Goal: Communication & Community: Participate in discussion

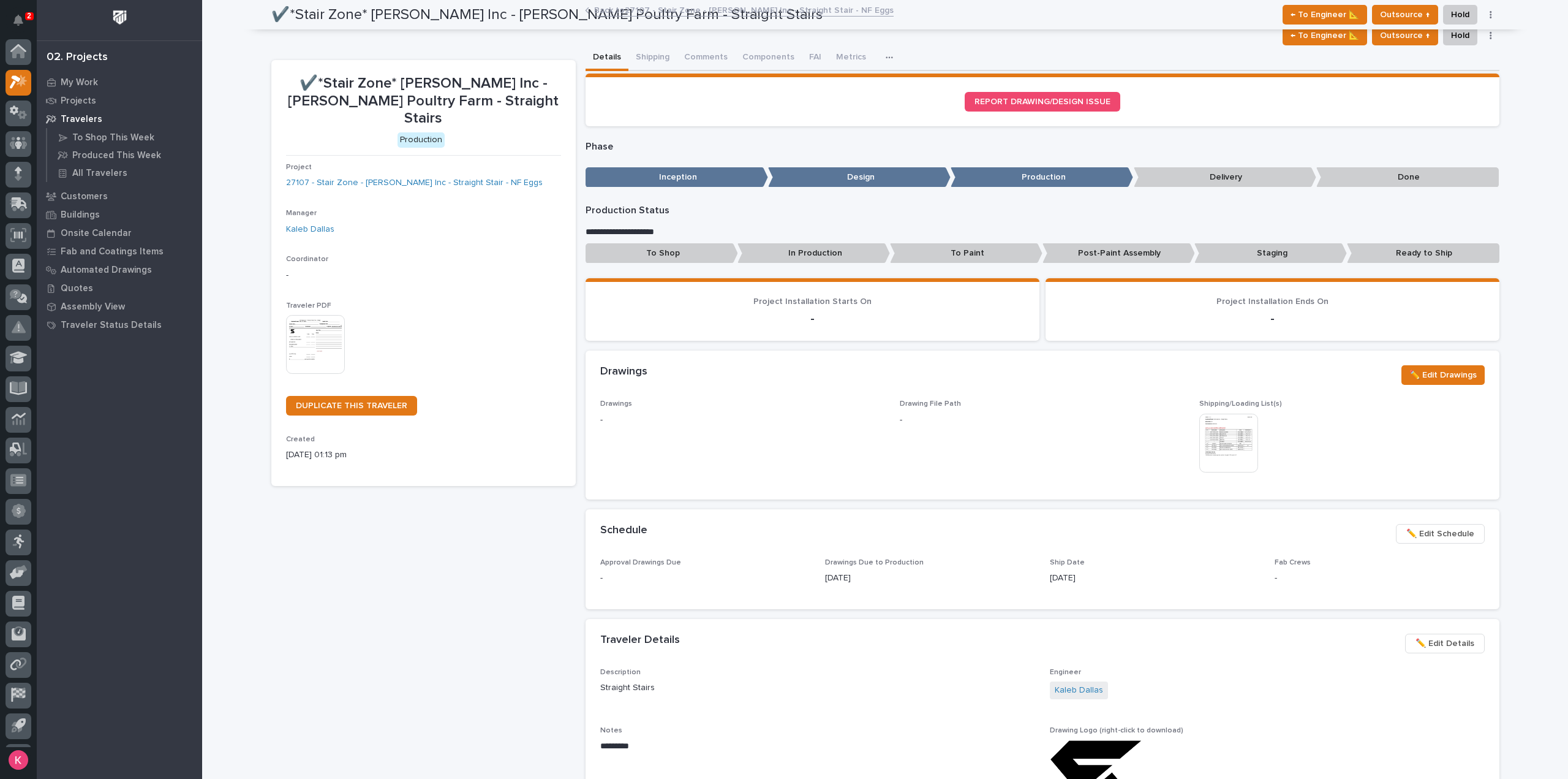
scroll to position [27, 0]
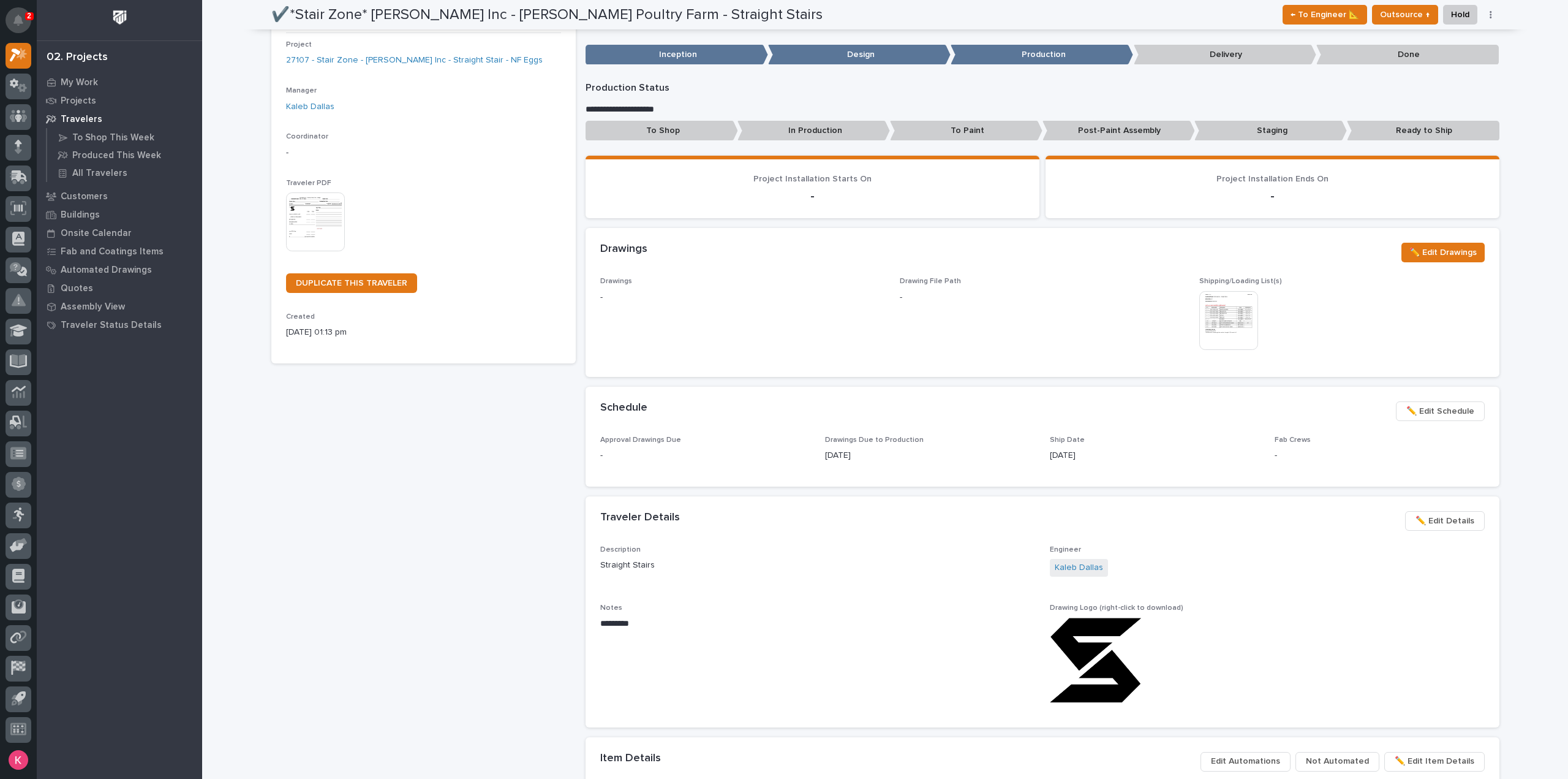
click at [23, 22] on button "Notifications" at bounding box center [18, 20] width 26 height 26
click at [105, 396] on div "My Work Projects Travelers To Shop This Week Produced This Week All Travelers C…" at bounding box center [119, 425] width 165 height 706
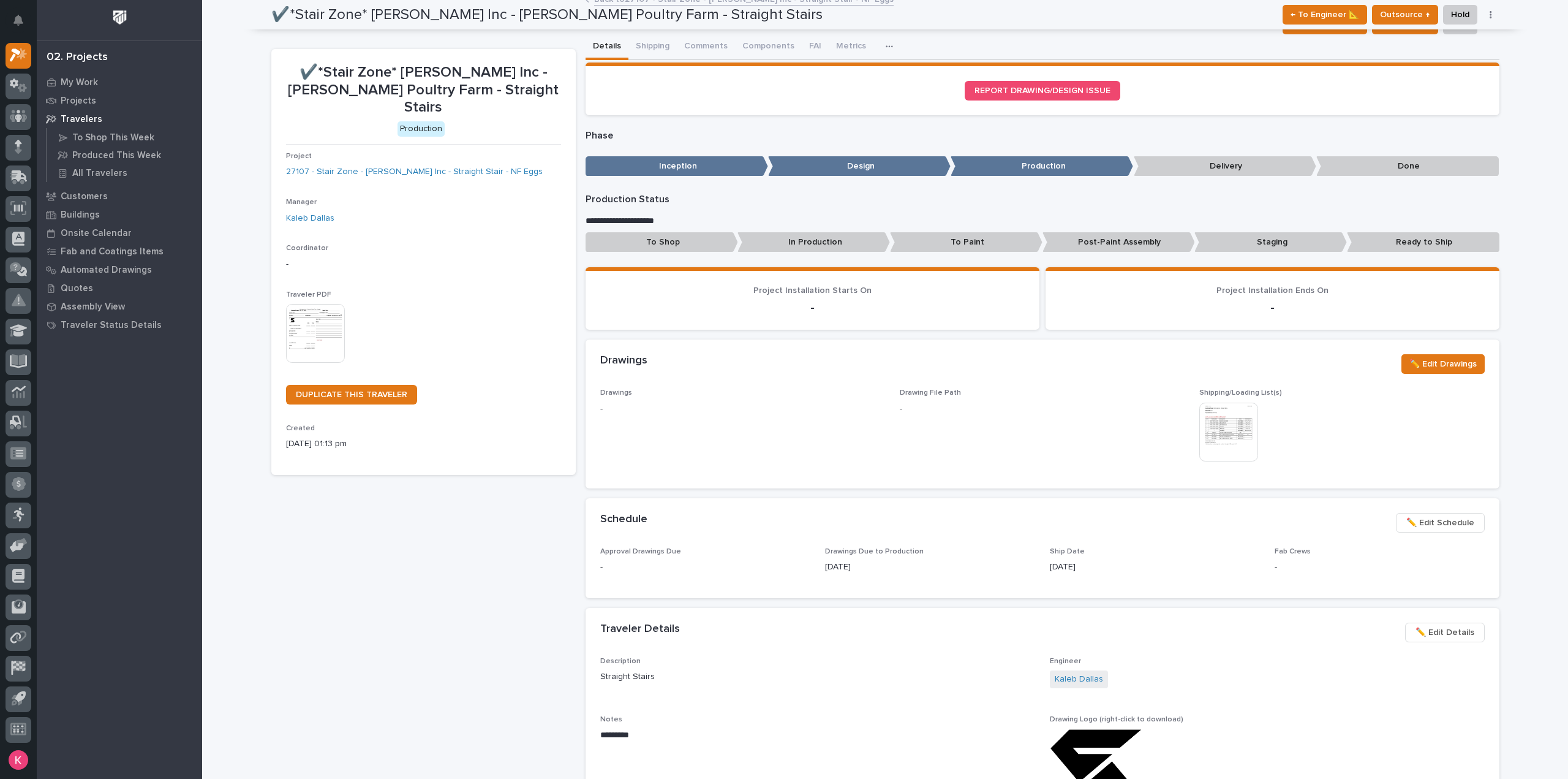
scroll to position [0, 0]
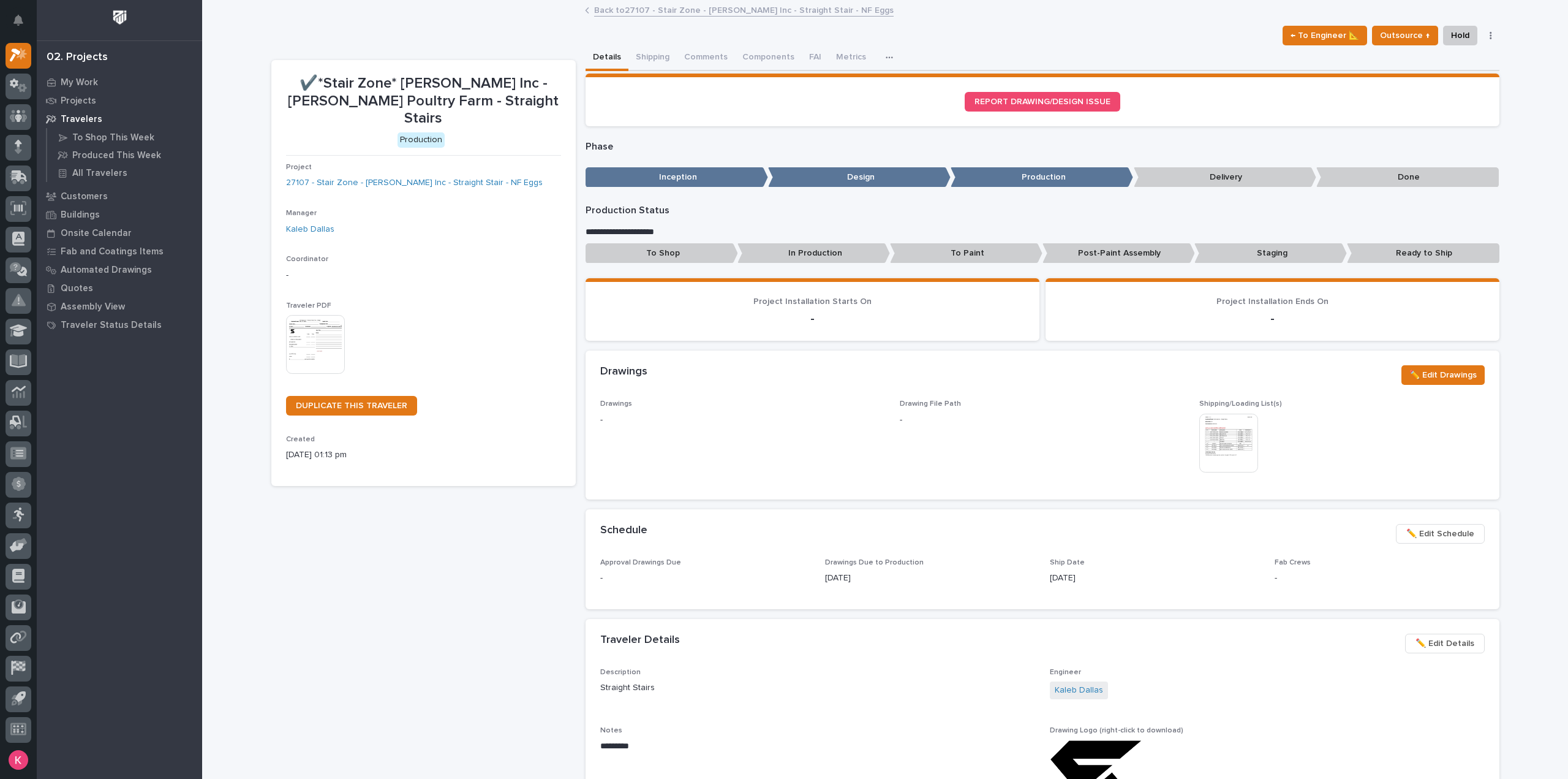
click at [621, 10] on link "Back to 27107 - Stair Zone - HA Dorsten Inc - Straight Stair - NF Eggs" at bounding box center [744, 10] width 299 height 14
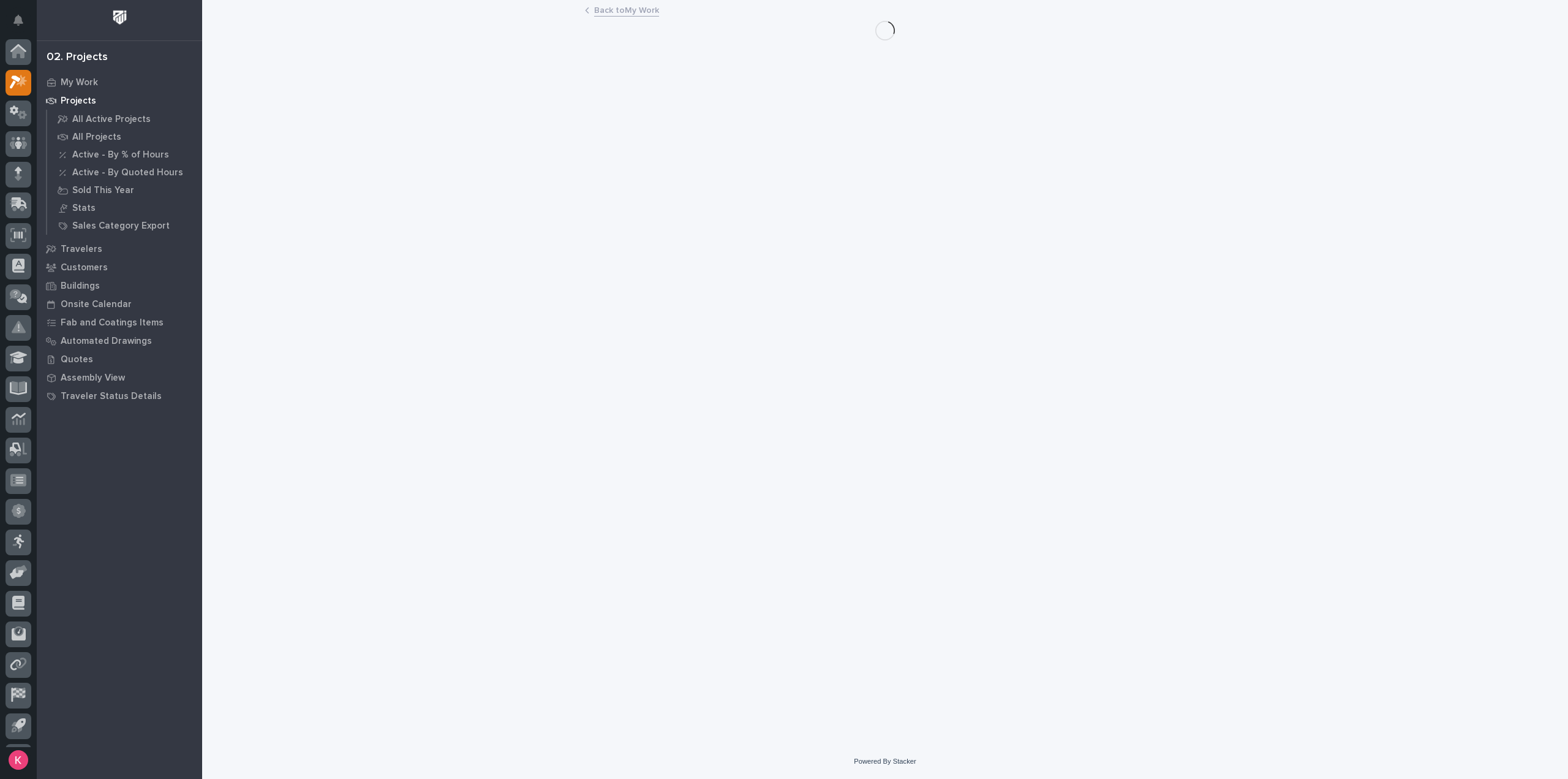
scroll to position [27, 0]
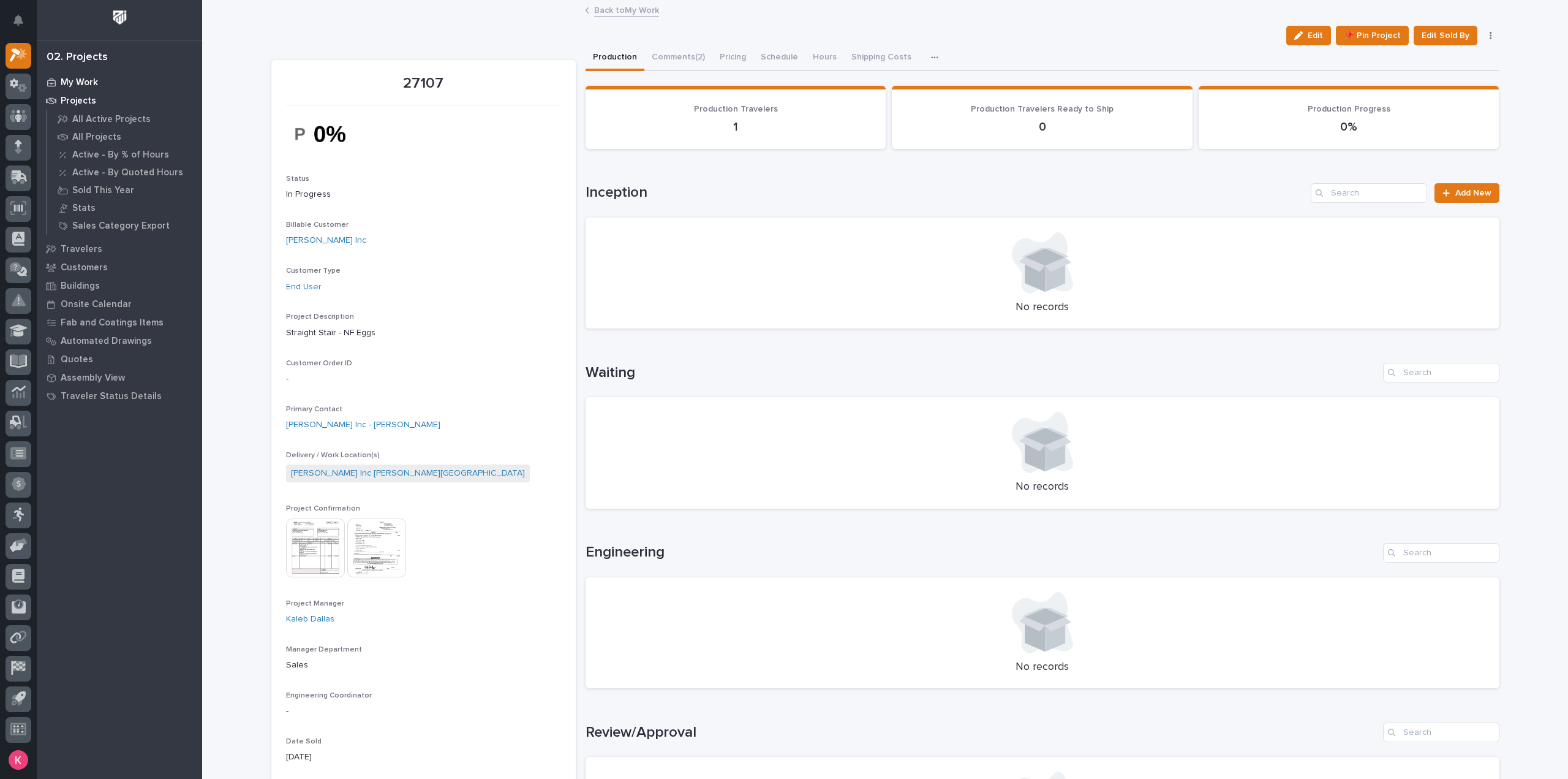
click at [61, 77] on p "My Work" at bounding box center [79, 83] width 38 height 11
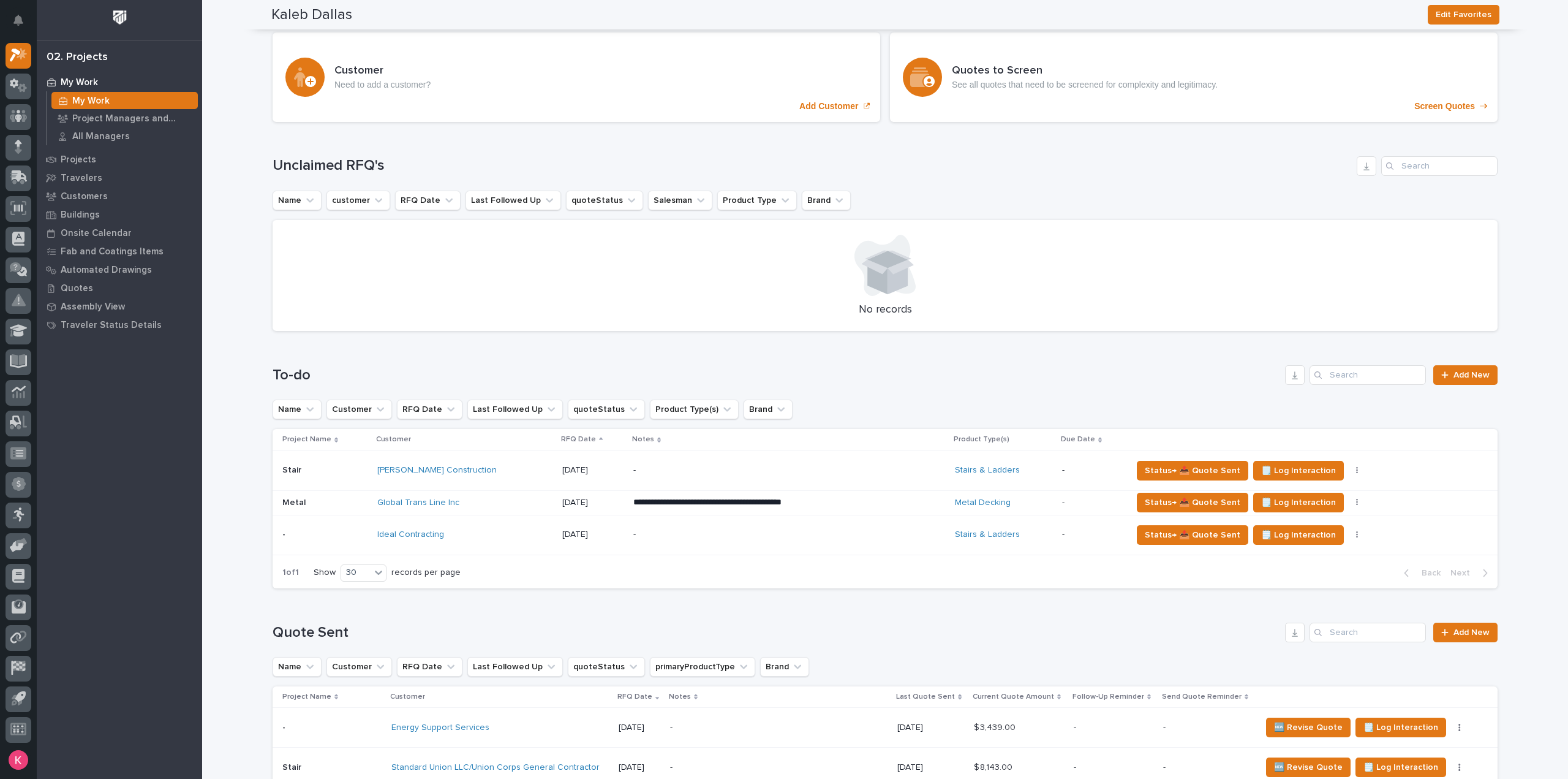
scroll to position [490, 0]
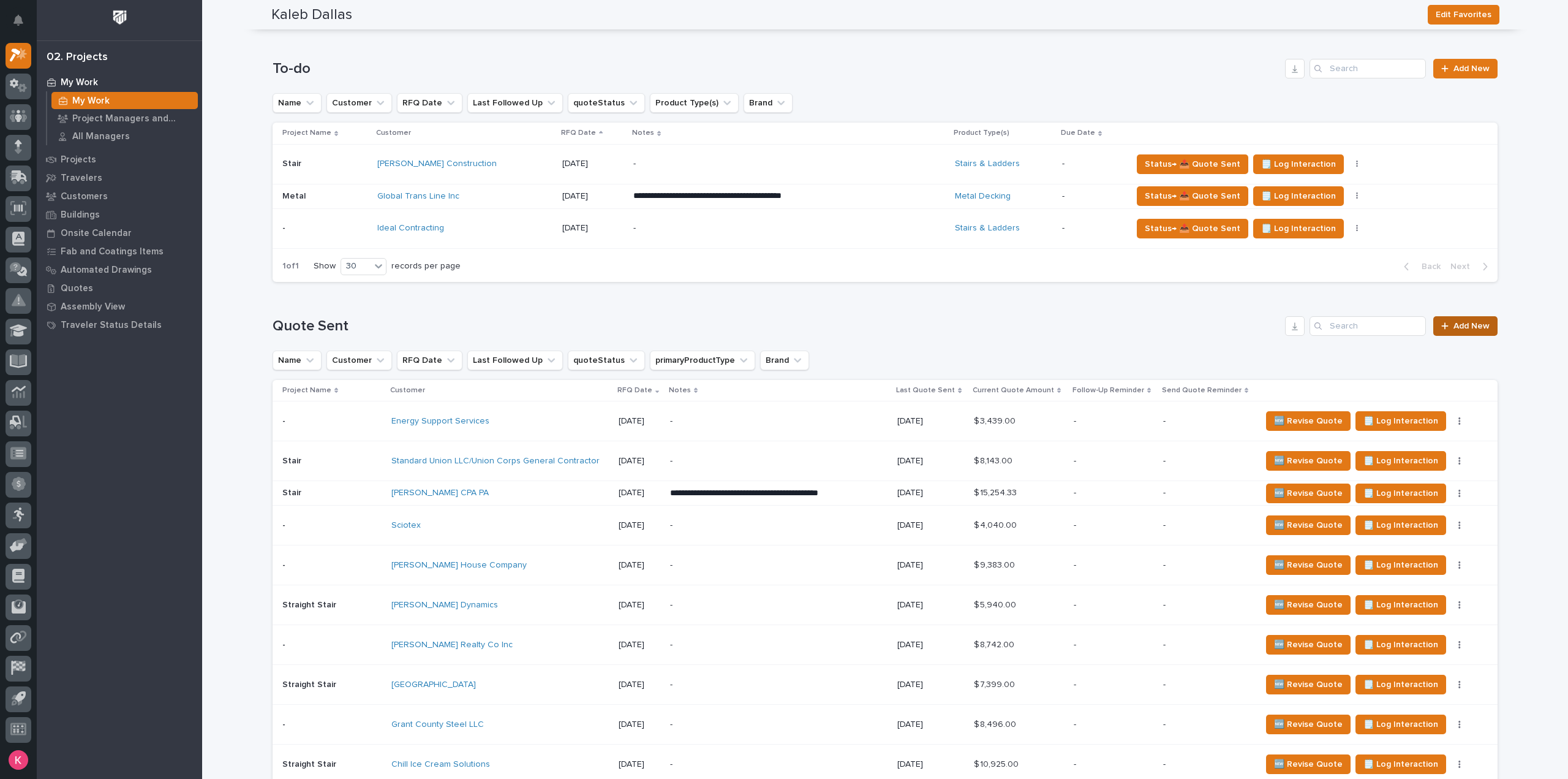
click at [1462, 316] on link "Add New" at bounding box center [1465, 326] width 65 height 20
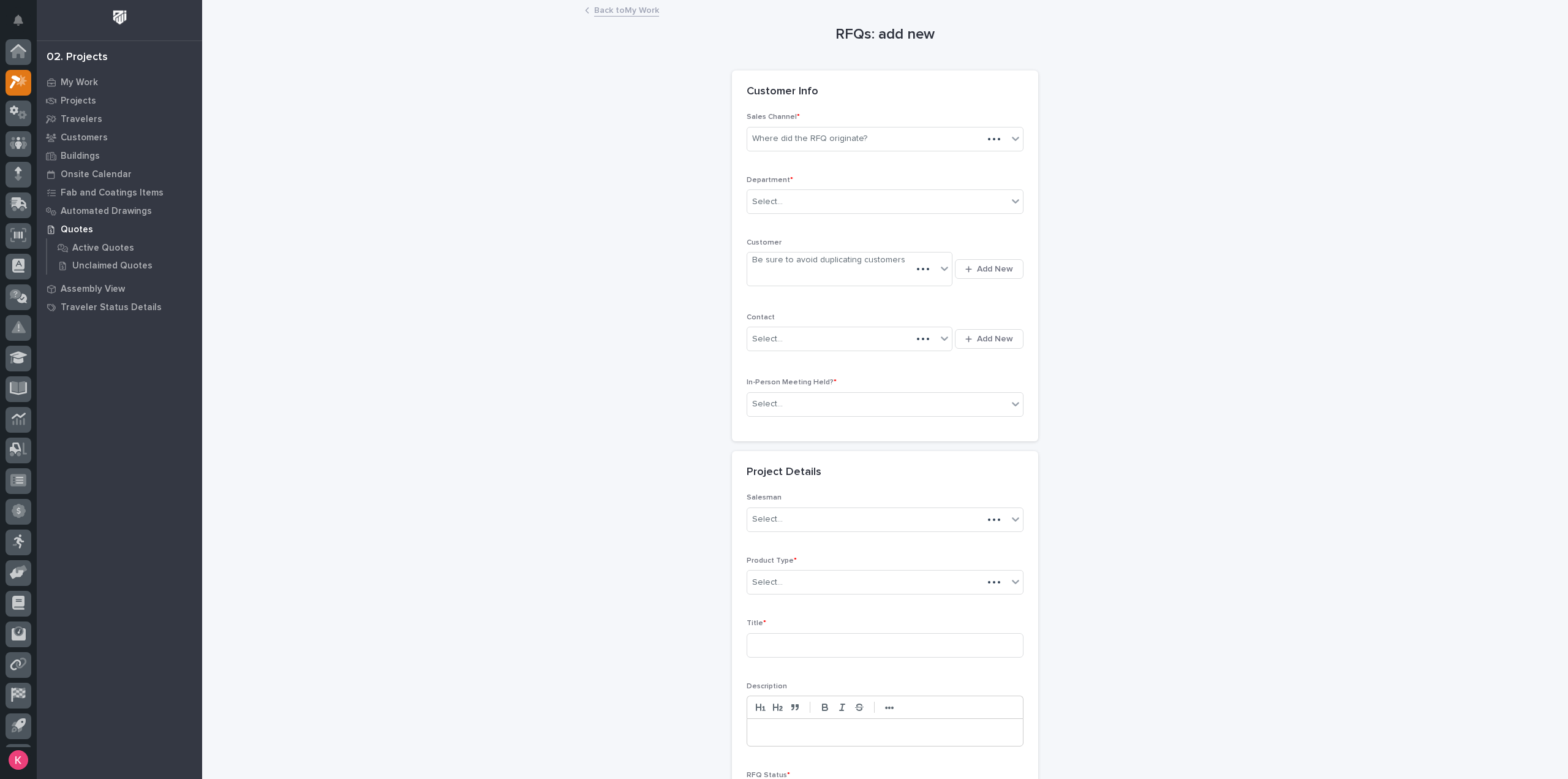
scroll to position [27, 0]
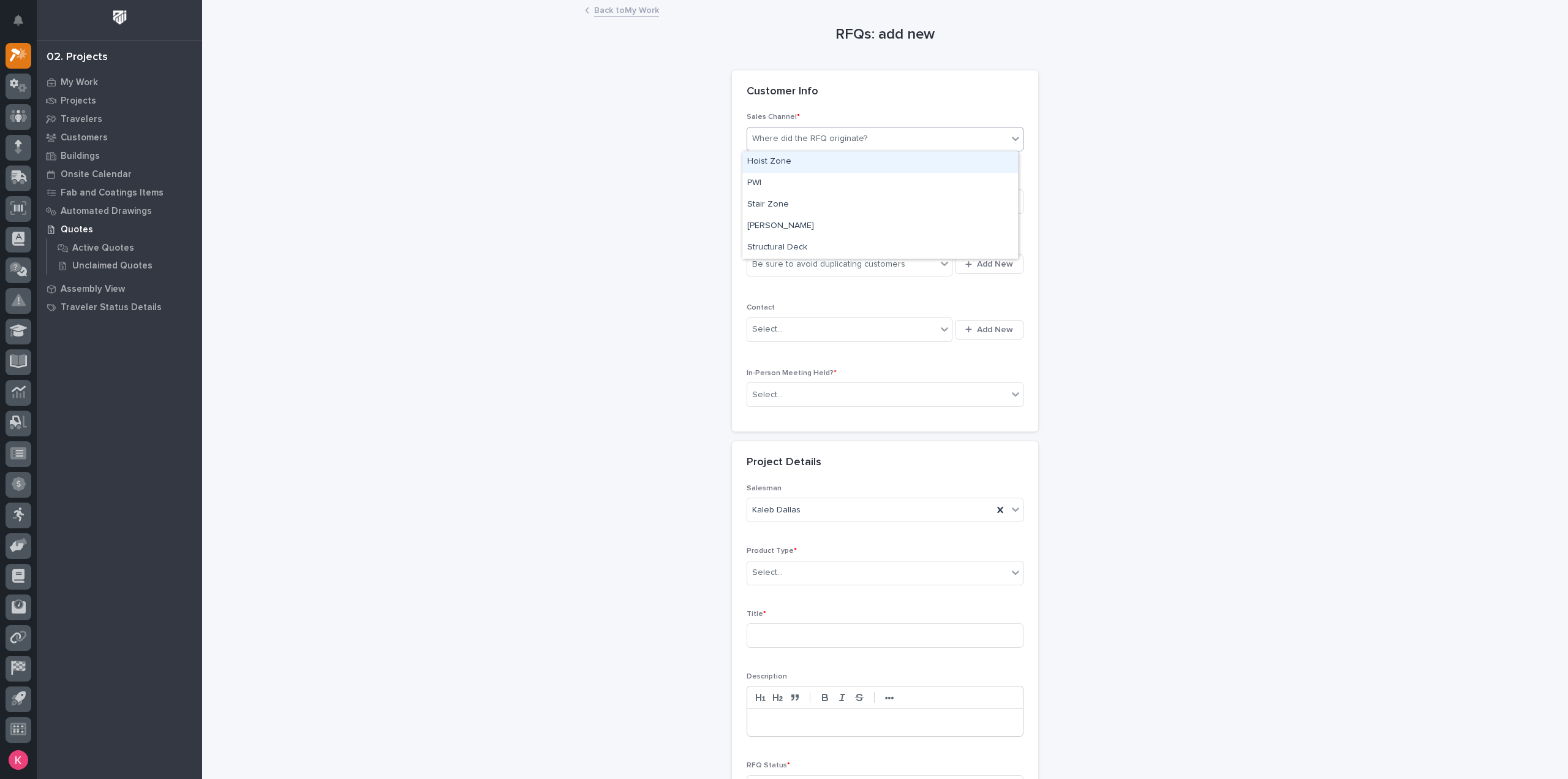
click at [816, 133] on div "Where did the RFQ originate?" at bounding box center [810, 139] width 115 height 13
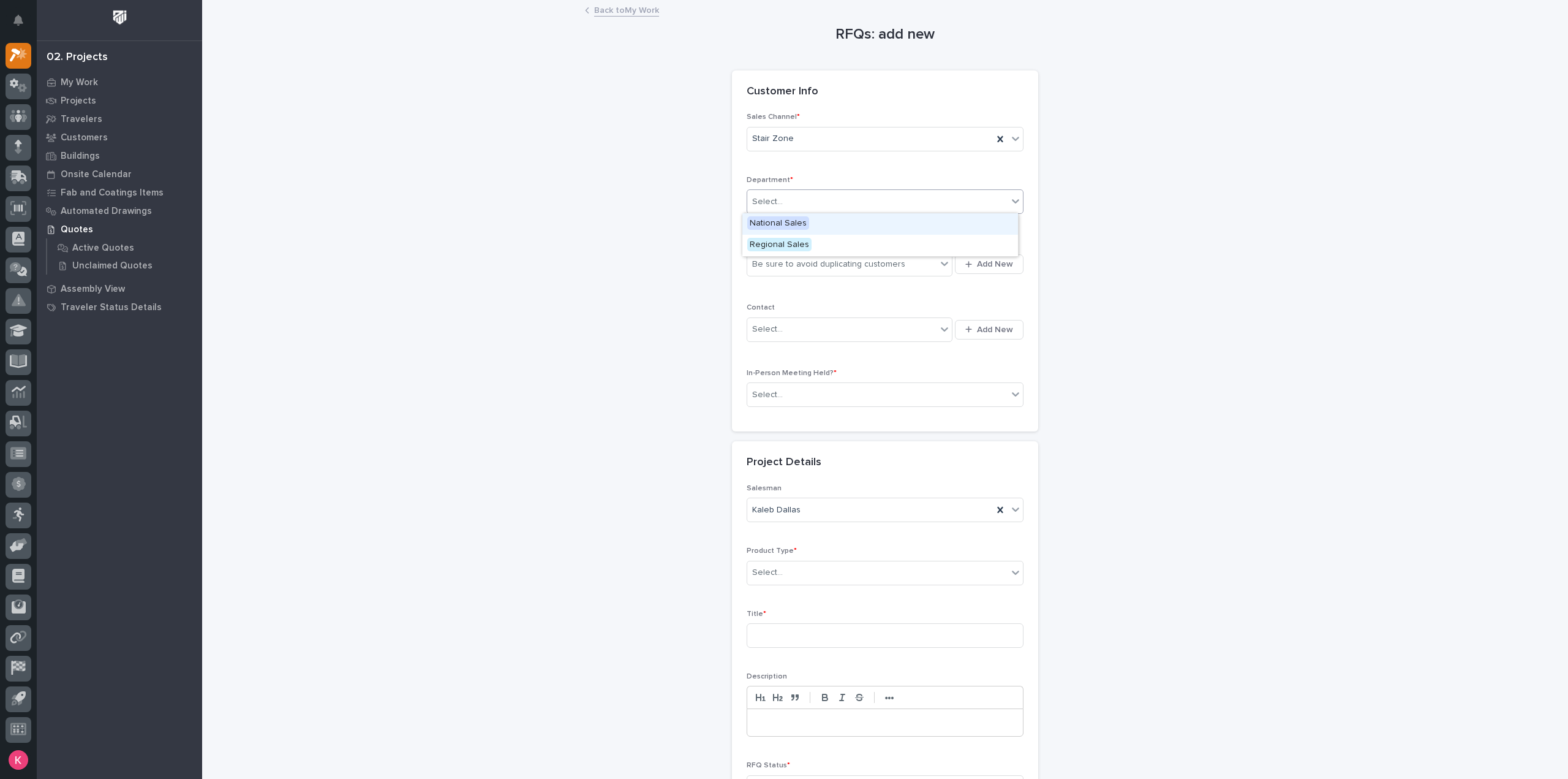
click at [804, 202] on div "Select..." at bounding box center [878, 201] width 260 height 20
click at [808, 224] on div "National Sales" at bounding box center [879, 223] width 275 height 22
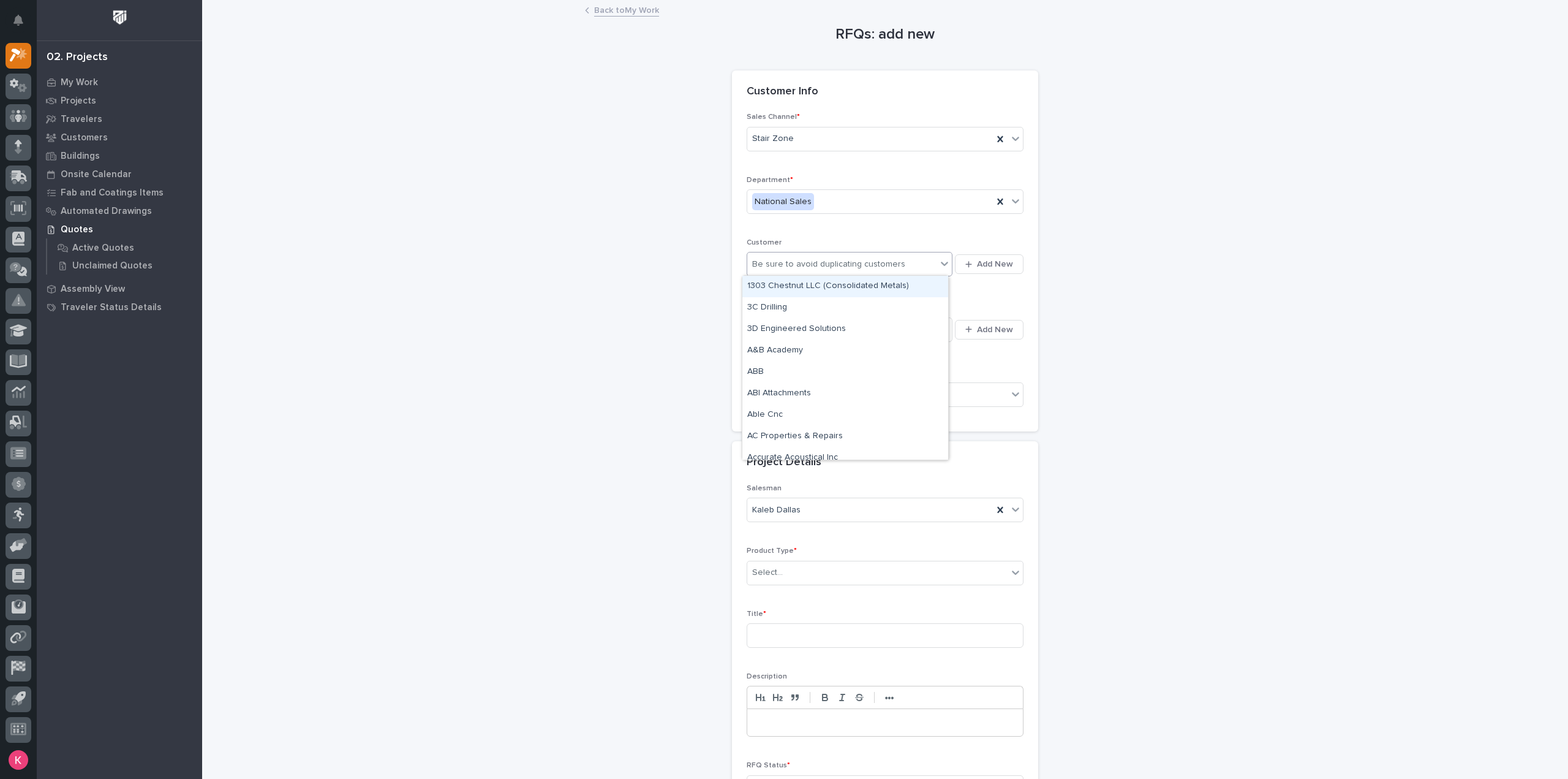
click at [798, 259] on div "Be sure to avoid duplicating customers" at bounding box center [829, 264] width 153 height 13
type input "*"
type input "******"
click at [804, 276] on div "Landon W Roberts Construction LLC" at bounding box center [845, 286] width 206 height 22
click at [816, 330] on div "Select..." at bounding box center [842, 329] width 189 height 20
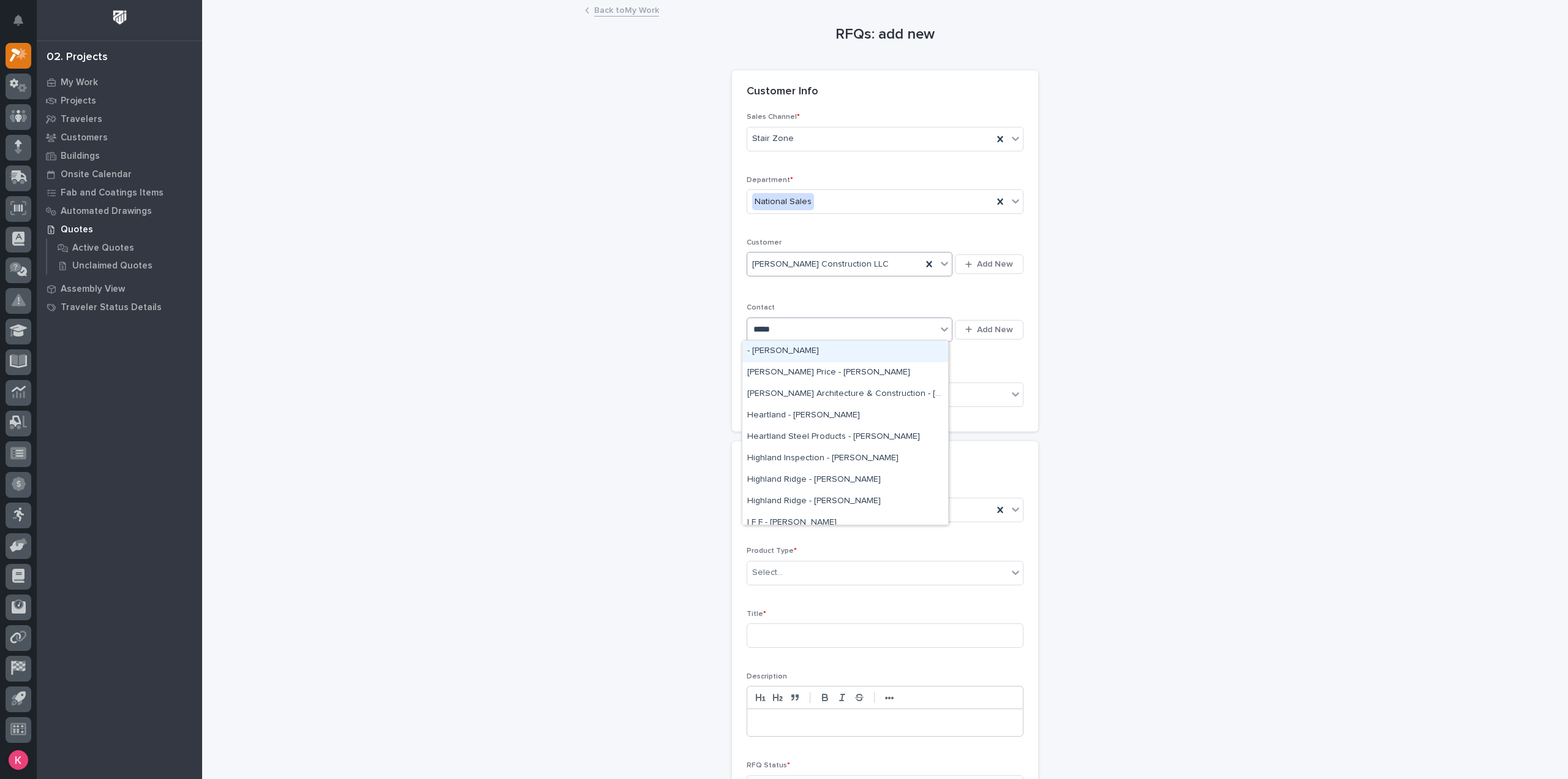
type input "******"
click at [821, 346] on div "Landon W Roberts Construction LLC - Phillip Roberts" at bounding box center [845, 351] width 206 height 22
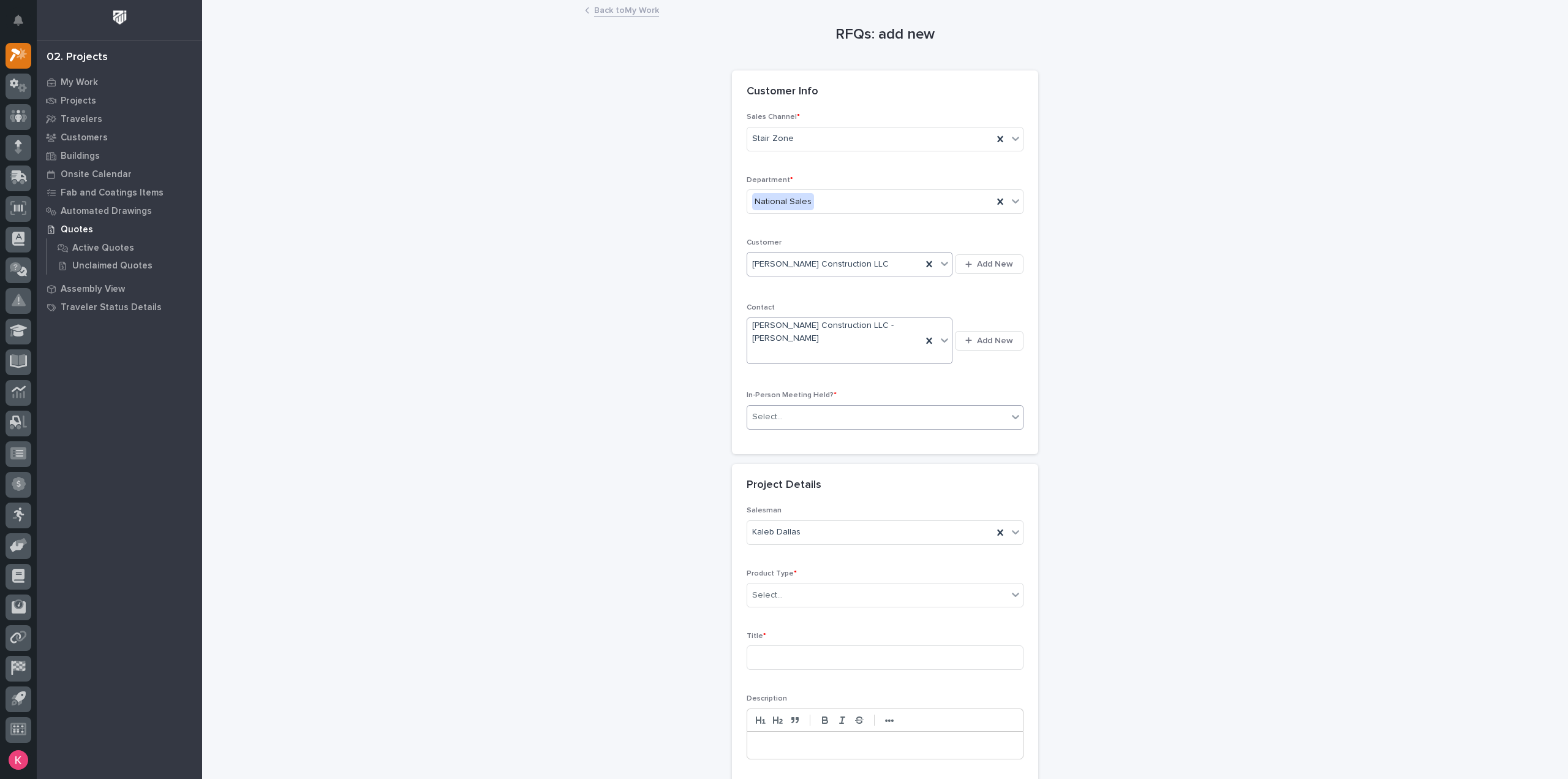
click at [835, 407] on div "Select..." at bounding box center [878, 417] width 260 height 20
drag, startPoint x: 839, startPoint y: 401, endPoint x: 844, endPoint y: 405, distance: 6.4
click at [839, 402] on div "In-Person Meeting Held? * option Yes, selected. 0 results available. Select is …" at bounding box center [885, 415] width 277 height 48
click at [817, 420] on div "Yes" at bounding box center [871, 417] width 246 height 20
click at [816, 455] on div "No" at bounding box center [879, 460] width 275 height 22
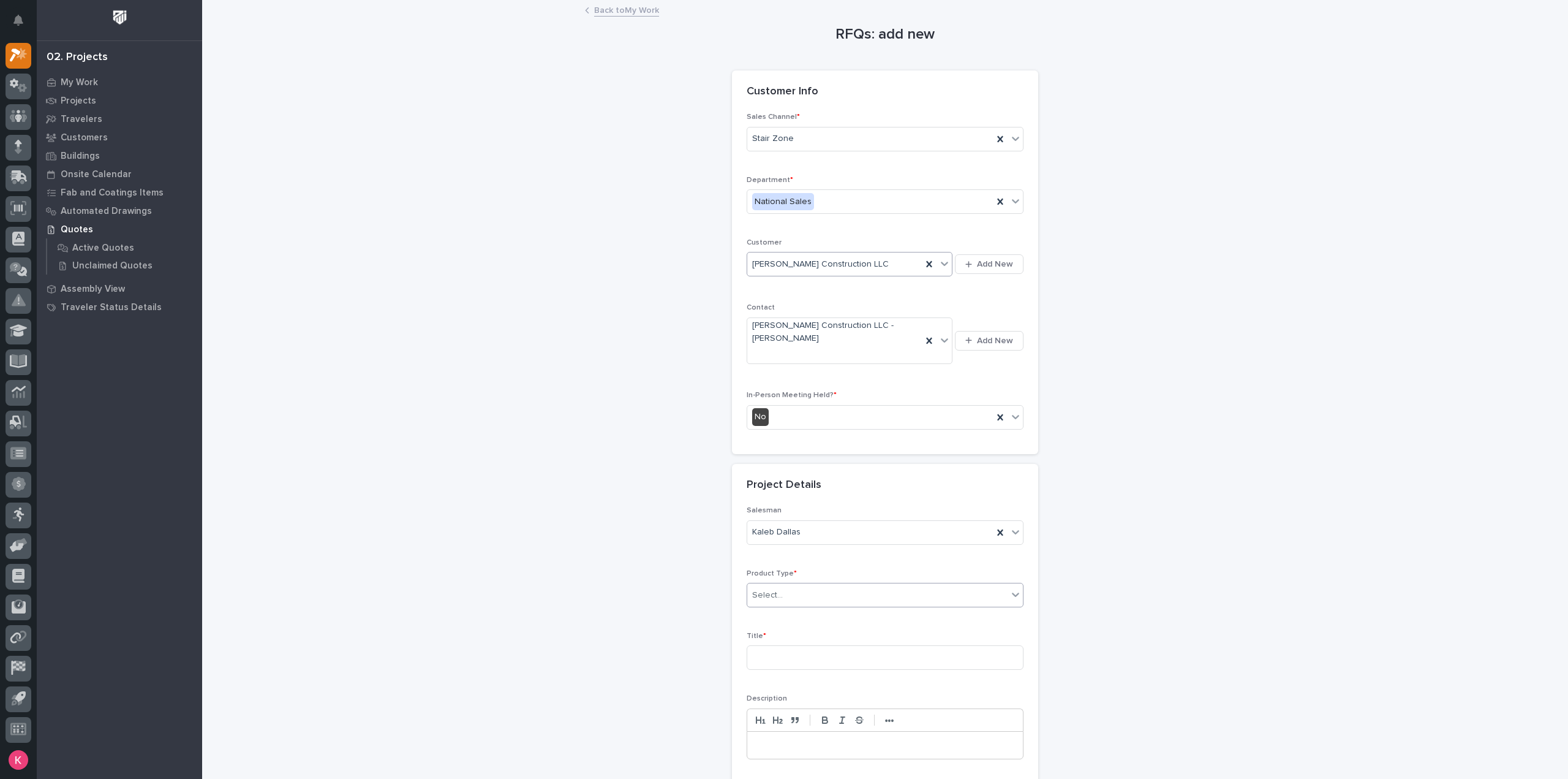
click at [808, 580] on div "Product Type * Select..." at bounding box center [885, 593] width 277 height 48
click at [811, 589] on div "Select..." at bounding box center [878, 595] width 260 height 20
type input "*"
type input "**"
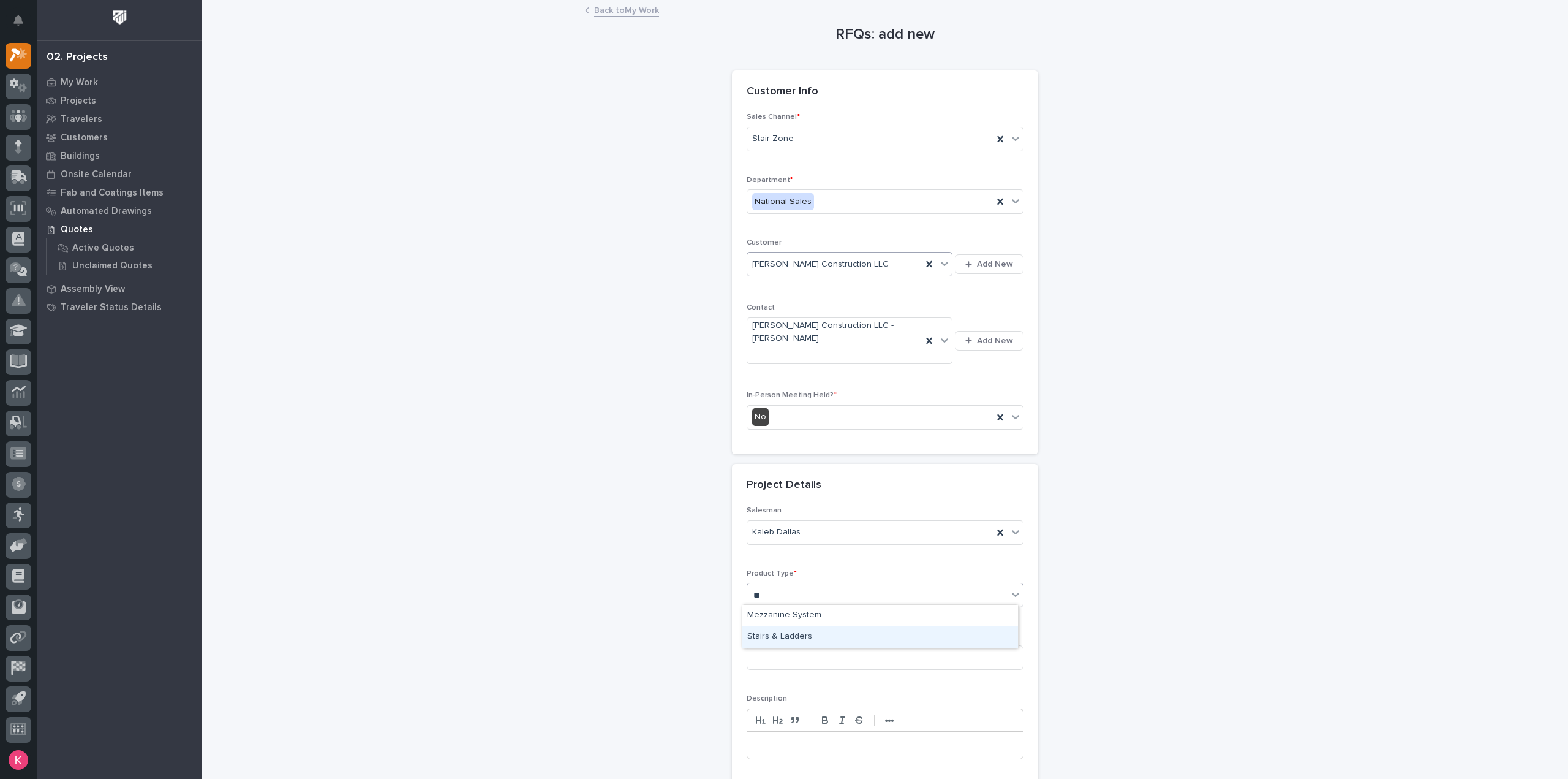
click at [839, 635] on div "Stairs & Ladders" at bounding box center [879, 637] width 275 height 22
click at [839, 652] on input at bounding box center [885, 657] width 277 height 25
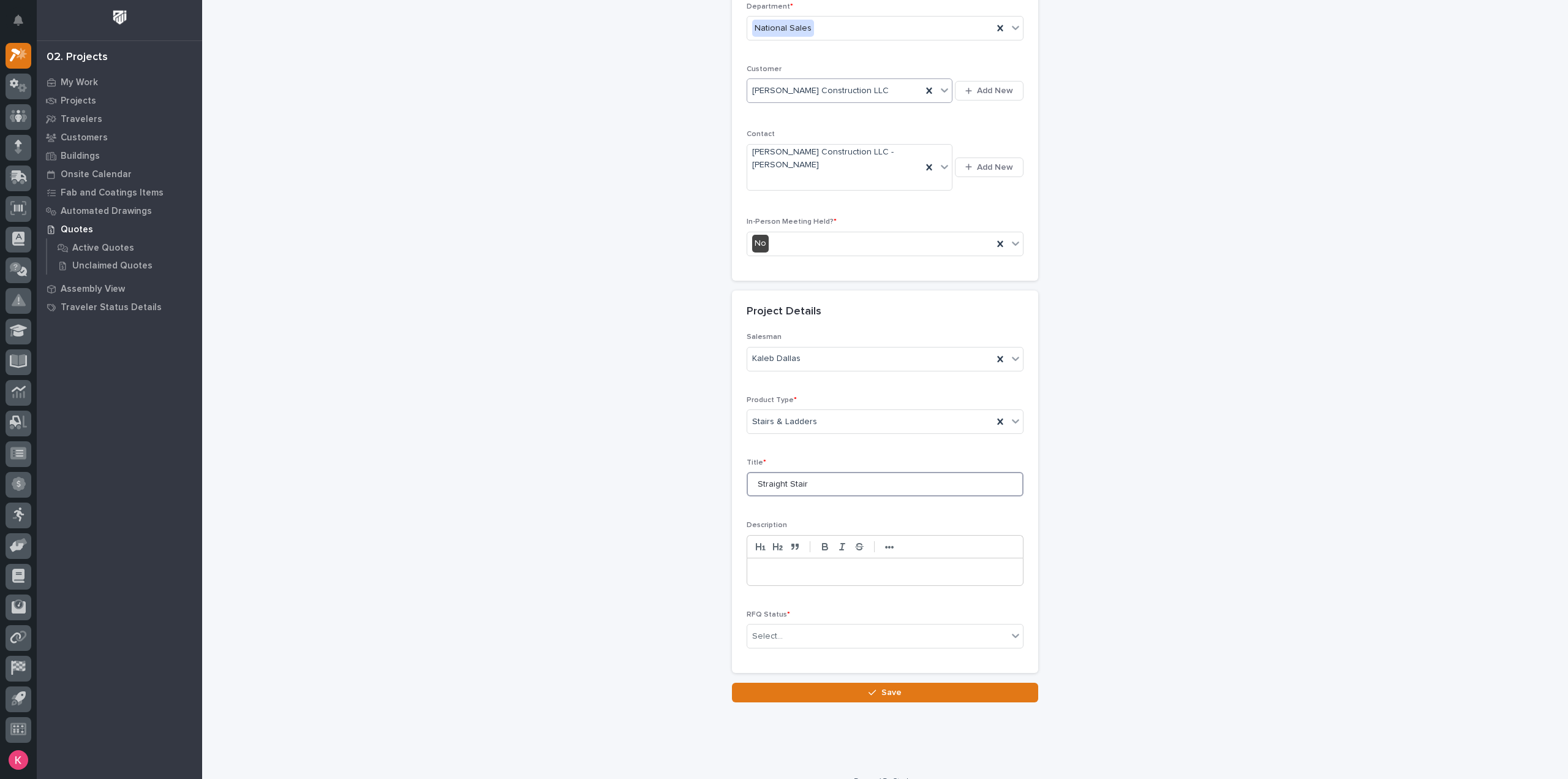
scroll to position [188, 0]
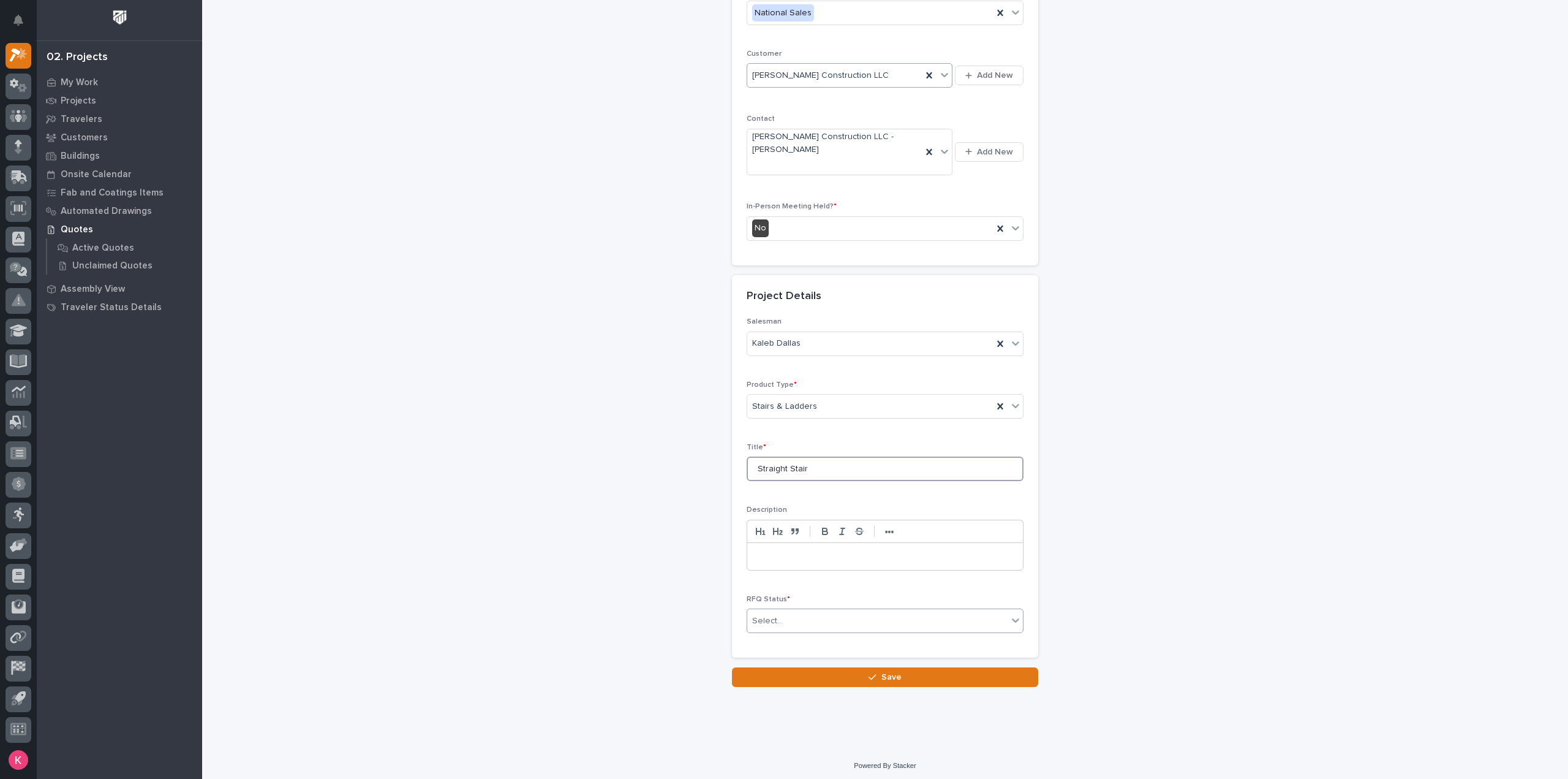
type input "Straight Stair"
click at [808, 613] on div "Select..." at bounding box center [878, 620] width 260 height 20
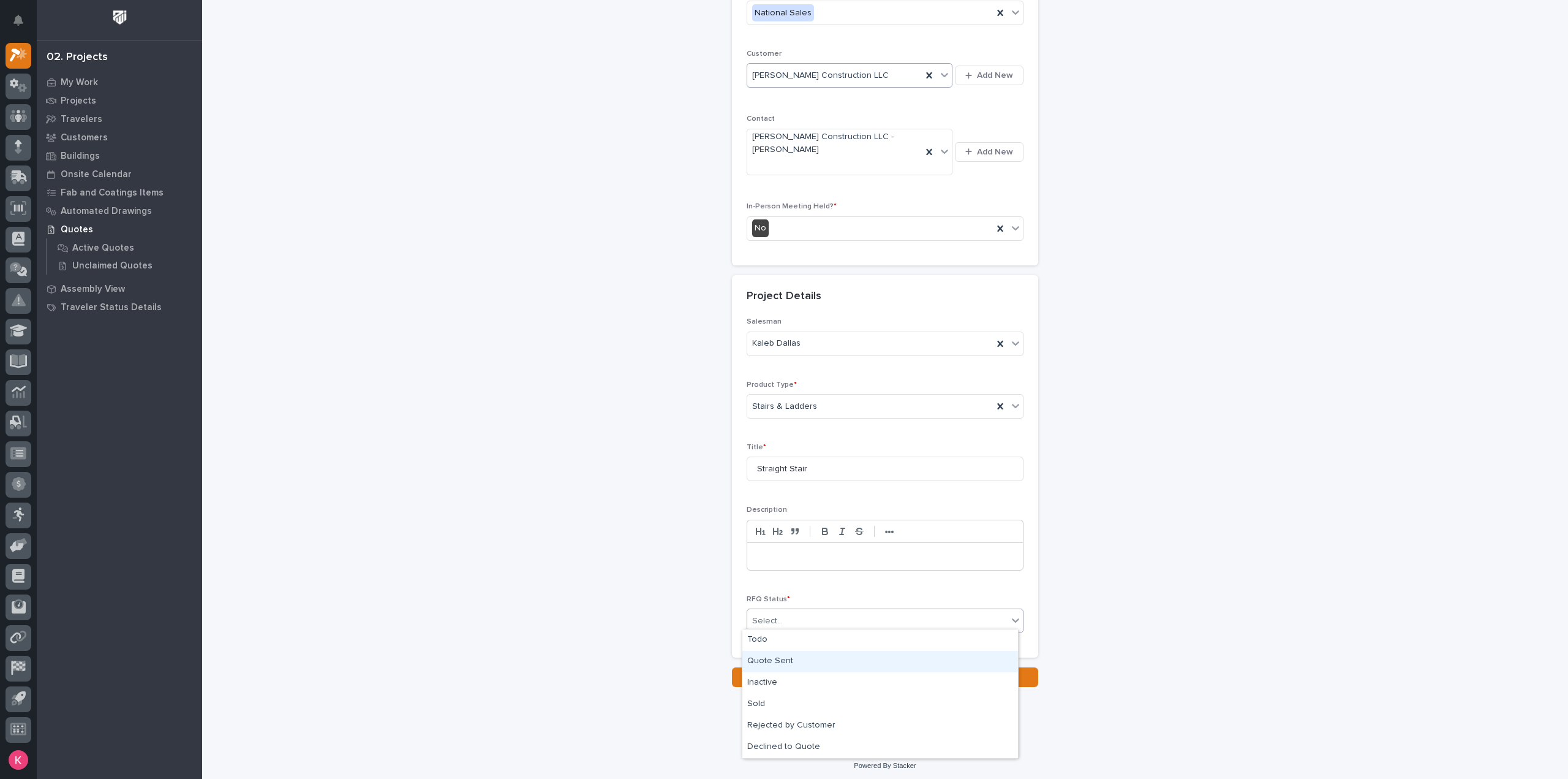
click at [792, 666] on div "Quote Sent" at bounding box center [879, 661] width 275 height 22
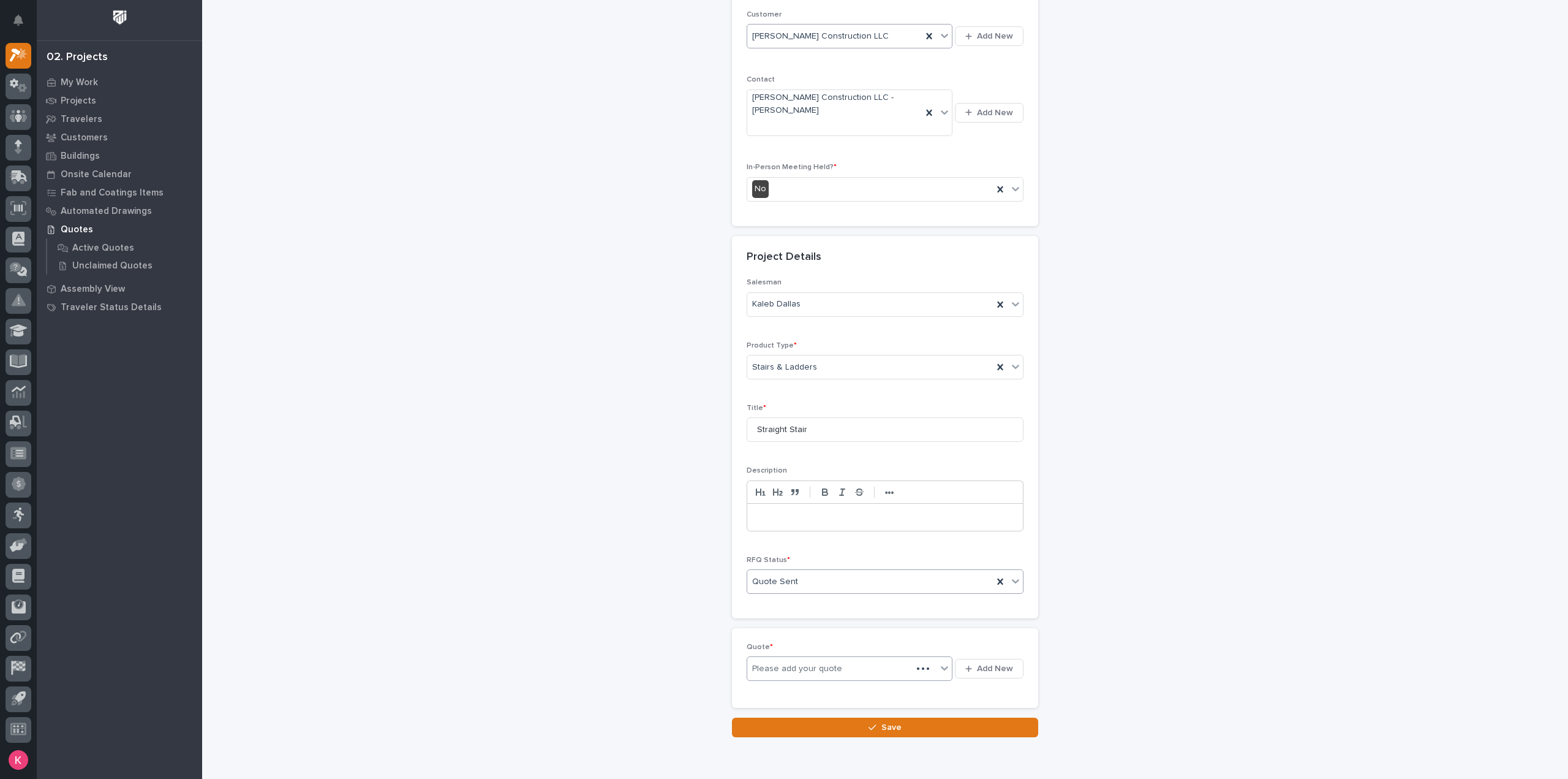
scroll to position [233, 0]
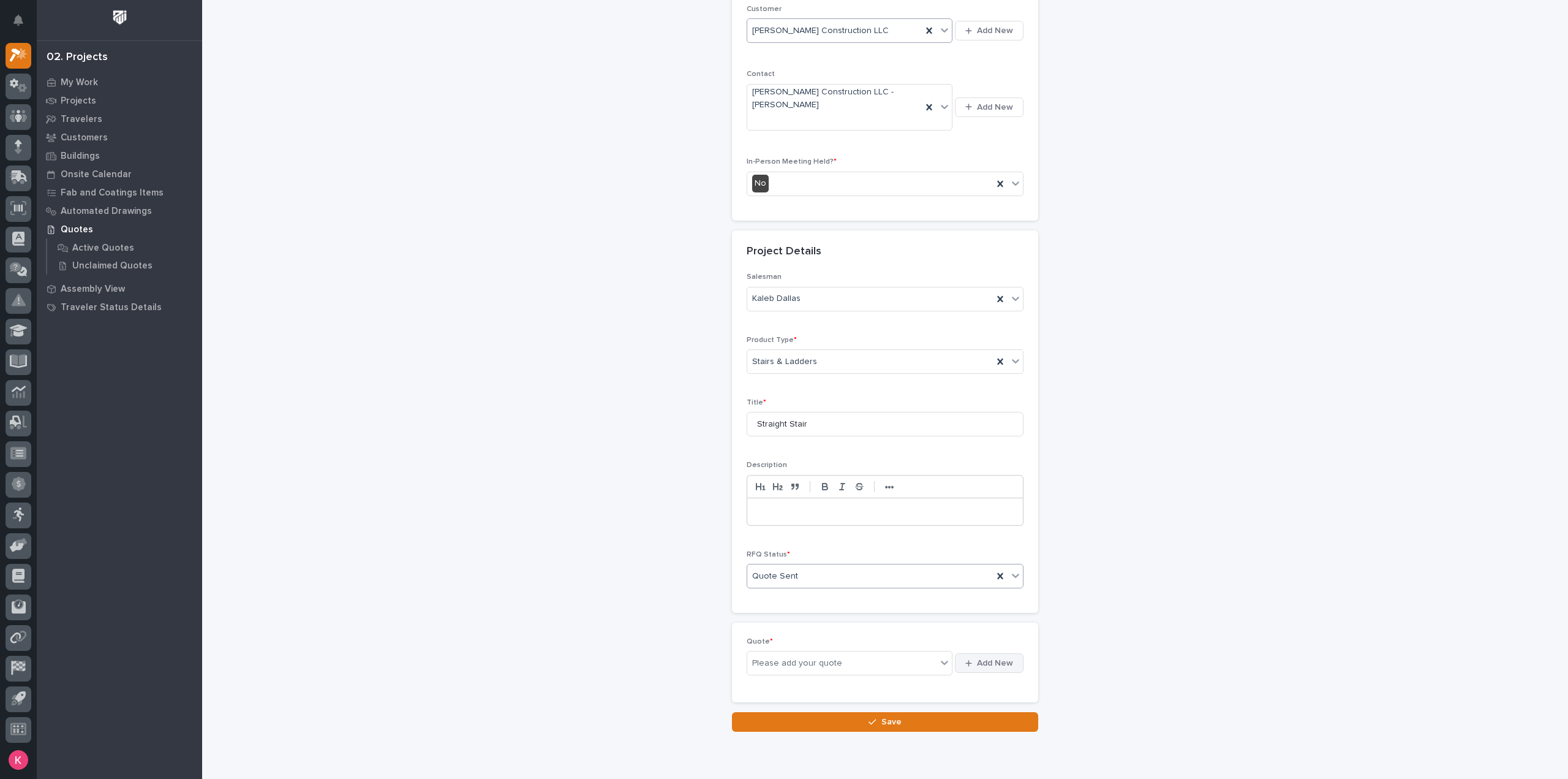
click at [999, 664] on button "Add New" at bounding box center [989, 662] width 69 height 20
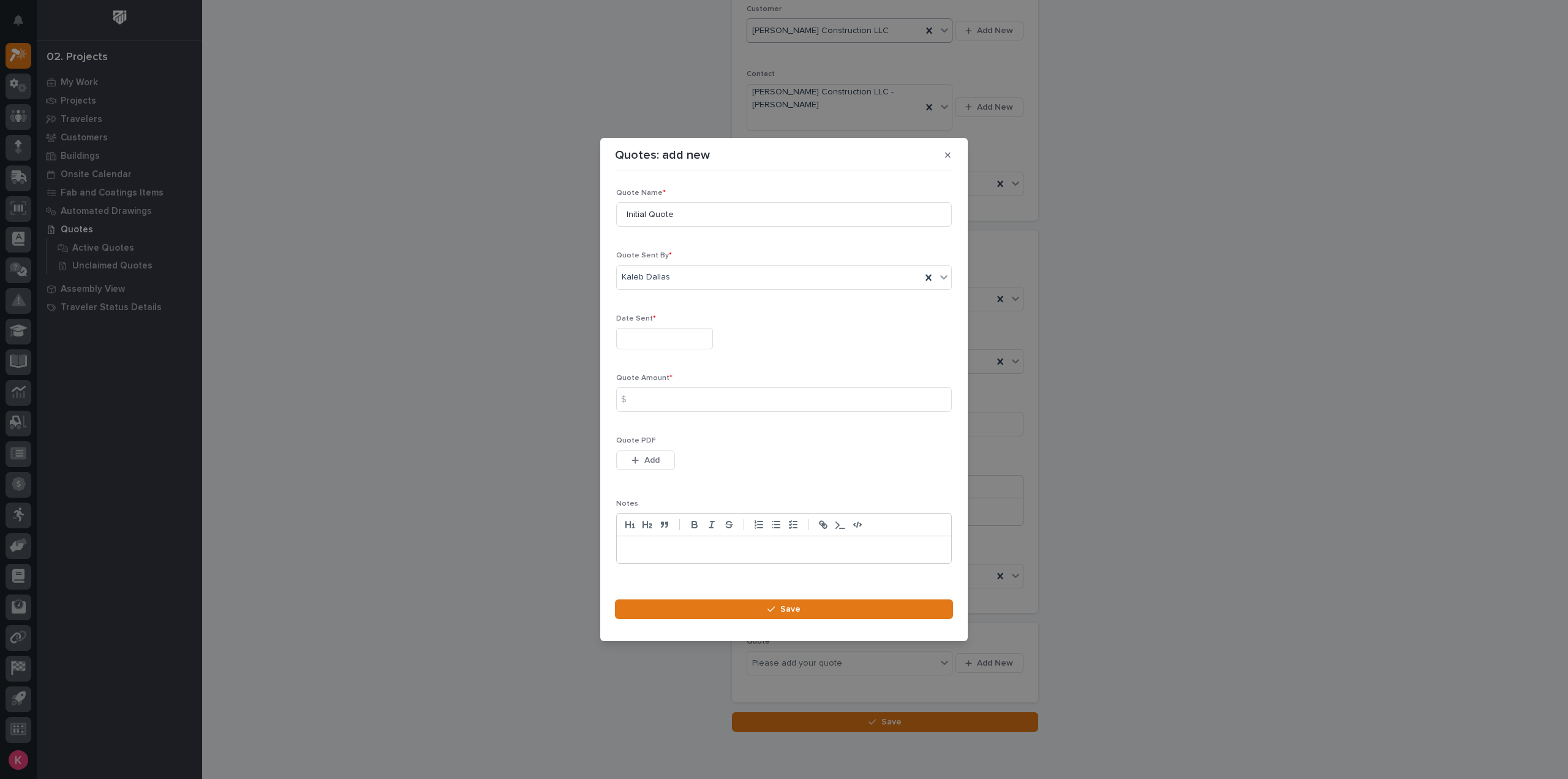
click at [699, 333] on input "text" at bounding box center [664, 338] width 97 height 22
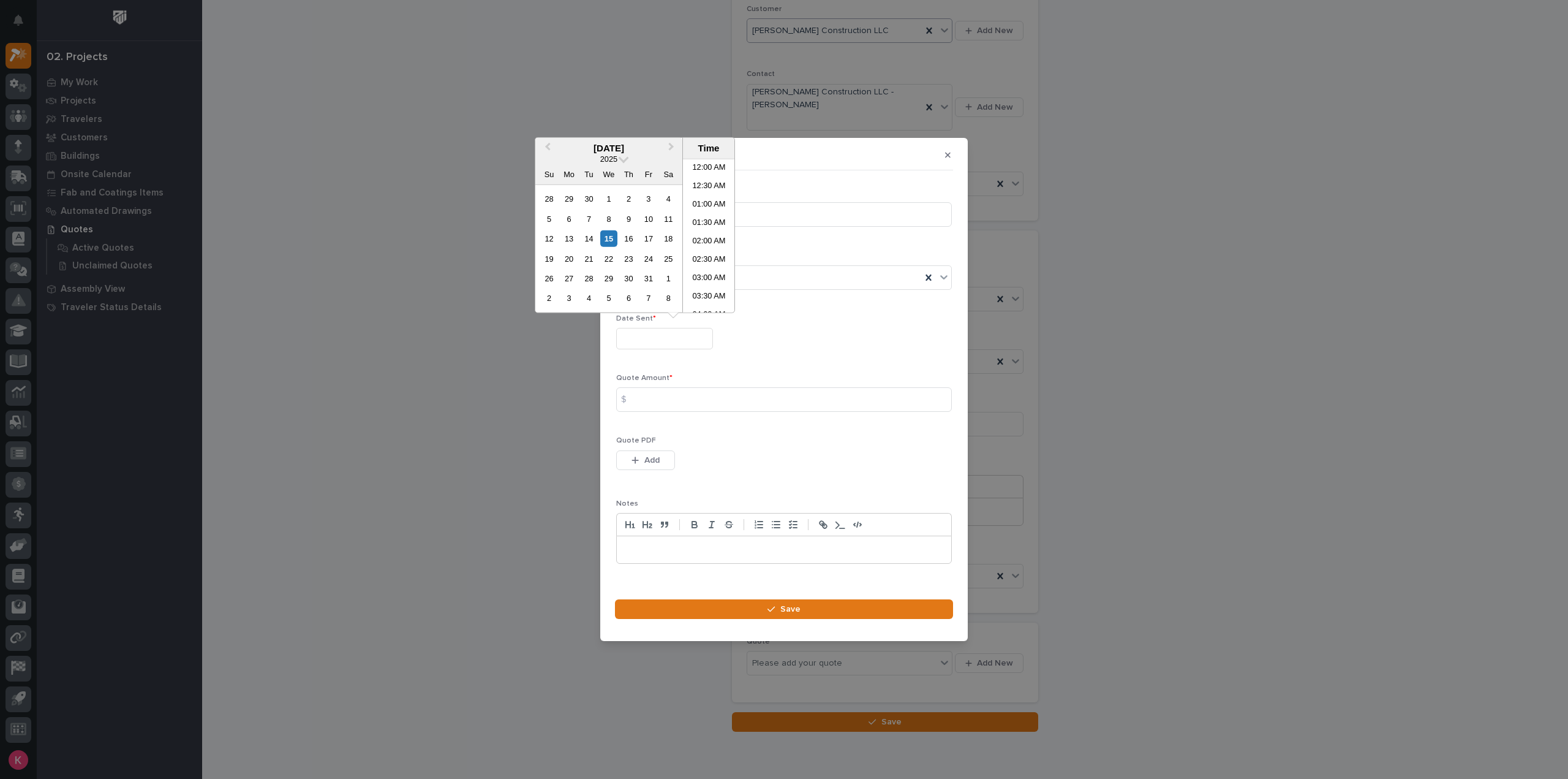
scroll to position [300, 0]
click at [610, 239] on div "15" at bounding box center [608, 239] width 17 height 17
type input "**********"
click at [663, 384] on div "Quote Amount * $" at bounding box center [784, 397] width 336 height 48
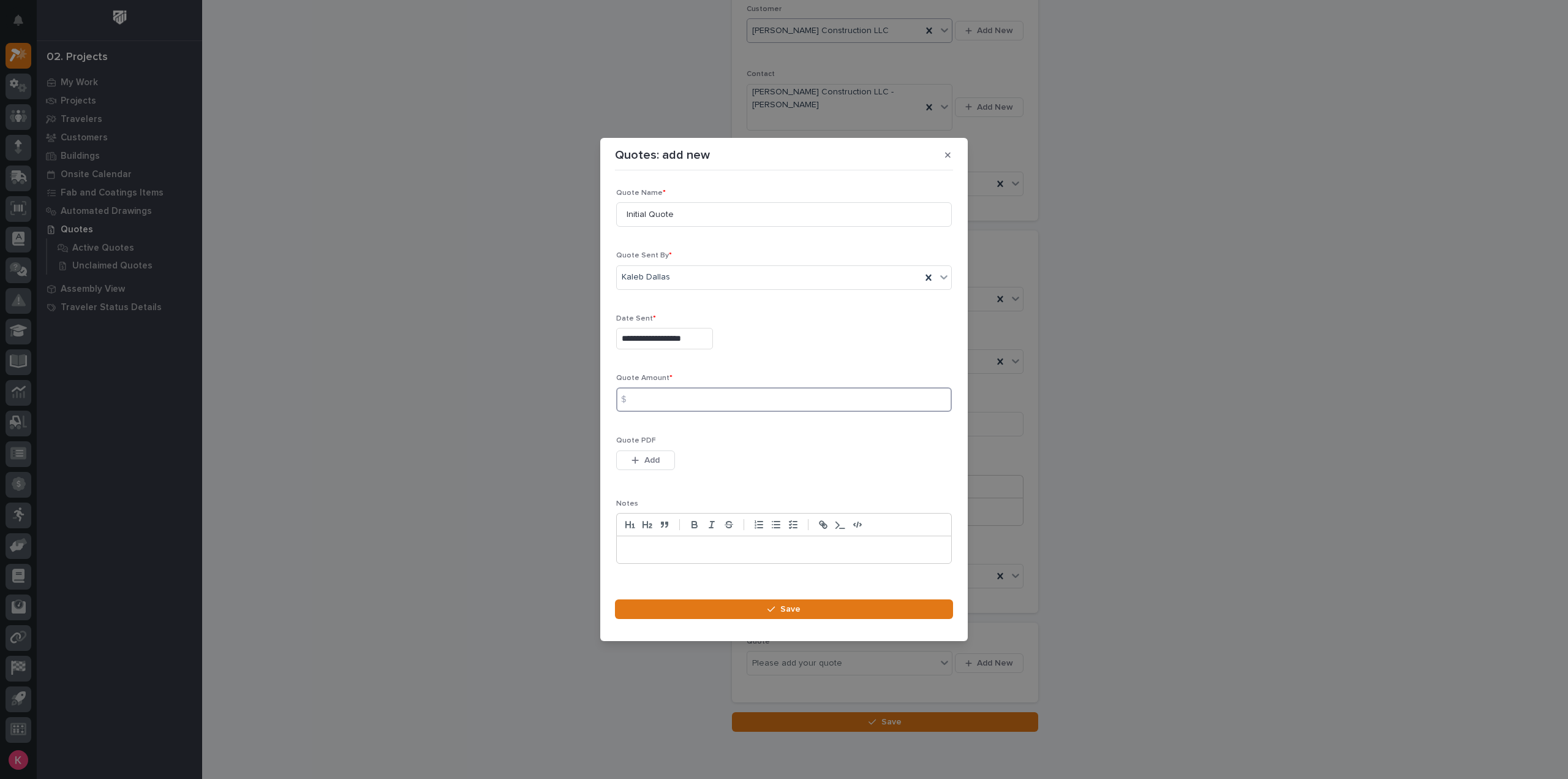
click at [675, 397] on input at bounding box center [784, 399] width 336 height 25
click at [639, 402] on div "$" at bounding box center [628, 399] width 25 height 25
click at [808, 406] on input at bounding box center [784, 399] width 336 height 25
type input "8101"
click at [776, 596] on section "**********" at bounding box center [784, 390] width 368 height 503
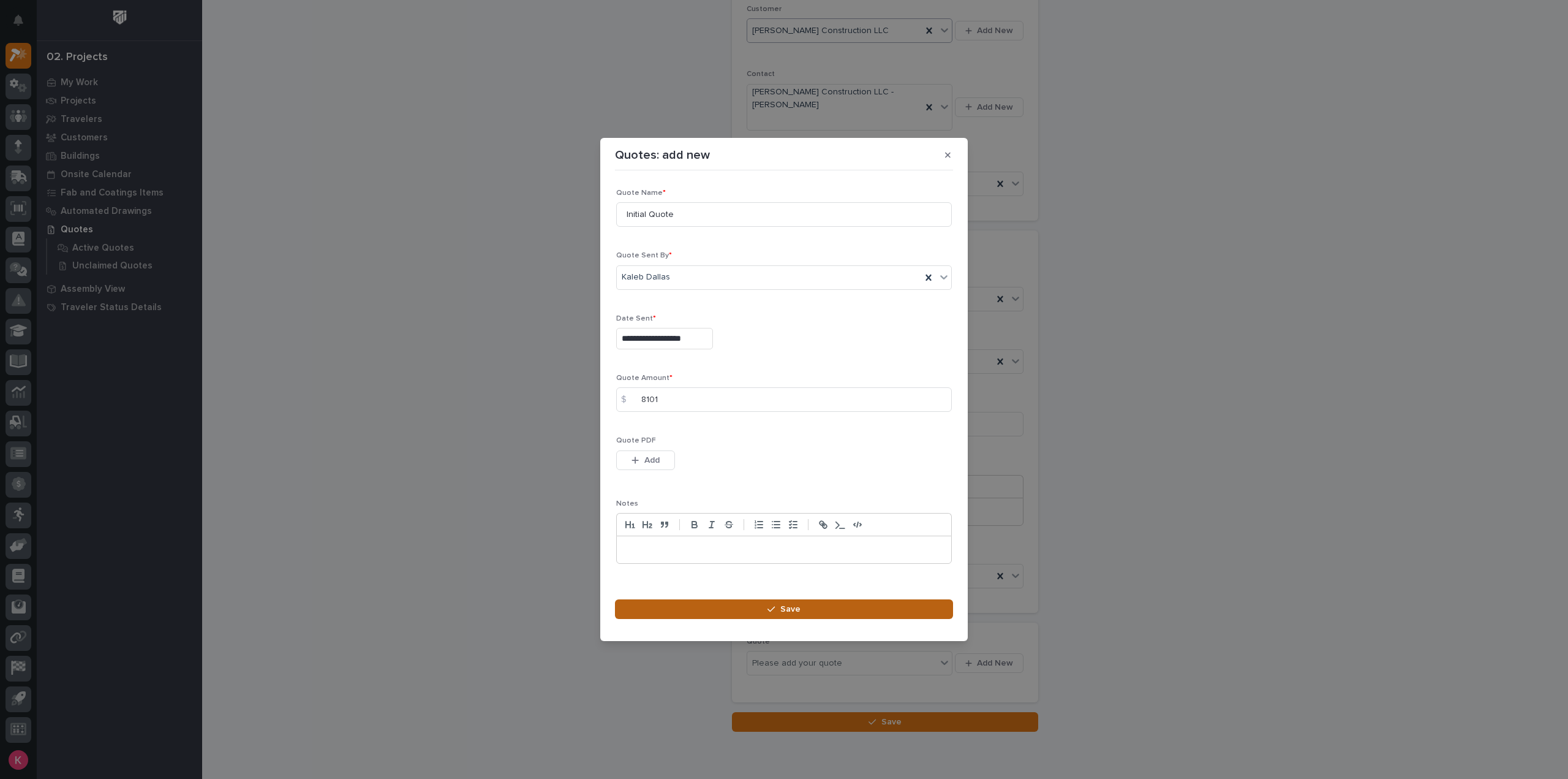
drag, startPoint x: 788, startPoint y: 607, endPoint x: 804, endPoint y: 612, distance: 16.8
click at [789, 607] on span "Save" at bounding box center [790, 609] width 20 height 11
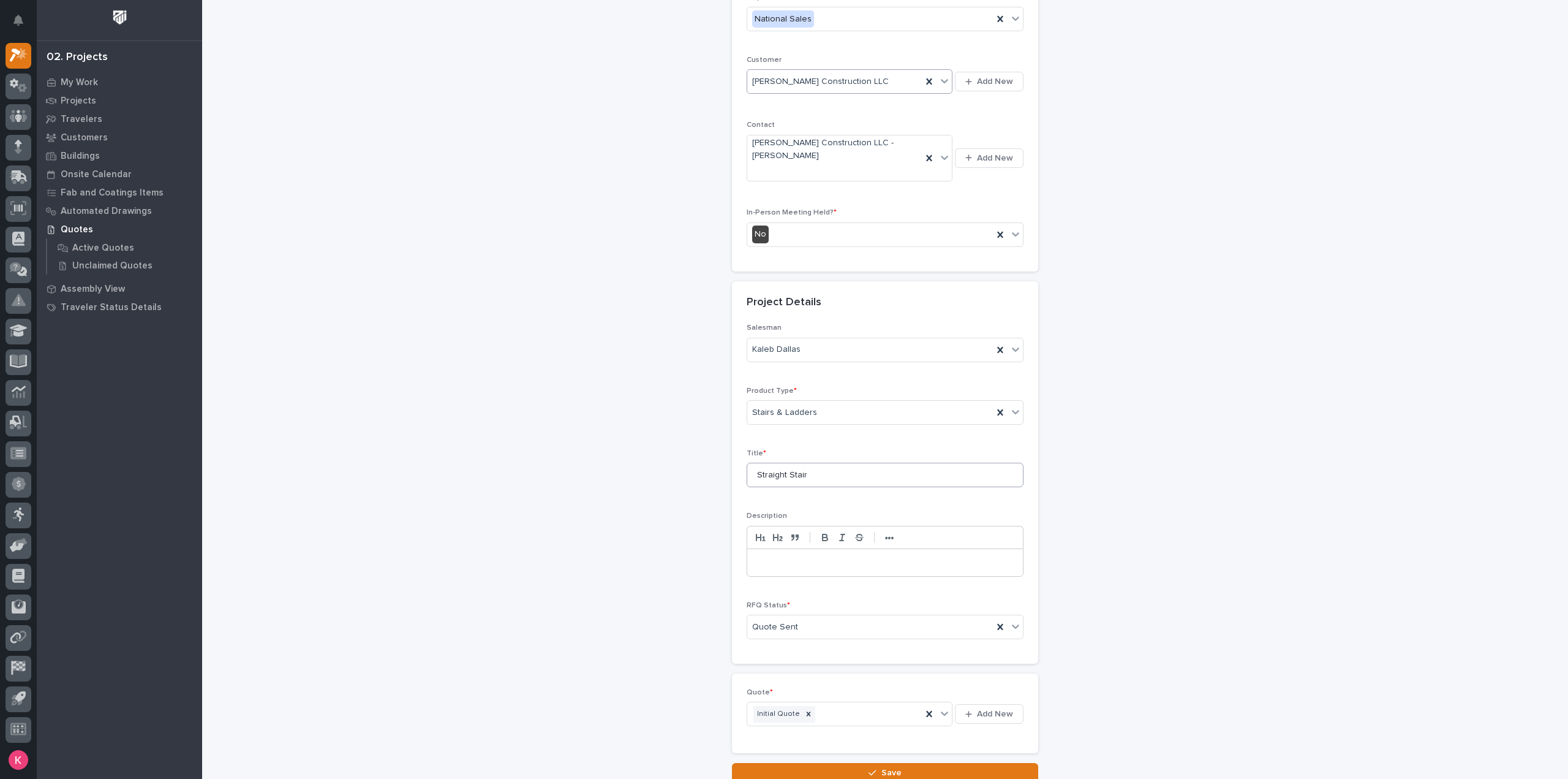
scroll to position [278, 0]
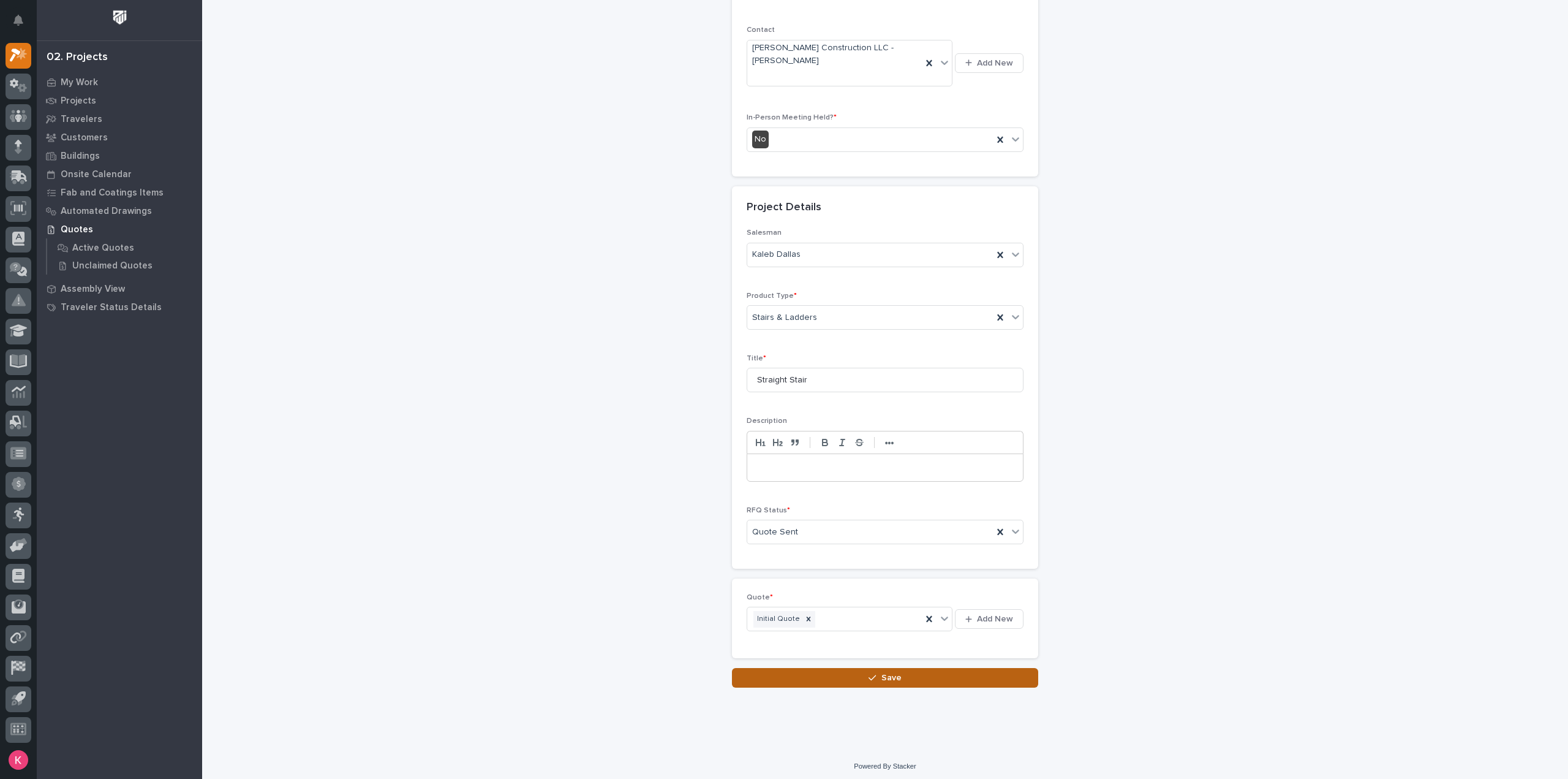
click at [822, 669] on button "Save" at bounding box center [885, 678] width 306 height 20
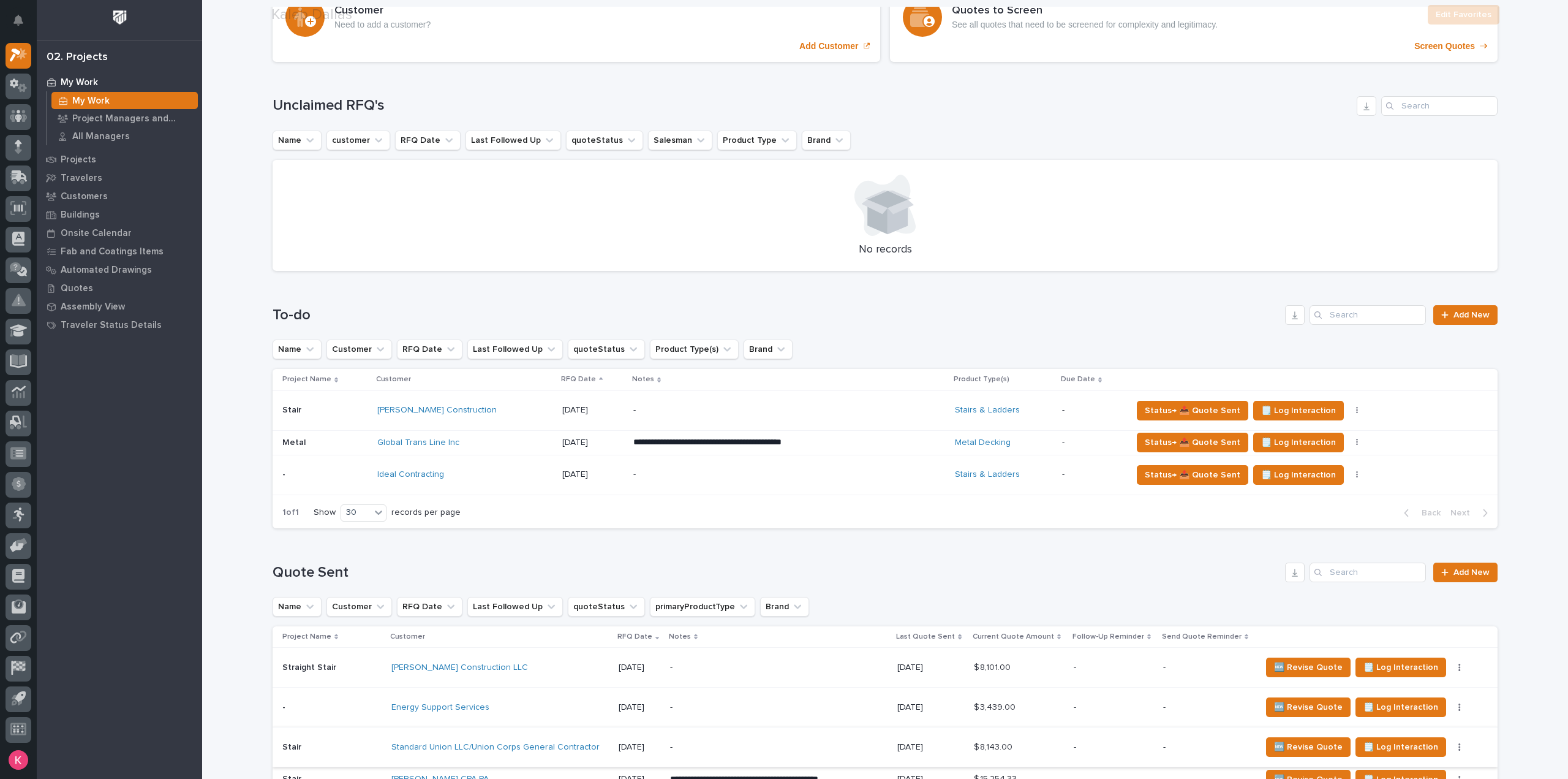
scroll to position [490, 0]
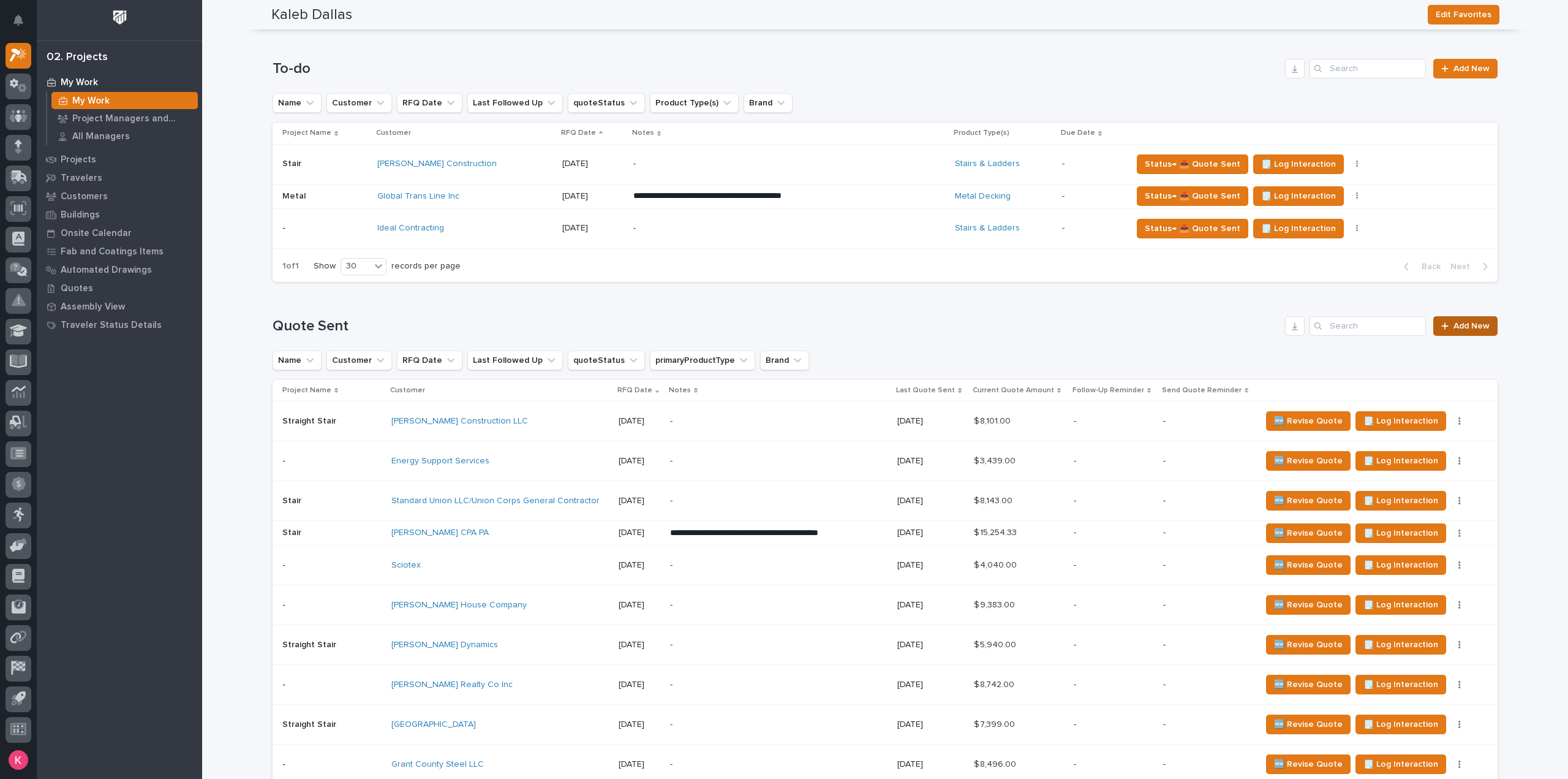
click at [1467, 331] on link "Add New" at bounding box center [1465, 326] width 65 height 20
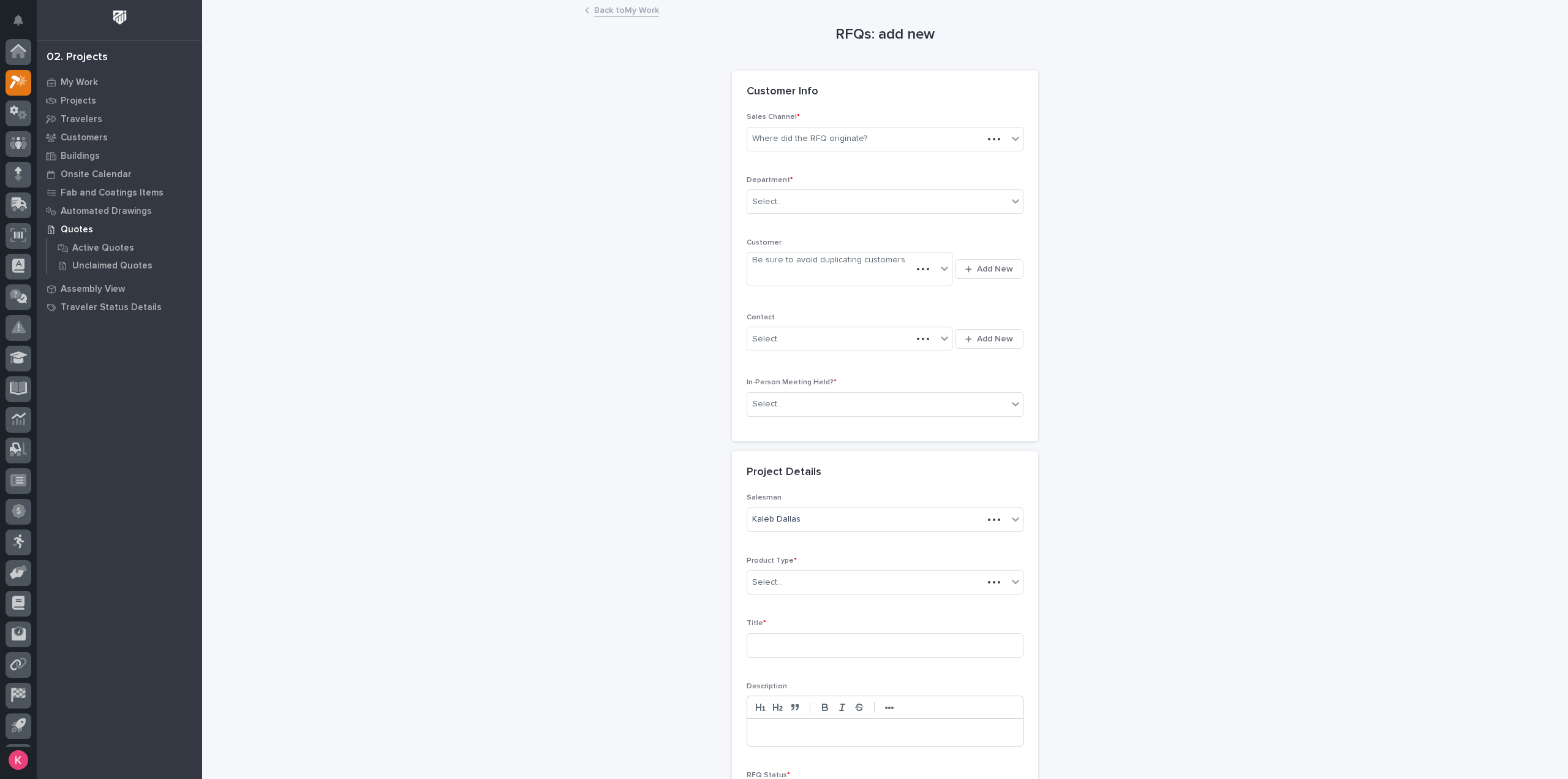
scroll to position [27, 0]
click at [626, 12] on link "Back to My Work" at bounding box center [626, 10] width 65 height 14
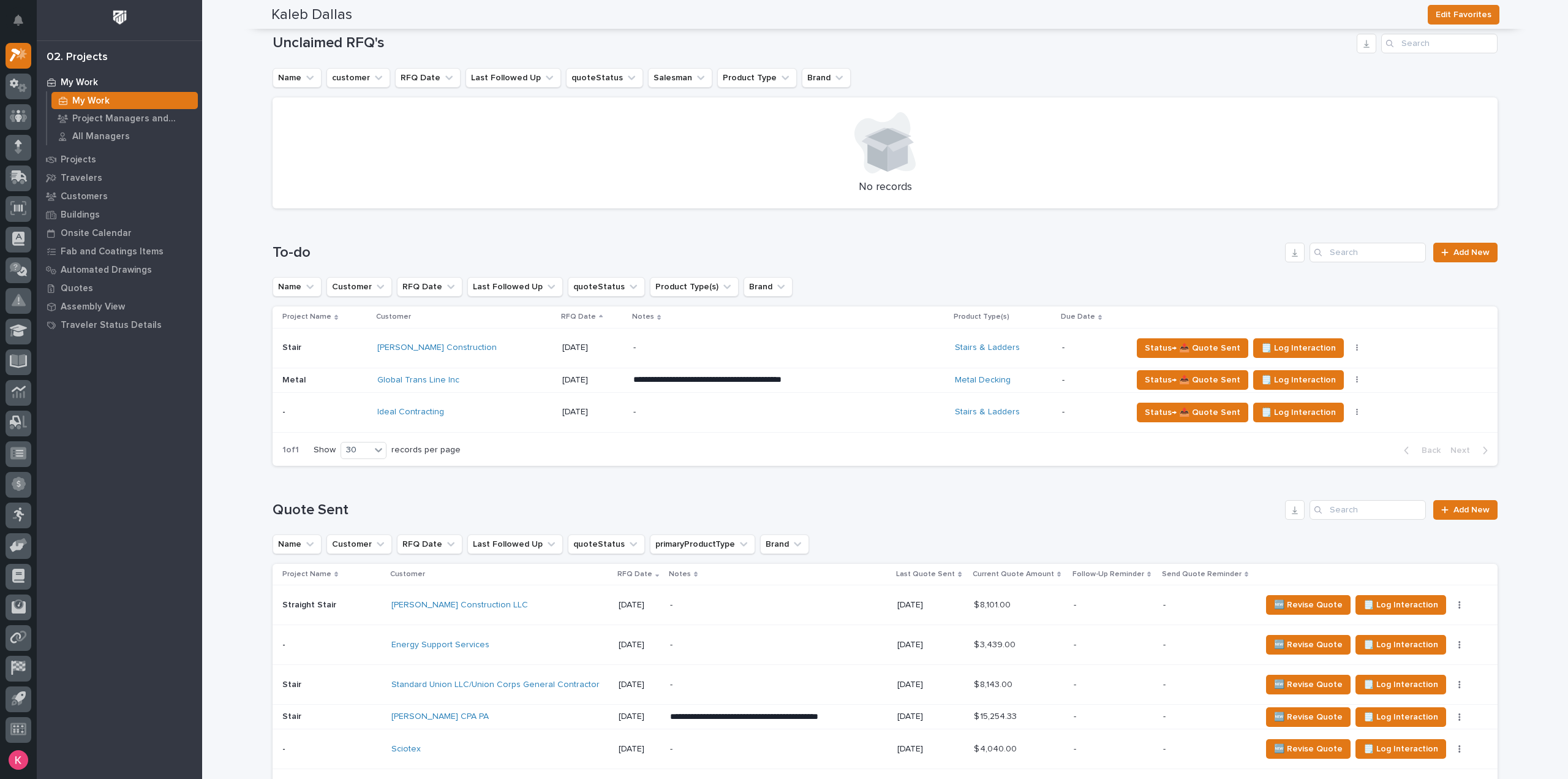
scroll to position [429, 0]
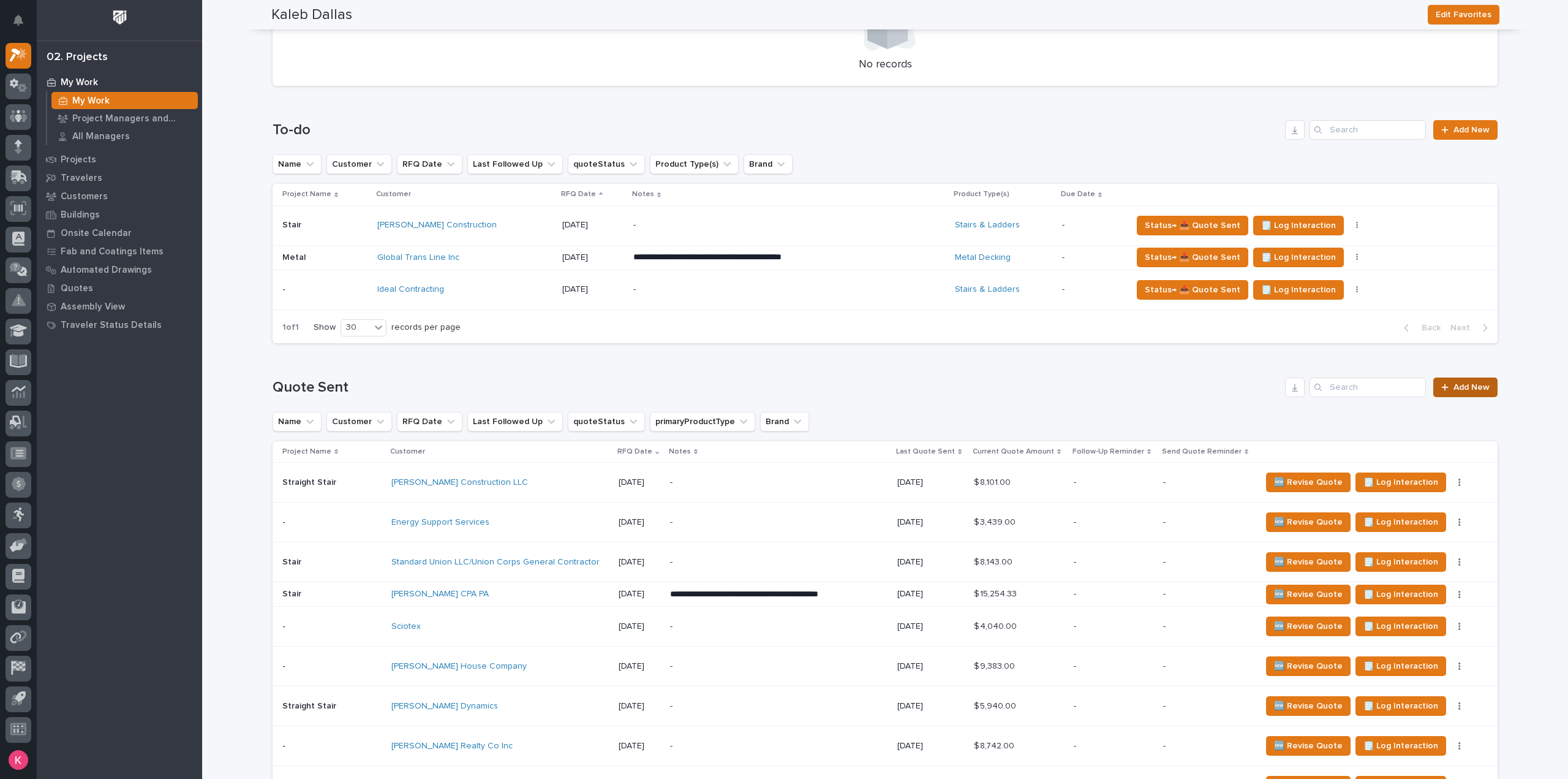
click at [1469, 386] on span "Add New" at bounding box center [1471, 387] width 36 height 9
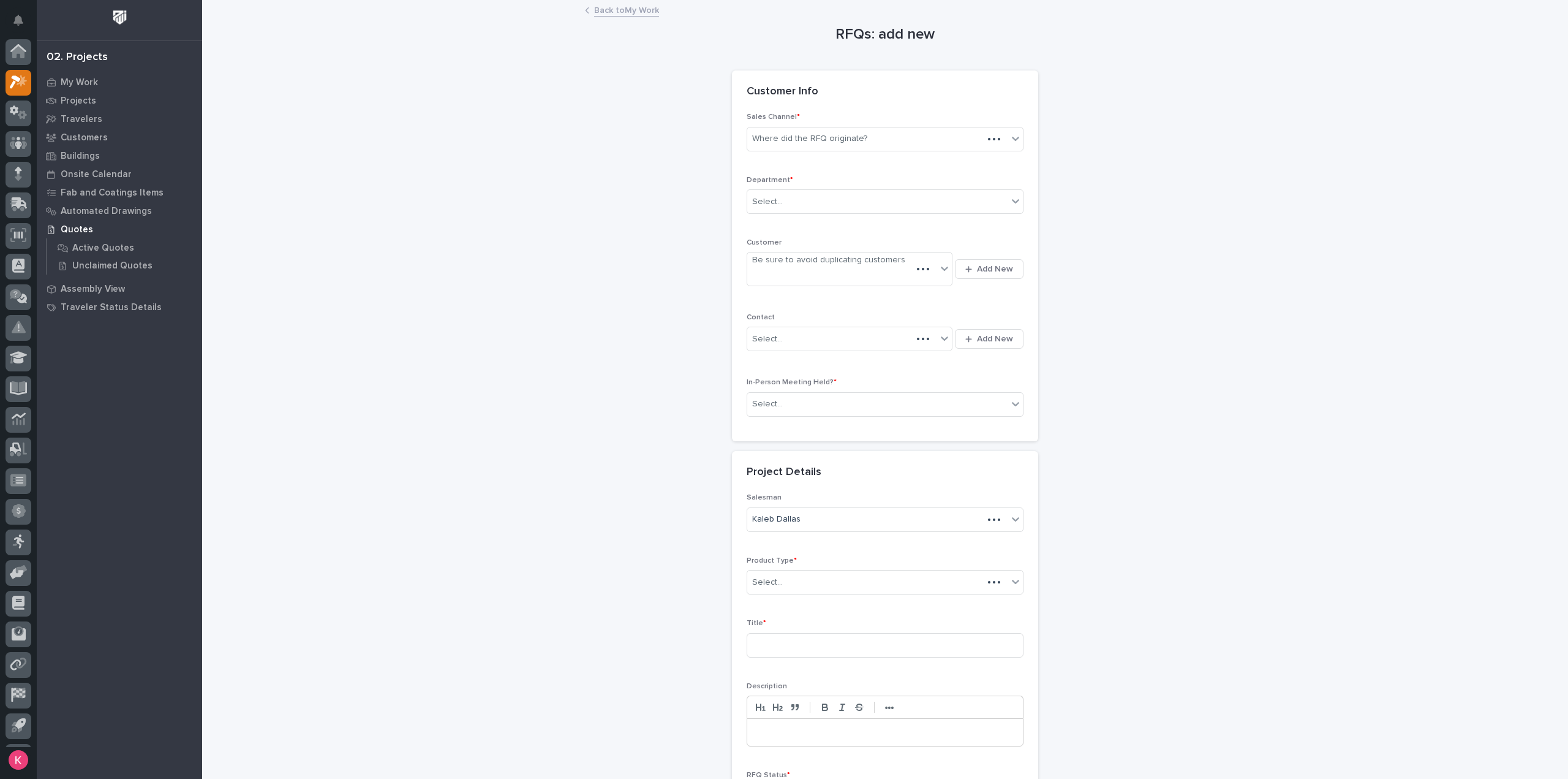
scroll to position [27, 0]
click at [807, 145] on div "Where did the RFQ originate?" at bounding box center [878, 138] width 260 height 20
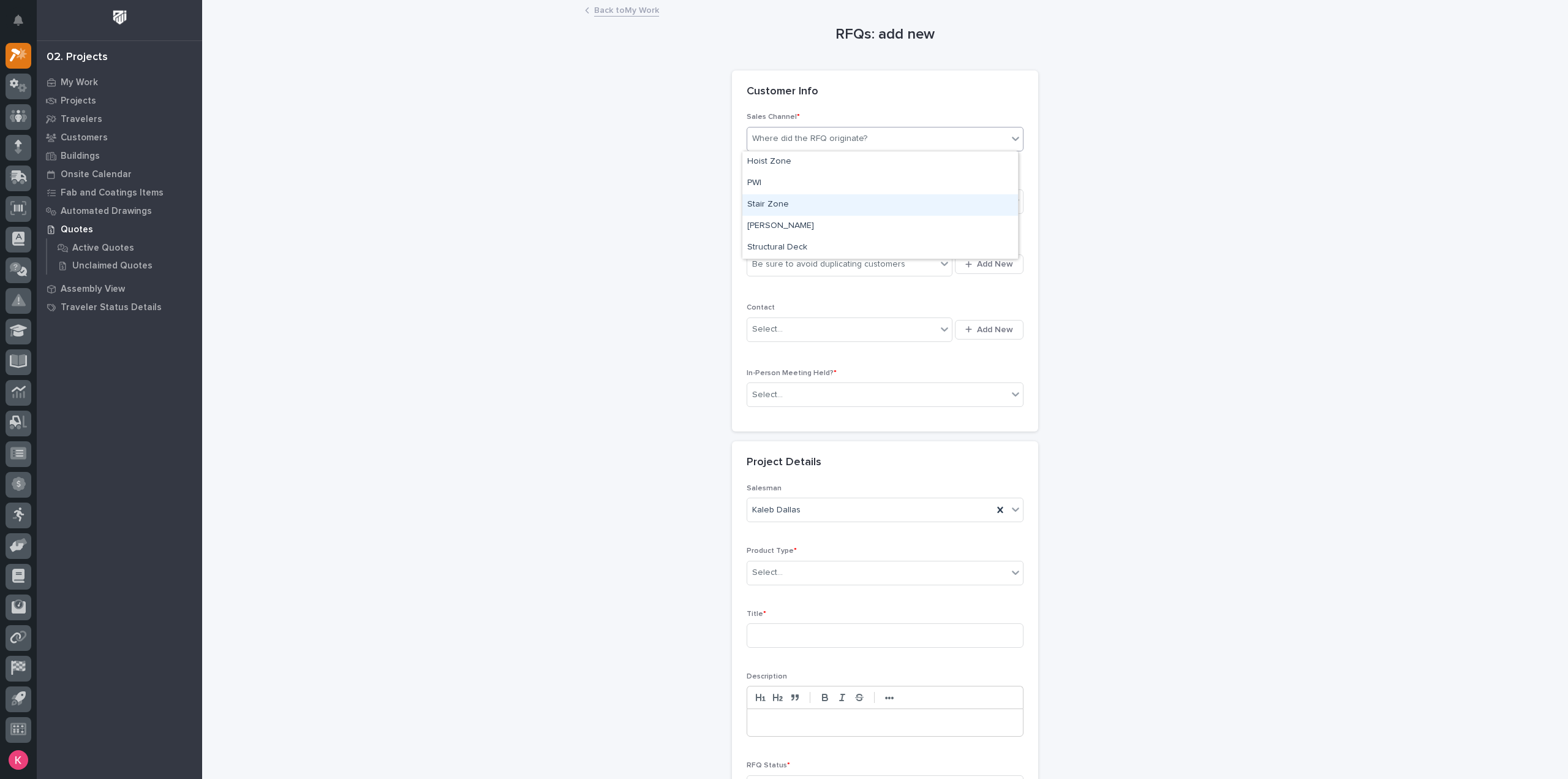
click at [817, 211] on div "Stair Zone" at bounding box center [879, 204] width 275 height 22
click at [819, 221] on div "Department * Select..." at bounding box center [885, 200] width 277 height 48
click at [825, 212] on div "Select..." at bounding box center [885, 201] width 277 height 25
click at [814, 223] on div "National Sales" at bounding box center [879, 223] width 275 height 22
click at [813, 255] on div "Be sure to avoid duplicating customers" at bounding box center [842, 264] width 189 height 20
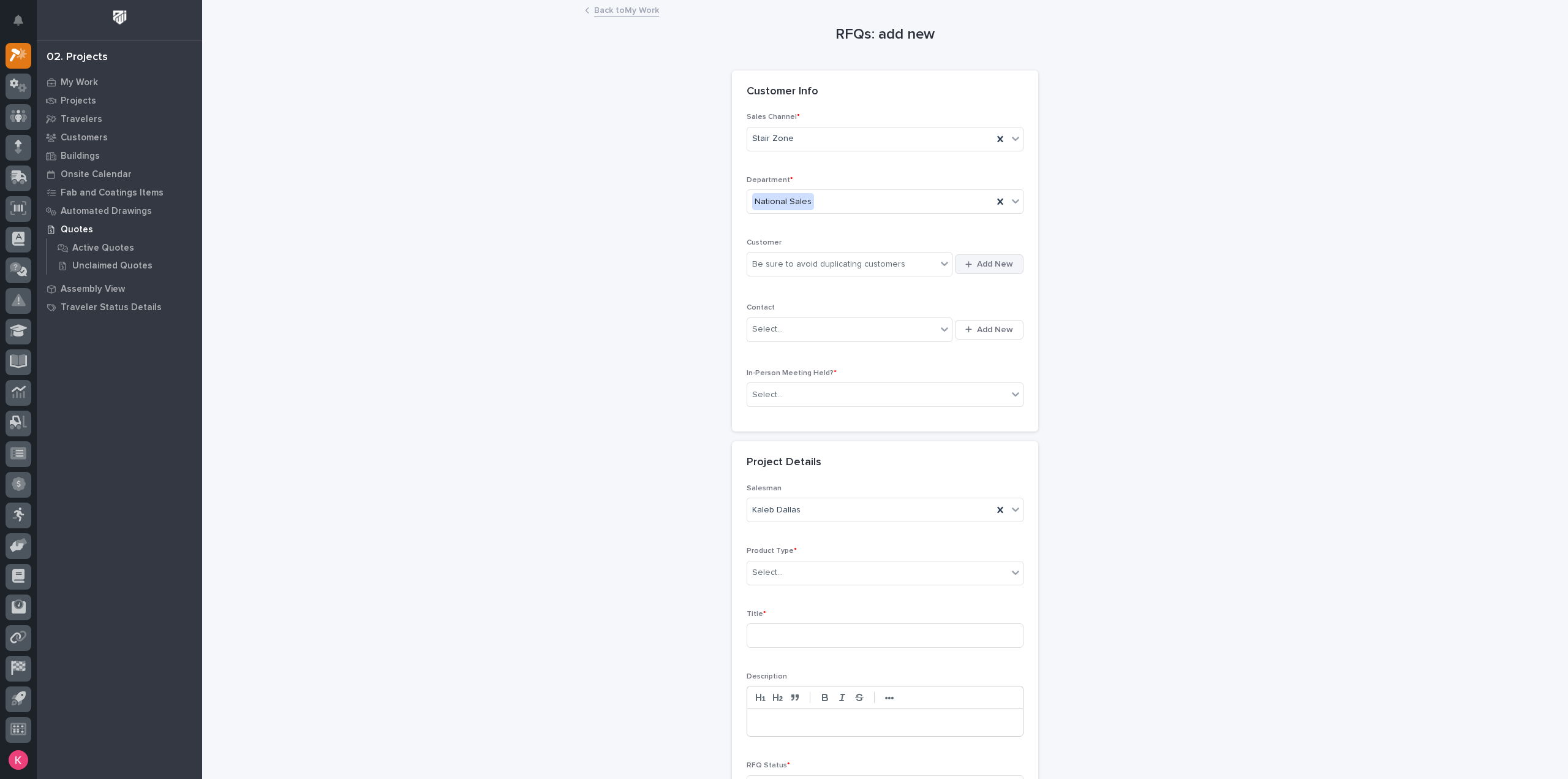
click at [993, 257] on button "Add New" at bounding box center [989, 264] width 69 height 20
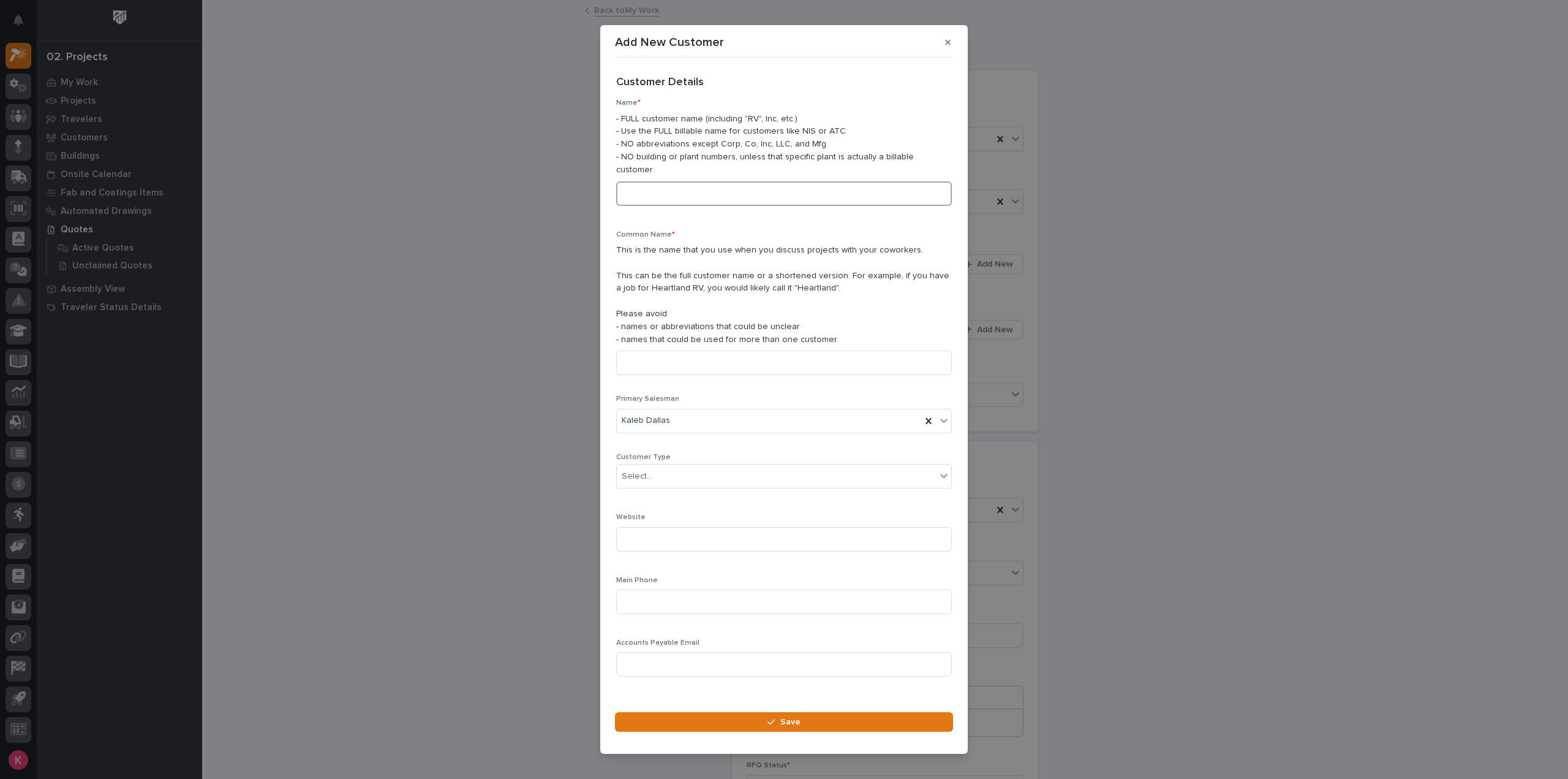
click at [705, 192] on input at bounding box center [784, 193] width 336 height 25
drag, startPoint x: 666, startPoint y: 192, endPoint x: 582, endPoint y: 180, distance: 84.9
click at [584, 181] on div "Add New Customer Loading... Saving… Loading... Saving… Loading... Saving… Custo…" at bounding box center [784, 390] width 1568 height 779
paste input "GPRO Metal Works LLC"
type input "AZGPRO Metal Works LLC"
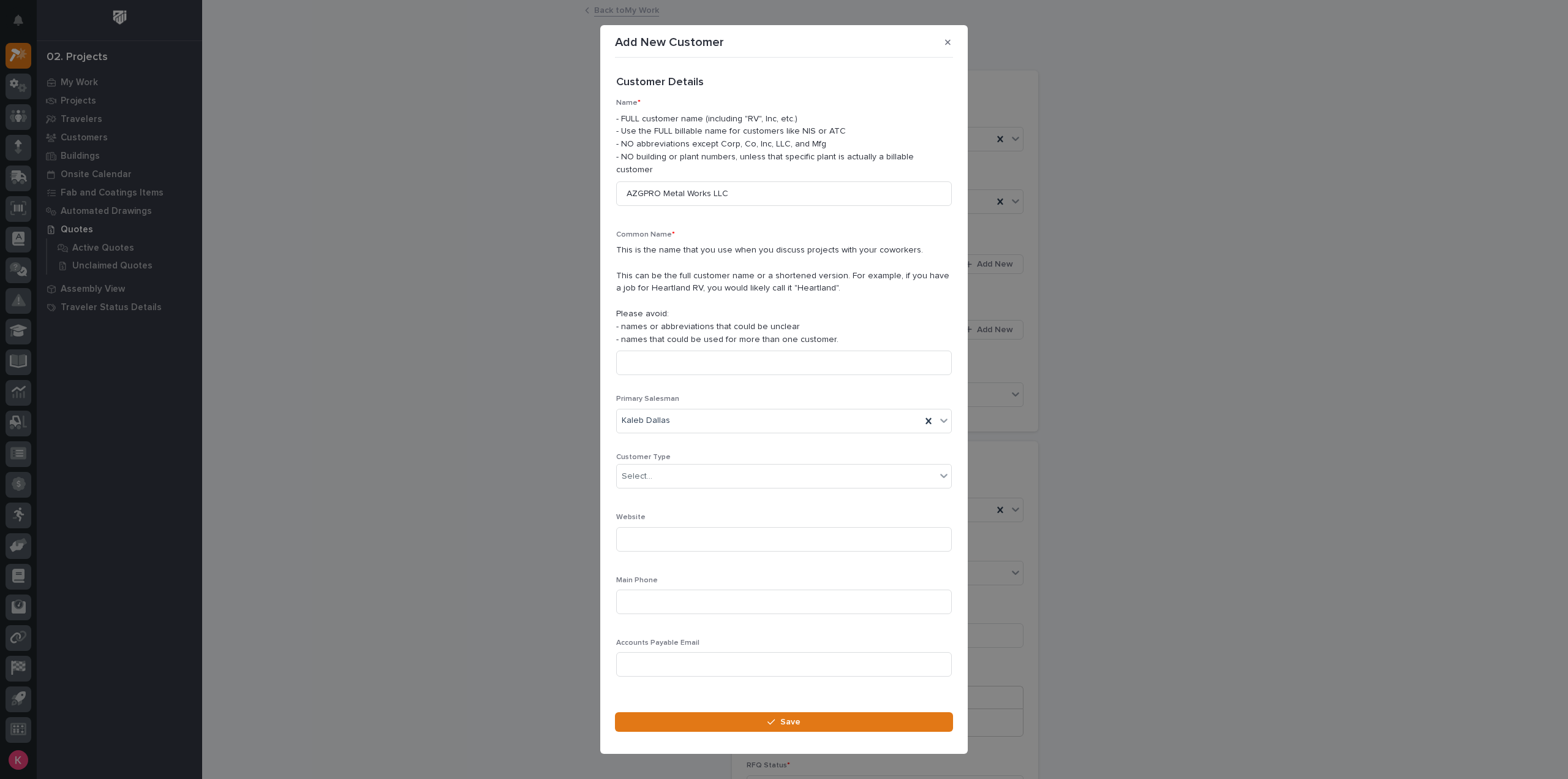
click at [676, 374] on div "Common Name * This is the name that you use when you discuss projects with your…" at bounding box center [784, 308] width 336 height 155
click at [704, 358] on input at bounding box center [784, 362] width 336 height 25
paste input "AZGPRO Metal Works LLC"
type input "AZGPRO Metal Works LLC"
click at [697, 606] on input at bounding box center [784, 602] width 336 height 25
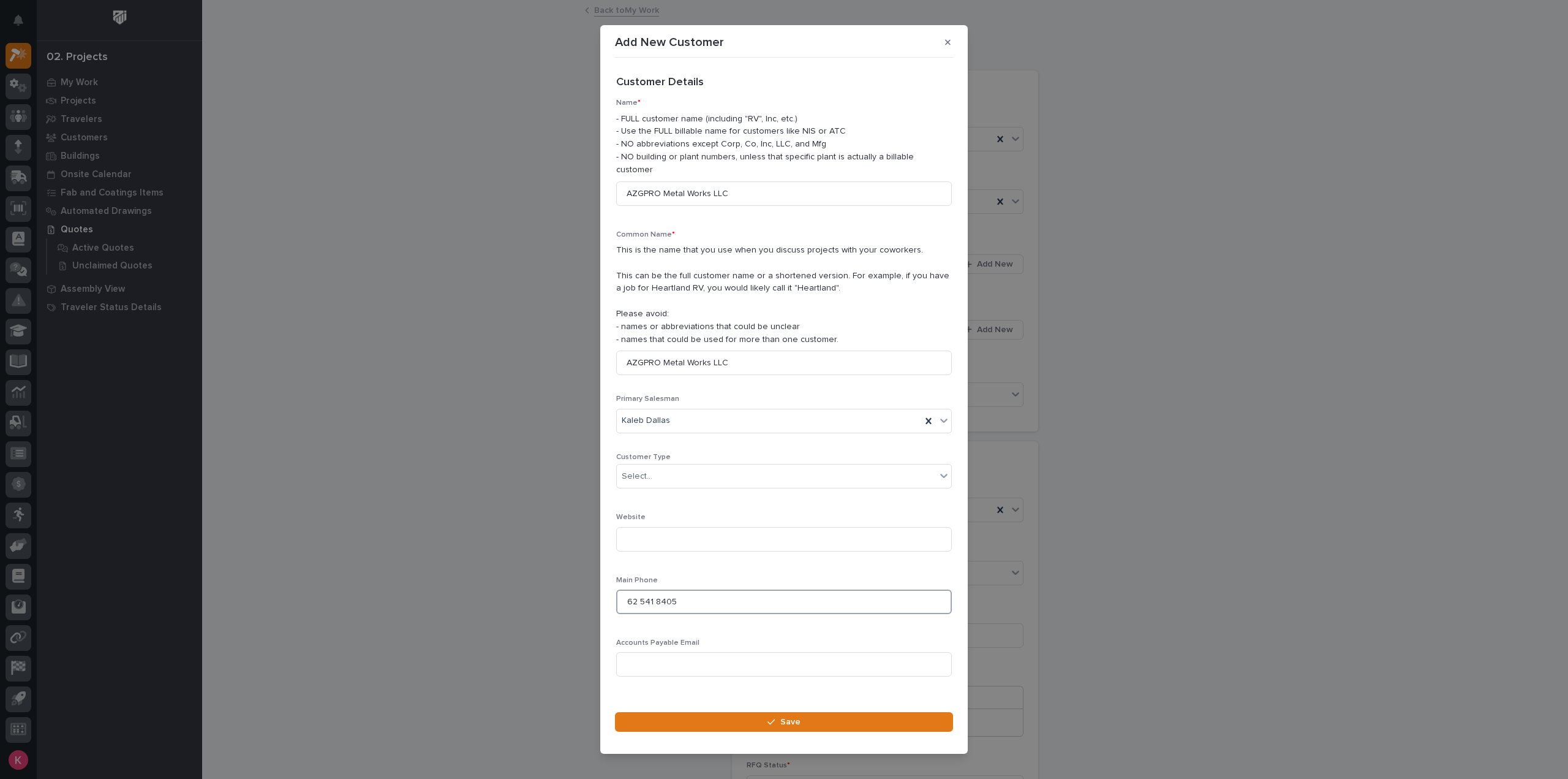
type input "62 541 8405"
click at [721, 718] on button "Save" at bounding box center [784, 722] width 338 height 20
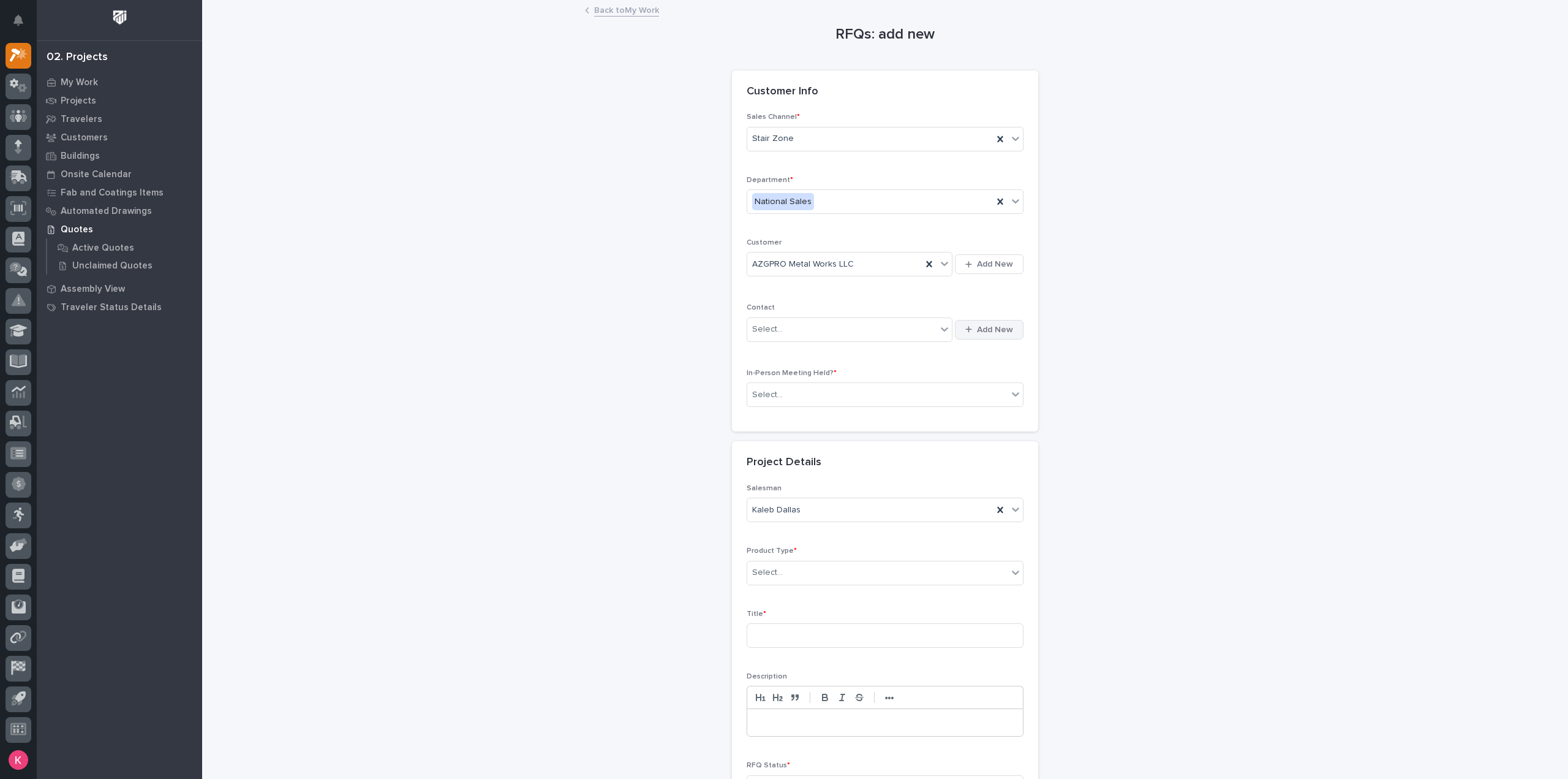
click at [993, 322] on button "Add New" at bounding box center [989, 330] width 69 height 20
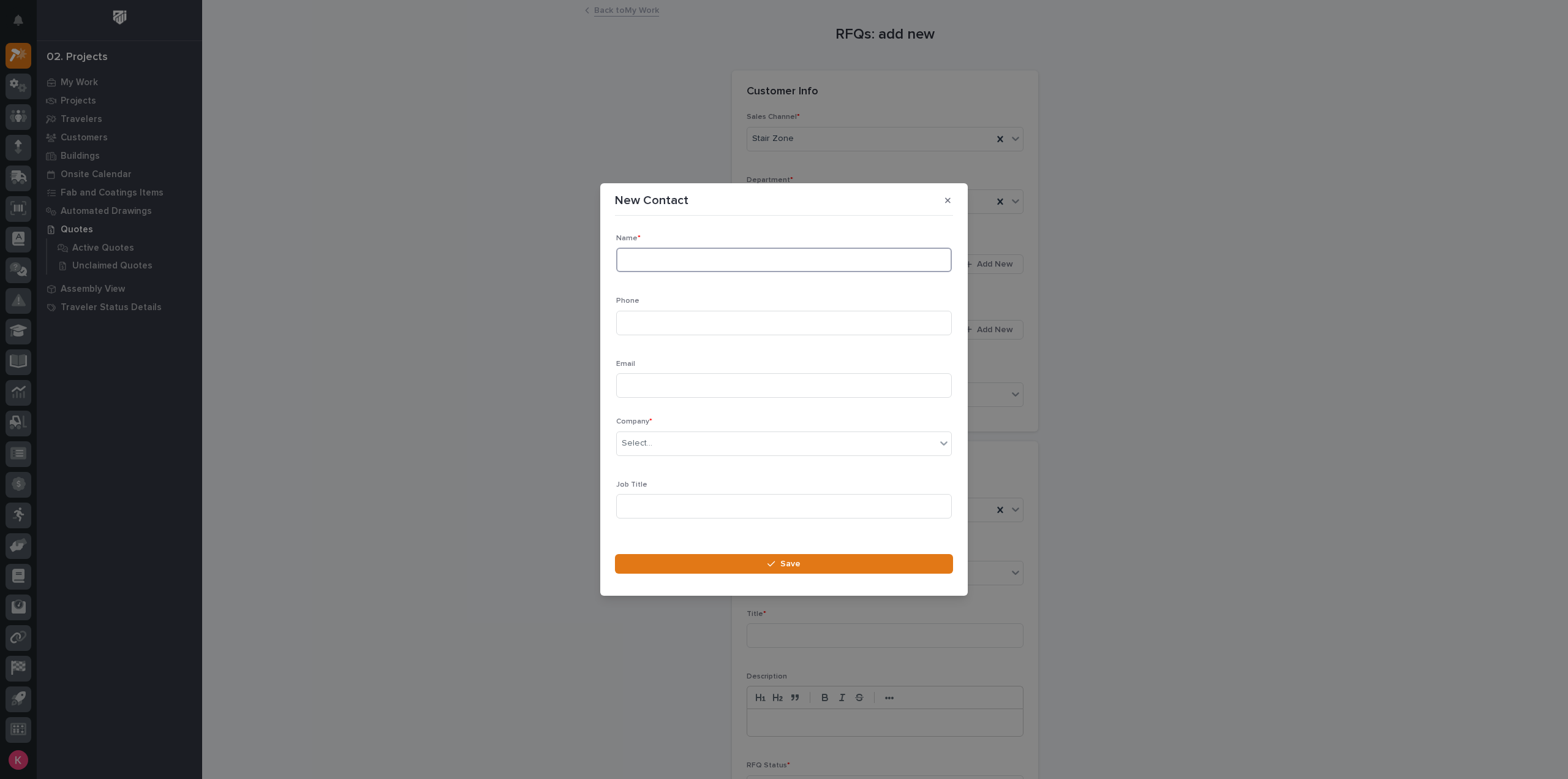
click at [741, 267] on input at bounding box center [784, 259] width 336 height 25
type input "Gerard Prosnier"
type input "602 541 8405"
drag, startPoint x: 720, startPoint y: 399, endPoint x: 721, endPoint y: 388, distance: 11.0
click at [720, 399] on div "Email" at bounding box center [784, 384] width 336 height 48
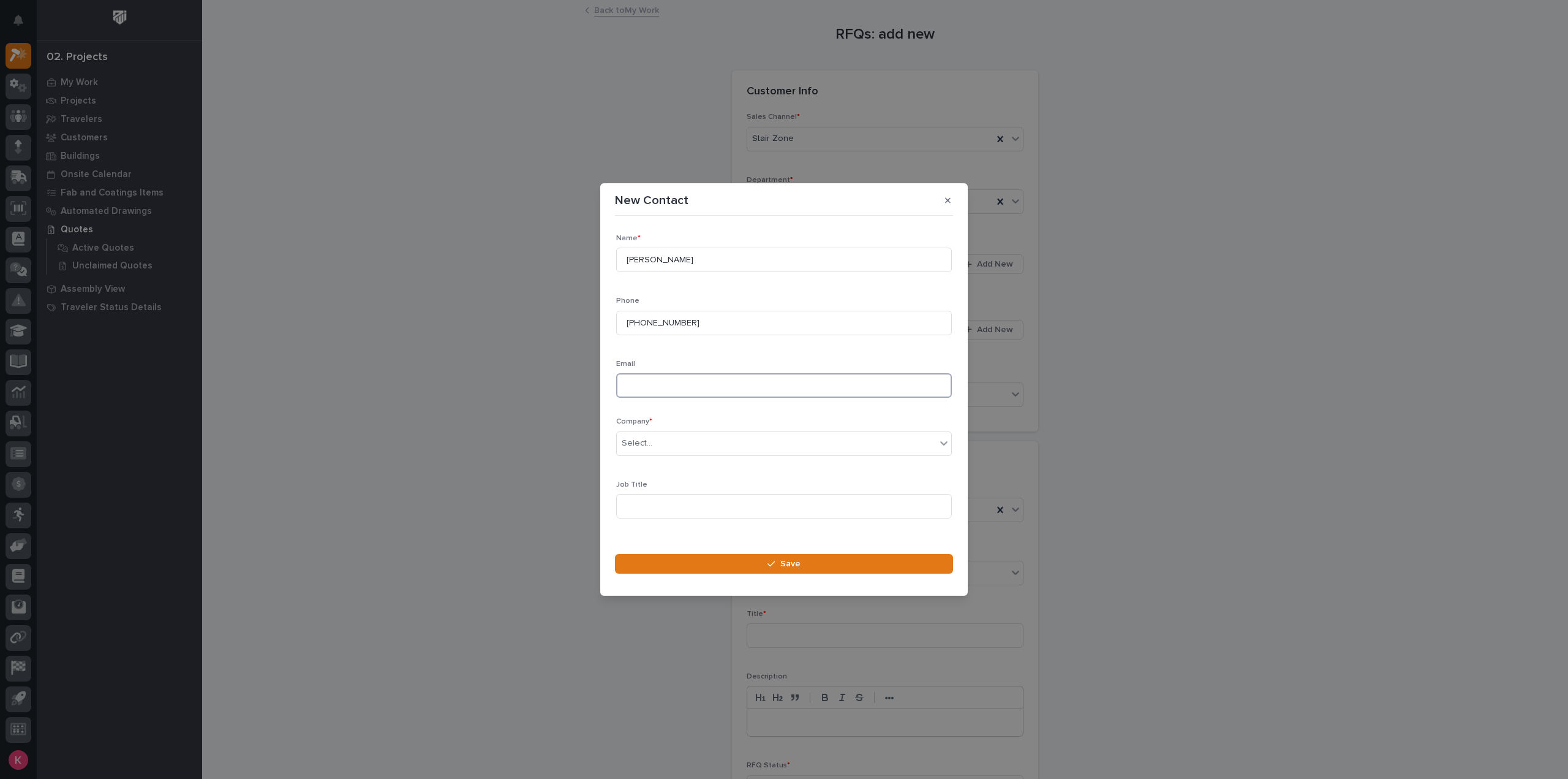
click at [721, 382] on input at bounding box center [784, 386] width 336 height 25
paste input "gprosnier@hotmail.com"
type input "gprosnier@hotmail.com"
click at [724, 437] on div "Select..." at bounding box center [776, 443] width 319 height 20
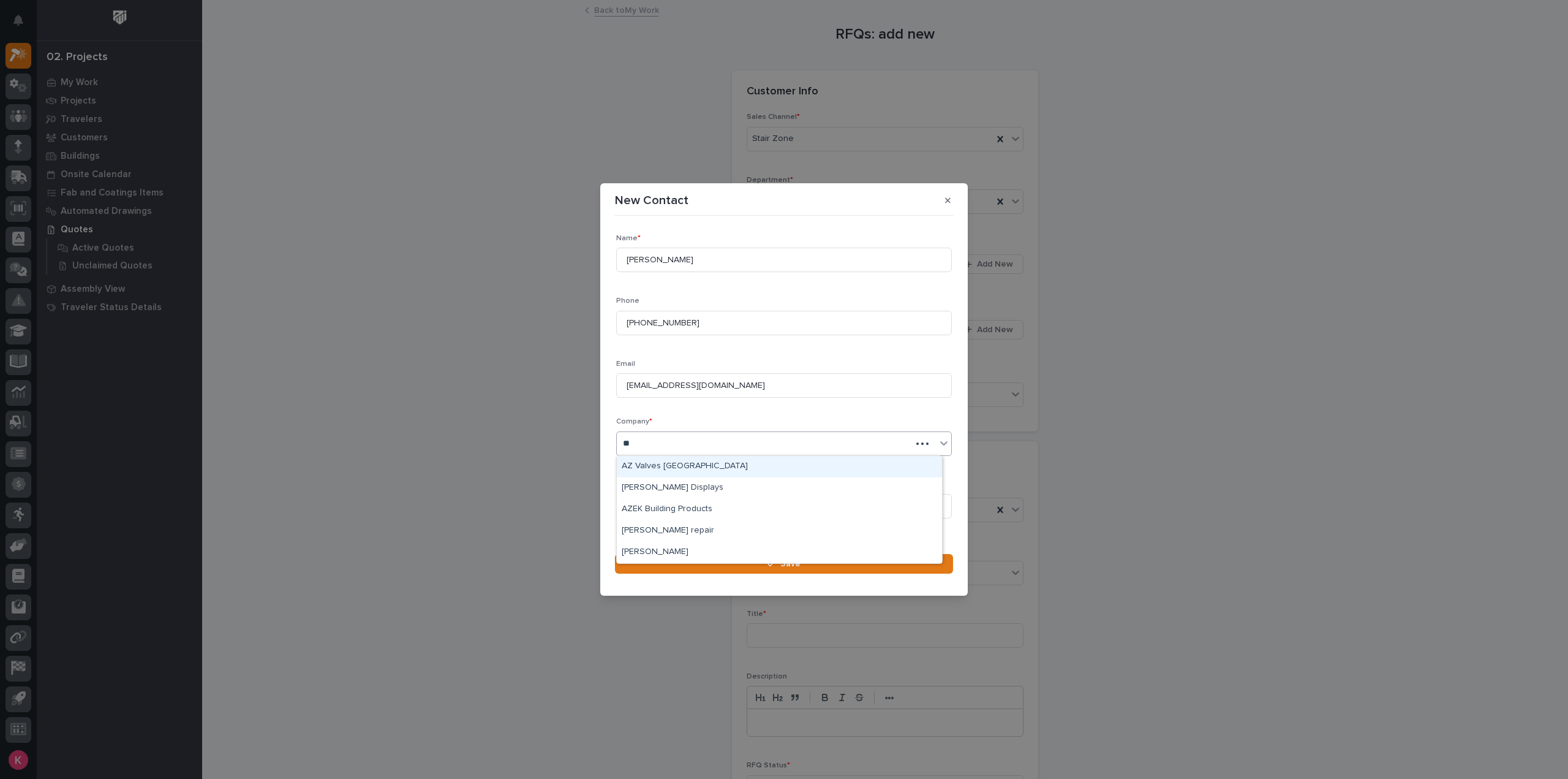
type input "***"
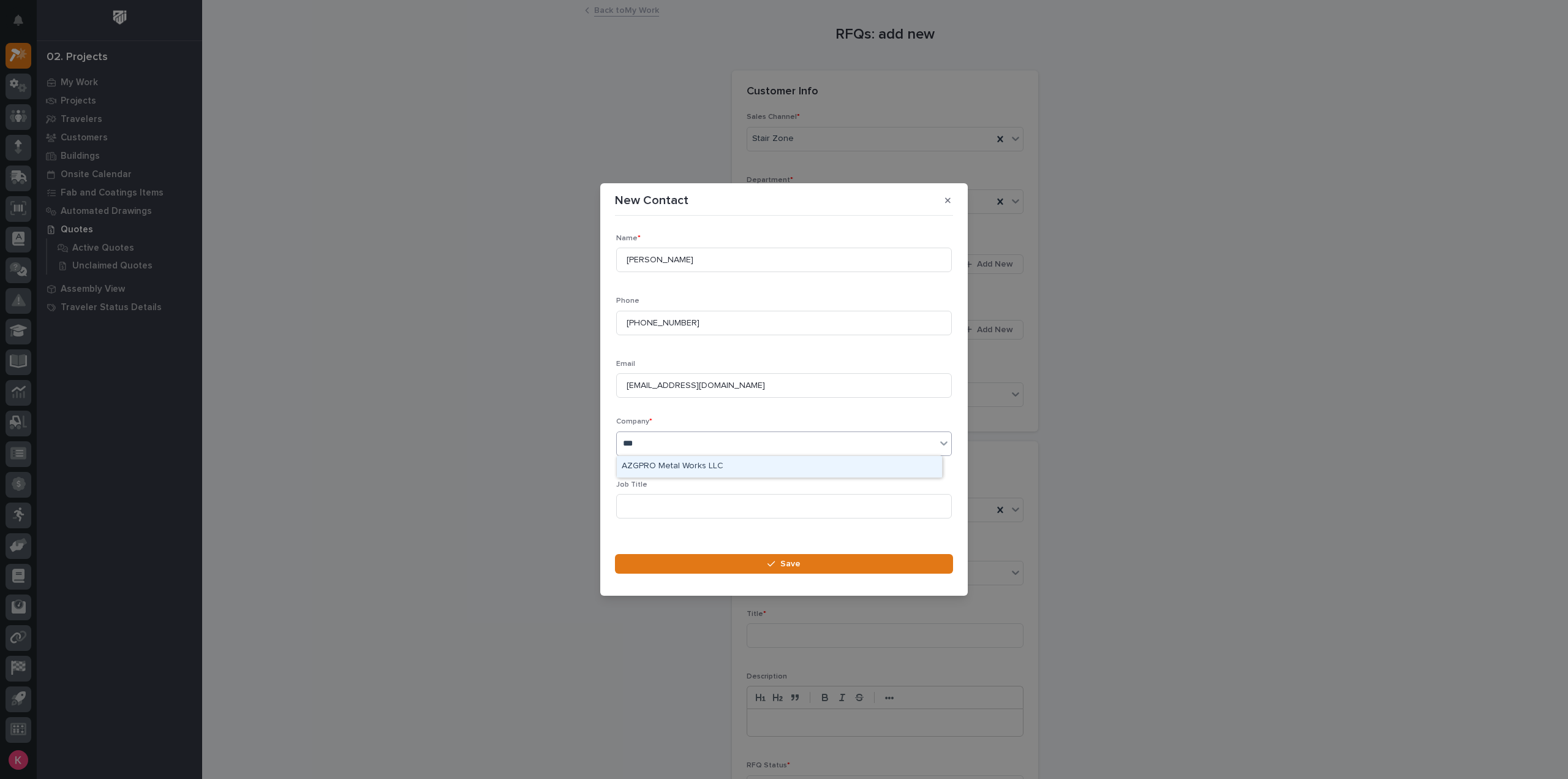
click at [727, 465] on div "AZGPRO Metal Works LLC" at bounding box center [780, 466] width 326 height 22
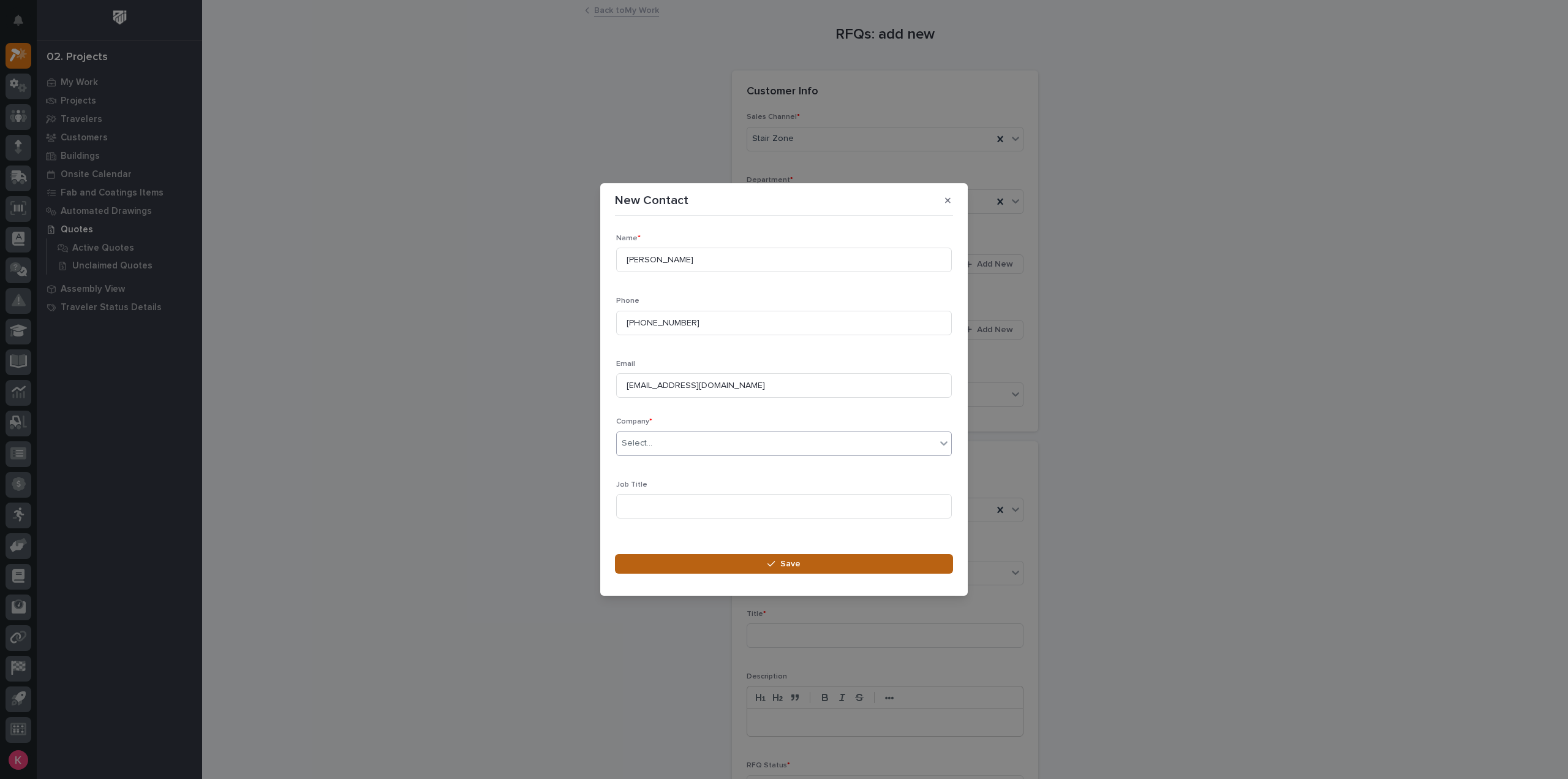
click at [721, 569] on button "Save" at bounding box center [784, 563] width 338 height 20
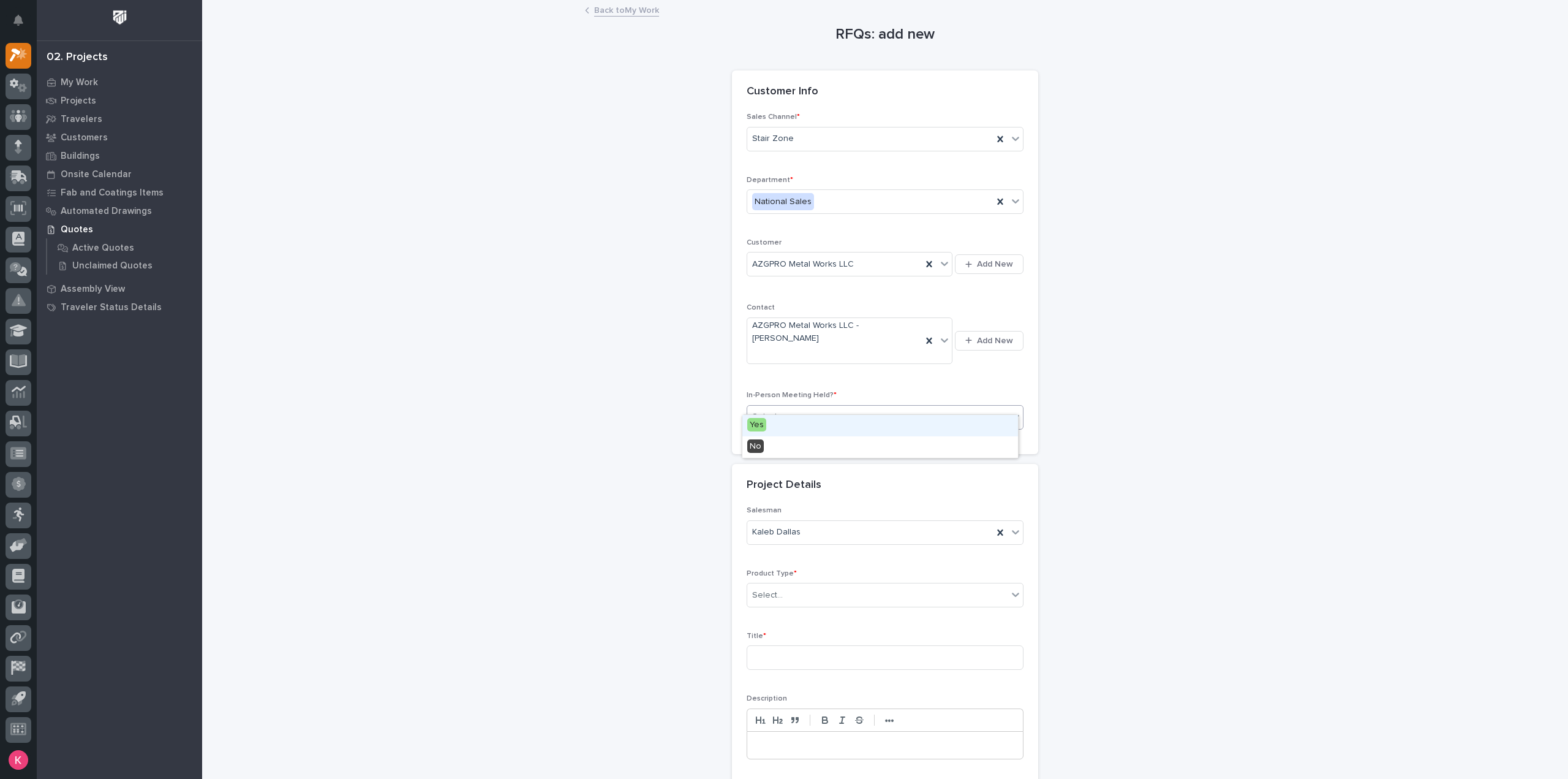
click at [866, 407] on div "Select..." at bounding box center [878, 417] width 260 height 20
click at [827, 455] on div "No" at bounding box center [879, 447] width 275 height 22
click at [847, 569] on div "Product Type * Select..." at bounding box center [885, 593] width 277 height 48
click at [847, 585] on div "Select..." at bounding box center [878, 595] width 260 height 20
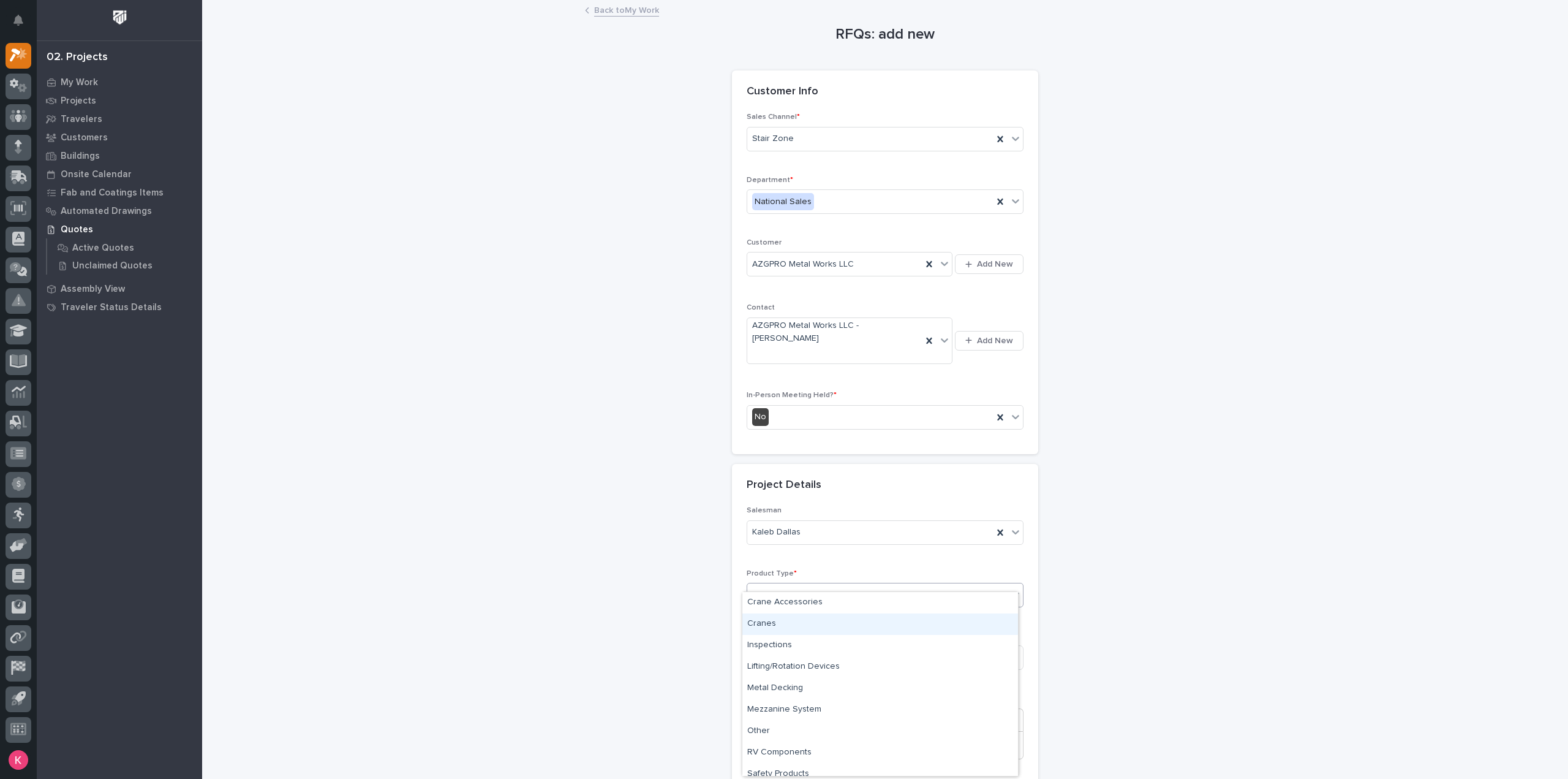
scroll to position [52, 0]
click at [808, 741] on div "Stairs & Ladders" at bounding box center [879, 743] width 275 height 22
click at [826, 645] on input at bounding box center [885, 657] width 277 height 25
type input "Straight Stair W Oversized Landing"
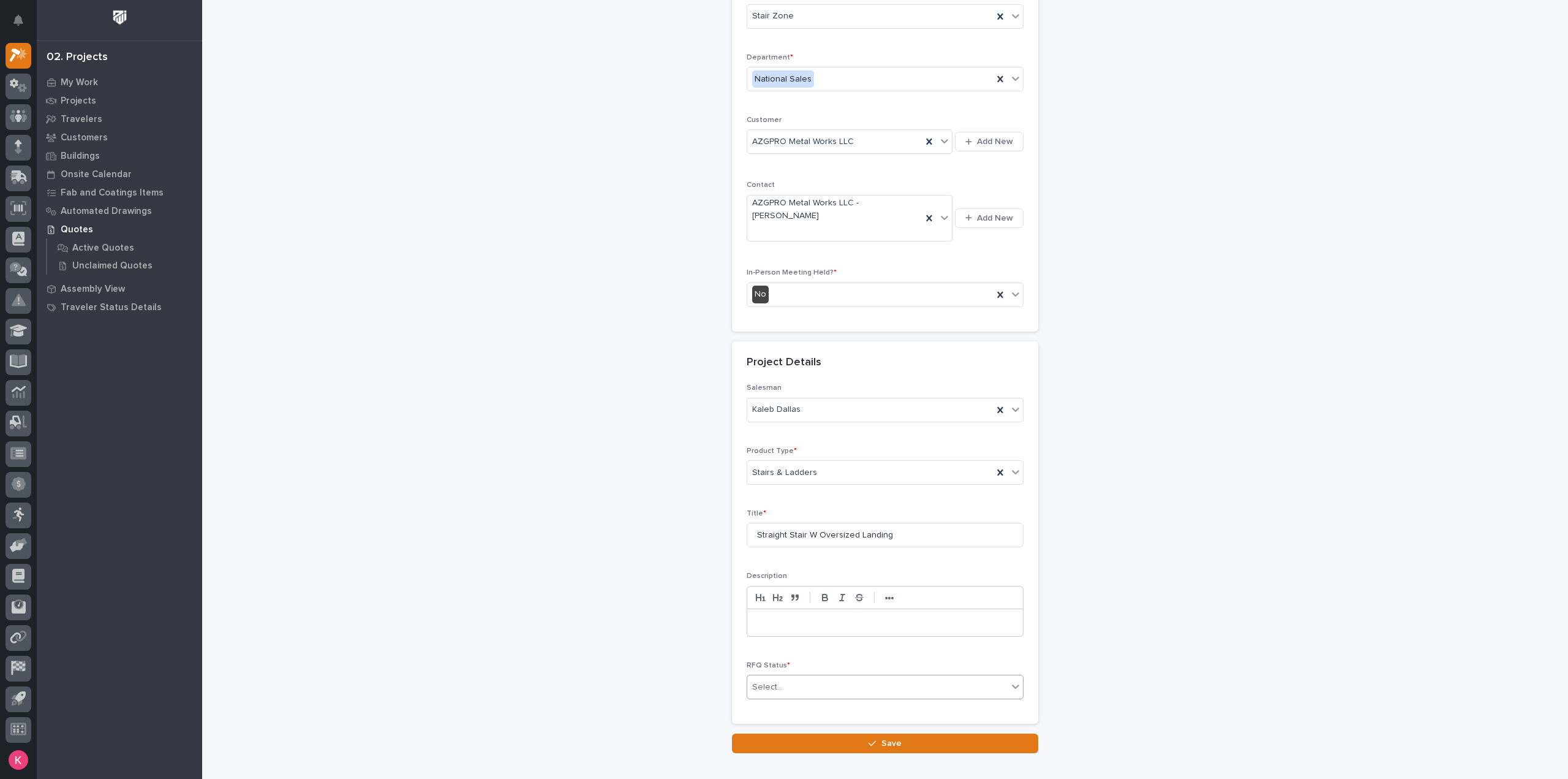
click at [809, 677] on div "Select..." at bounding box center [878, 686] width 260 height 20
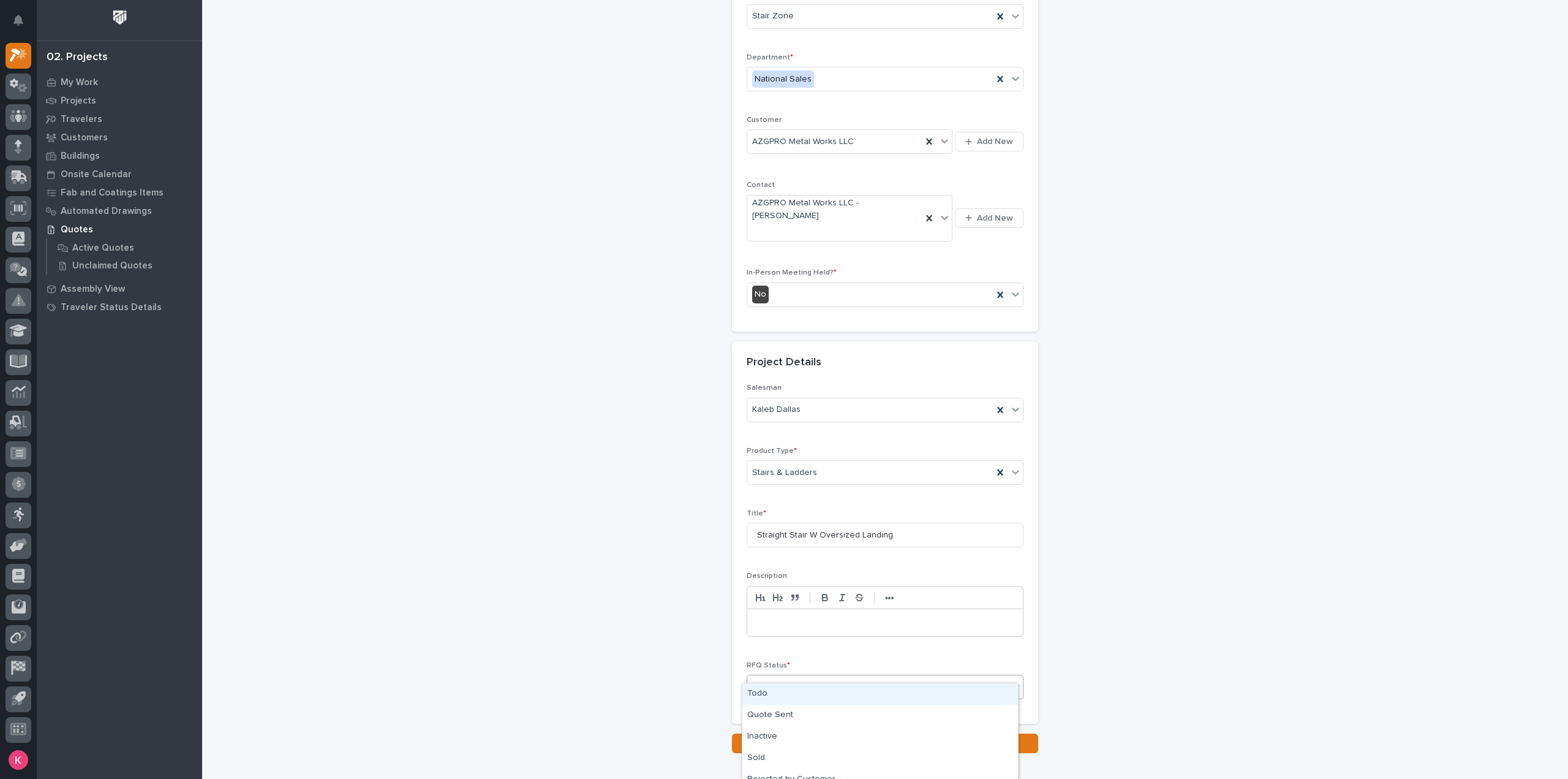
click at [801, 698] on div "Todo" at bounding box center [879, 694] width 275 height 22
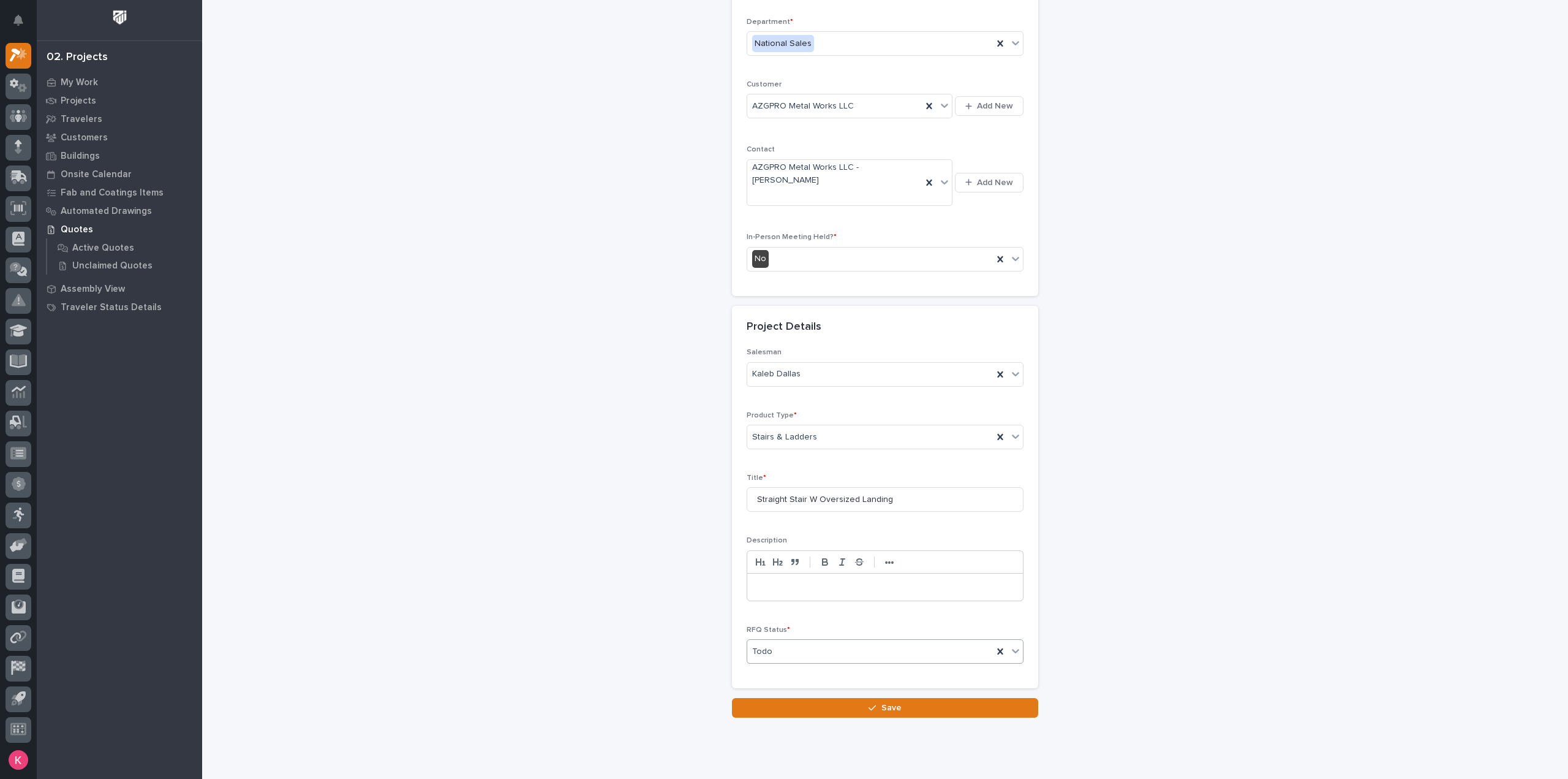
scroll to position [176, 0]
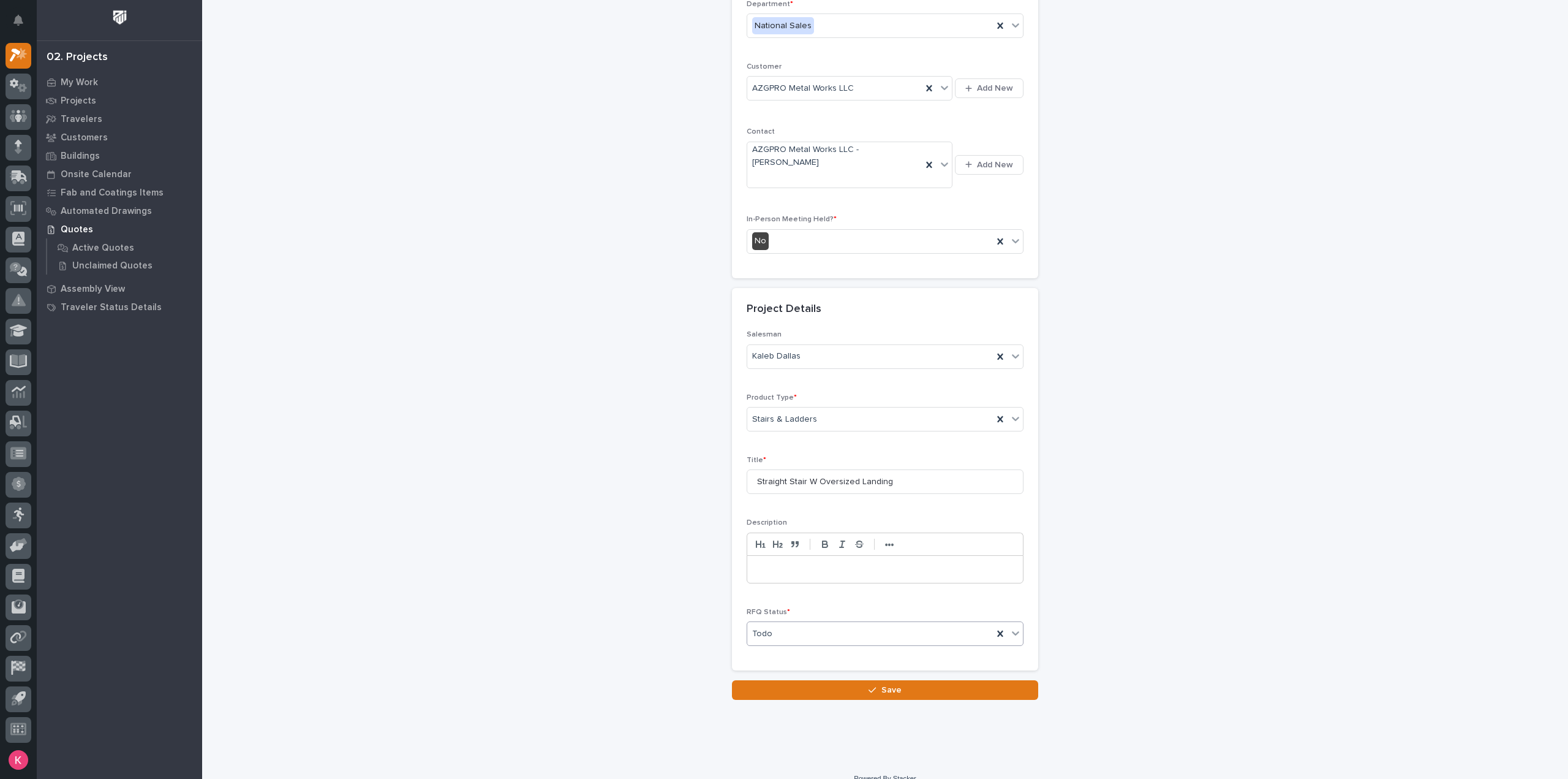
click at [830, 623] on div "Todo" at bounding box center [871, 633] width 246 height 20
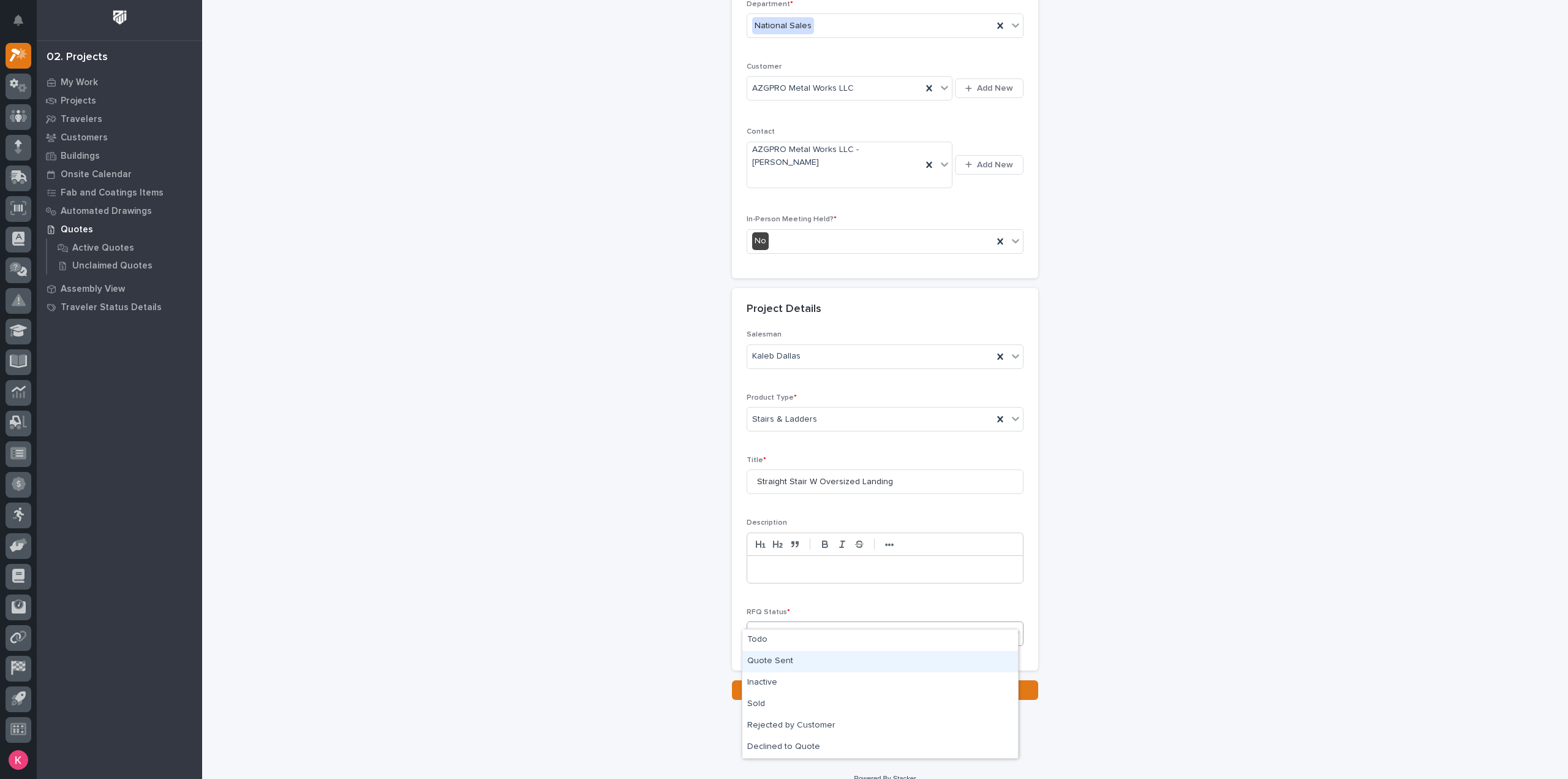
click at [804, 661] on div "Quote Sent" at bounding box center [879, 661] width 275 height 22
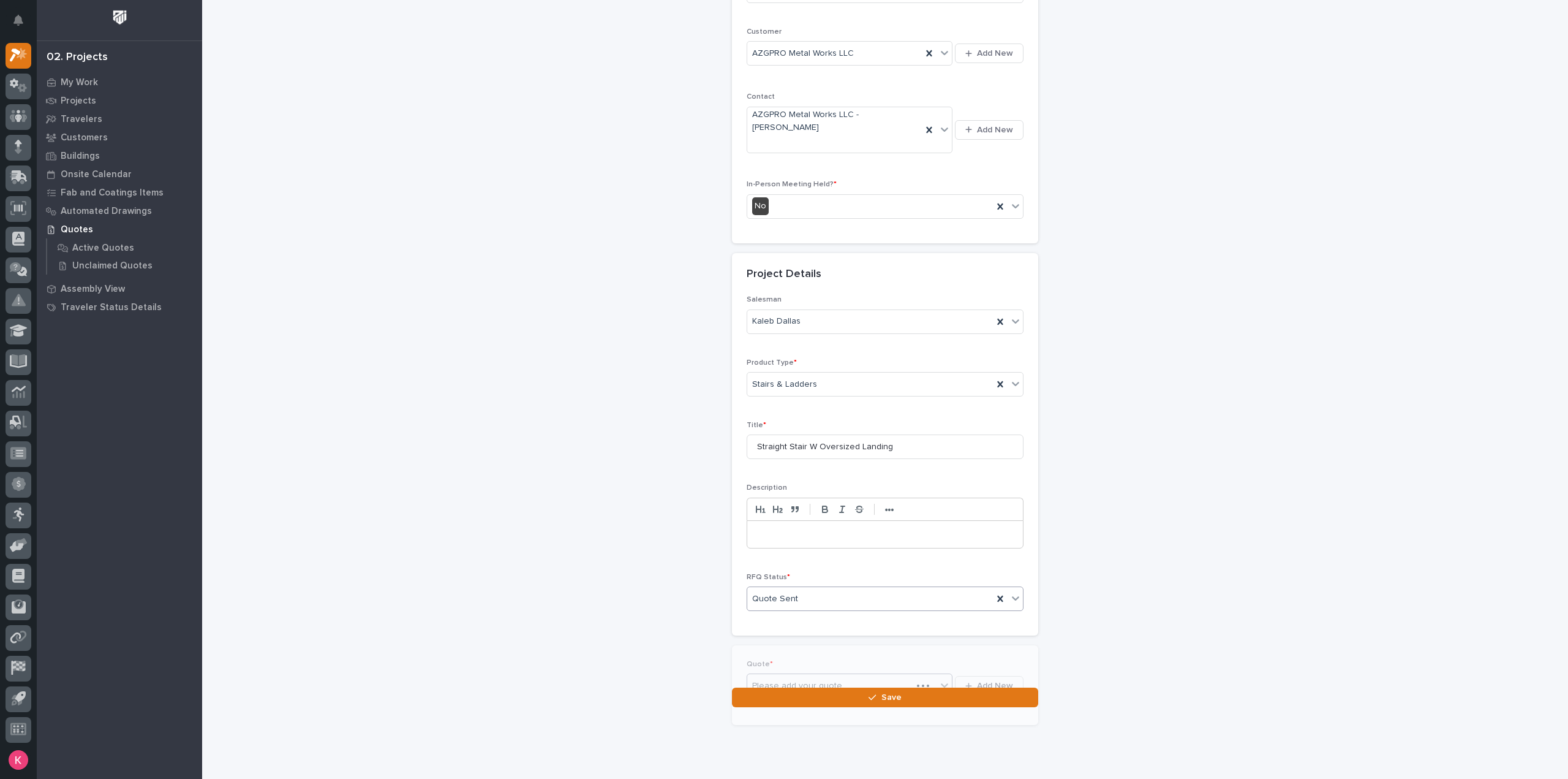
scroll to position [220, 0]
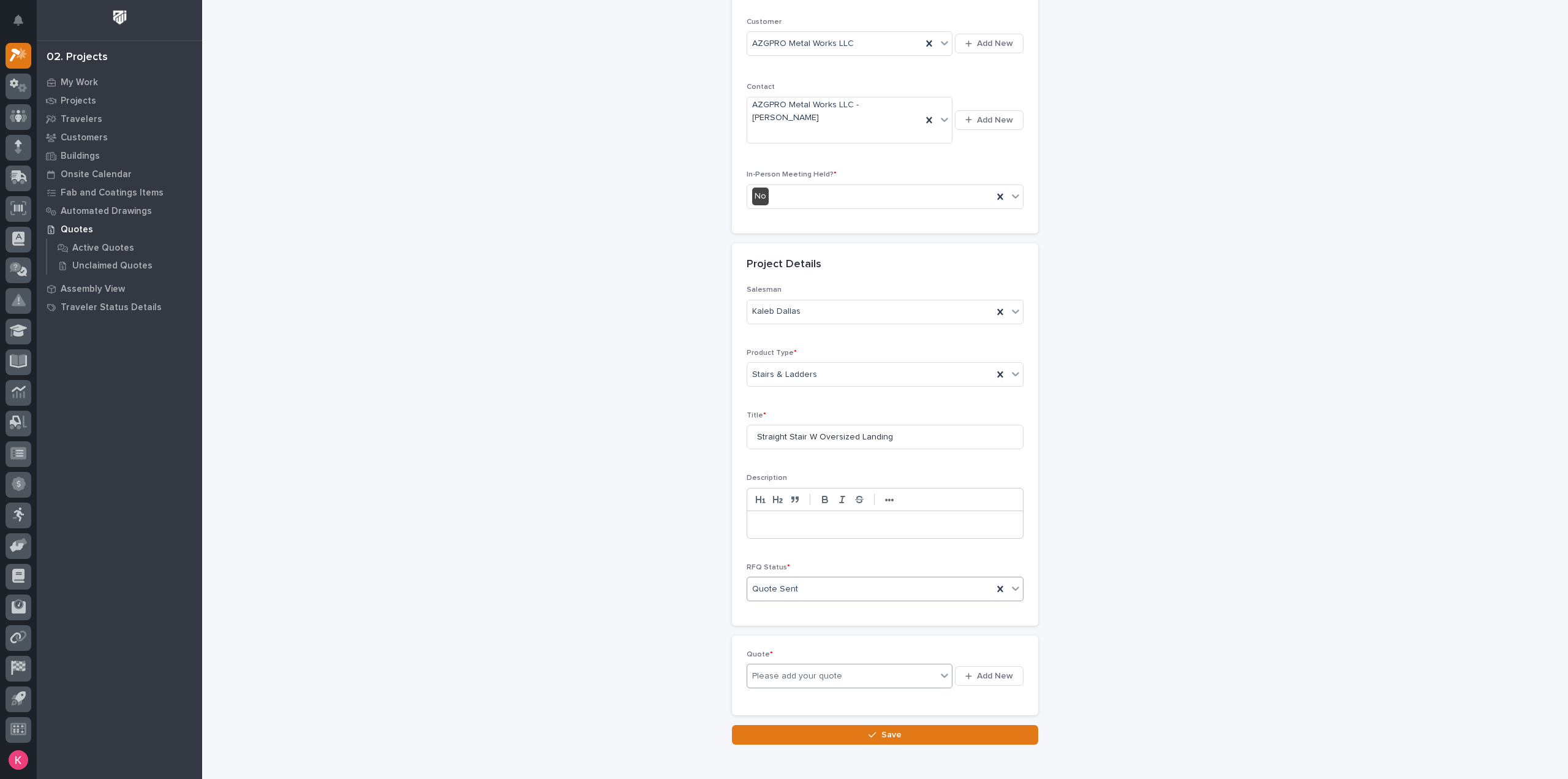
drag, startPoint x: 826, startPoint y: 658, endPoint x: 861, endPoint y: 667, distance: 36.1
click at [828, 670] on div "Please add your quote" at bounding box center [797, 676] width 90 height 13
click at [1003, 670] on span "Add New" at bounding box center [994, 676] width 36 height 11
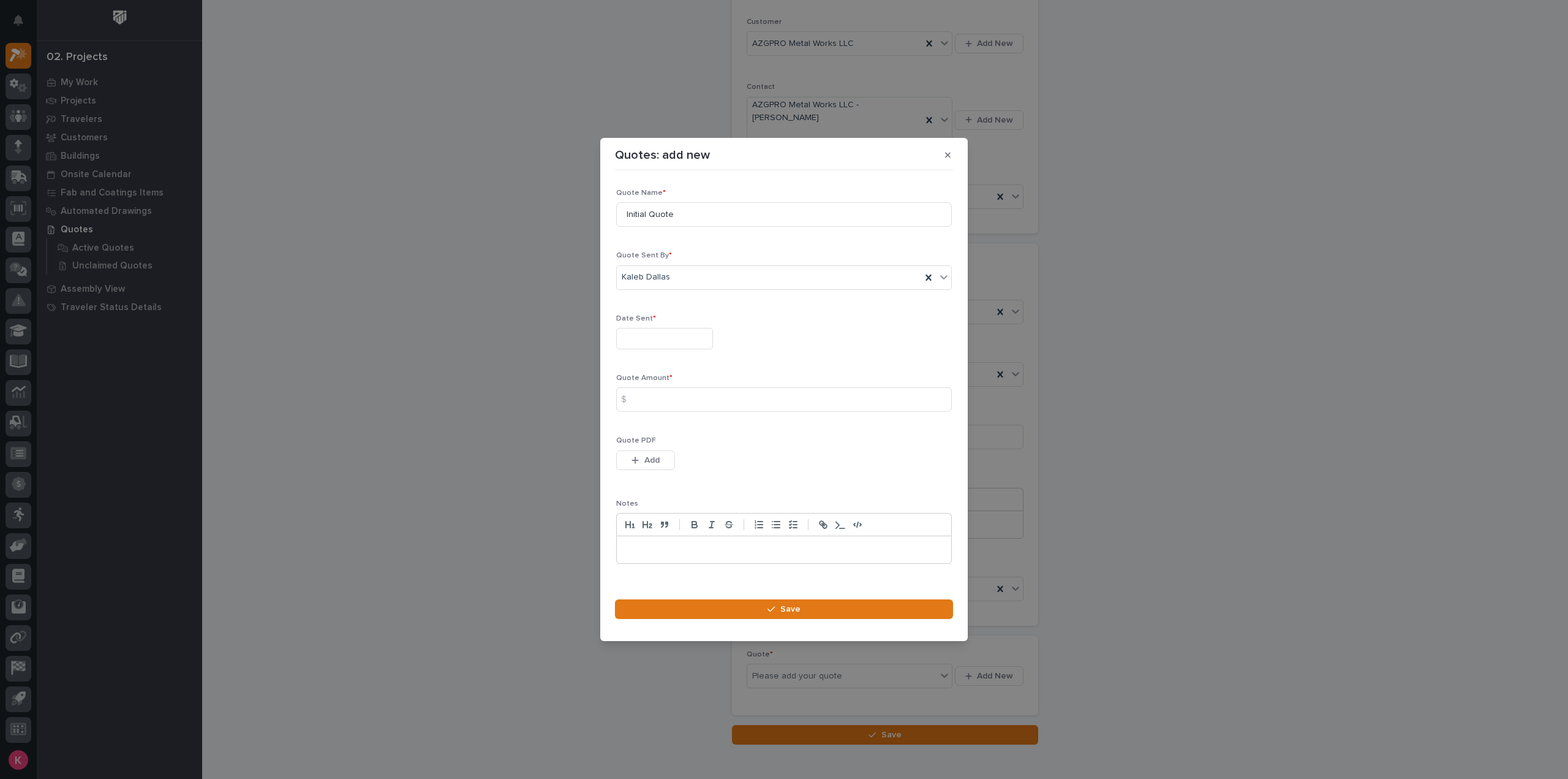
click at [713, 344] on input "text" at bounding box center [664, 338] width 97 height 22
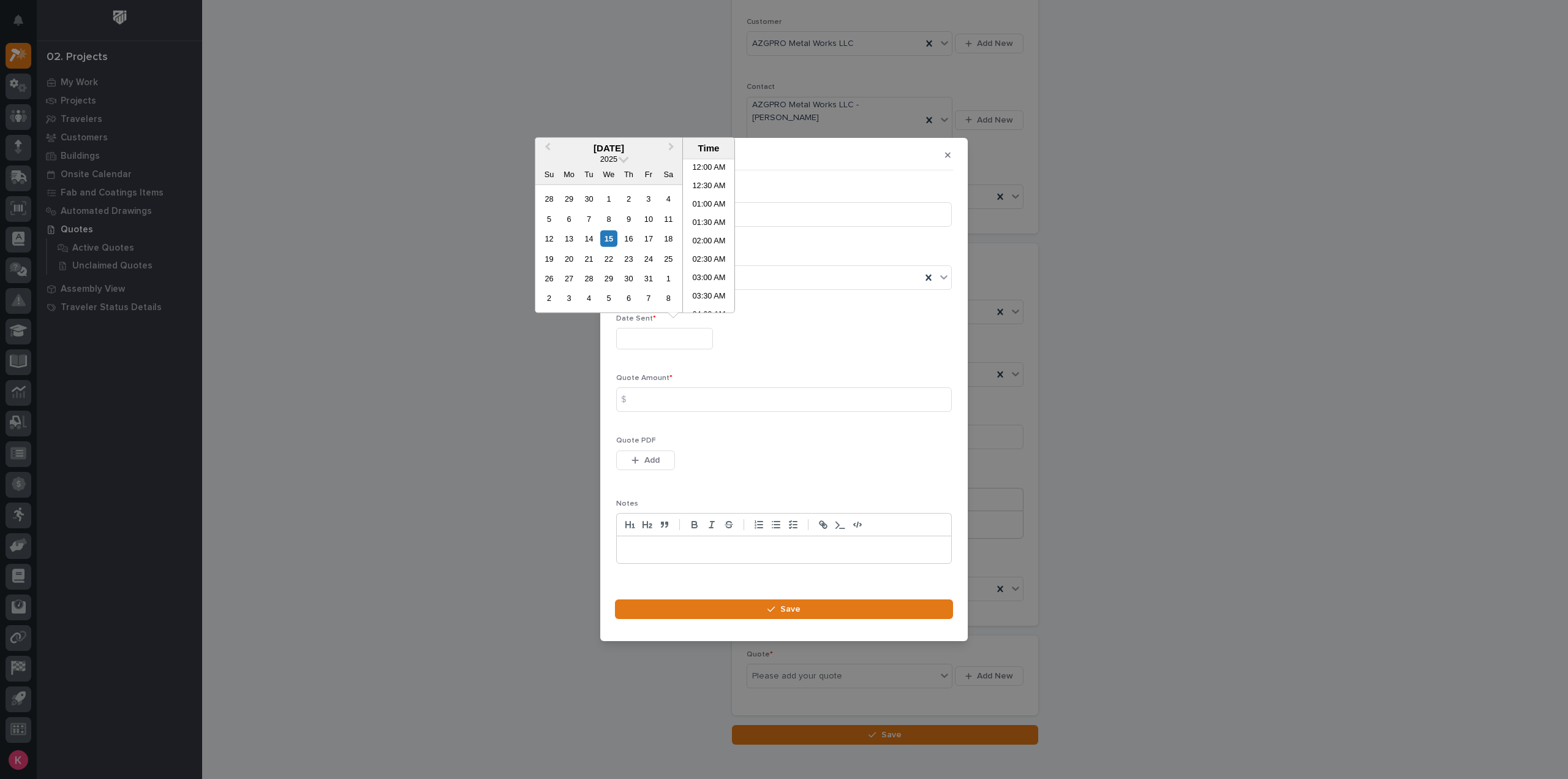
scroll to position [300, 0]
click at [593, 238] on div "14" at bounding box center [589, 239] width 17 height 17
type input "**********"
click at [683, 419] on div "Quote Amount * $" at bounding box center [784, 397] width 336 height 48
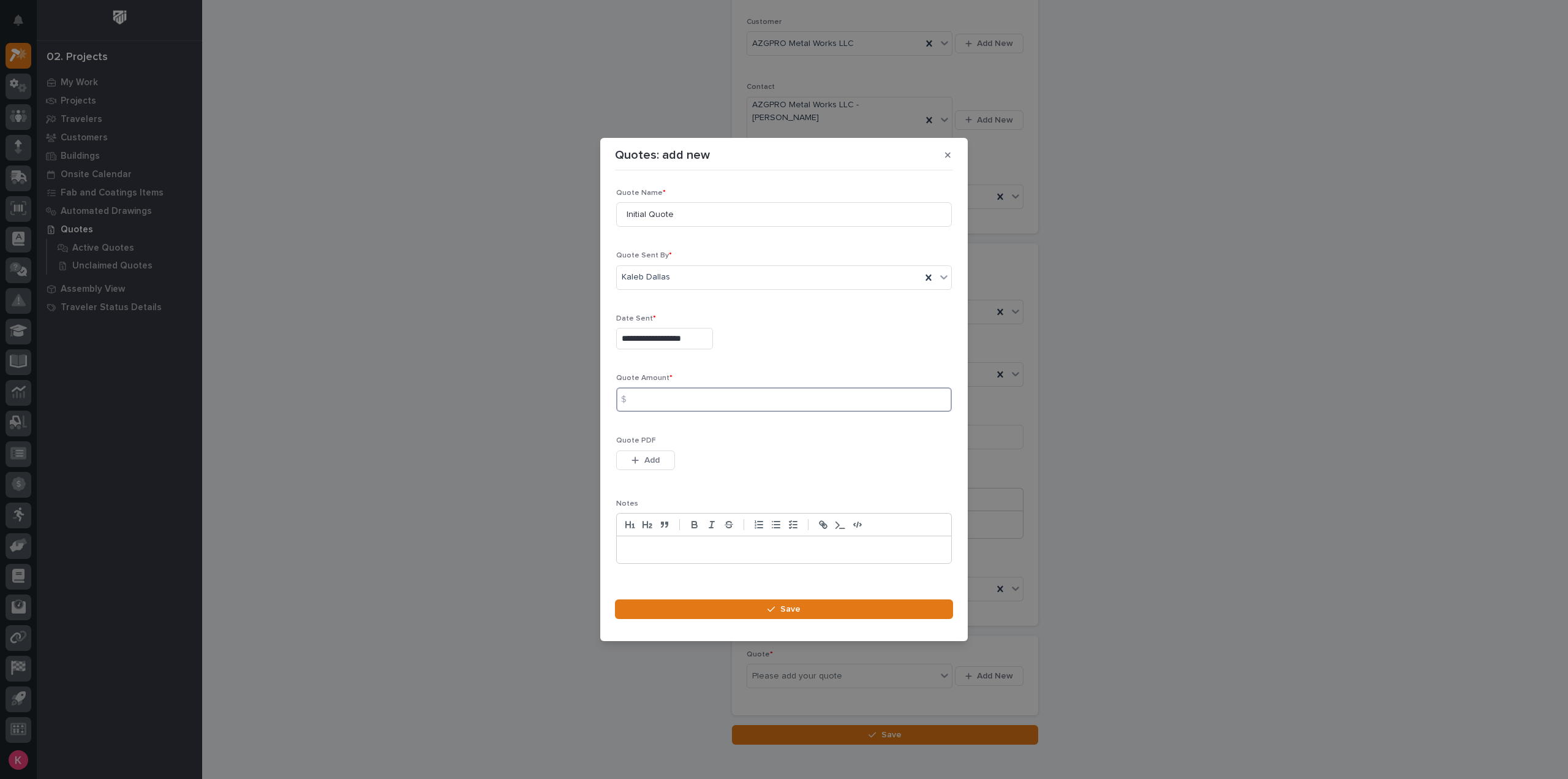
click at [703, 397] on input at bounding box center [784, 399] width 336 height 25
click at [728, 392] on input at bounding box center [784, 399] width 336 height 25
type input "23708"
click at [664, 460] on button "Add" at bounding box center [646, 460] width 59 height 20
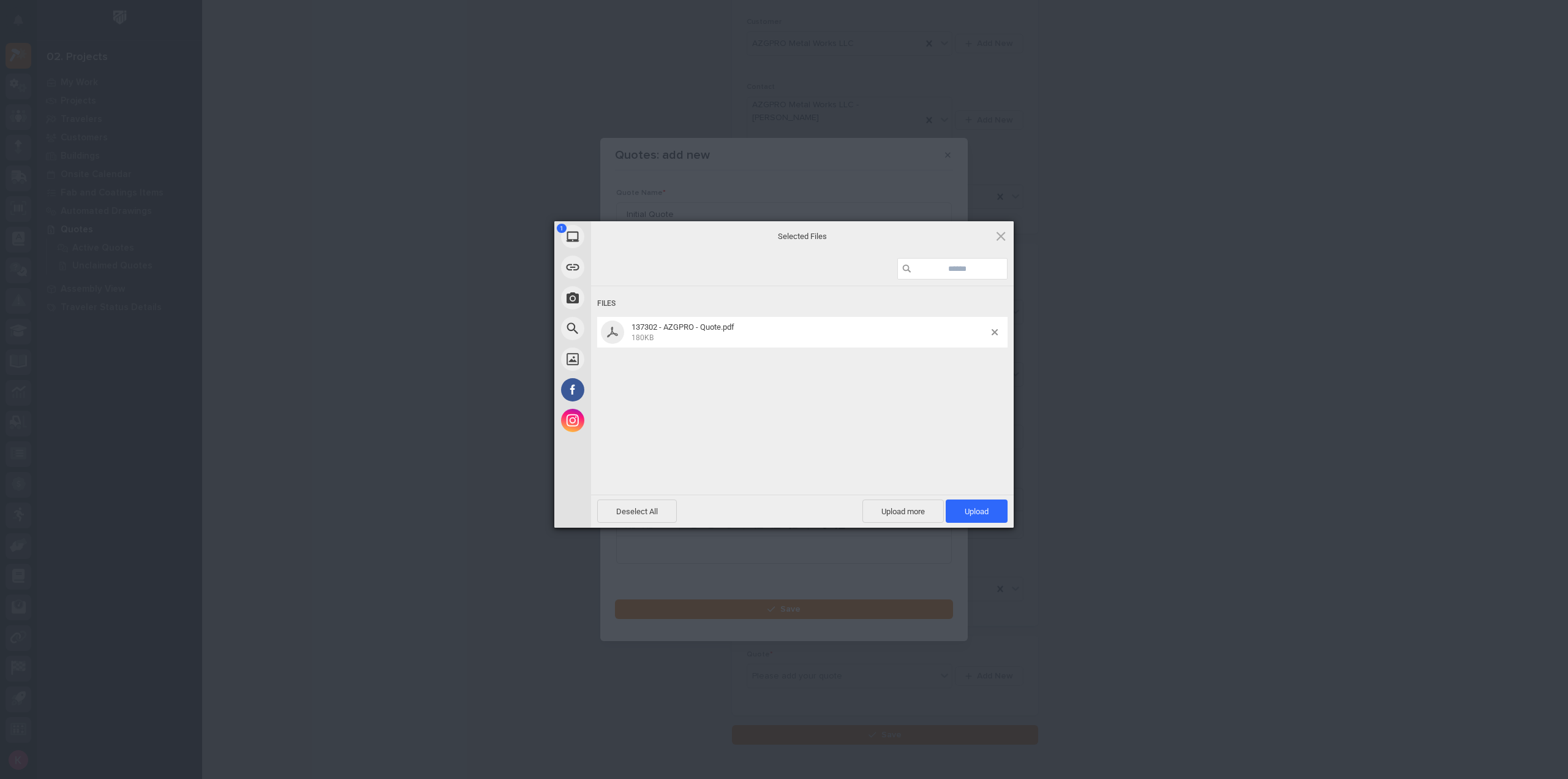
click at [1014, 508] on div "1 My Device Link (URL) Take Photo Web Search Unsplash Facebook Instagram Select…" at bounding box center [784, 390] width 1568 height 779
click at [993, 509] on span "Upload 1" at bounding box center [977, 511] width 62 height 23
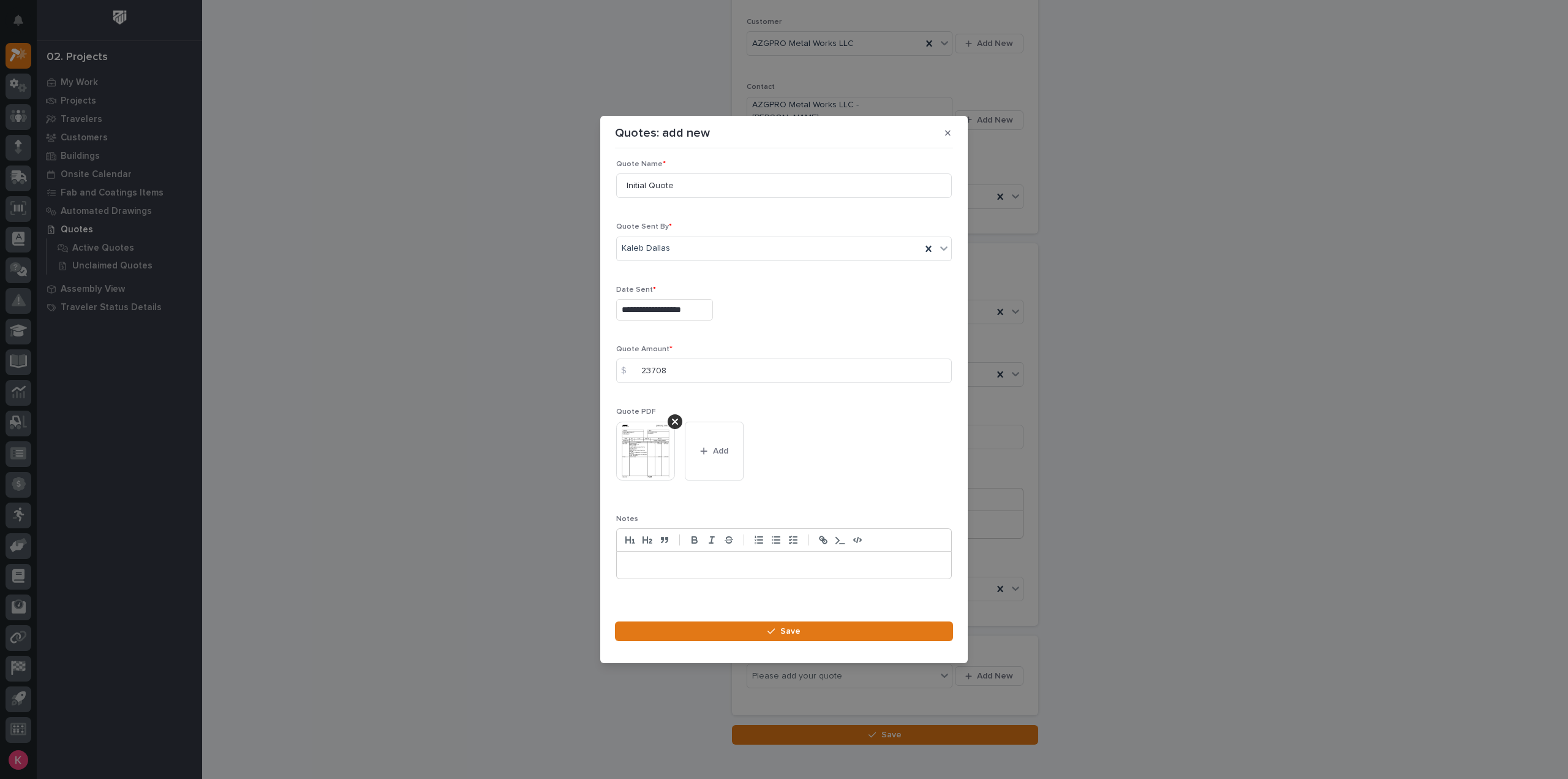
scroll to position [17, 0]
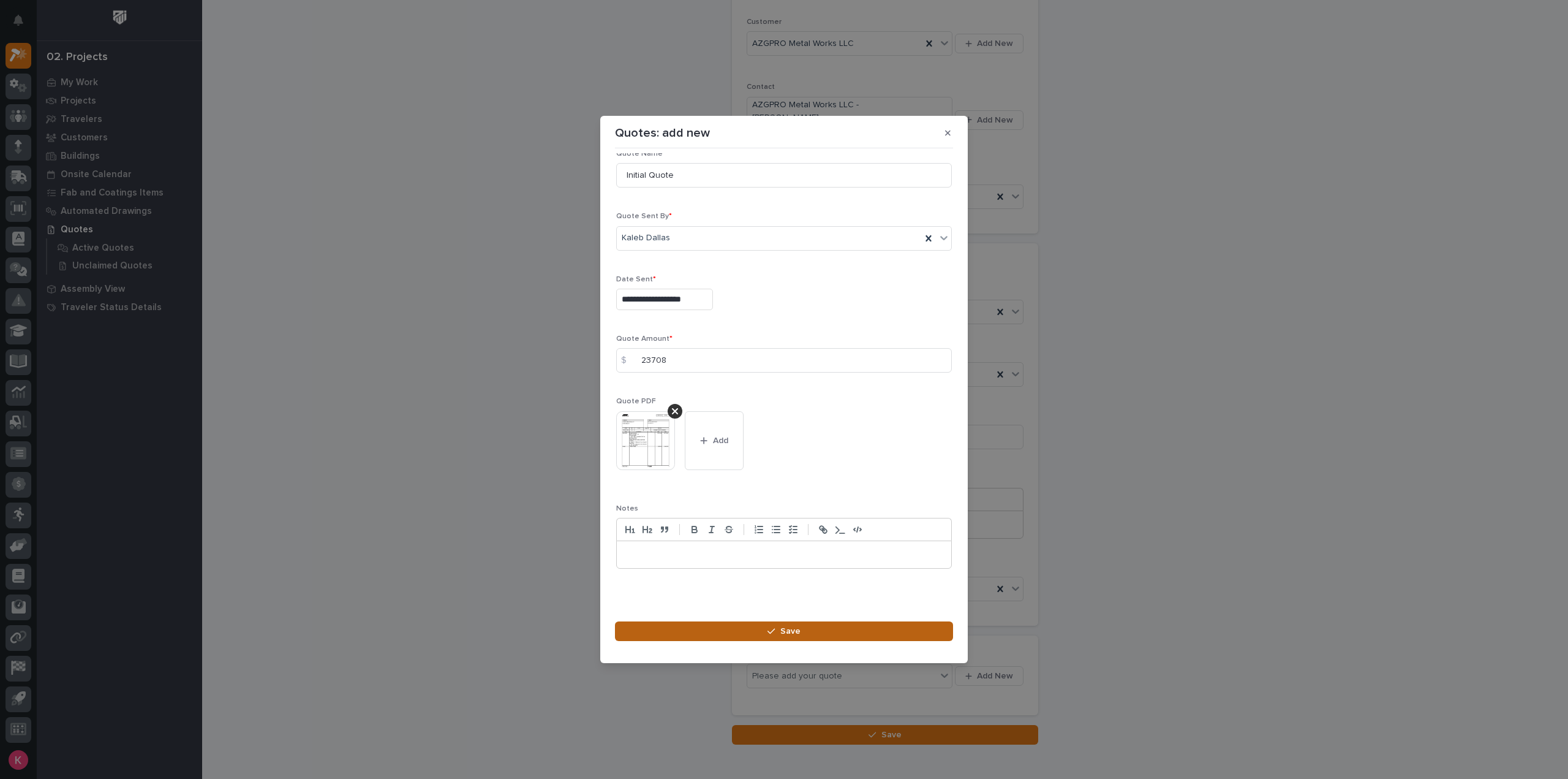
click at [810, 631] on button "Save" at bounding box center [784, 631] width 338 height 20
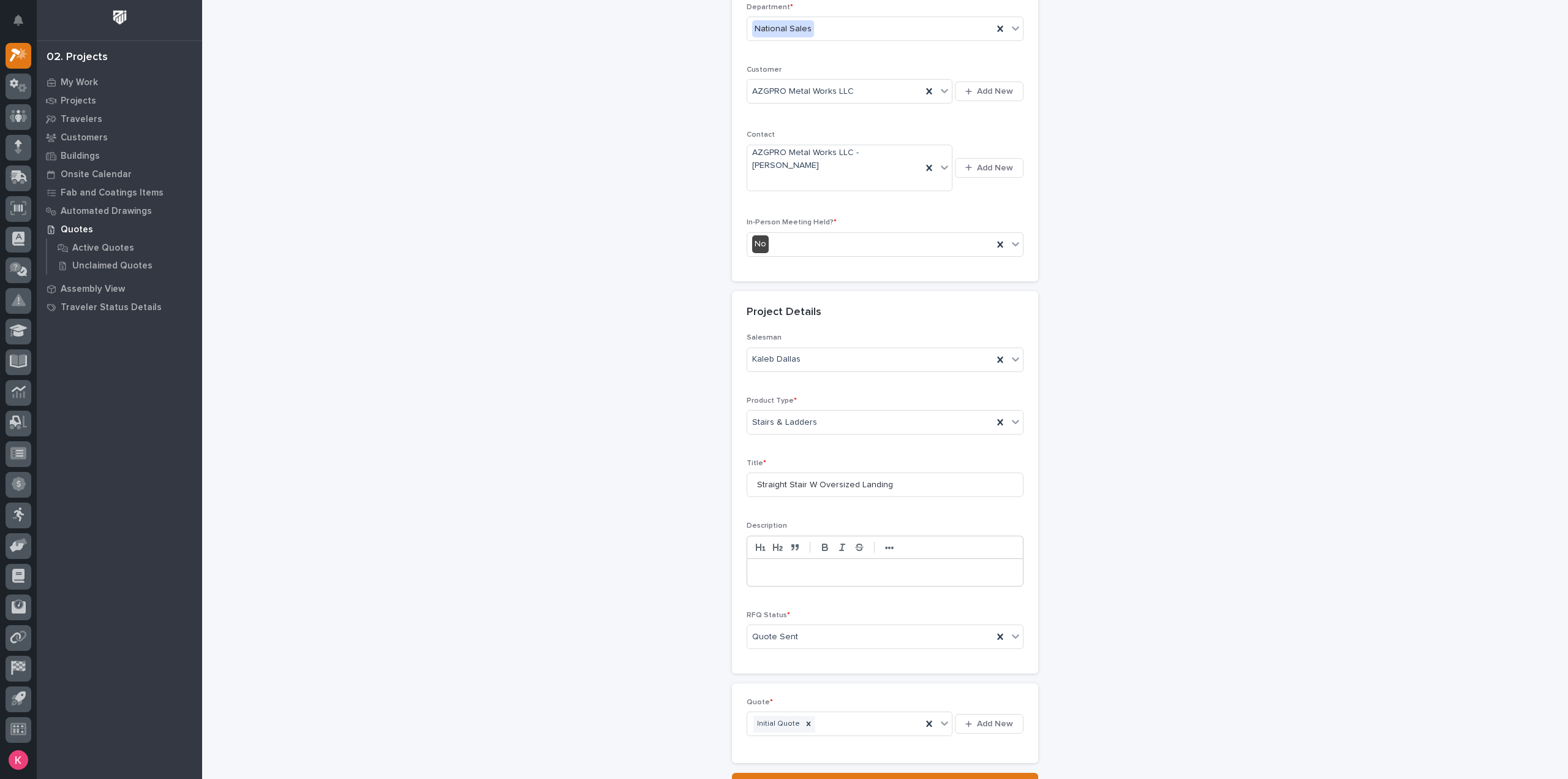
scroll to position [245, 0]
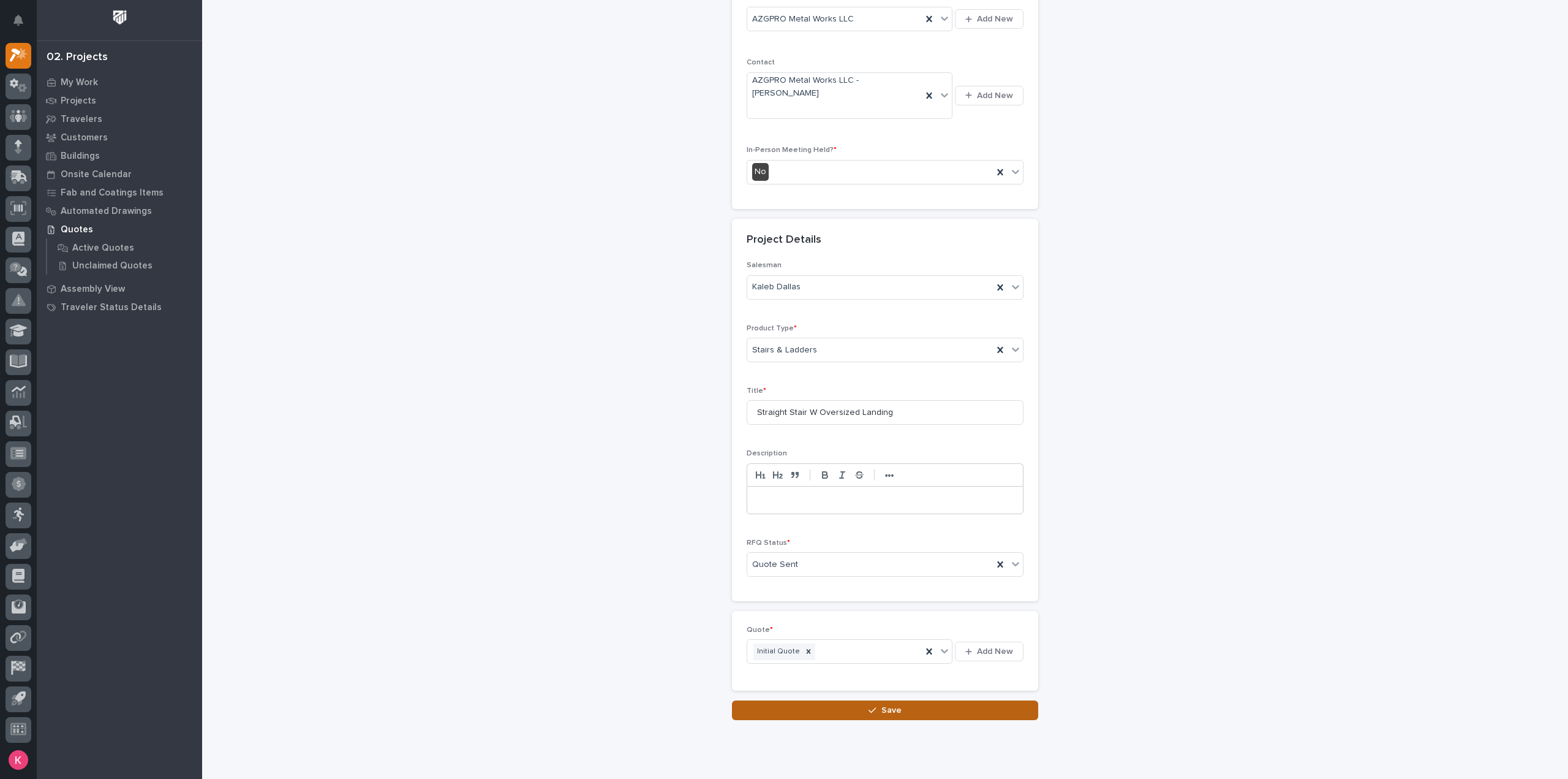
click at [874, 700] on button "Save" at bounding box center [885, 710] width 306 height 20
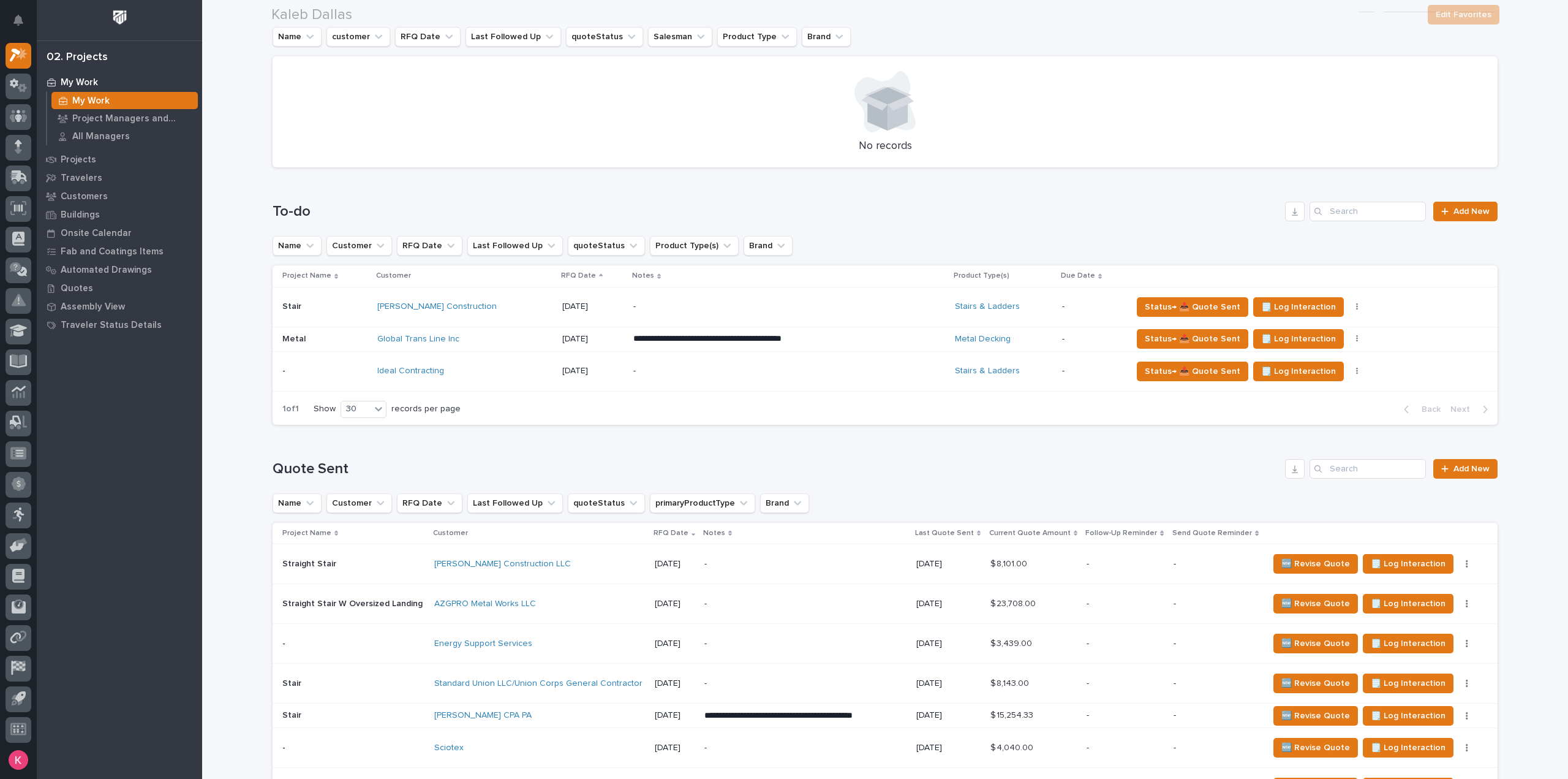
scroll to position [368, 0]
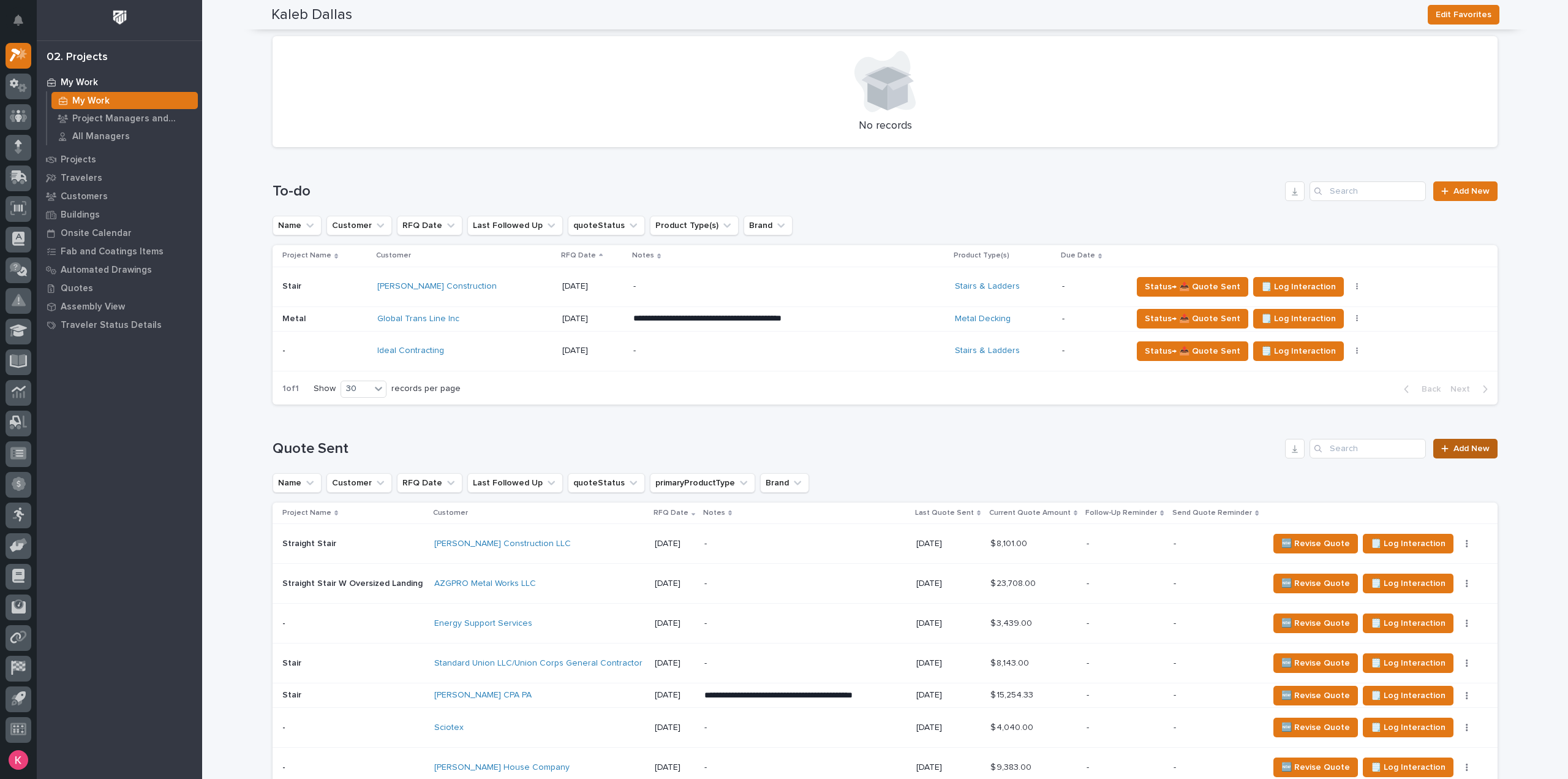
click at [1444, 445] on icon at bounding box center [1444, 449] width 7 height 9
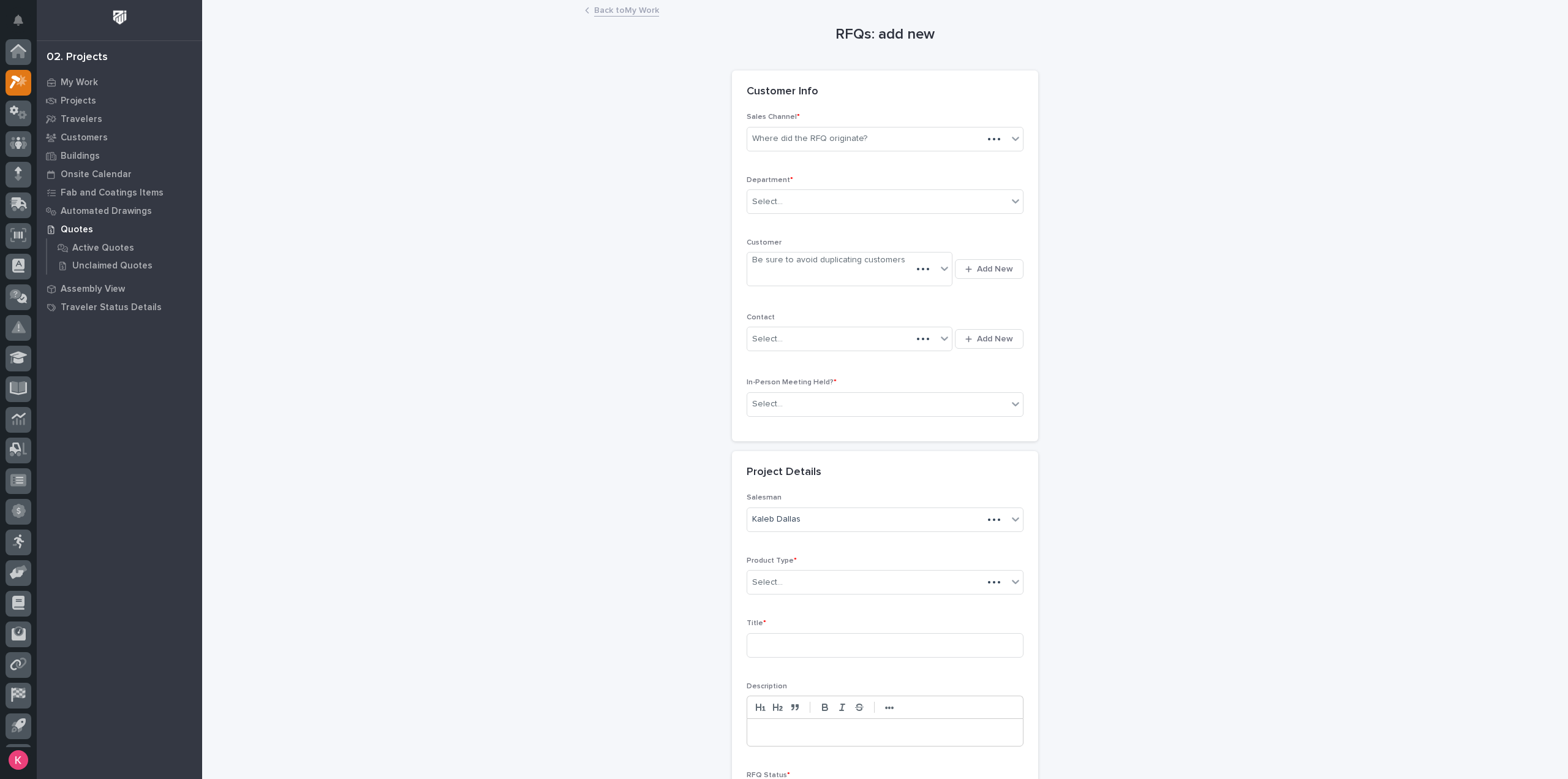
scroll to position [27, 0]
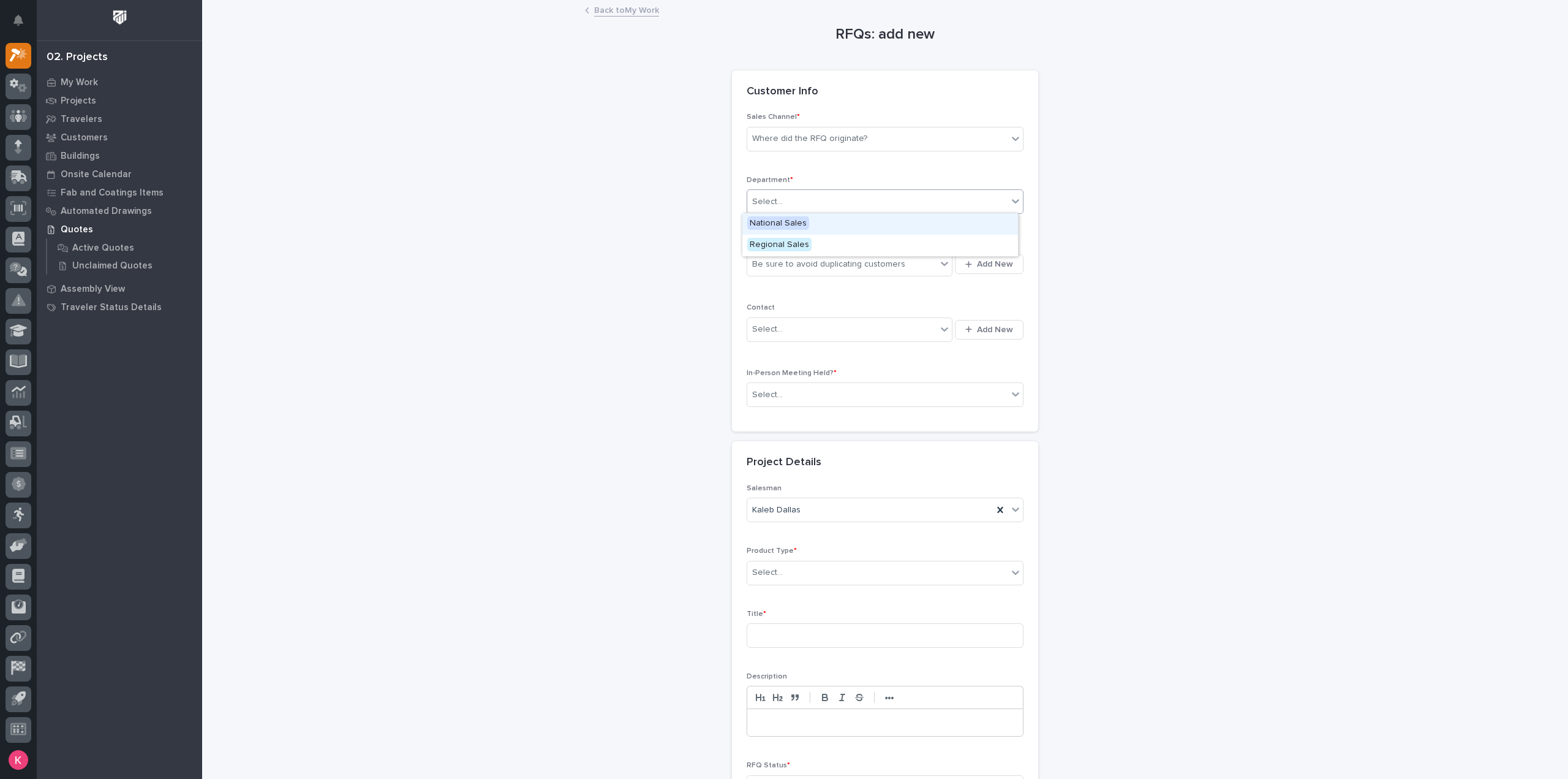
click at [829, 194] on div "Select..." at bounding box center [878, 201] width 260 height 20
click at [821, 223] on div "National Sales" at bounding box center [879, 223] width 275 height 22
click at [830, 139] on div "Where did the RFQ originate?" at bounding box center [810, 139] width 115 height 13
click at [585, 421] on div "RFQs: add new Loading... Saving… Loading... Saving… Loading... Saving… Customer…" at bounding box center [885, 428] width 1228 height 852
click at [586, 421] on div "RFQs: add new Loading... Saving… Loading... Saving… Loading... Saving… Customer…" at bounding box center [885, 428] width 1228 height 852
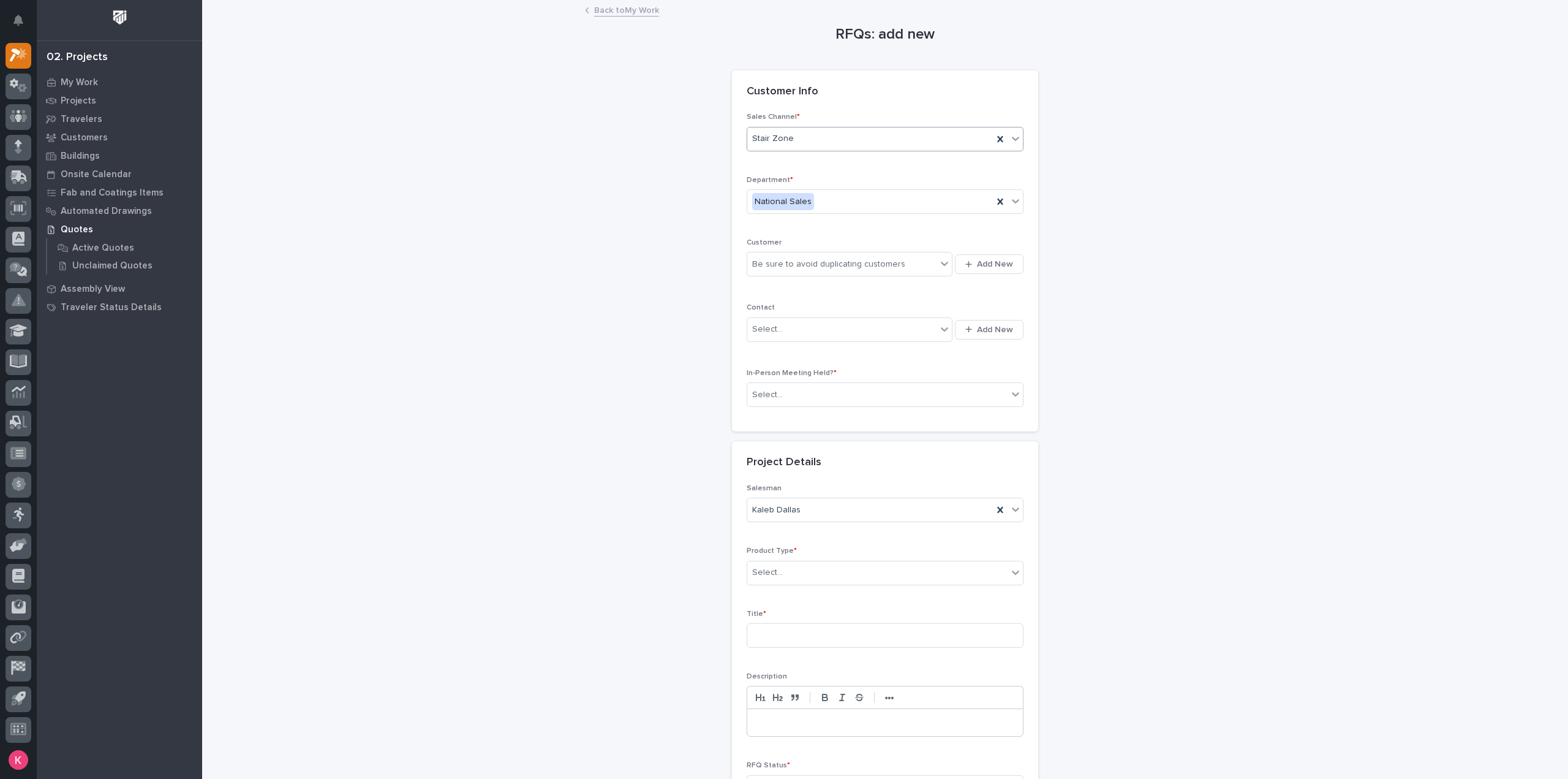
click at [588, 421] on div "RFQs: add new Loading... Saving… Loading... Saving… Loading... Saving… Customer…" at bounding box center [885, 428] width 1228 height 852
click at [589, 421] on div "RFQs: add new Loading... Saving… Loading... Saving… Loading... Saving… Customer…" at bounding box center [885, 428] width 1228 height 852
click at [586, 421] on div "RFQs: add new Loading... Saving… Loading... Saving… Loading... Saving… Customer…" at bounding box center [885, 428] width 1228 height 852
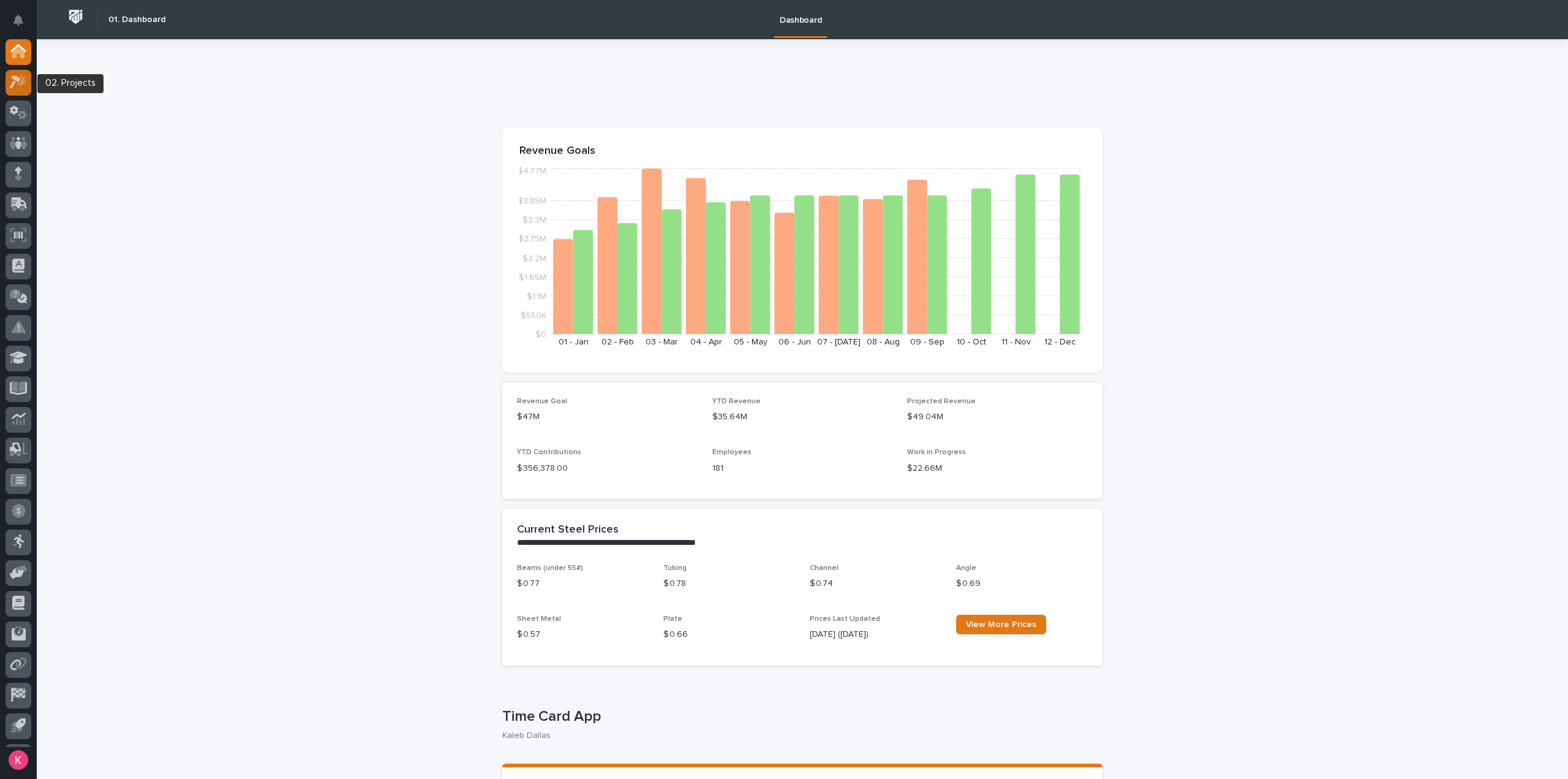
click at [6, 81] on div at bounding box center [18, 83] width 26 height 26
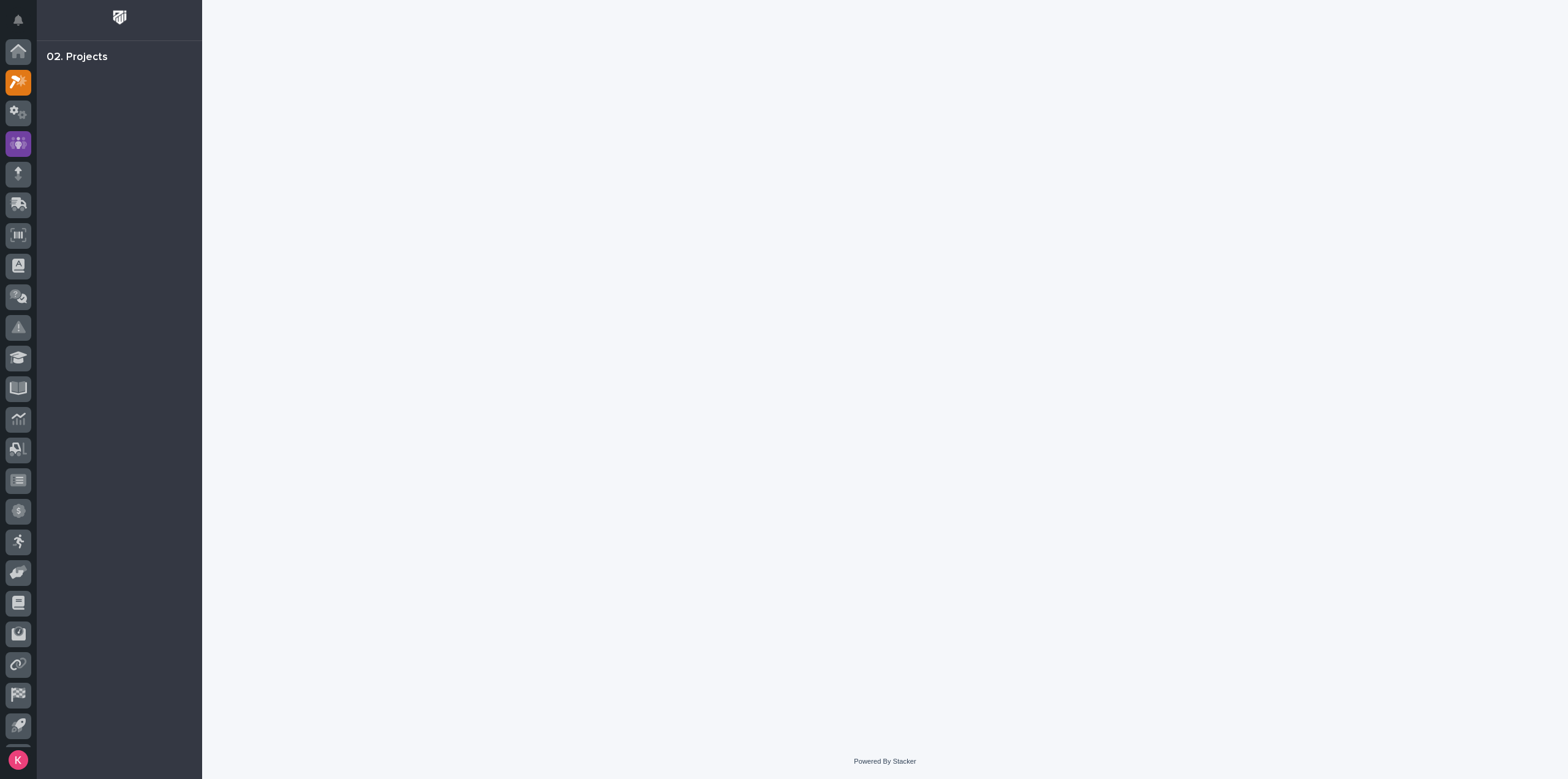
scroll to position [27, 0]
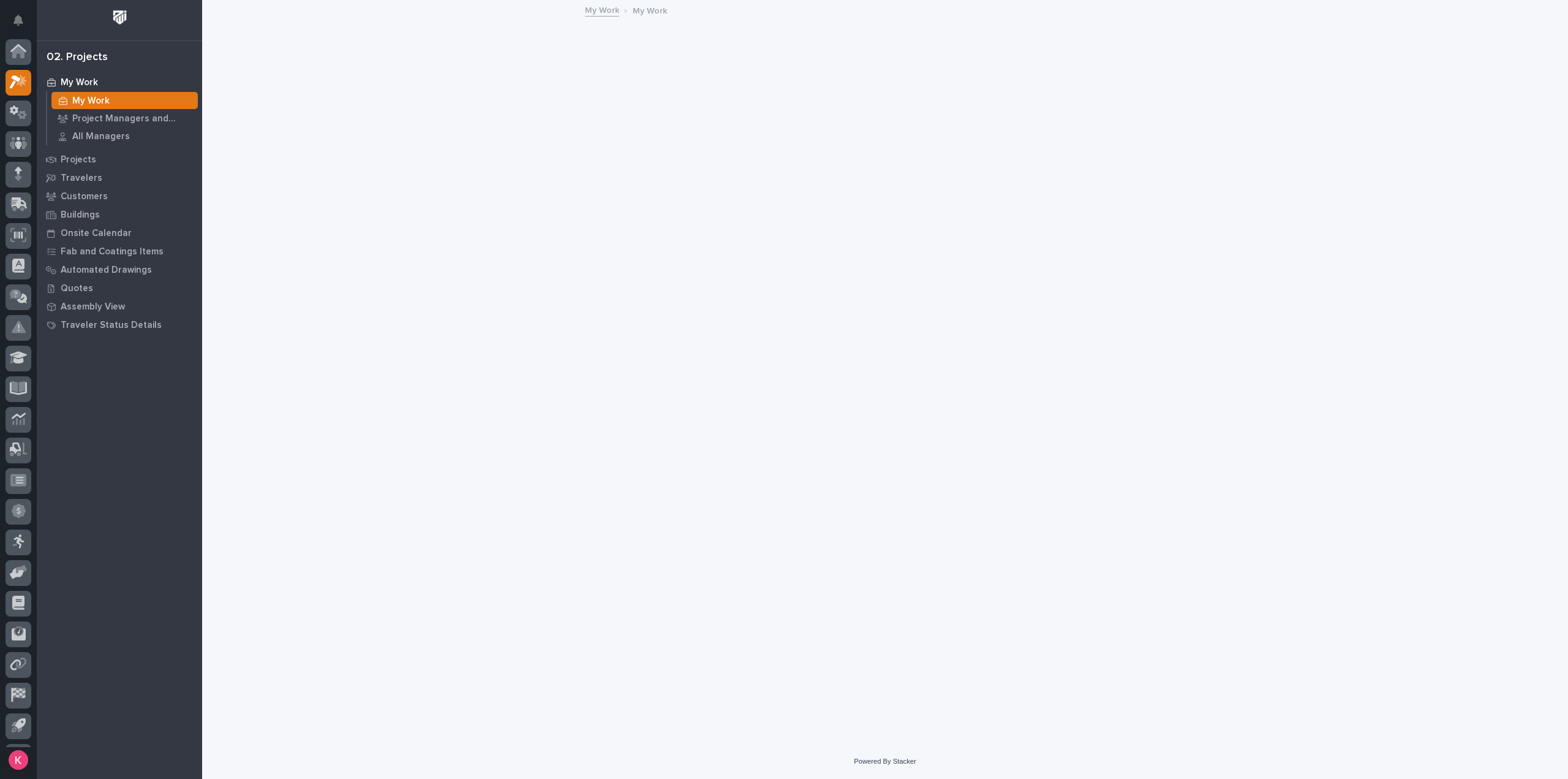
scroll to position [27, 0]
click at [22, 177] on icon at bounding box center [20, 176] width 16 height 12
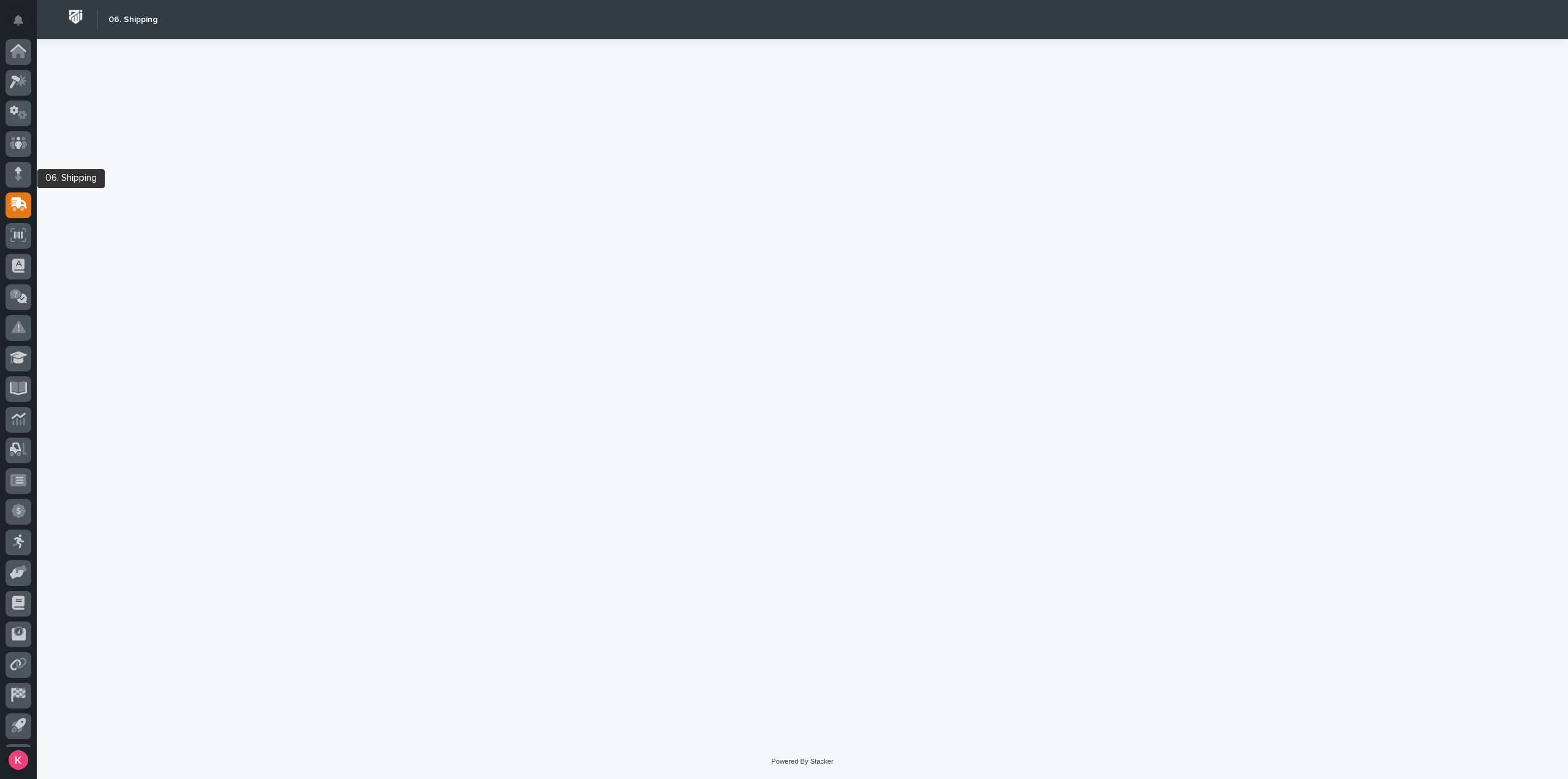
scroll to position [27, 0]
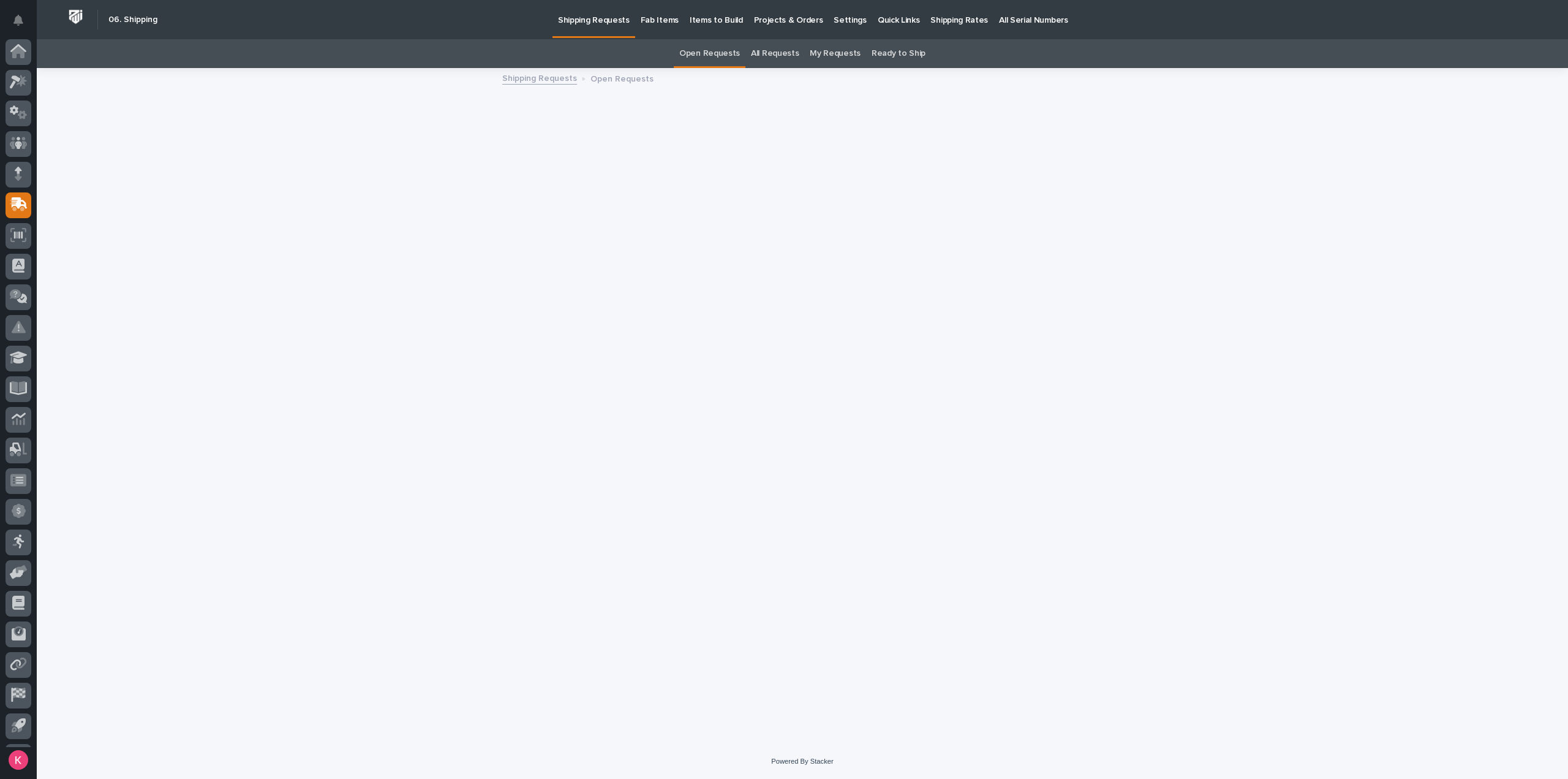
scroll to position [27, 0]
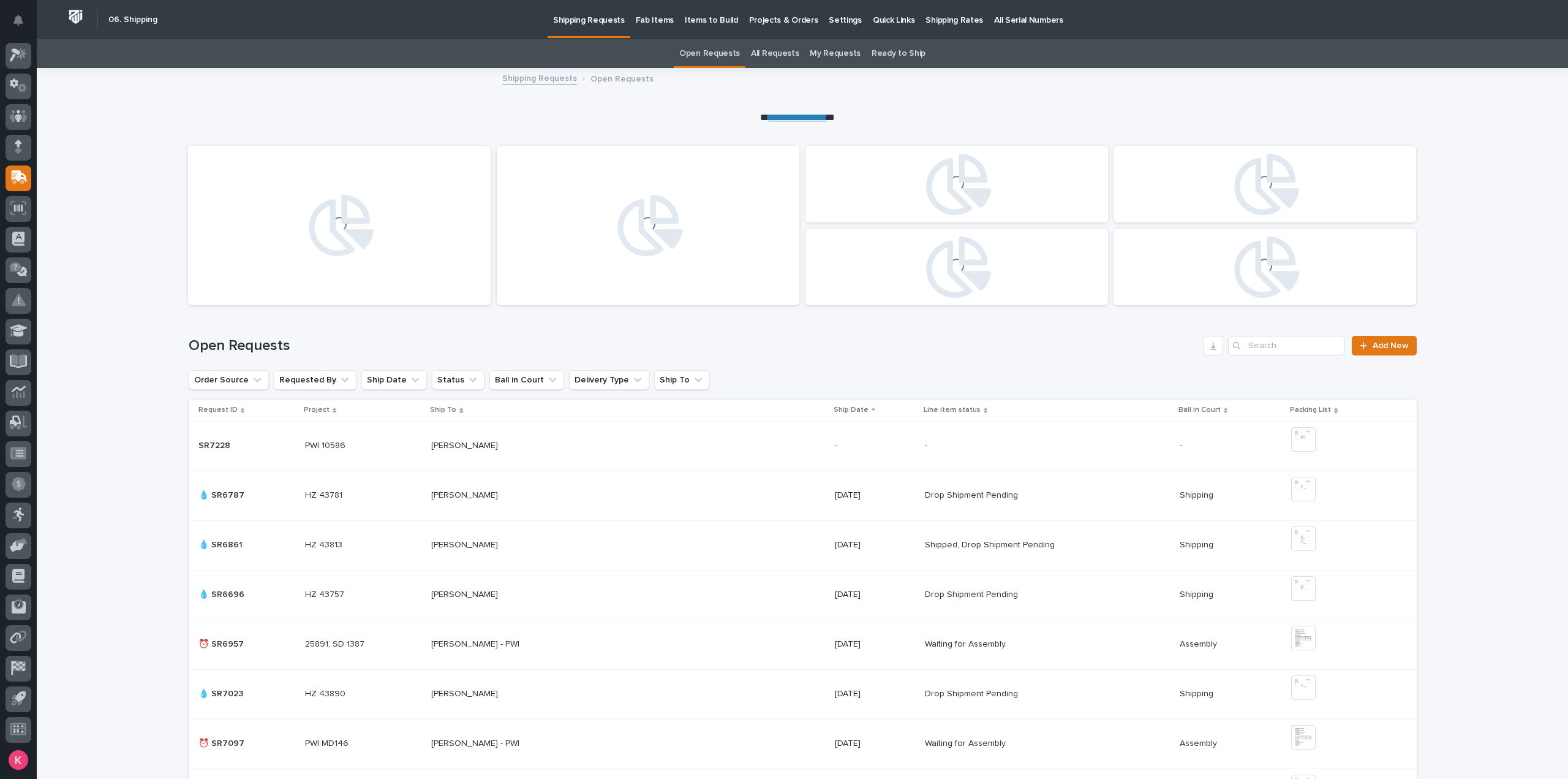
click at [790, 22] on p "Projects & Orders" at bounding box center [784, 13] width 69 height 26
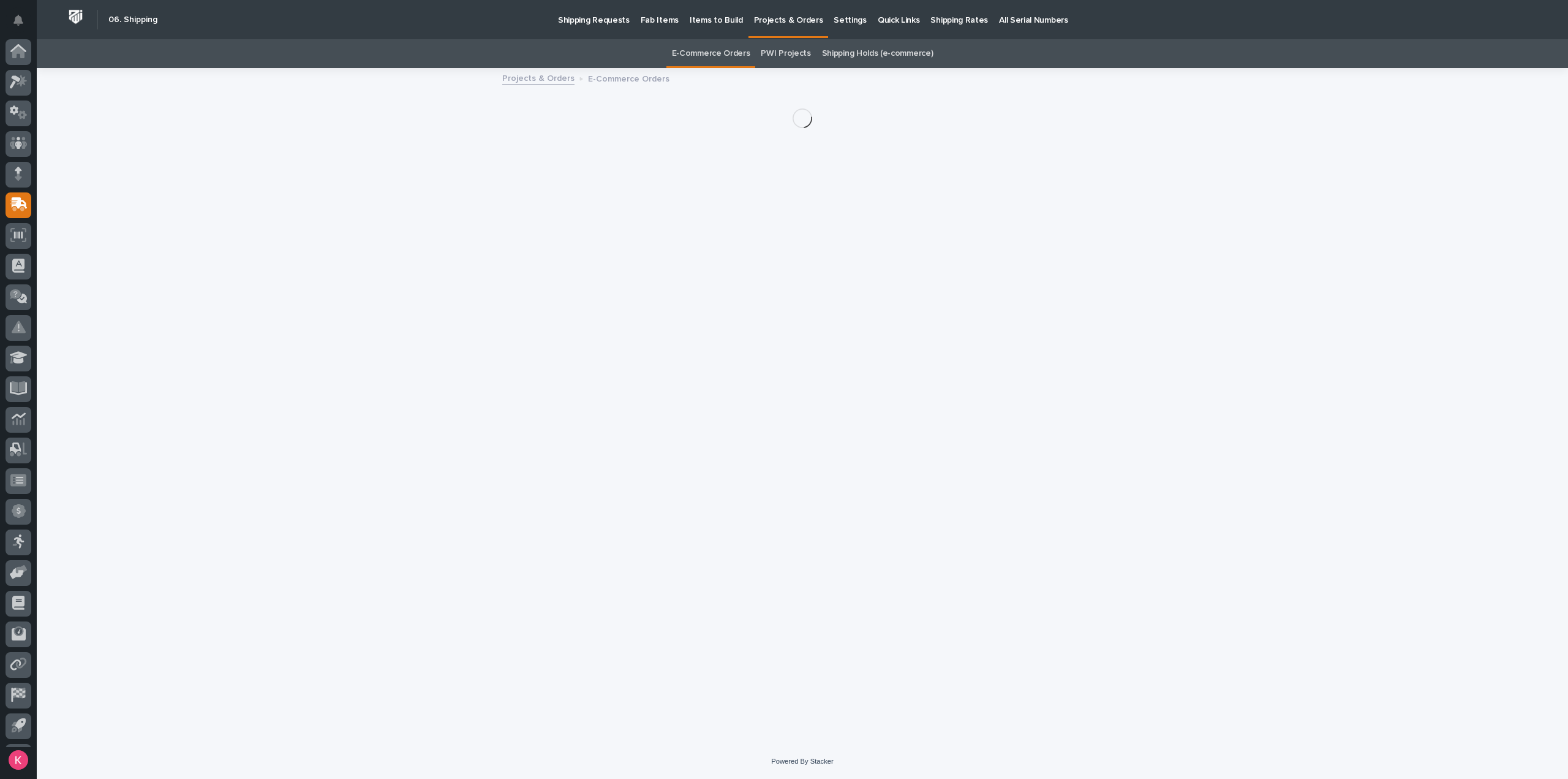
scroll to position [27, 0]
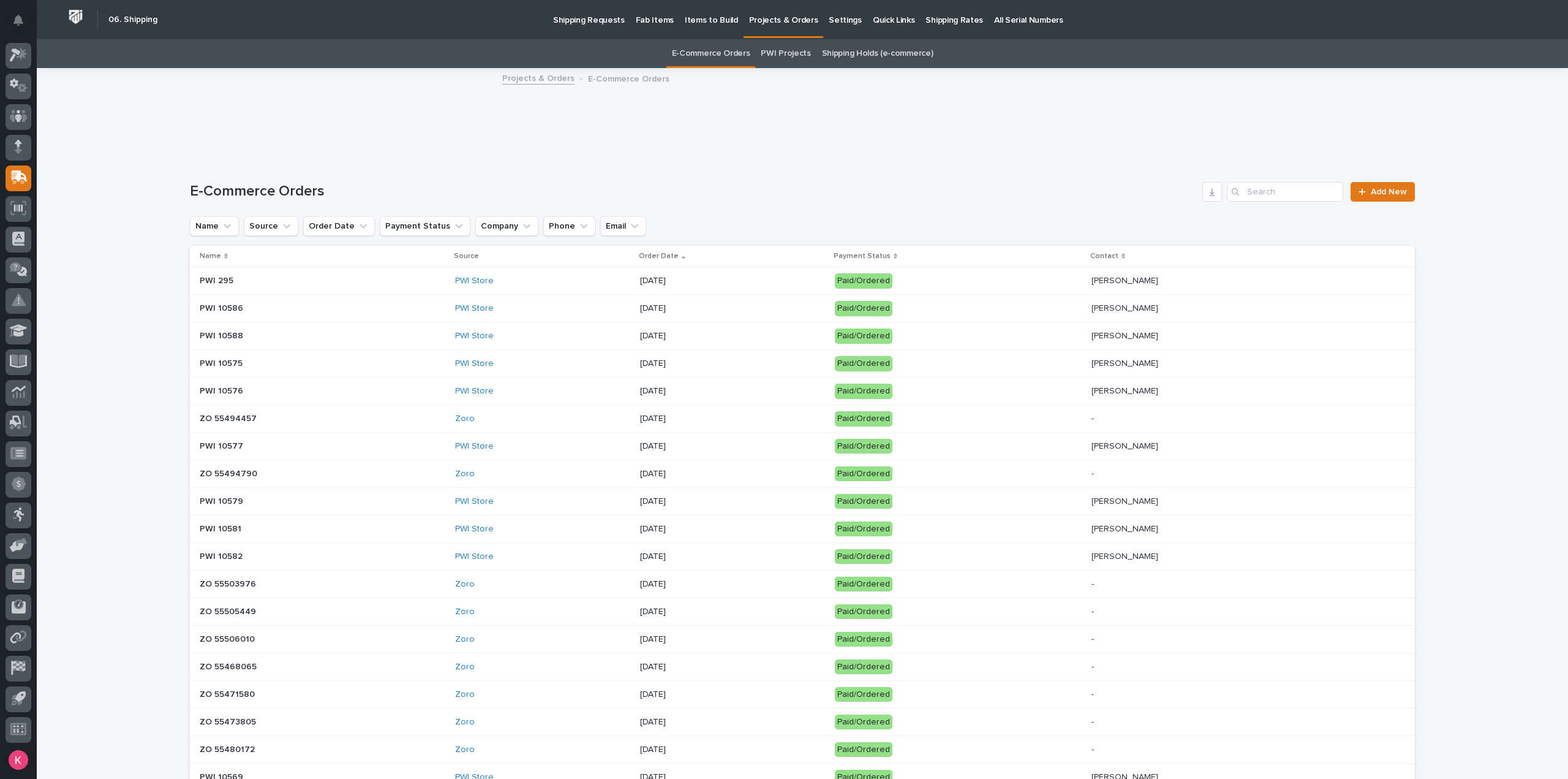
click at [688, 280] on p "10/15/2025" at bounding box center [733, 280] width 185 height 10
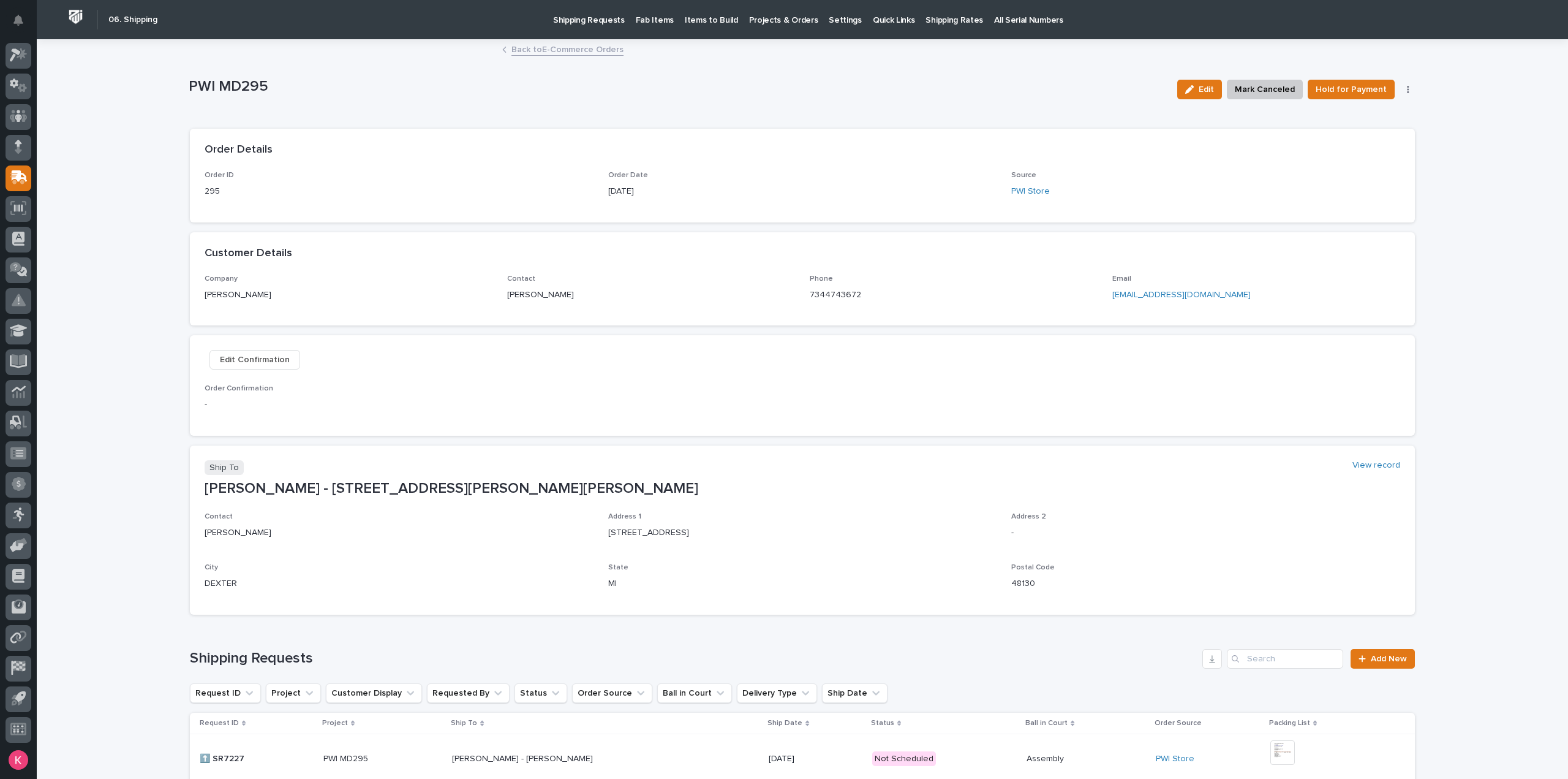
scroll to position [144, 0]
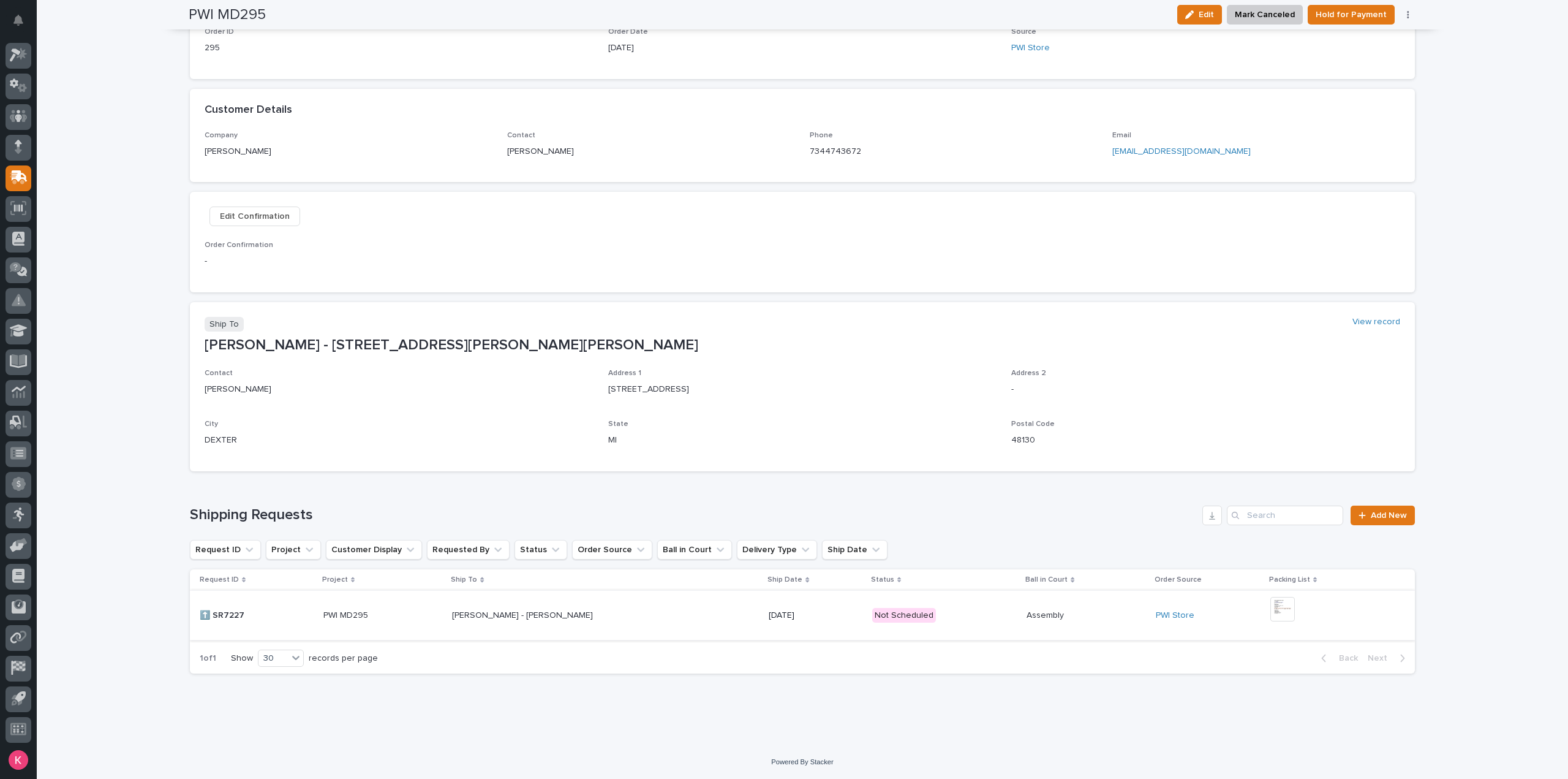
click at [1283, 619] on img at bounding box center [1282, 609] width 25 height 25
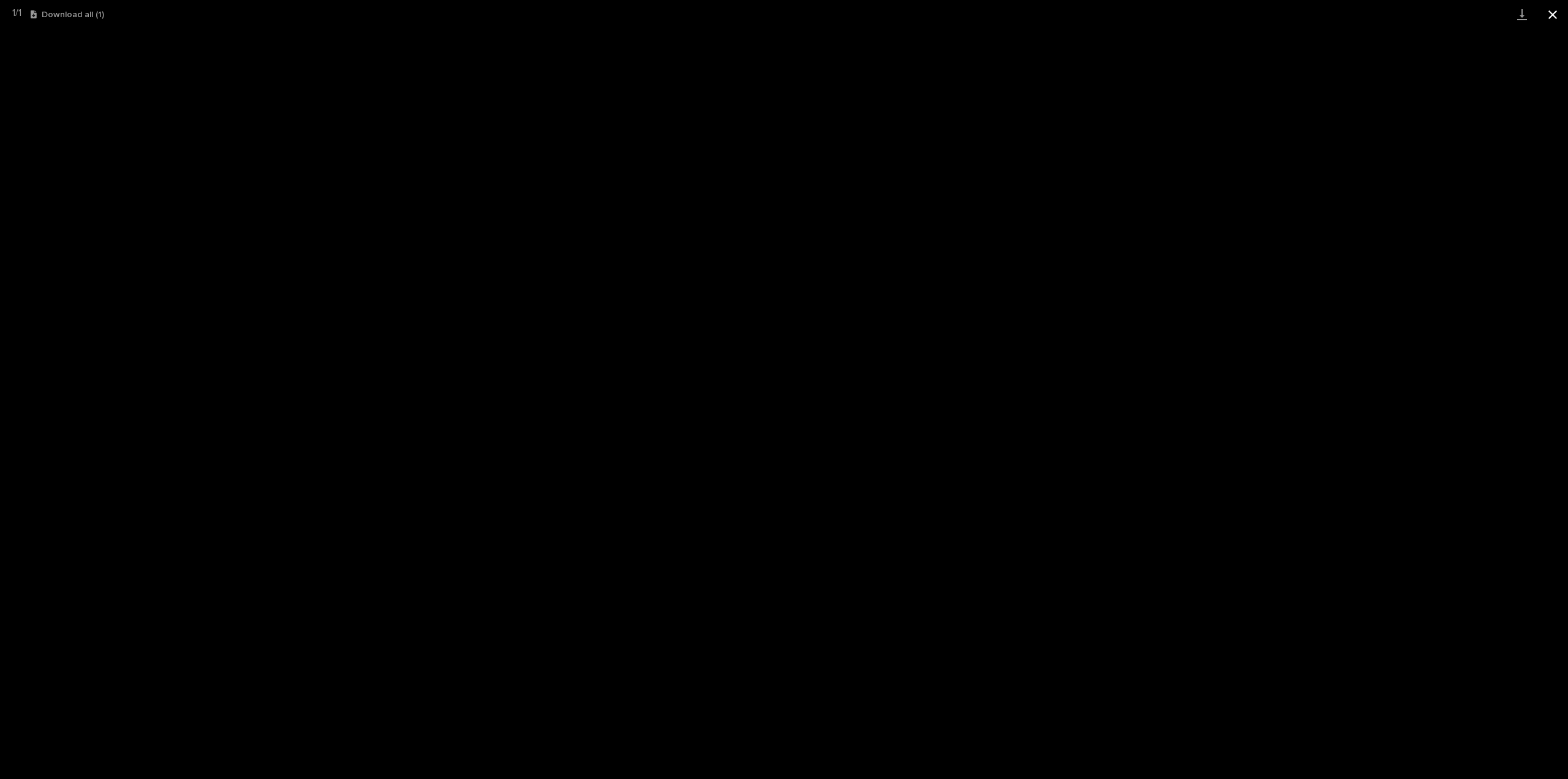
click at [1557, 12] on button "Close gallery" at bounding box center [1553, 14] width 30 height 29
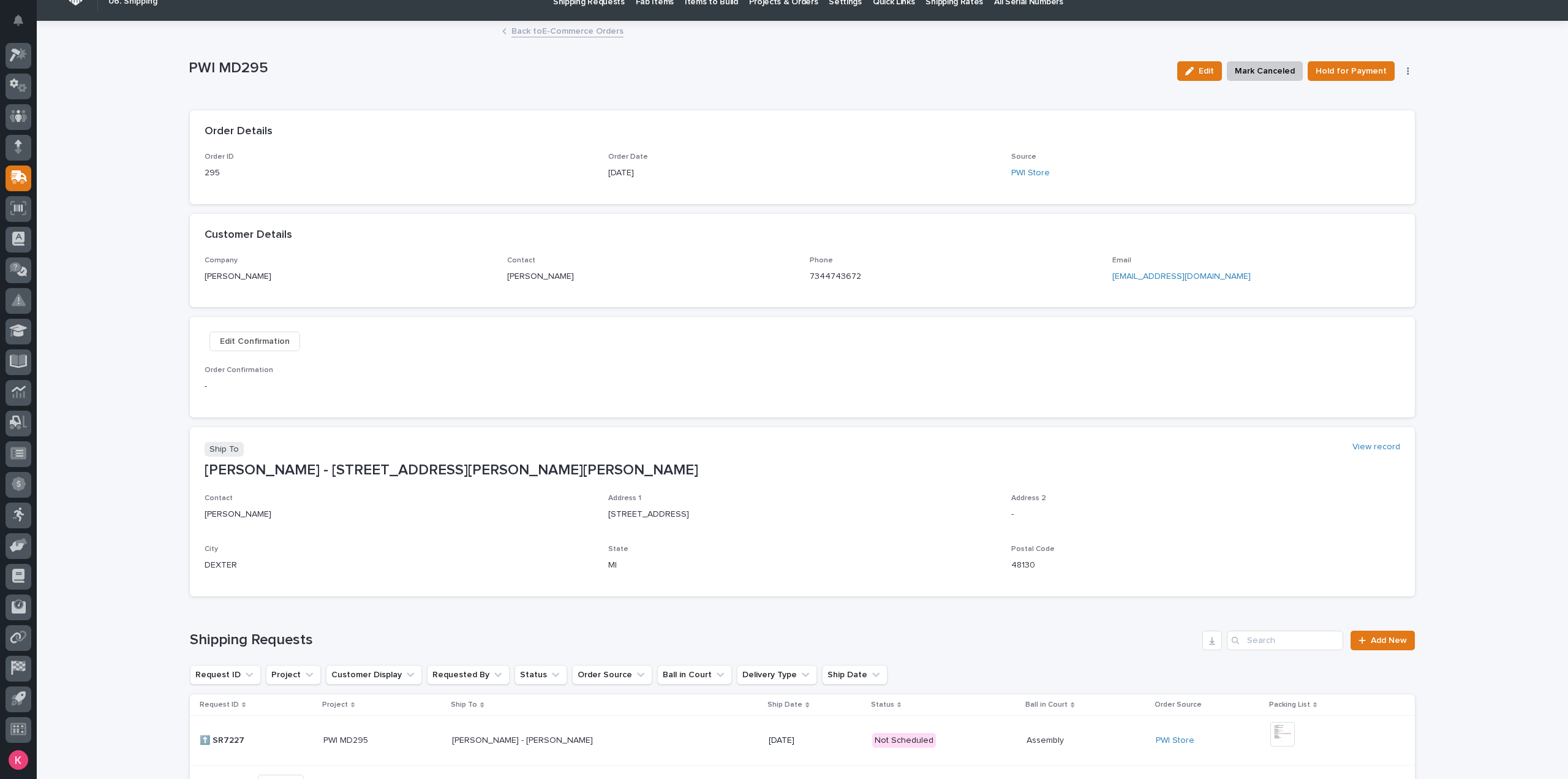
scroll to position [0, 0]
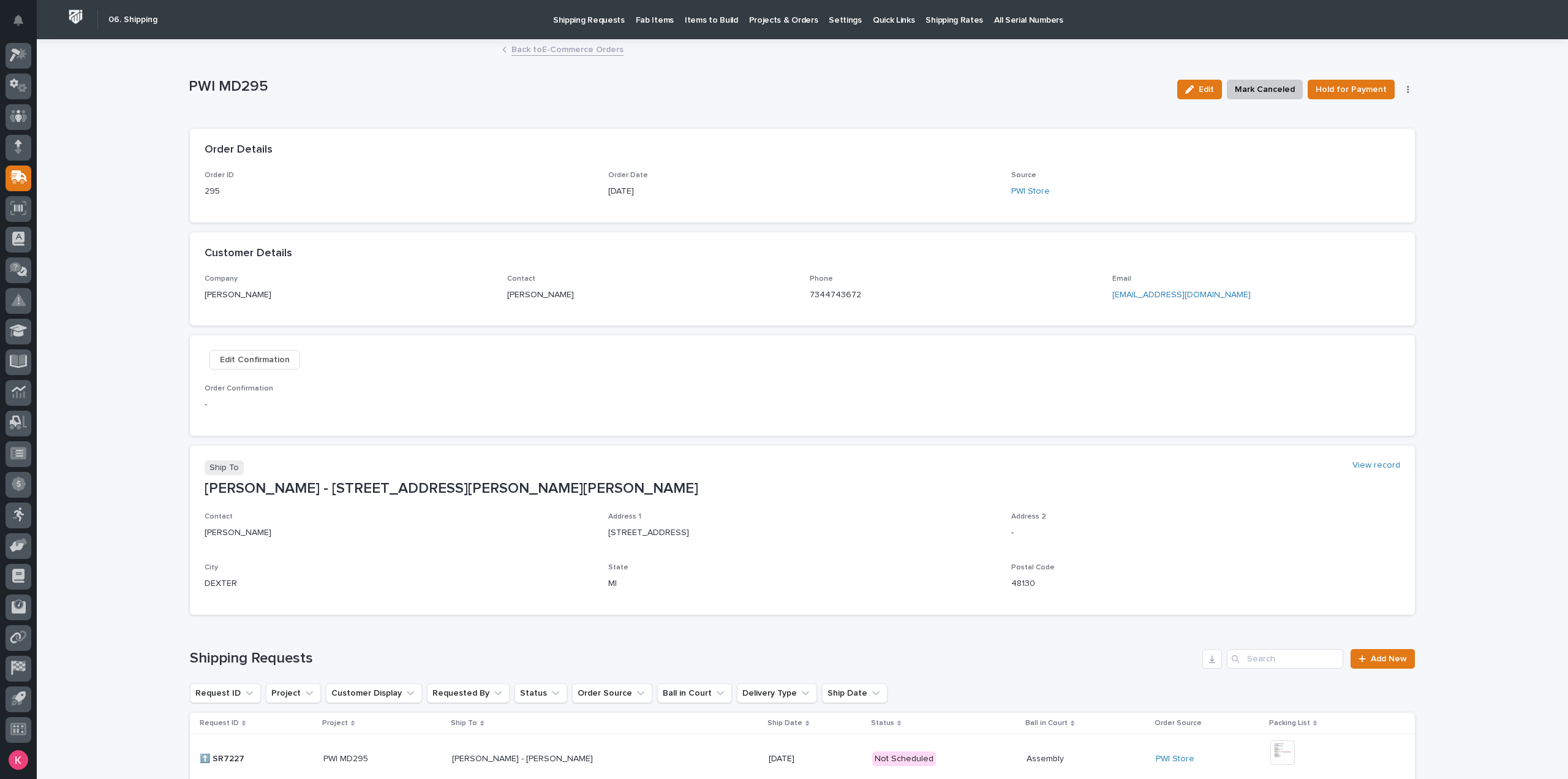
click at [523, 51] on link "Back to E-Commerce Orders" at bounding box center [567, 49] width 112 height 14
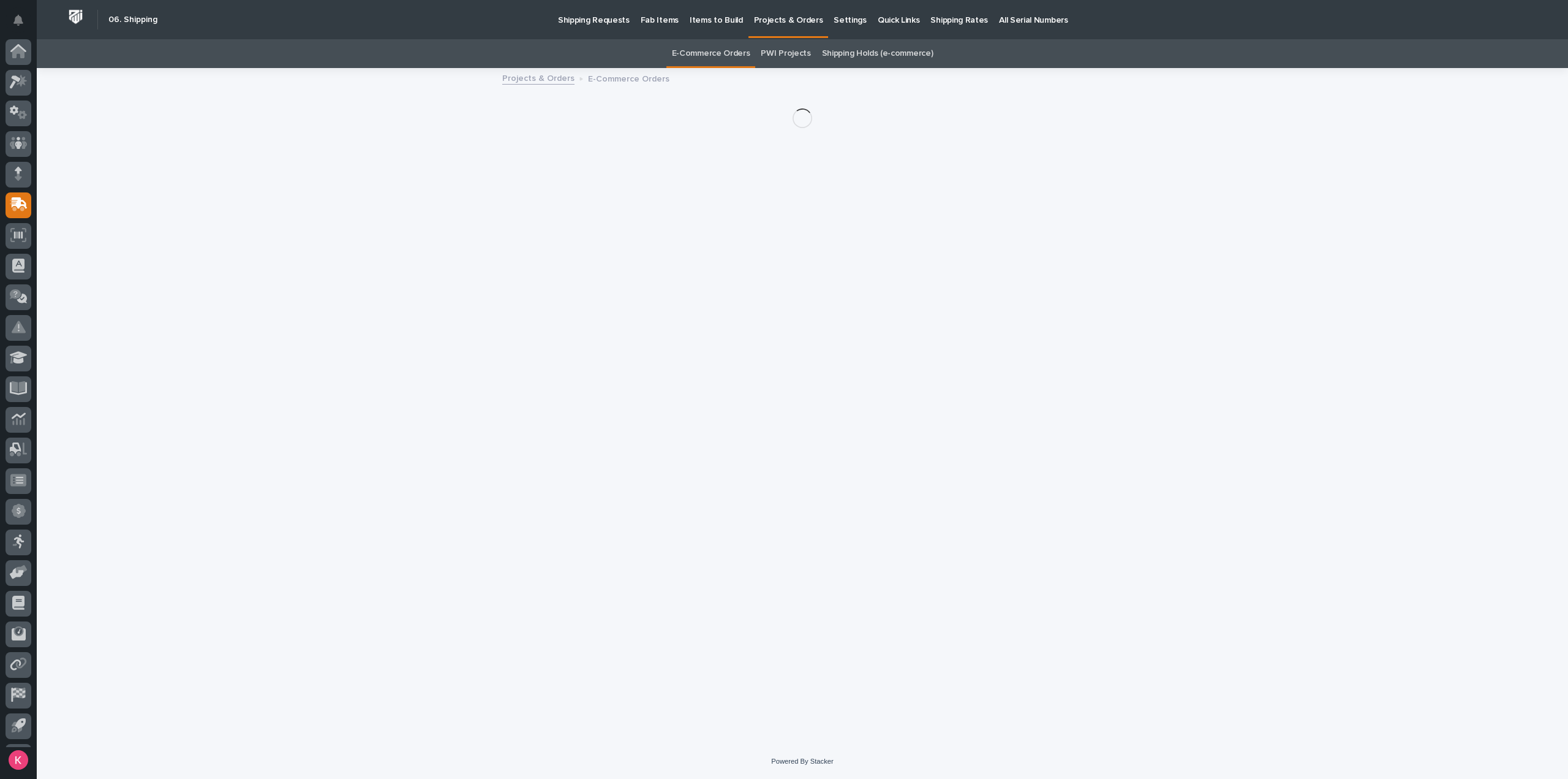
scroll to position [27, 0]
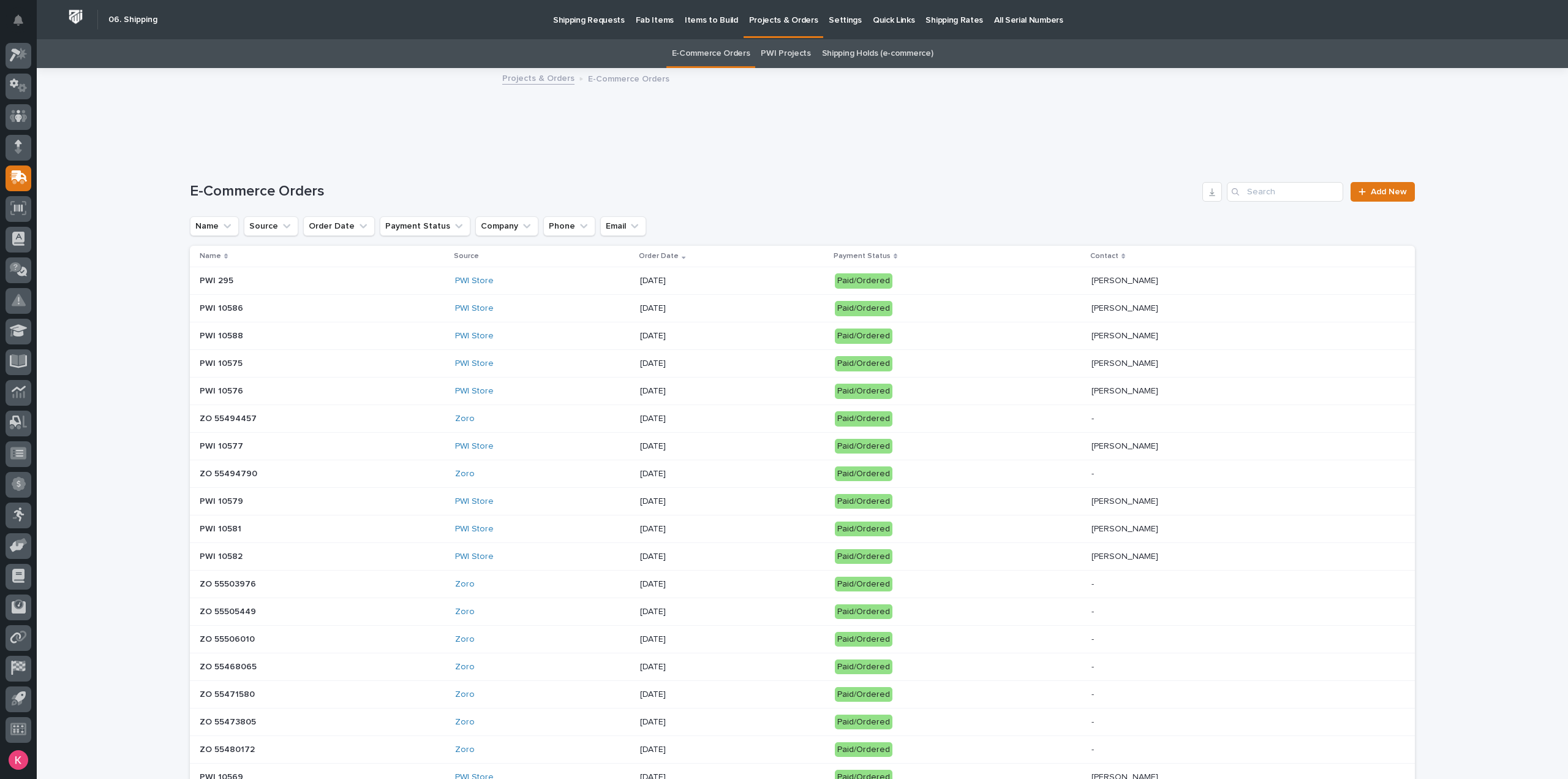
click at [1087, 278] on td "PHILLIP KWASKE PHILLIP KWASKE" at bounding box center [1251, 281] width 329 height 28
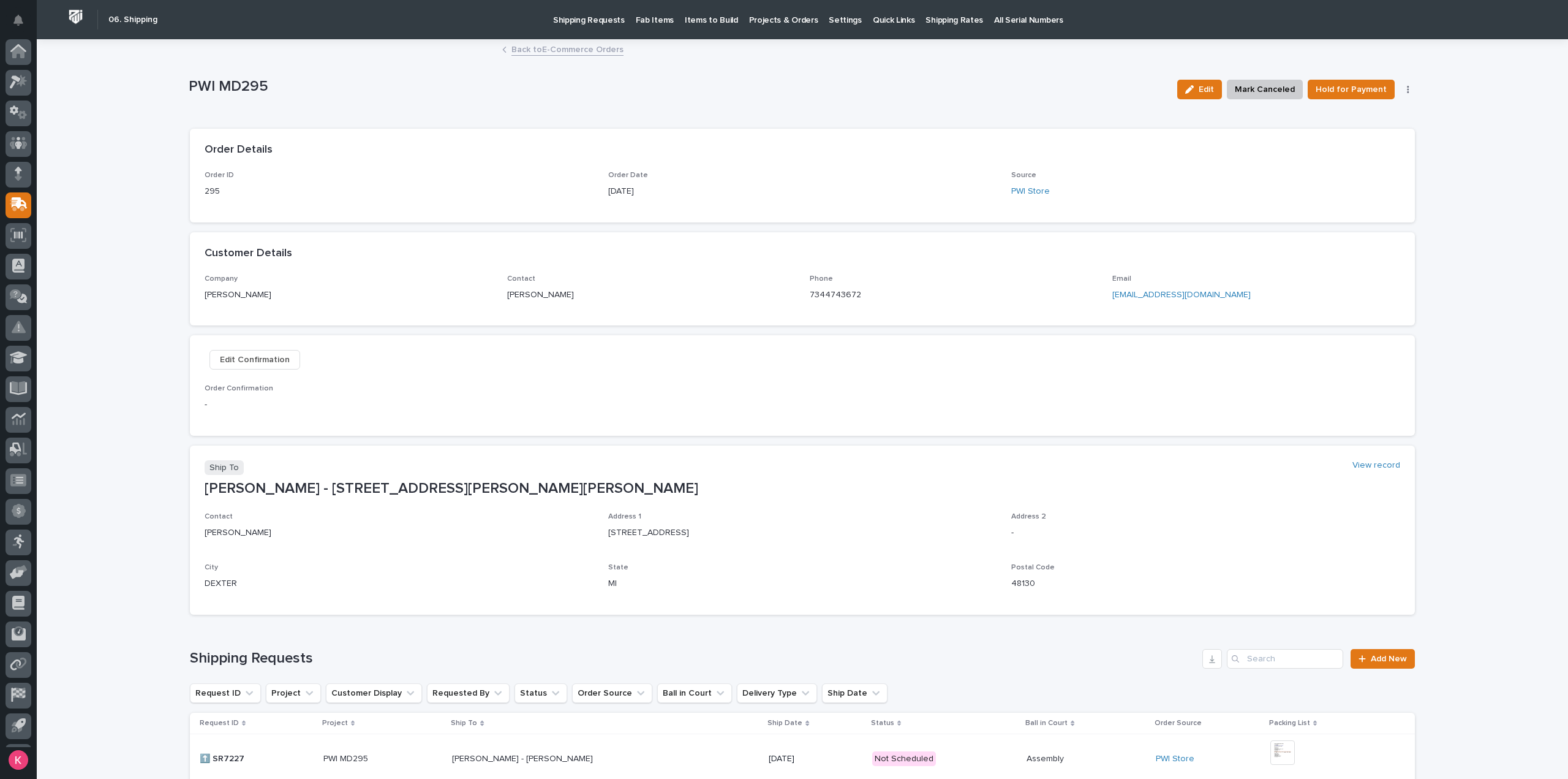
scroll to position [27, 0]
click at [1400, 93] on button "button" at bounding box center [1408, 89] width 17 height 9
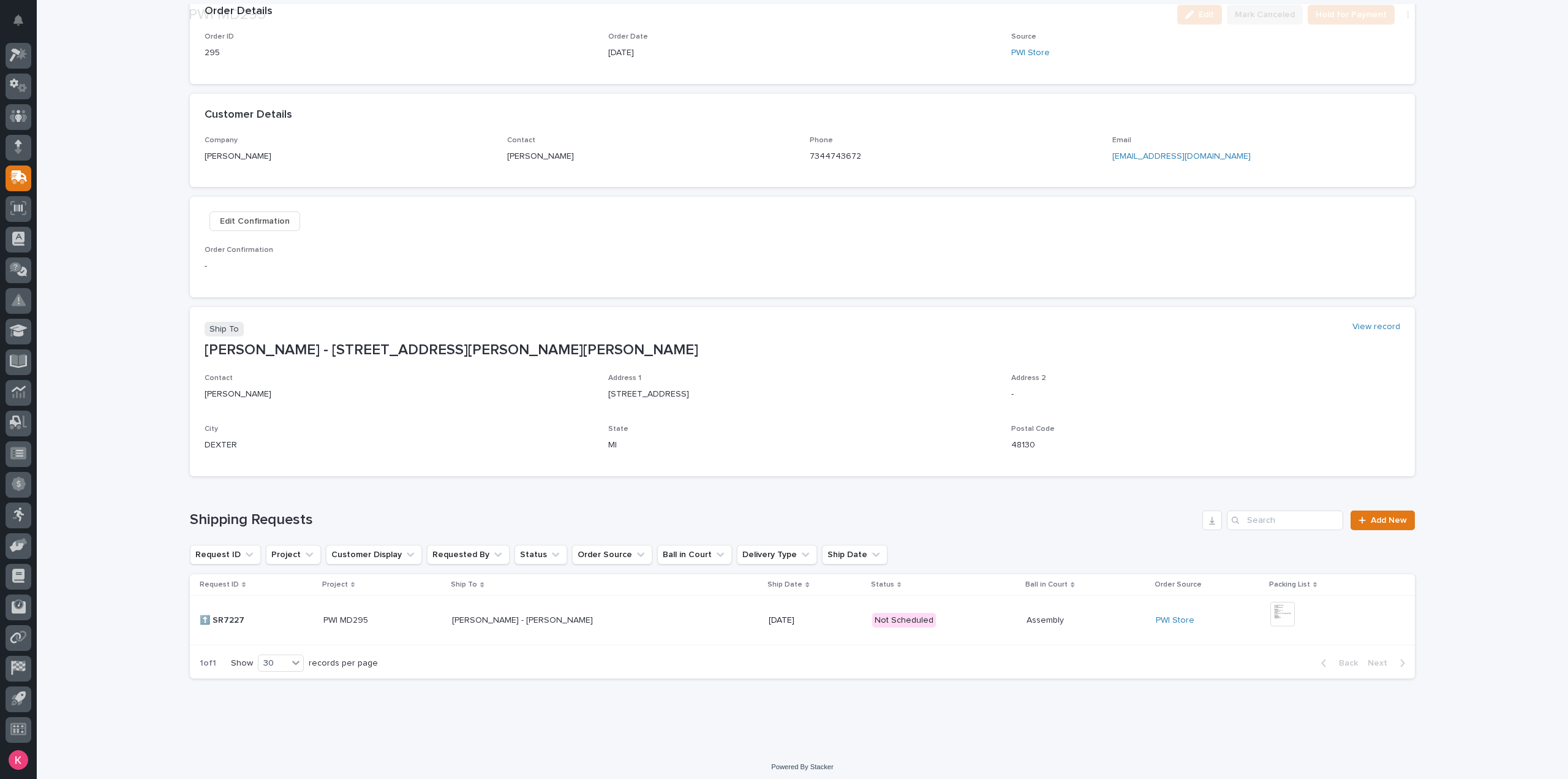
scroll to position [144, 0]
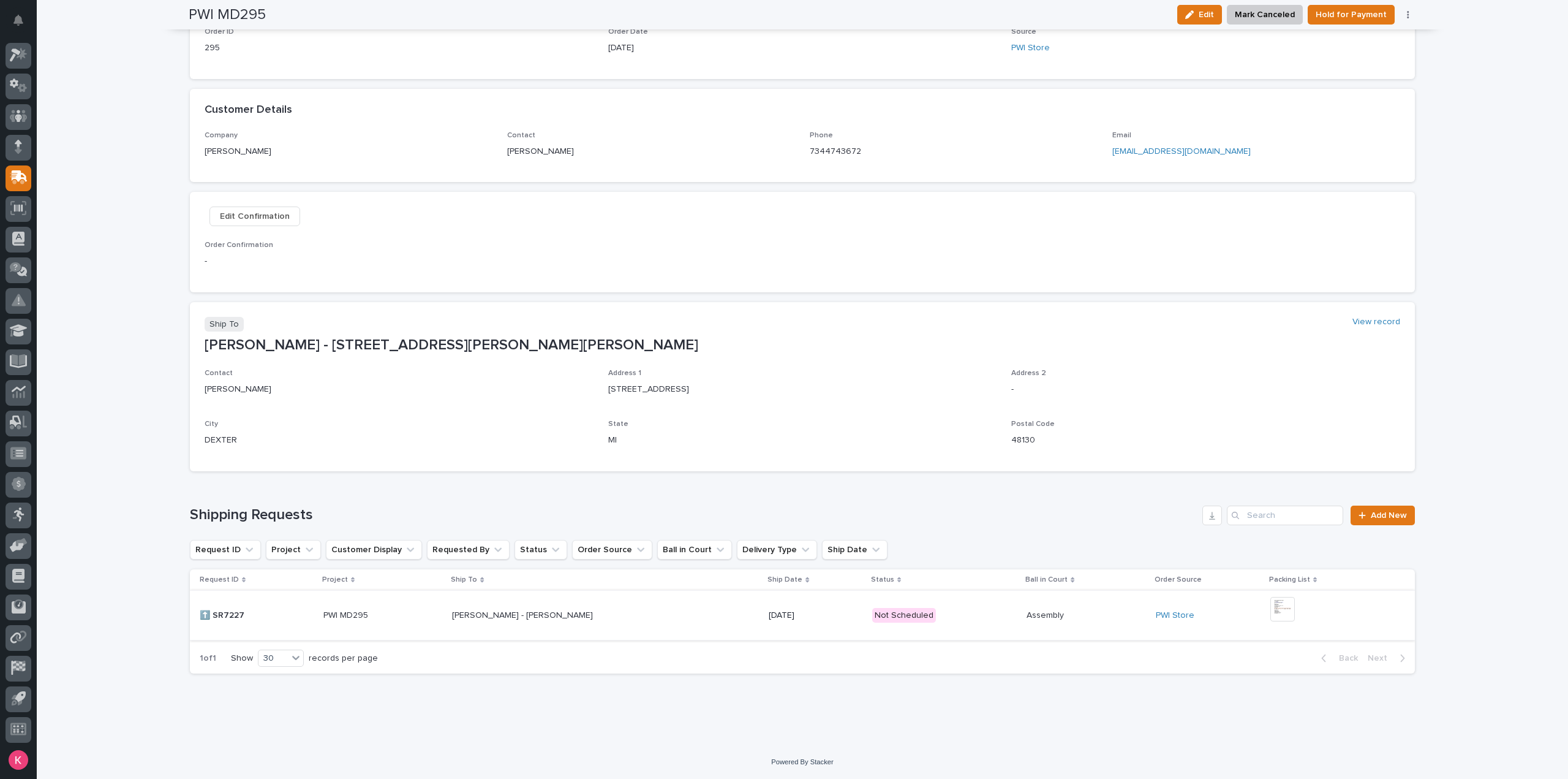
click at [1275, 605] on img at bounding box center [1282, 609] width 25 height 25
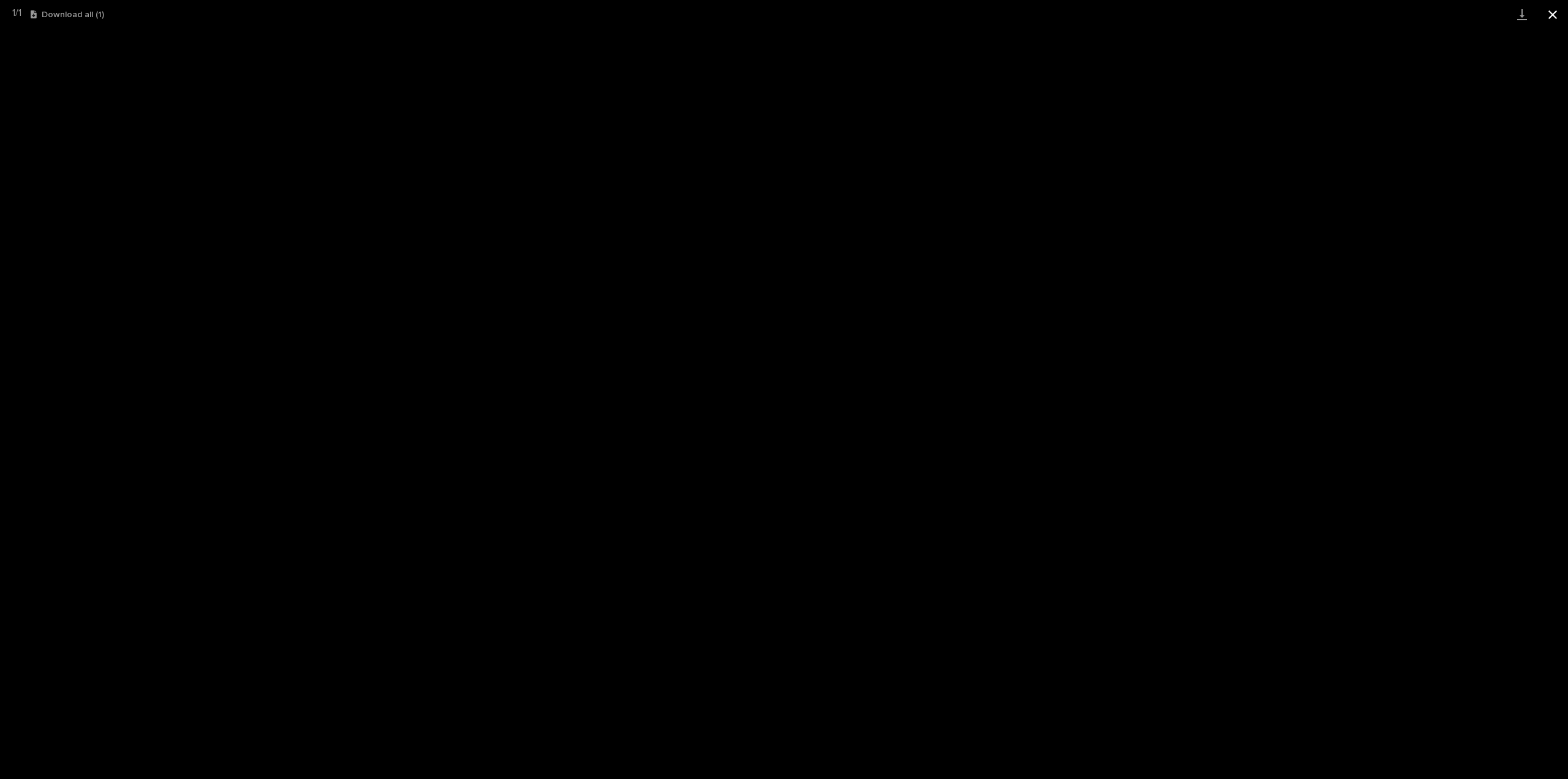
click at [1552, 22] on button "Close gallery" at bounding box center [1553, 14] width 30 height 29
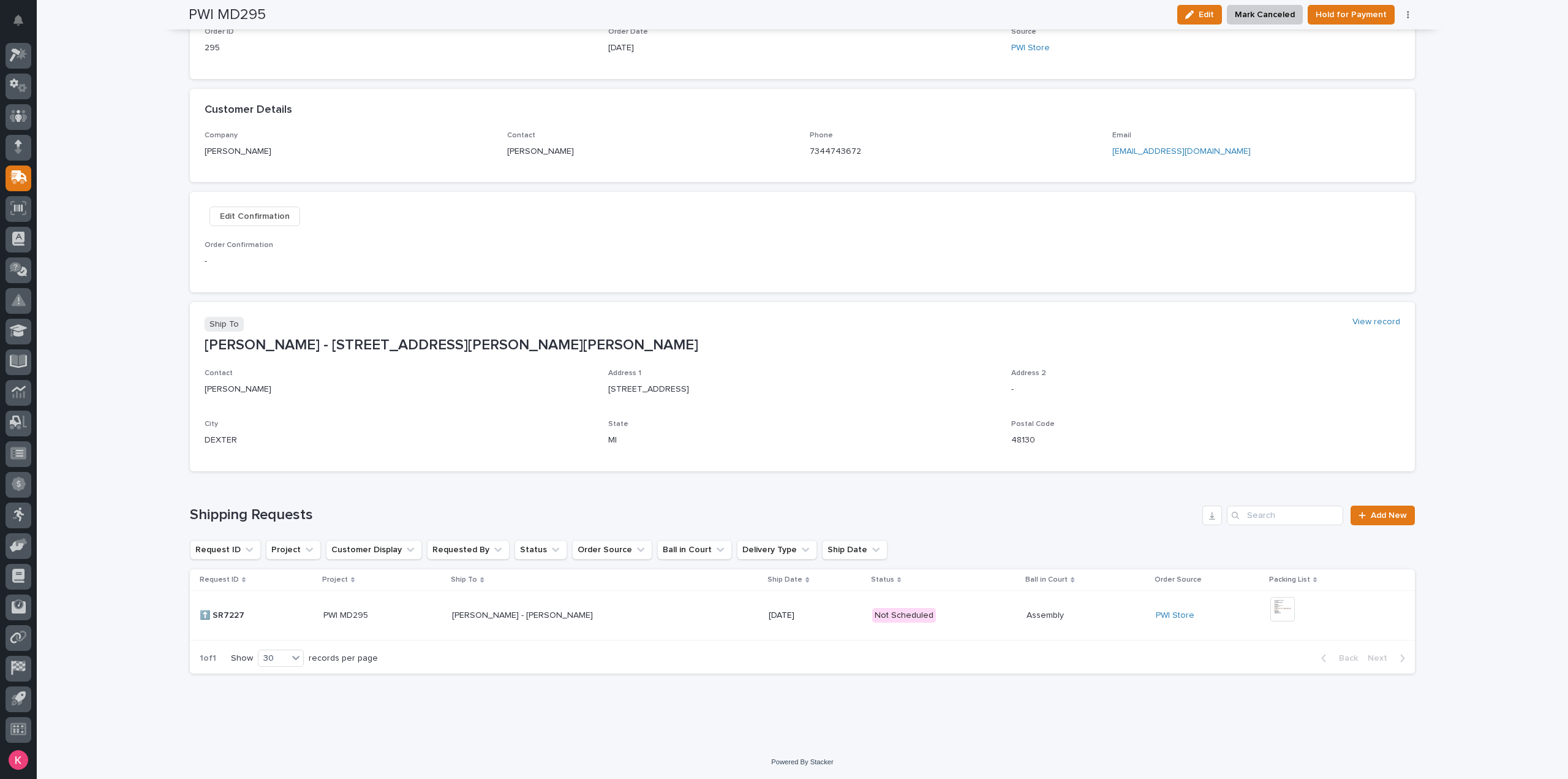
scroll to position [0, 0]
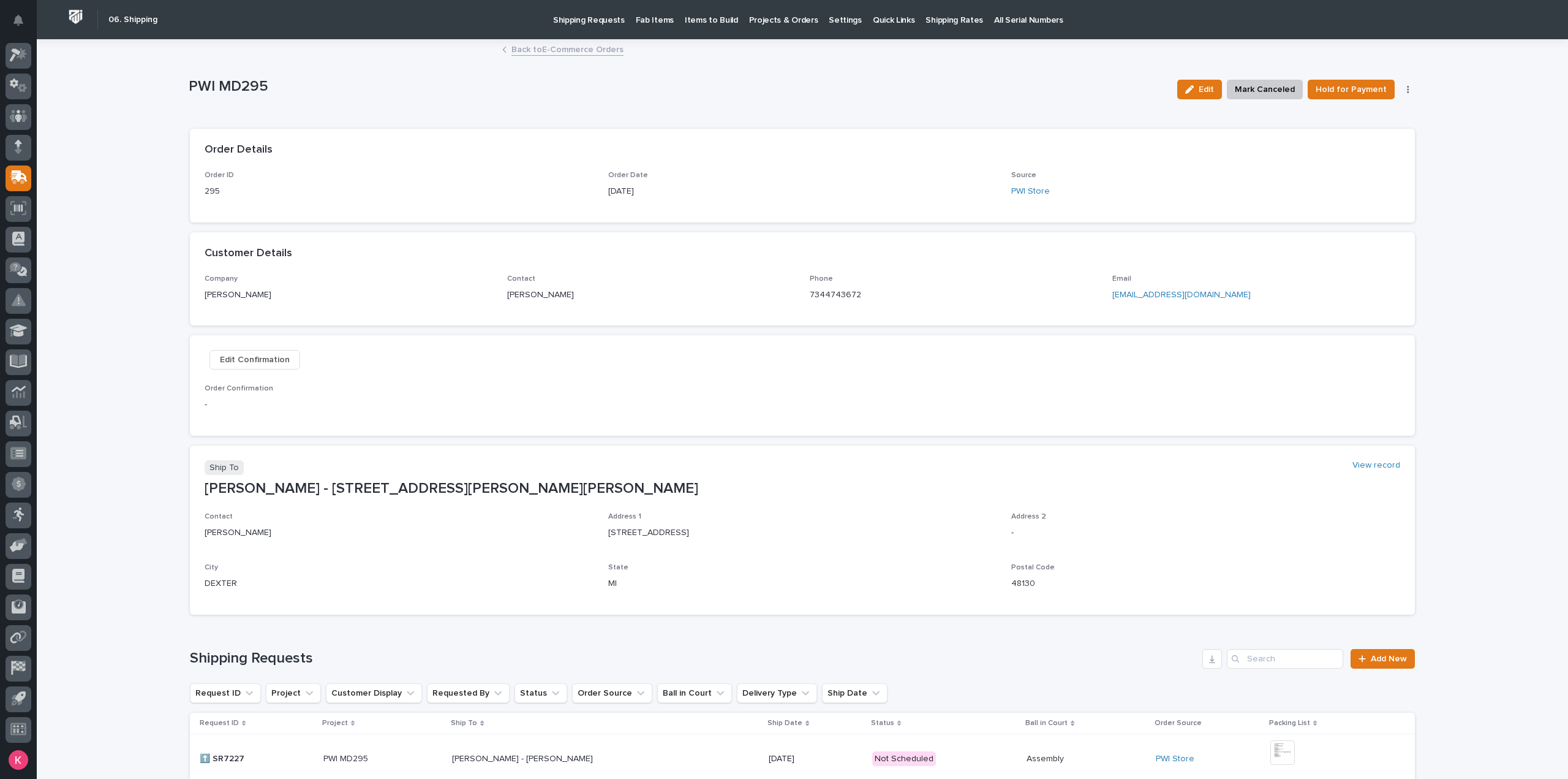
click at [583, 49] on link "Back to E-Commerce Orders" at bounding box center [567, 49] width 112 height 14
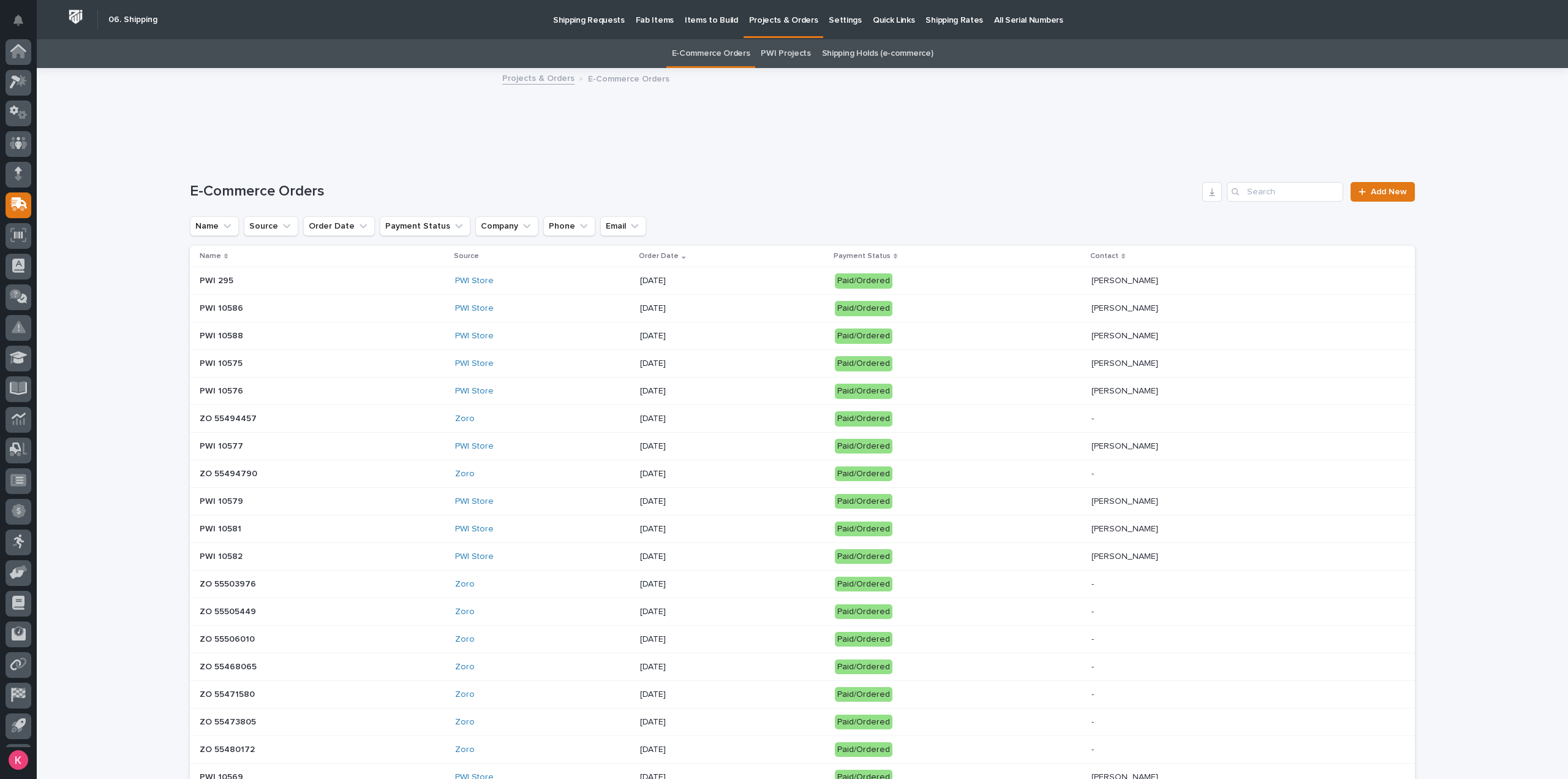
scroll to position [27, 0]
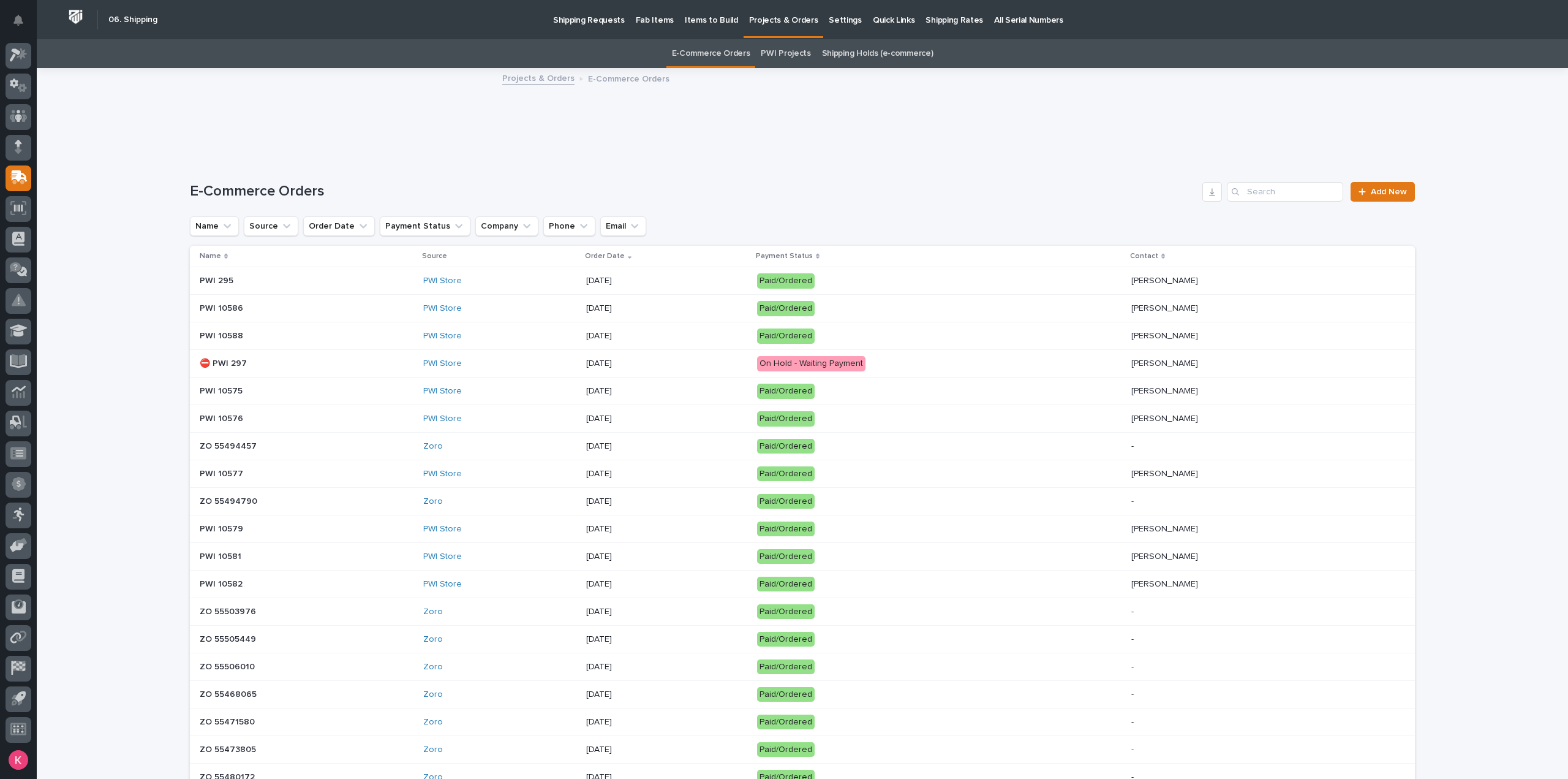
click at [361, 375] on td "⛔ PWI 297" at bounding box center [304, 363] width 228 height 28
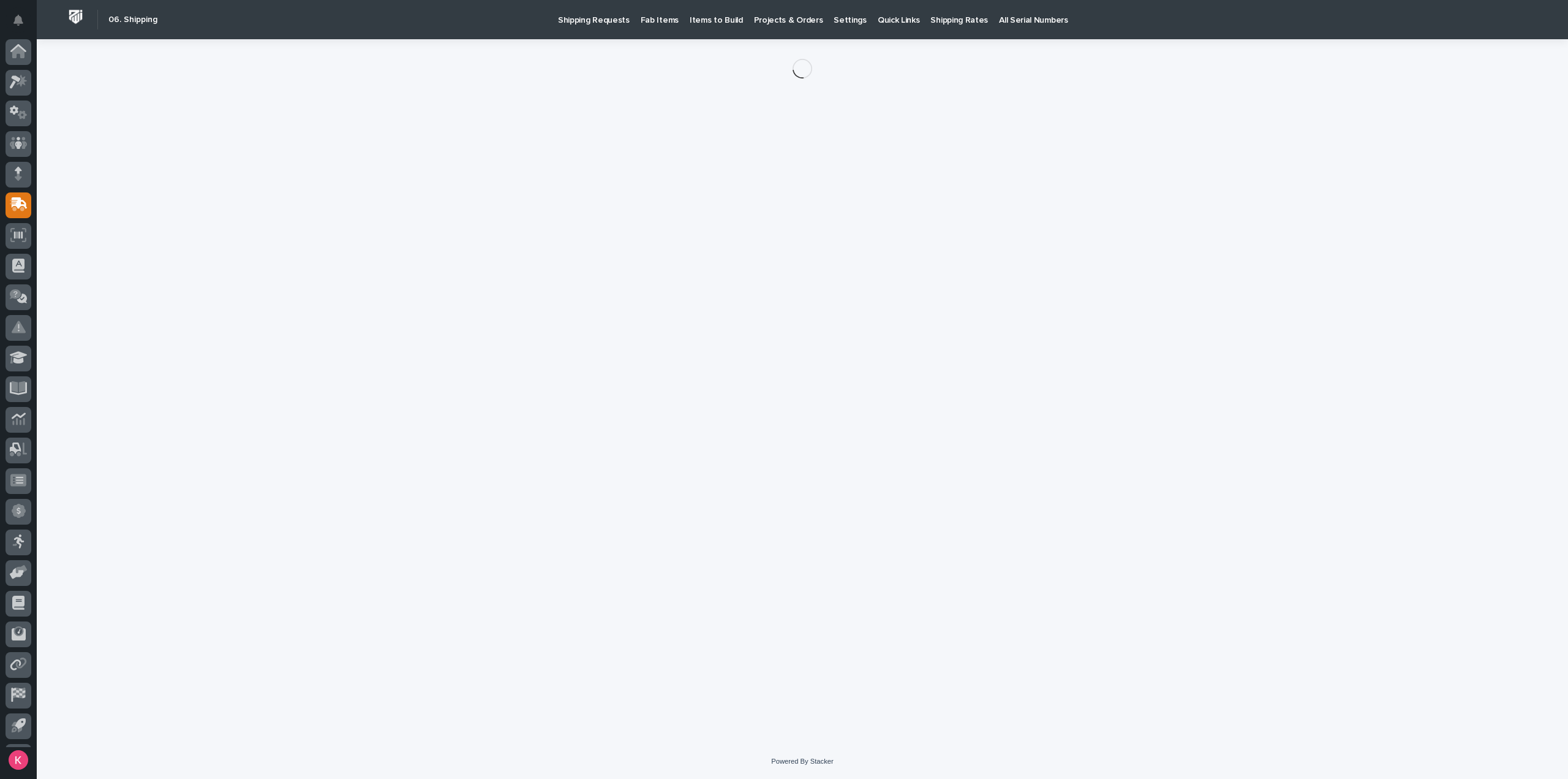
scroll to position [27, 0]
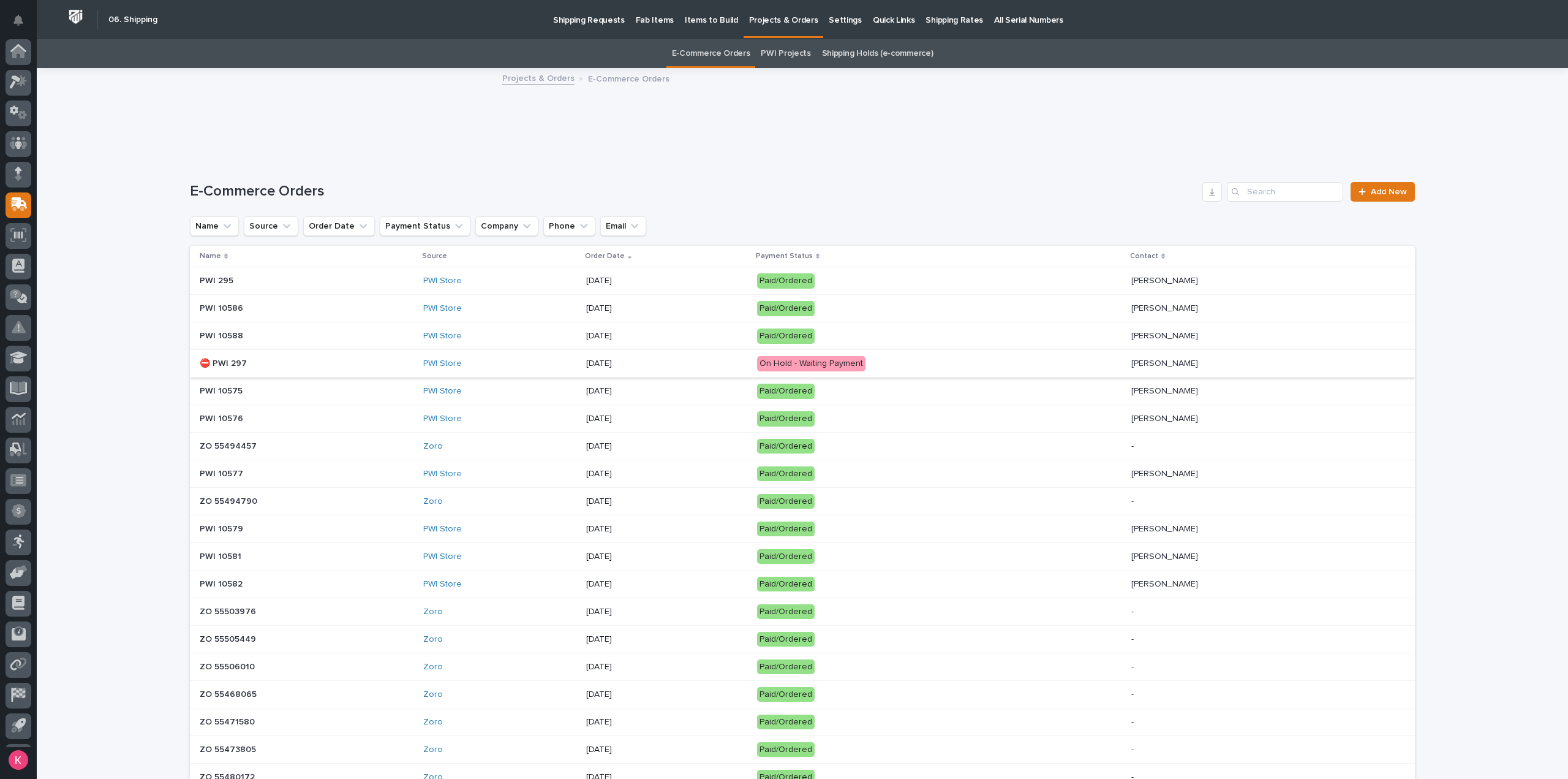
scroll to position [27, 0]
click at [28, 53] on div at bounding box center [18, 56] width 26 height 26
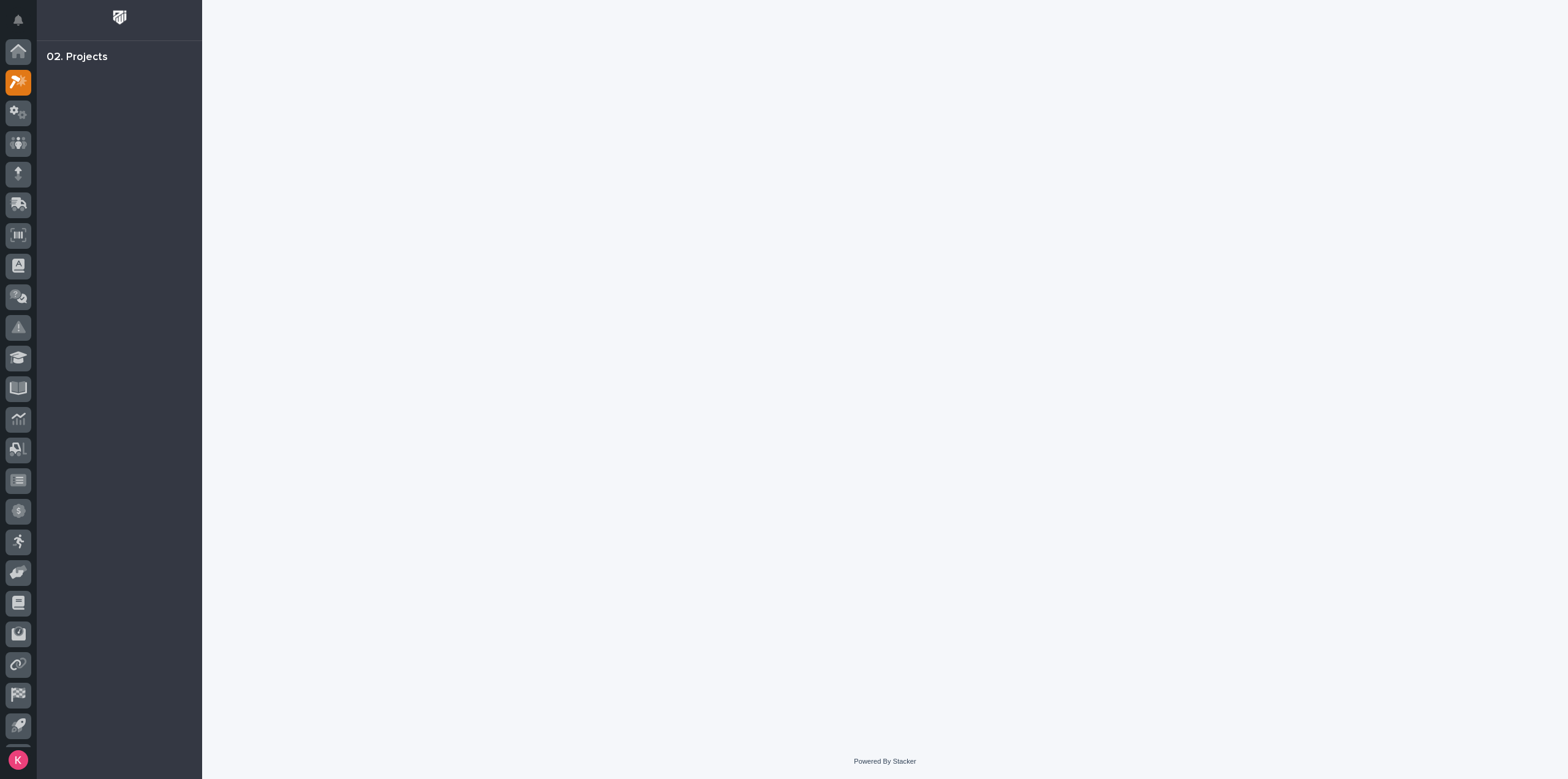
scroll to position [27, 0]
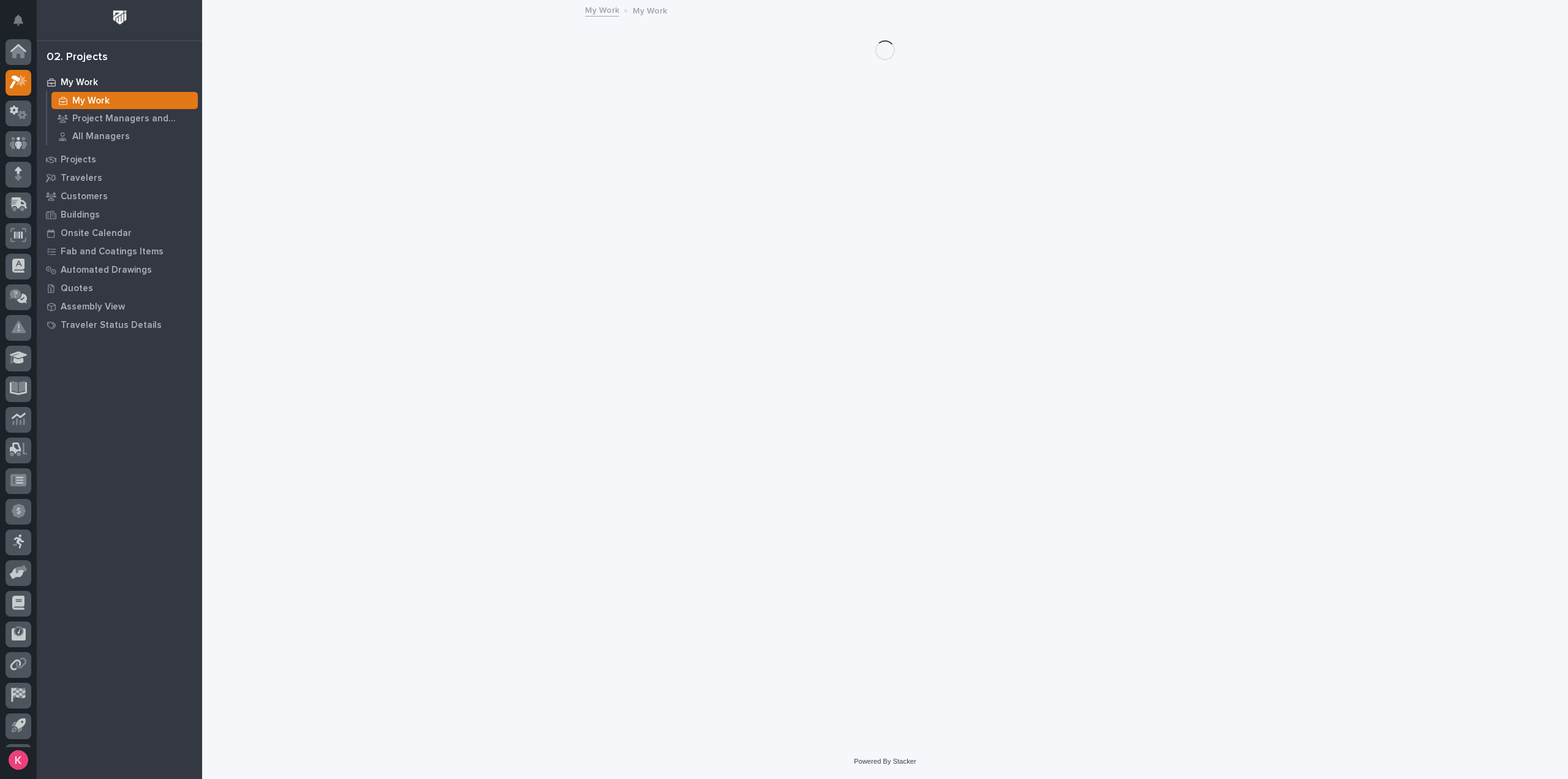
scroll to position [27, 0]
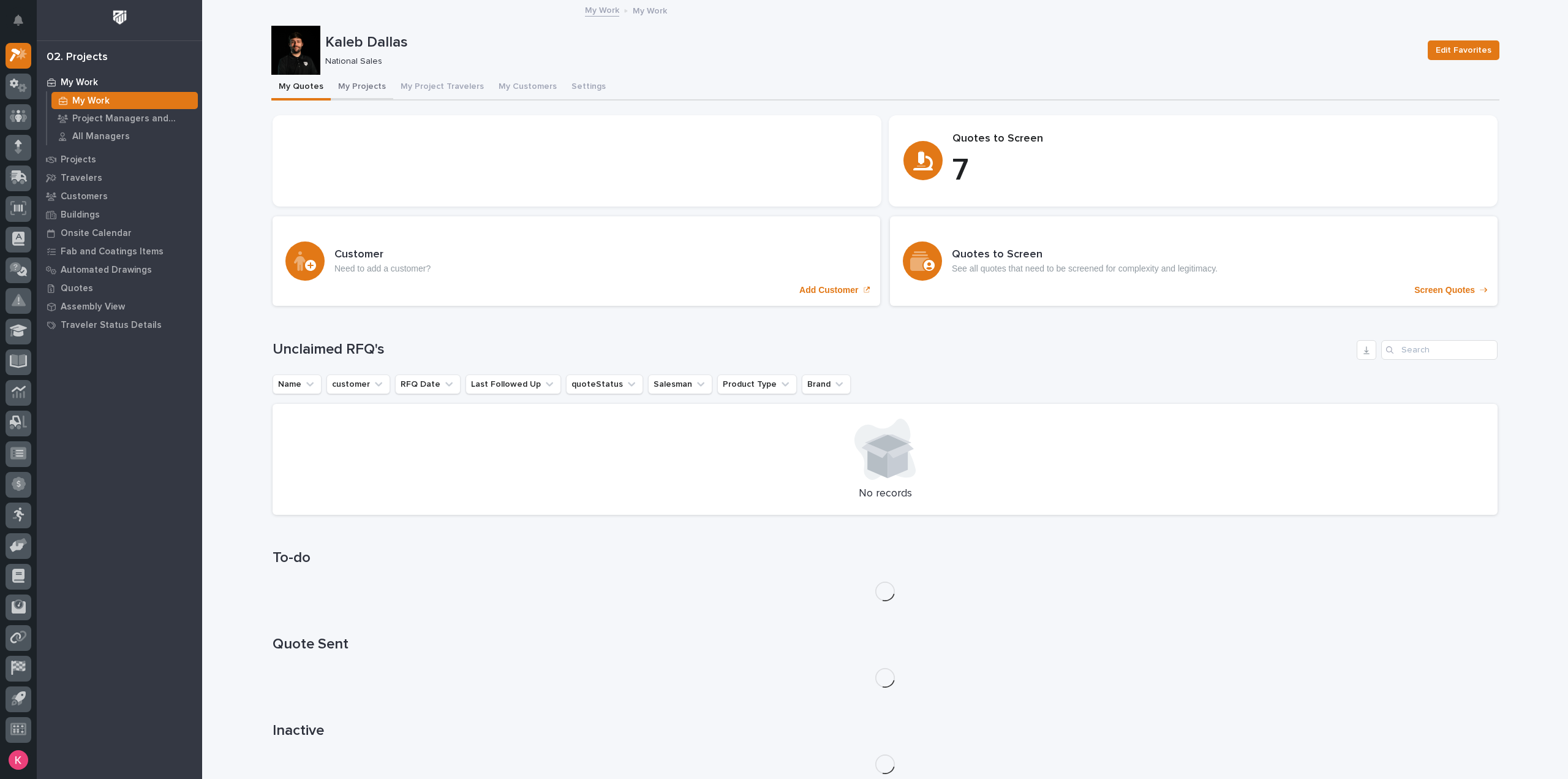
click at [356, 84] on button "My Projects" at bounding box center [362, 88] width 62 height 26
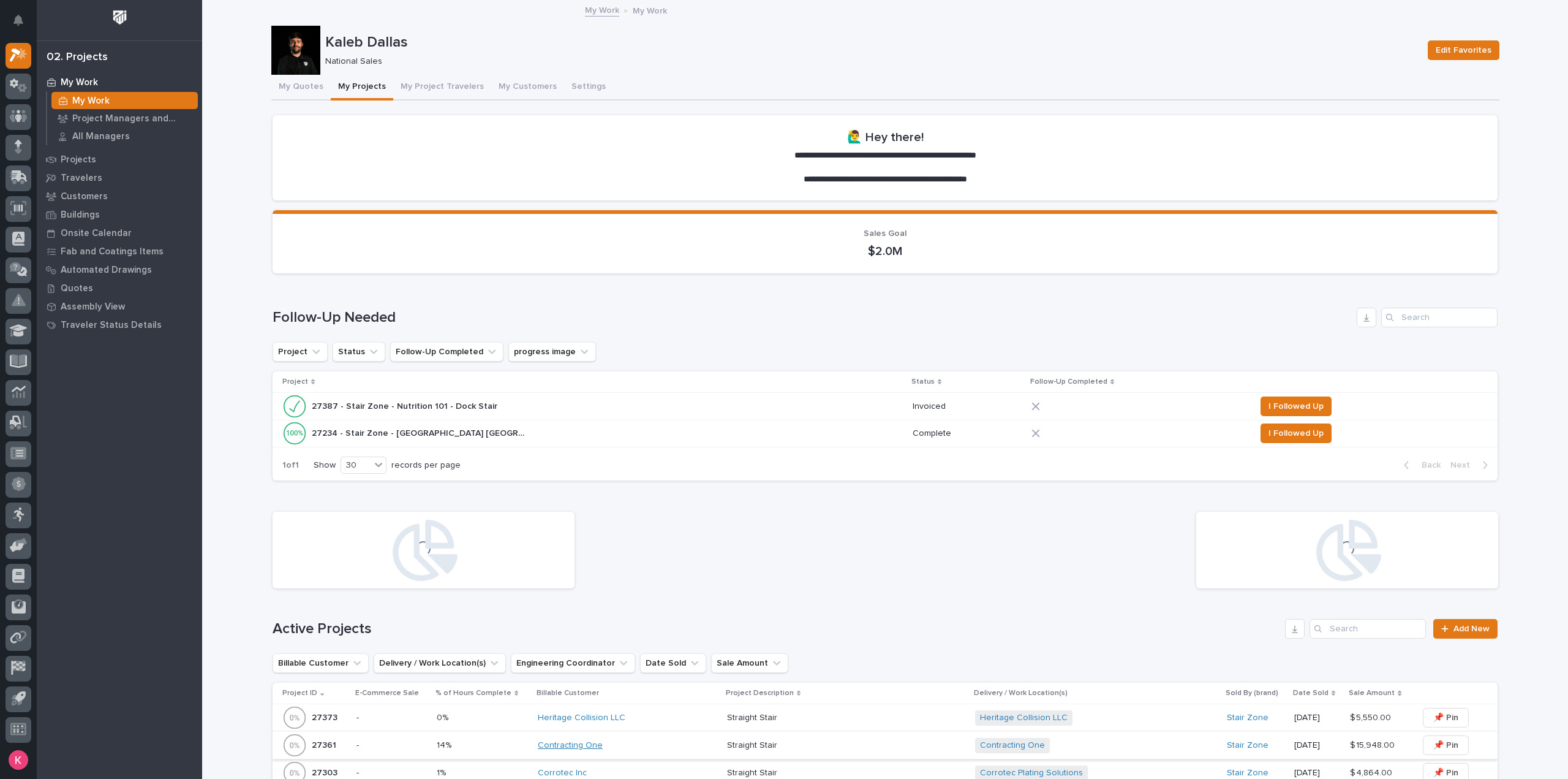
scroll to position [490, 0]
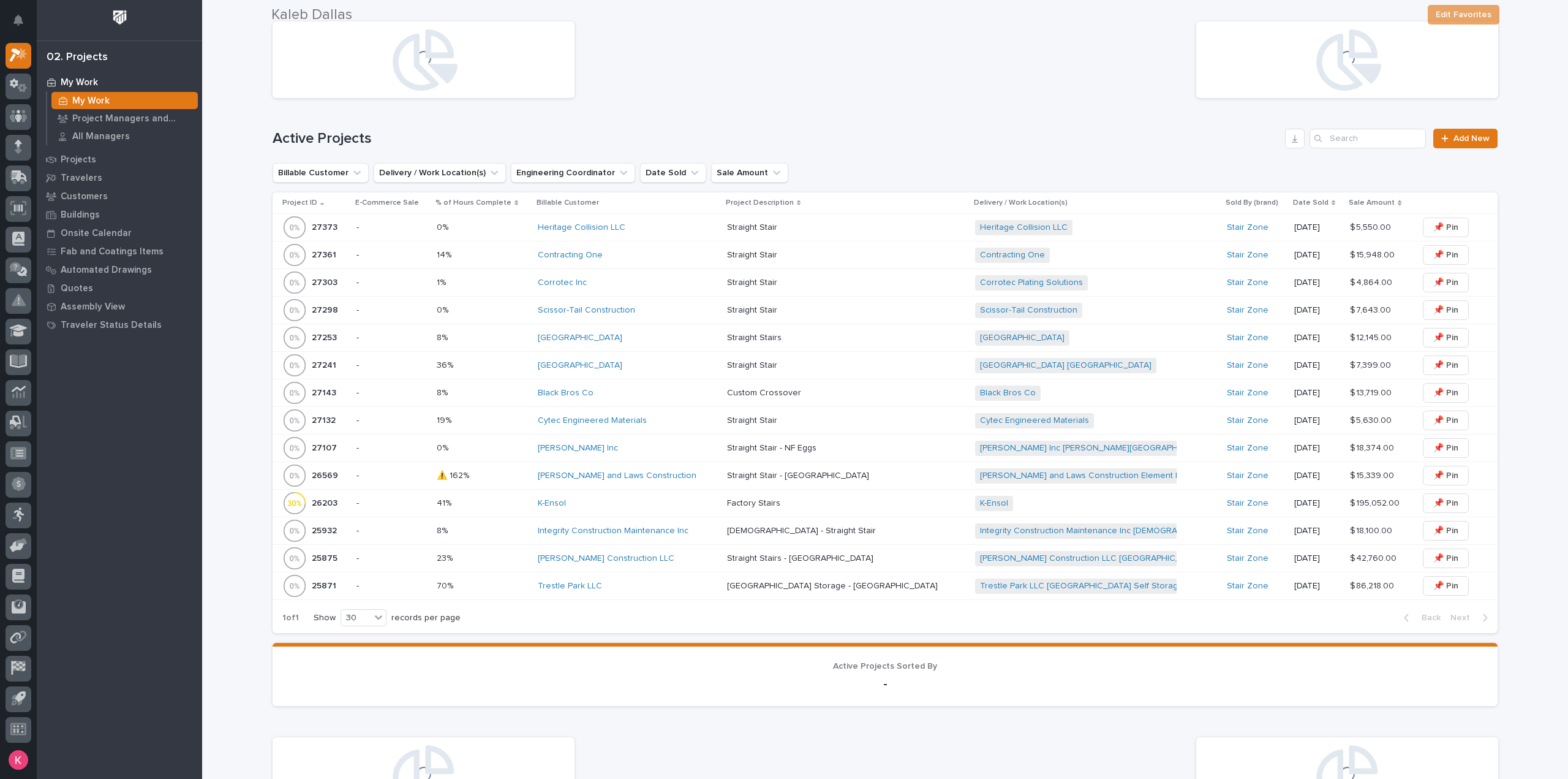
click at [688, 473] on div "Pinkerton and Laws Construction" at bounding box center [627, 476] width 180 height 10
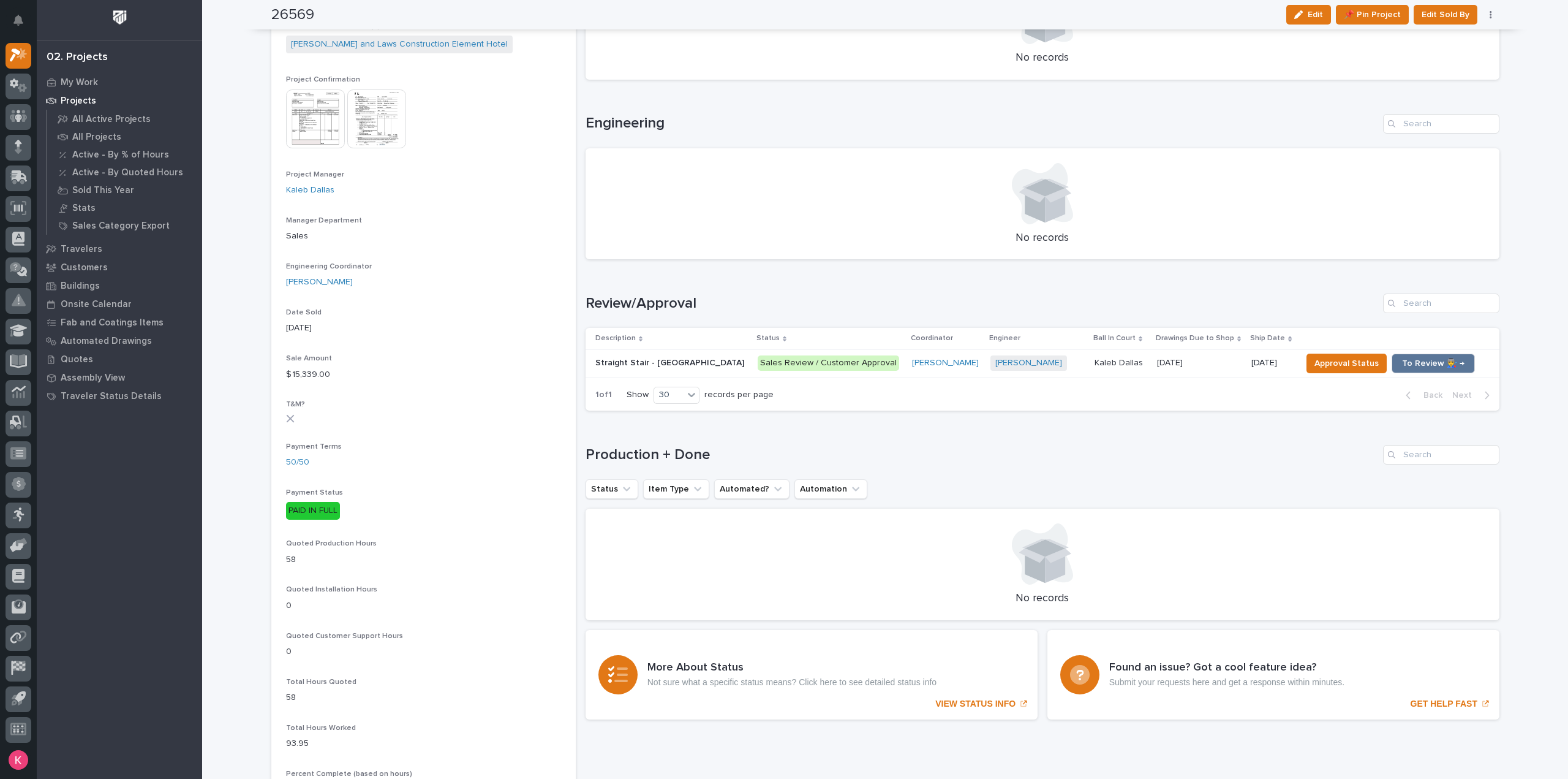
scroll to position [61, 0]
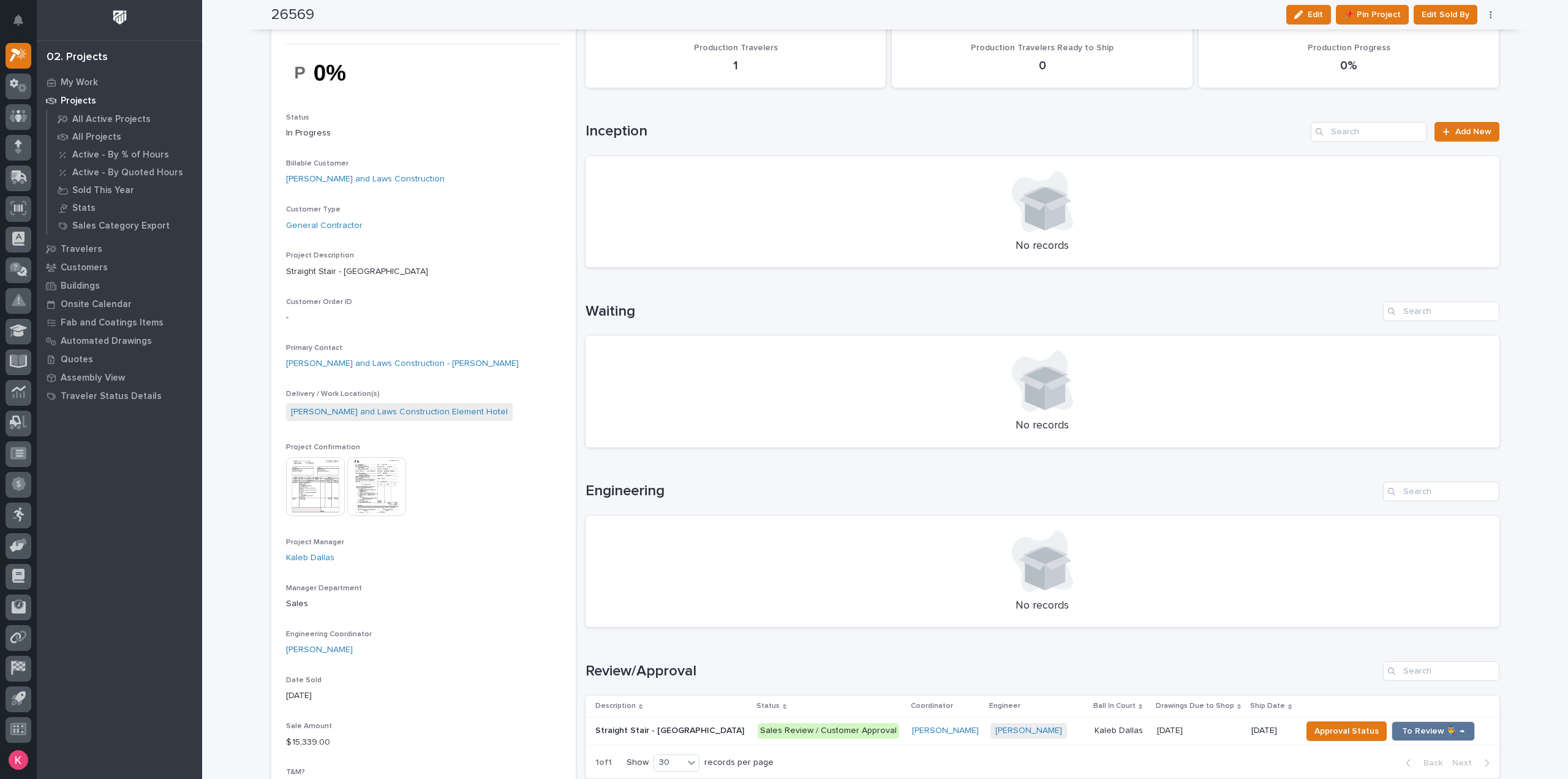
click at [292, 481] on img at bounding box center [316, 487] width 59 height 59
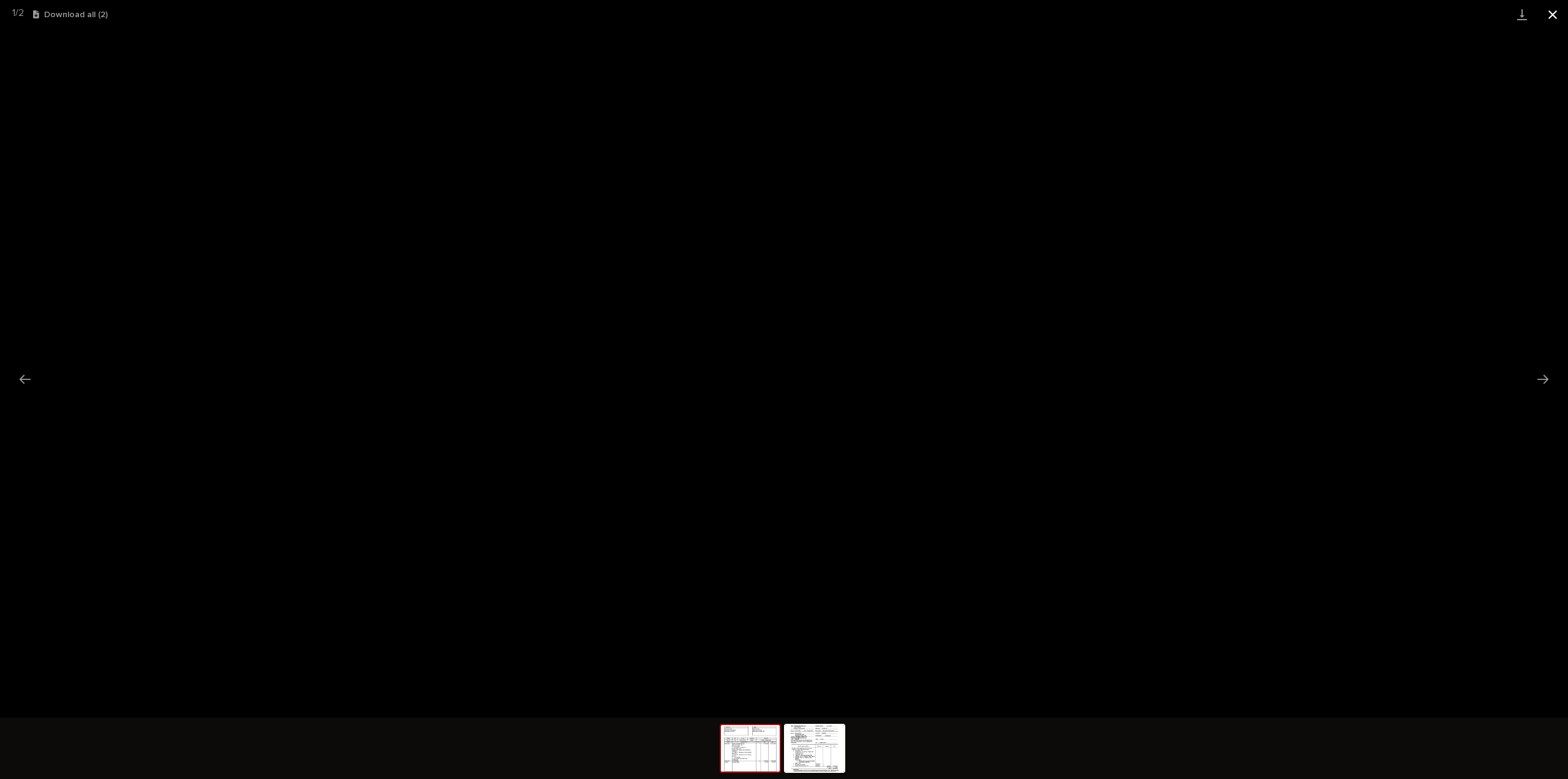
click at [1556, 12] on button "Close gallery" at bounding box center [1553, 14] width 30 height 29
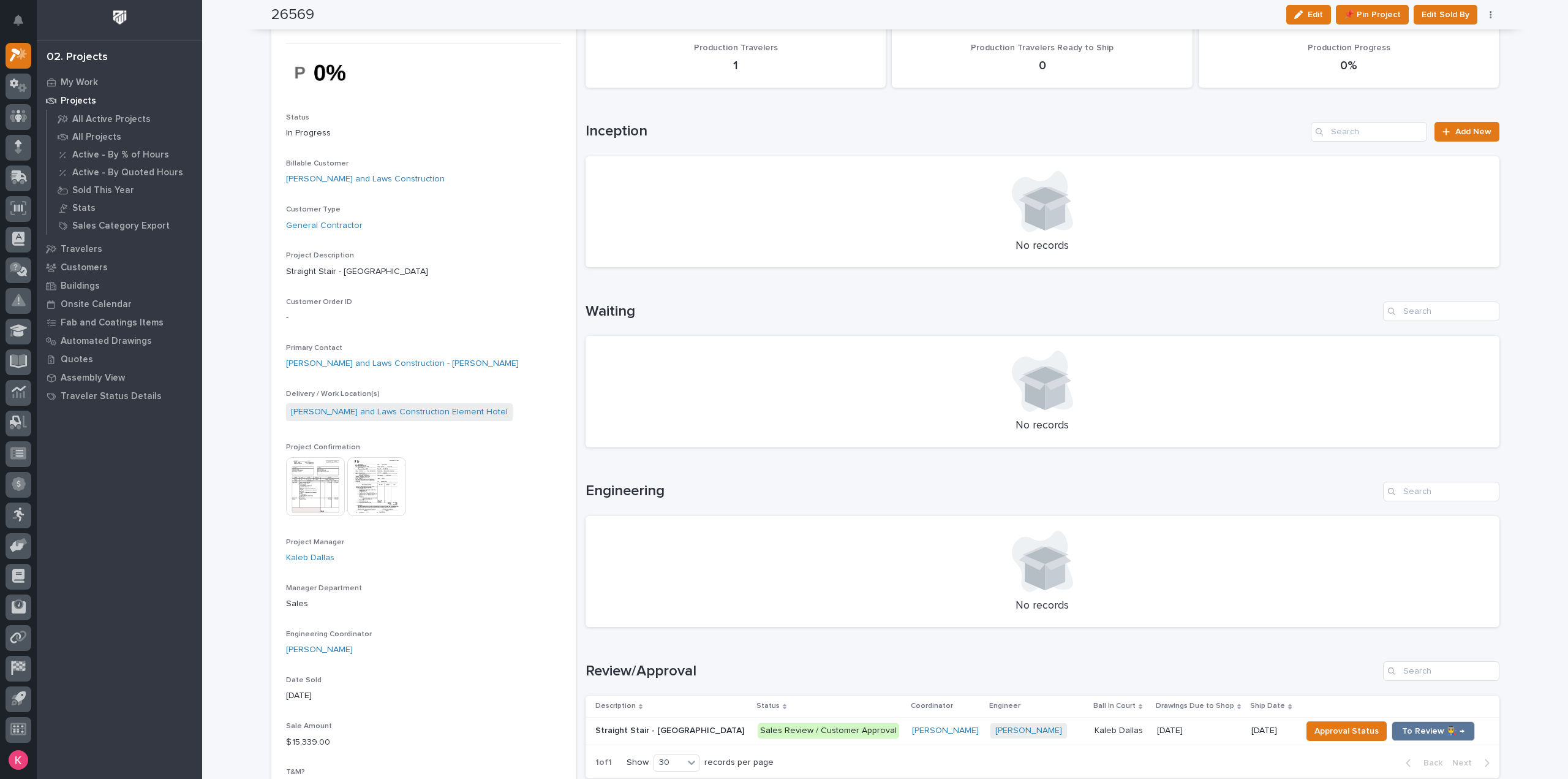
click at [376, 493] on img at bounding box center [377, 487] width 59 height 59
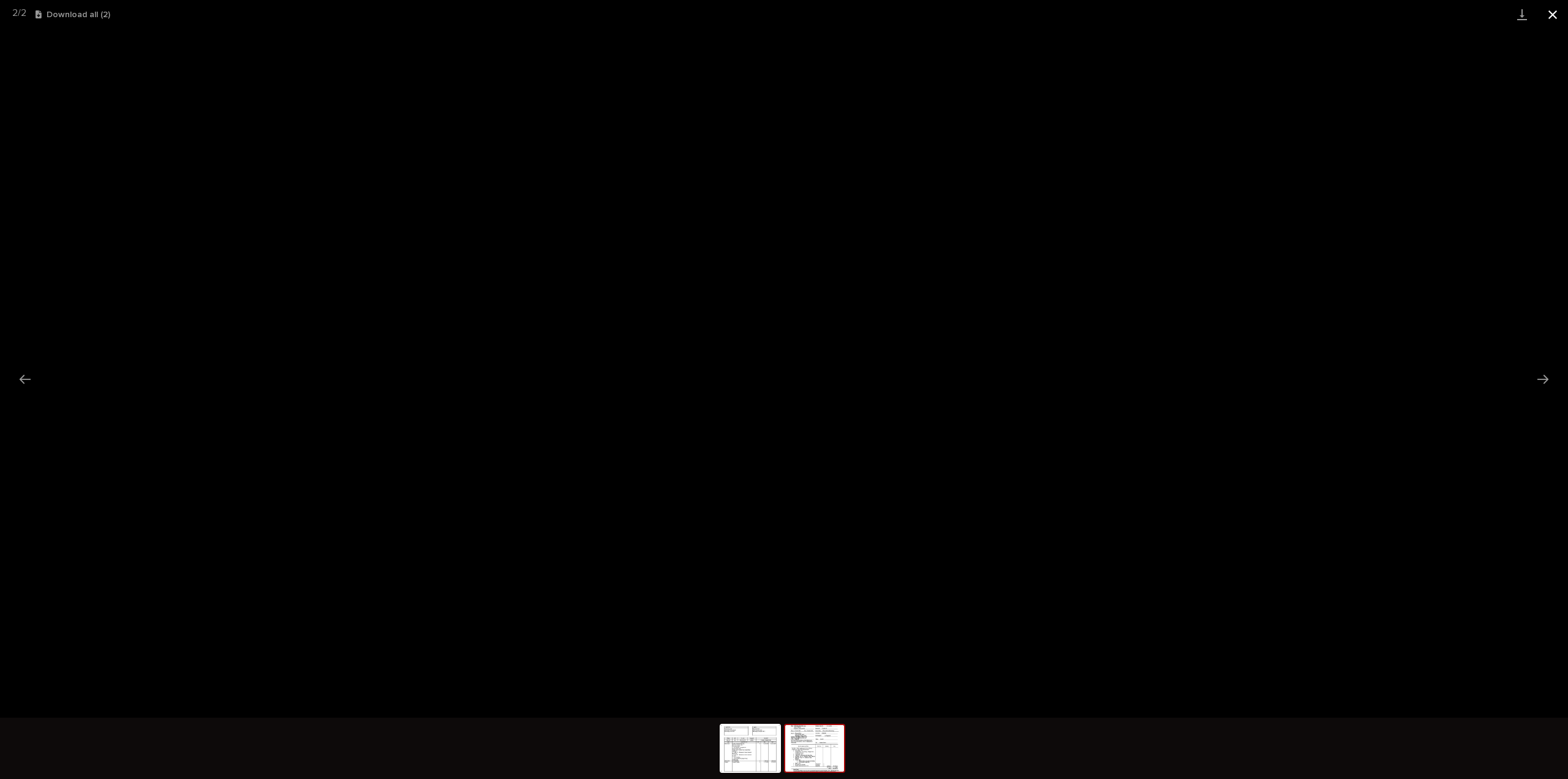
click at [1553, 17] on button "Close gallery" at bounding box center [1553, 14] width 30 height 29
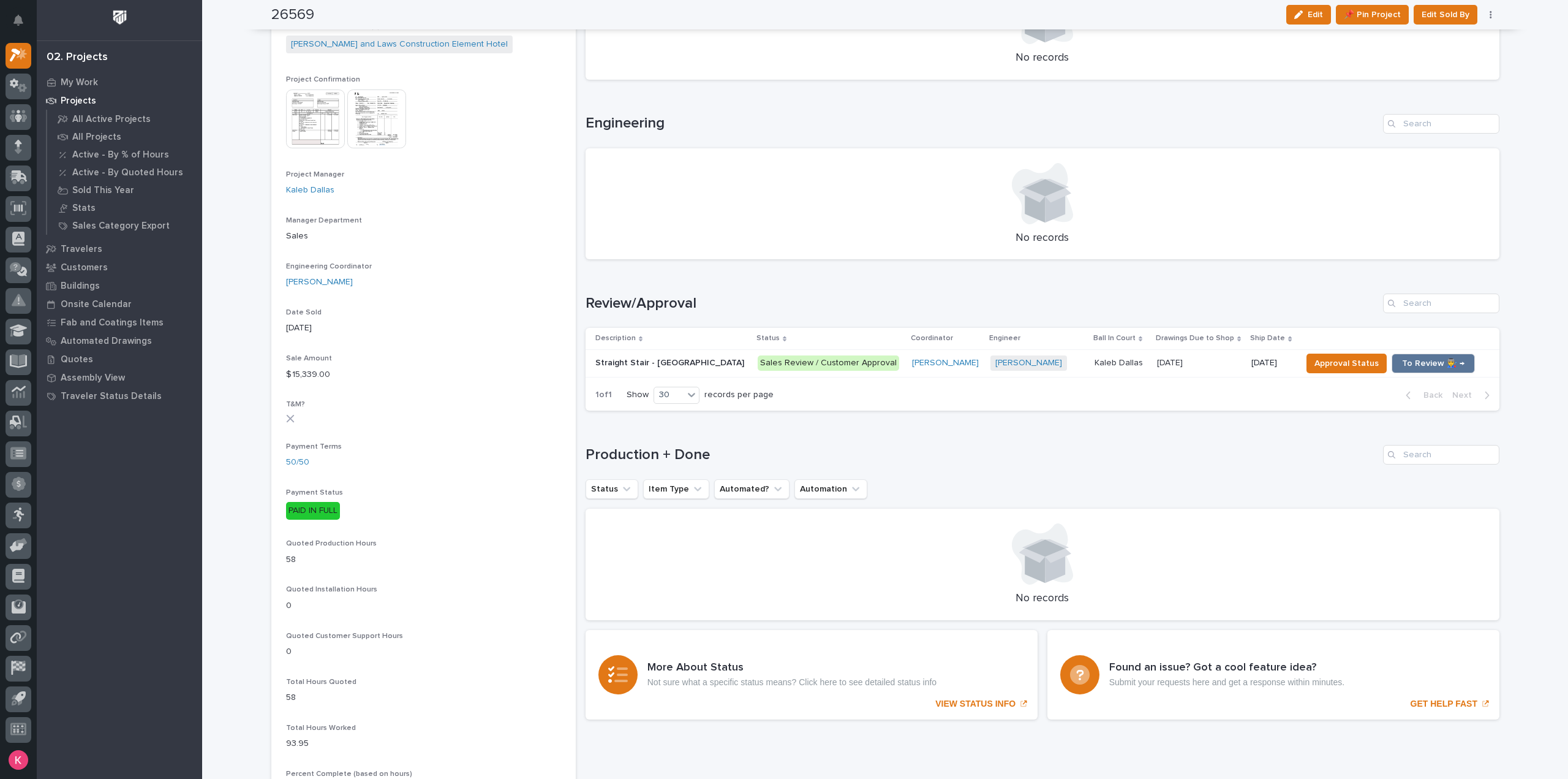
click at [306, 118] on img at bounding box center [316, 119] width 59 height 59
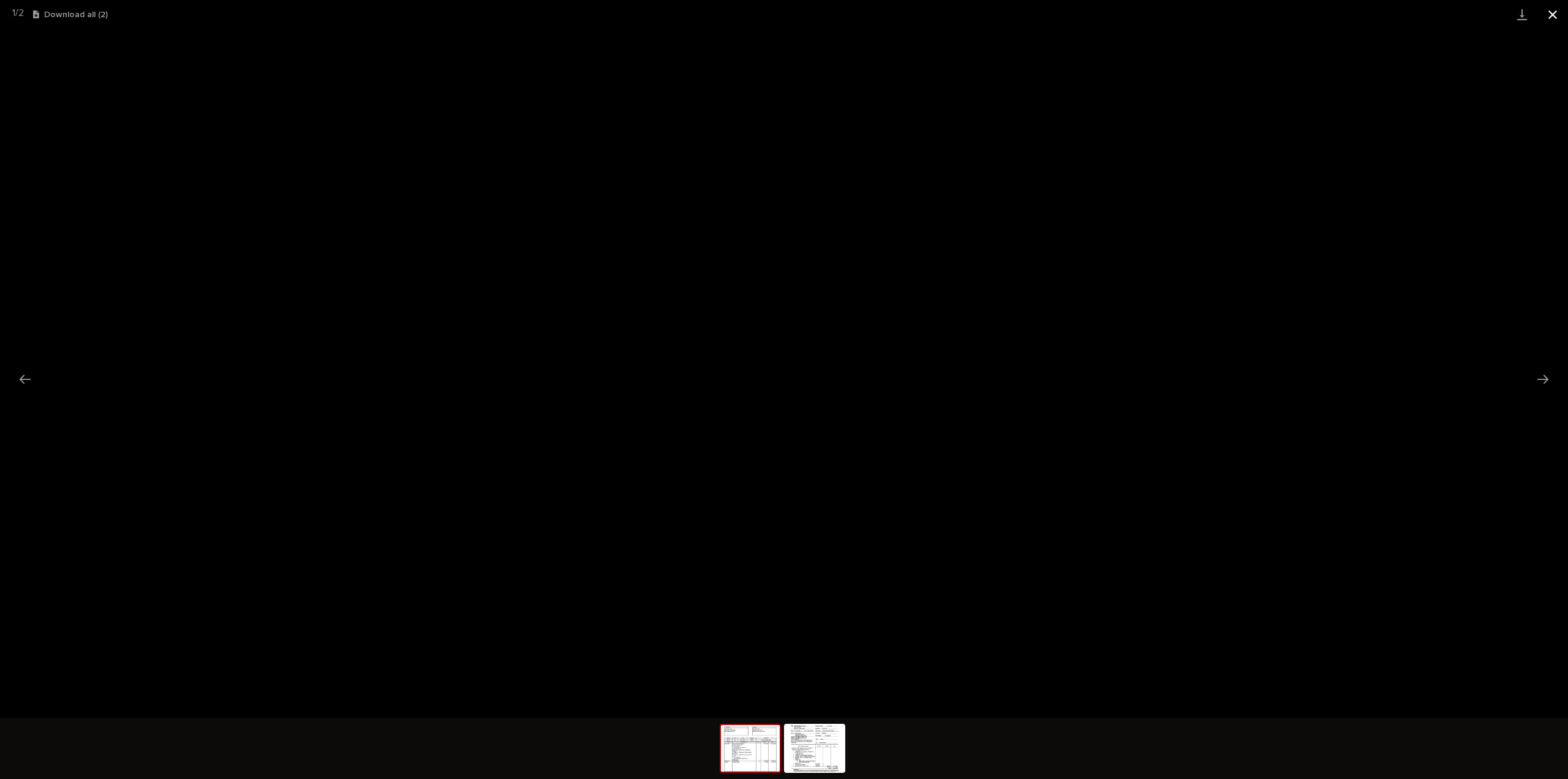
click at [1557, 12] on button "Close gallery" at bounding box center [1553, 14] width 30 height 29
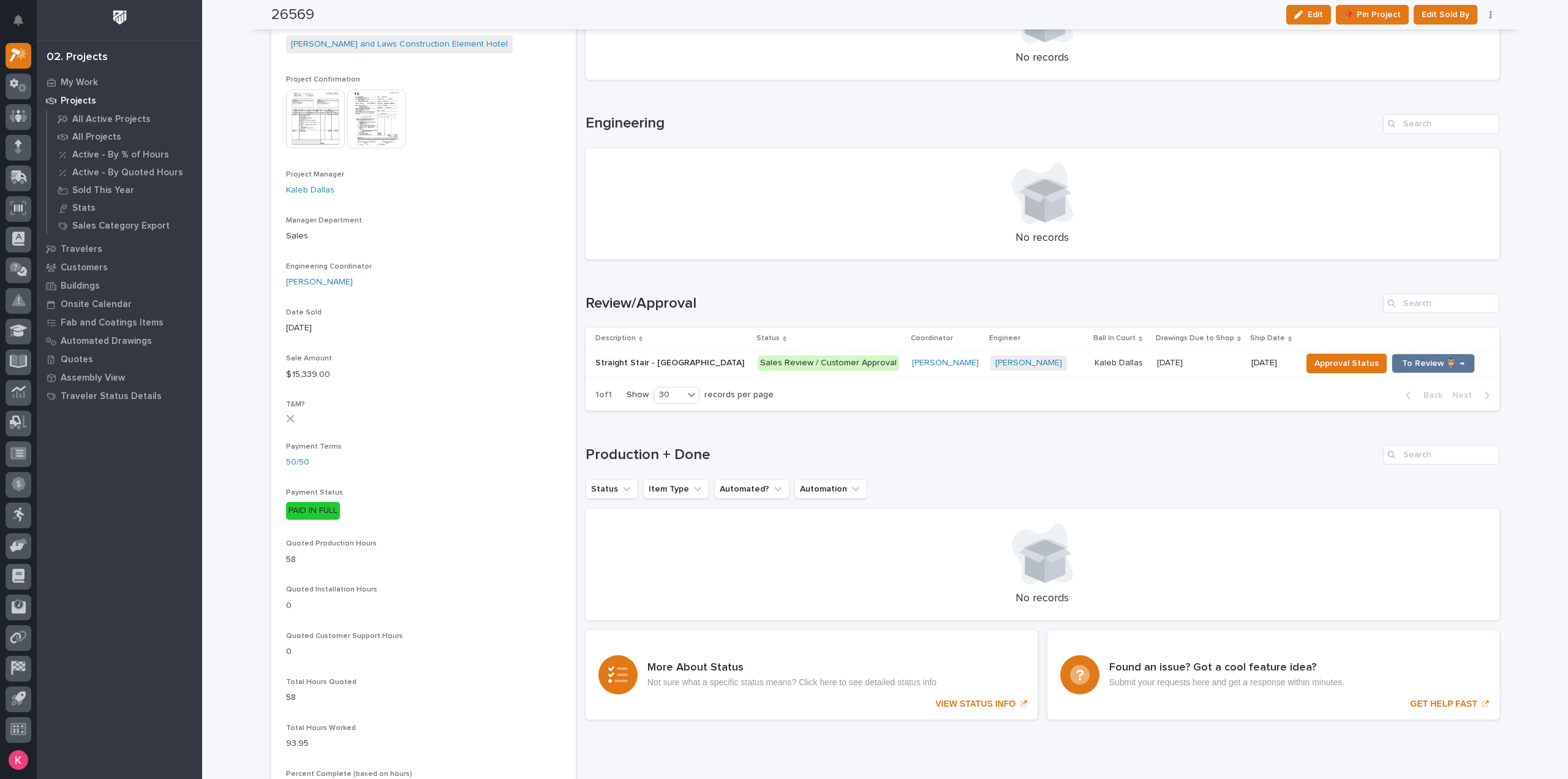
click at [862, 376] on td "Sales Review / Customer Approval" at bounding box center [829, 363] width 154 height 28
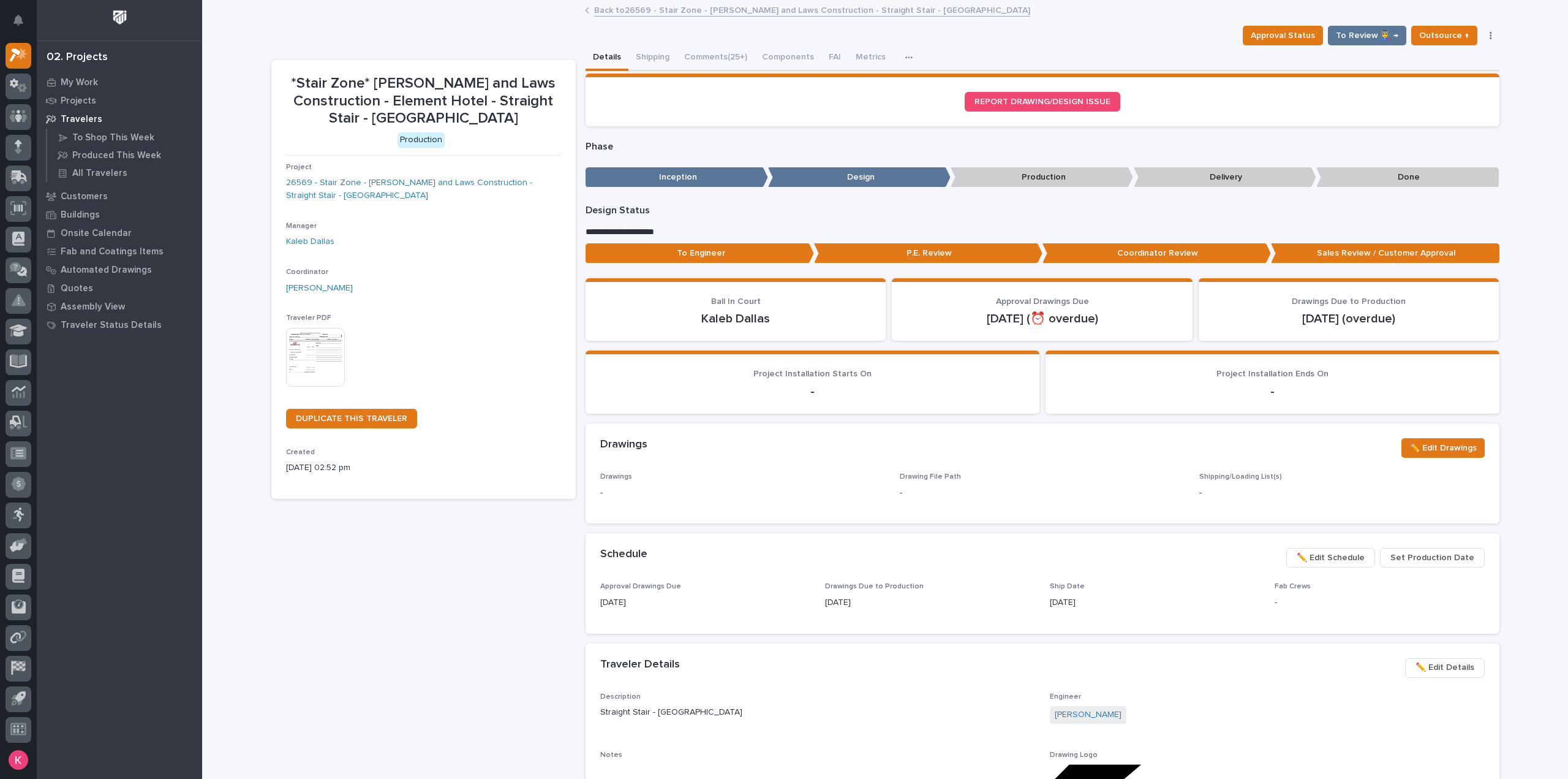
click at [737, 53] on button "Comments (25+)" at bounding box center [715, 58] width 77 height 26
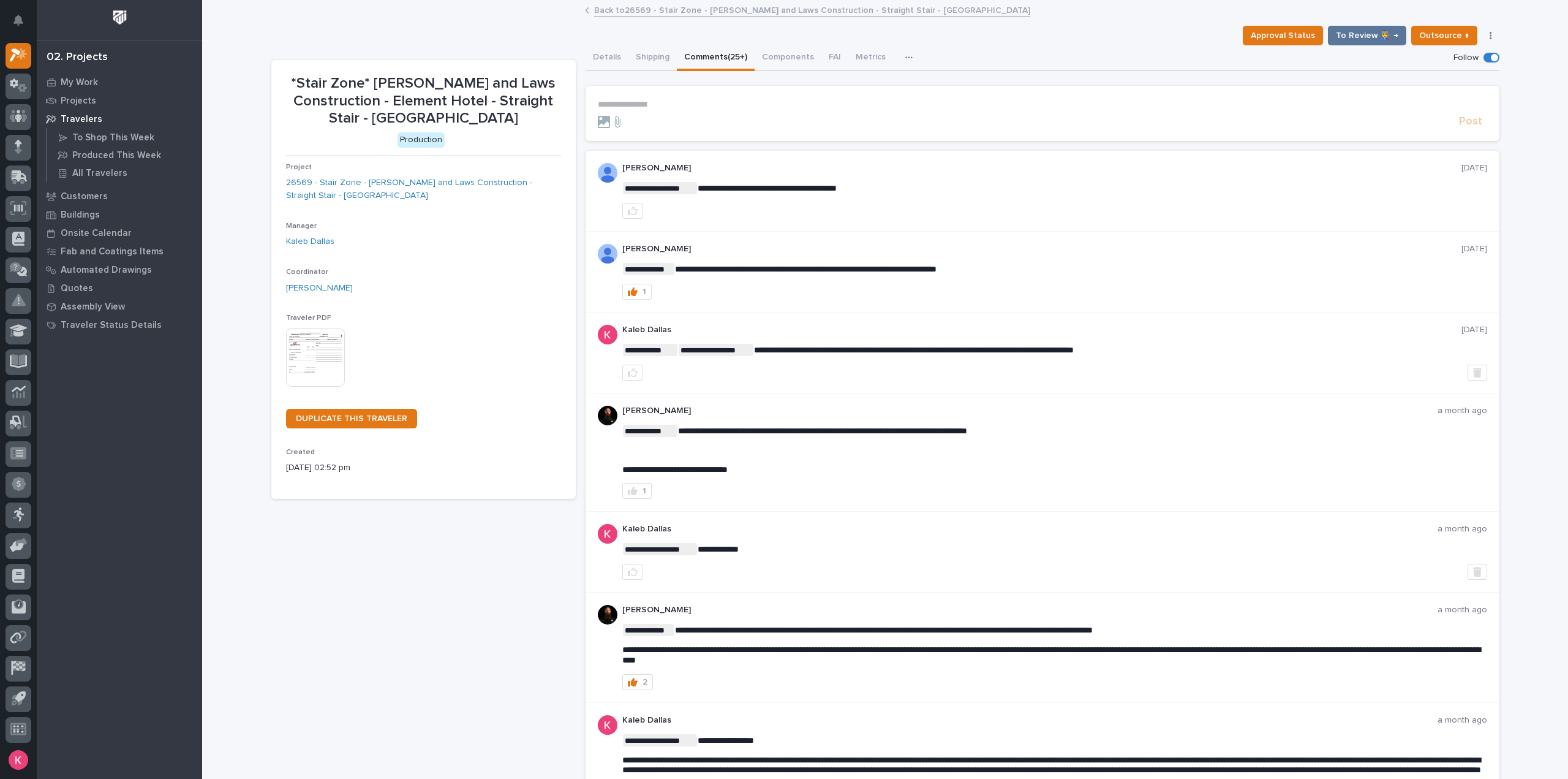
click at [689, 101] on p "**********" at bounding box center [1042, 104] width 890 height 10
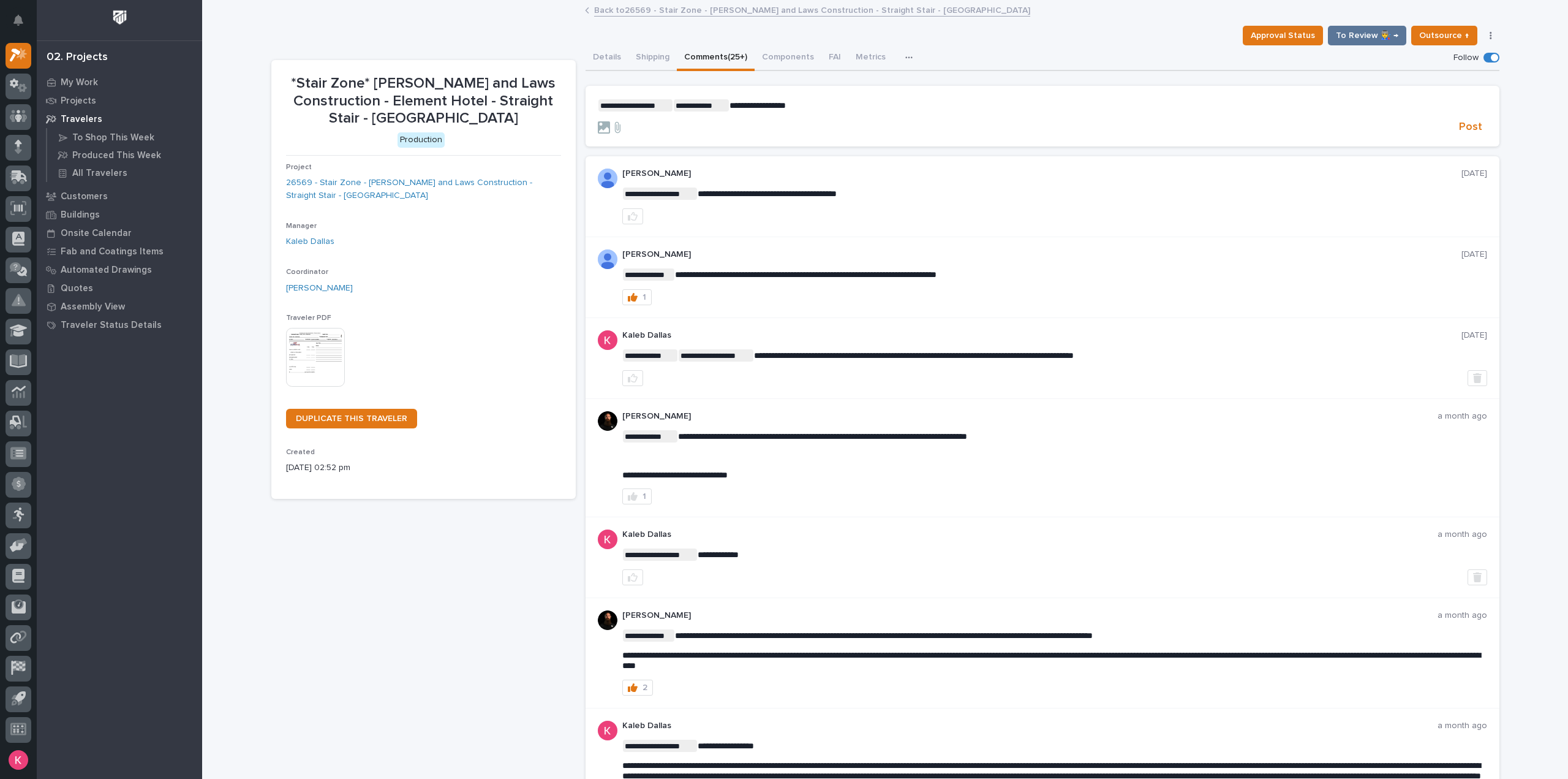
drag, startPoint x: 505, startPoint y: 462, endPoint x: 448, endPoint y: 496, distance: 66.4
click at [498, 469] on p "07/10/2025 02:52 pm" at bounding box center [424, 468] width 275 height 13
click at [18, 164] on div at bounding box center [18, 150] width 26 height 30
click at [17, 180] on icon at bounding box center [20, 176] width 16 height 12
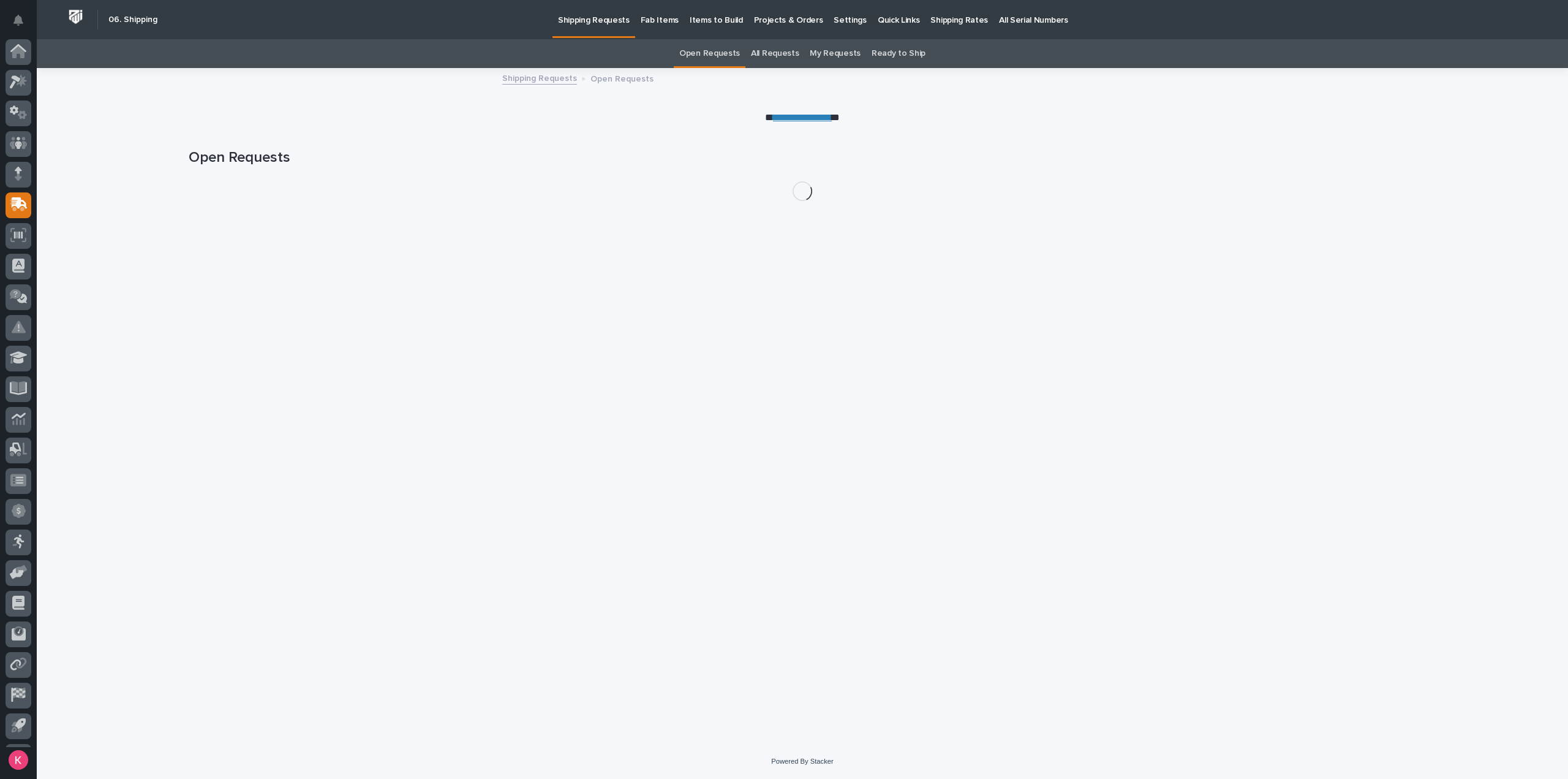
scroll to position [27, 0]
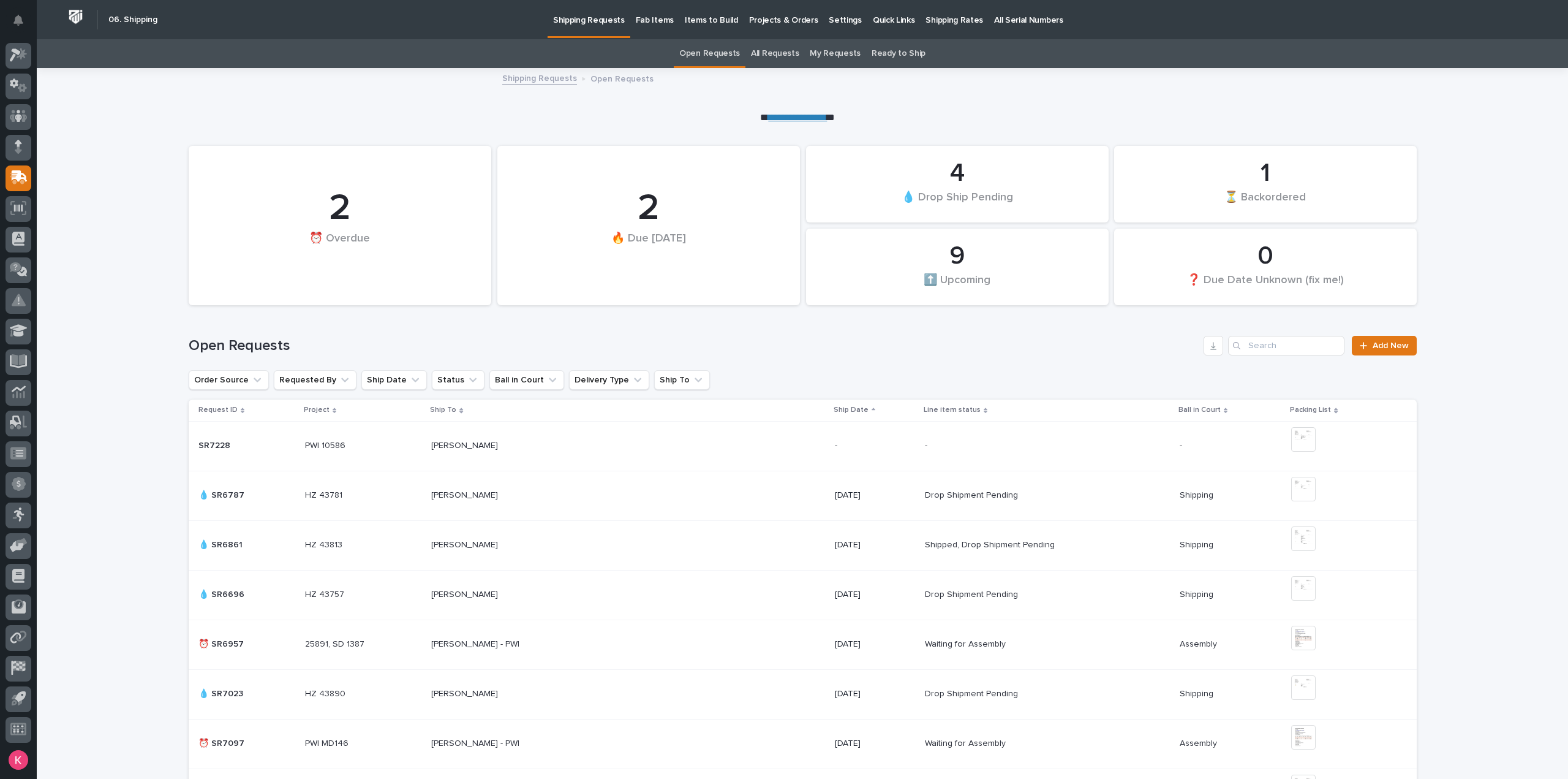
click at [761, 19] on p "Projects & Orders" at bounding box center [784, 13] width 69 height 26
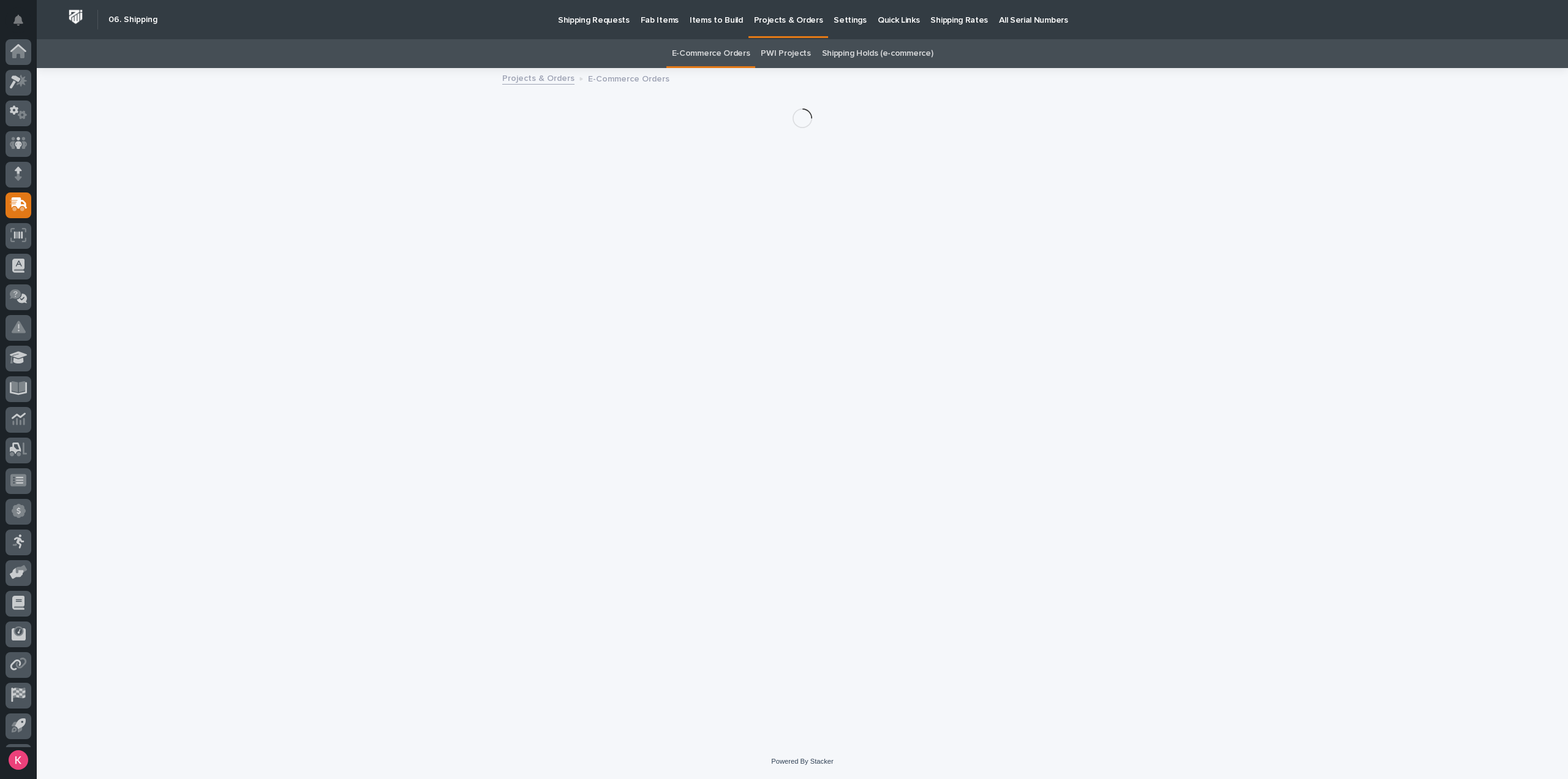
scroll to position [27, 0]
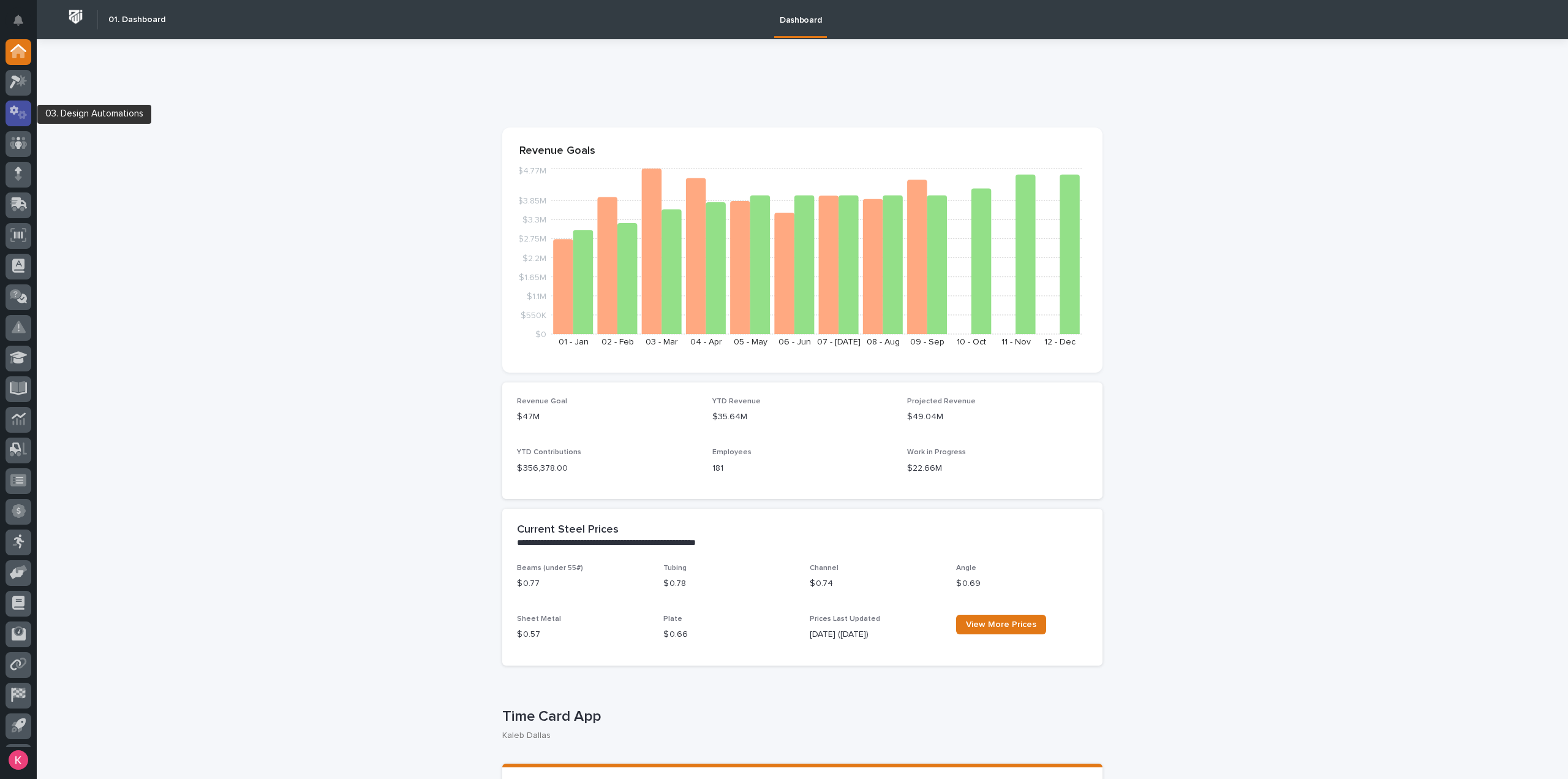
click at [10, 117] on icon at bounding box center [18, 113] width 18 height 14
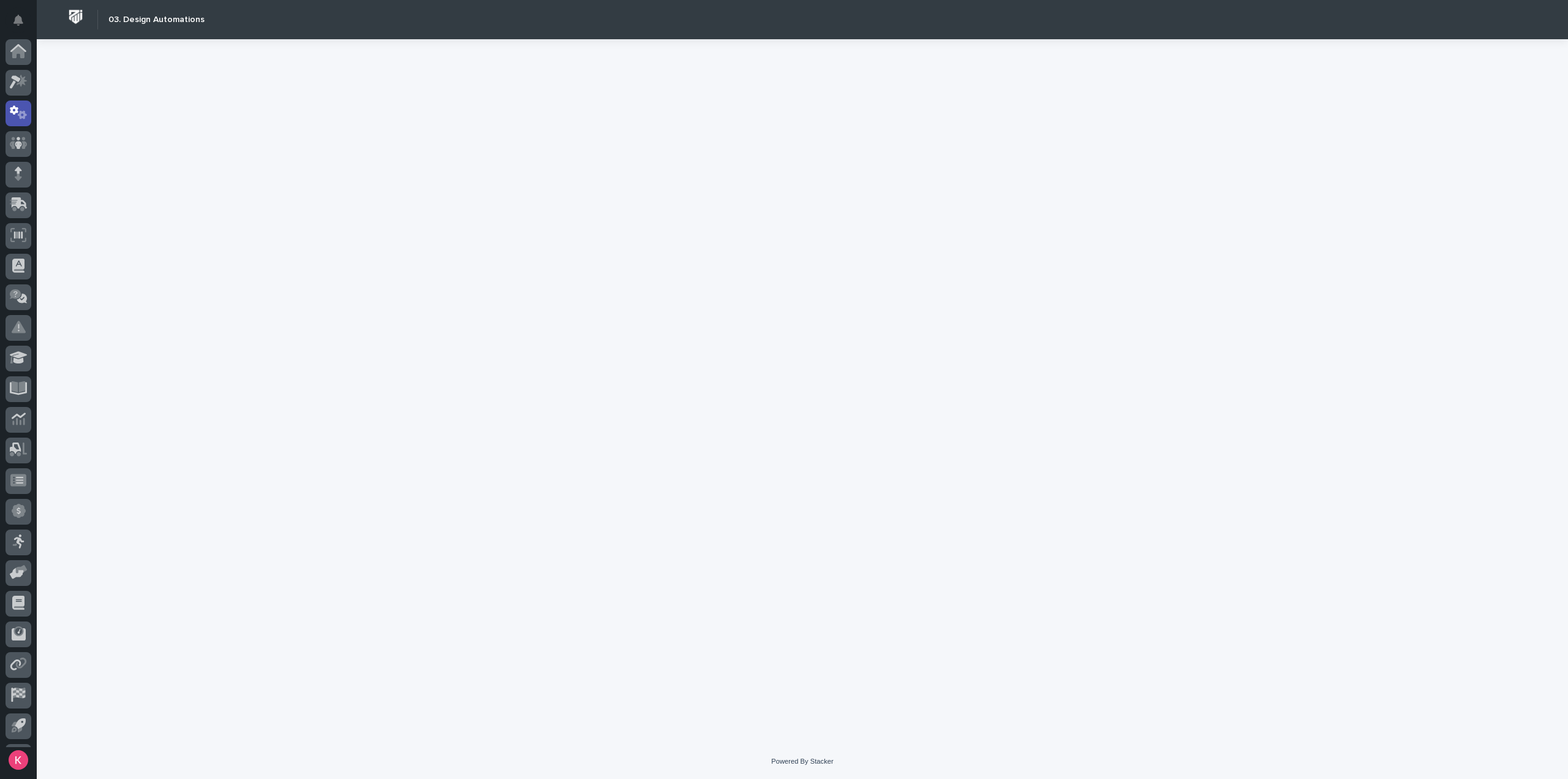
scroll to position [27, 0]
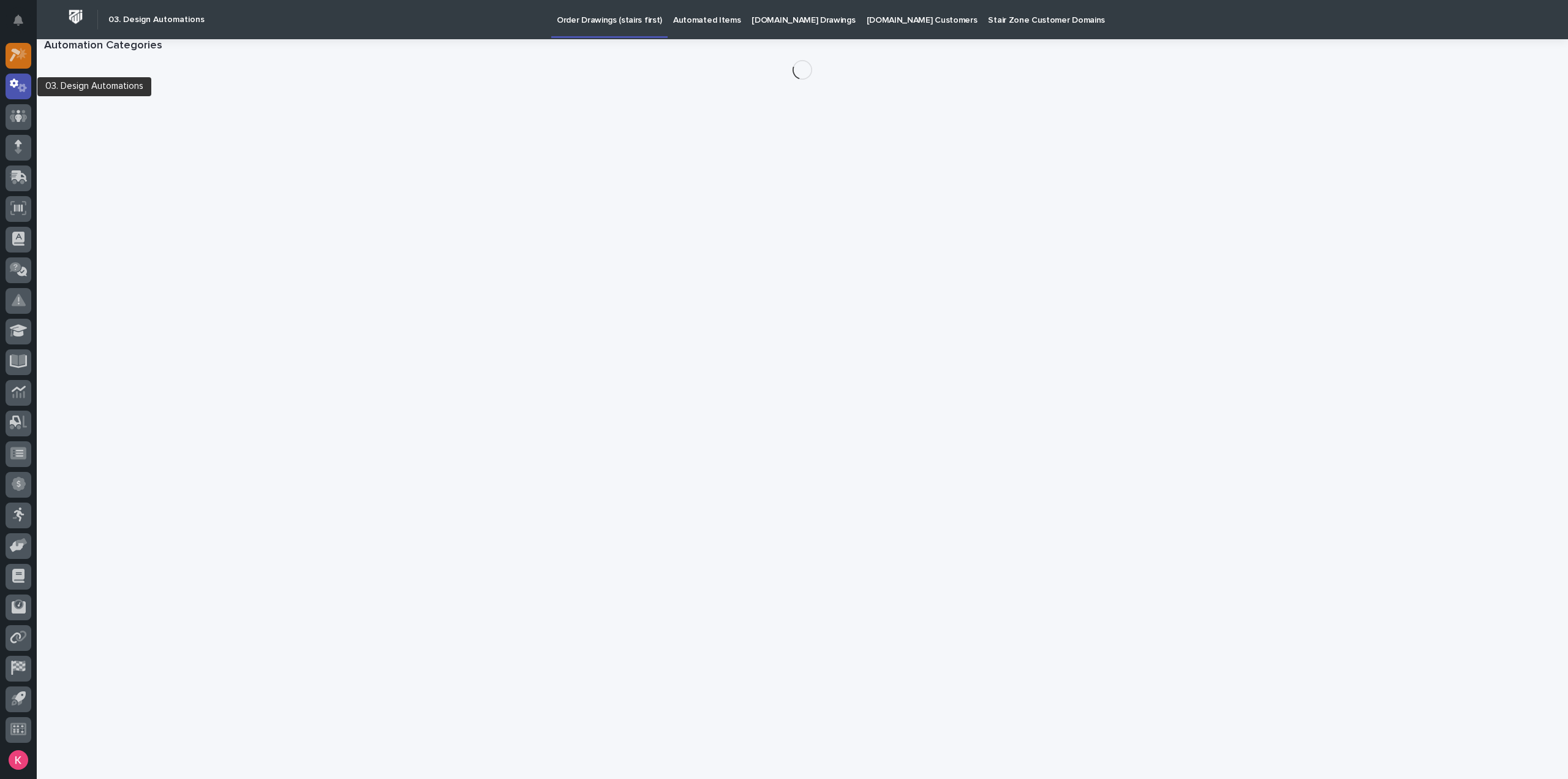
click at [17, 53] on icon at bounding box center [15, 55] width 11 height 14
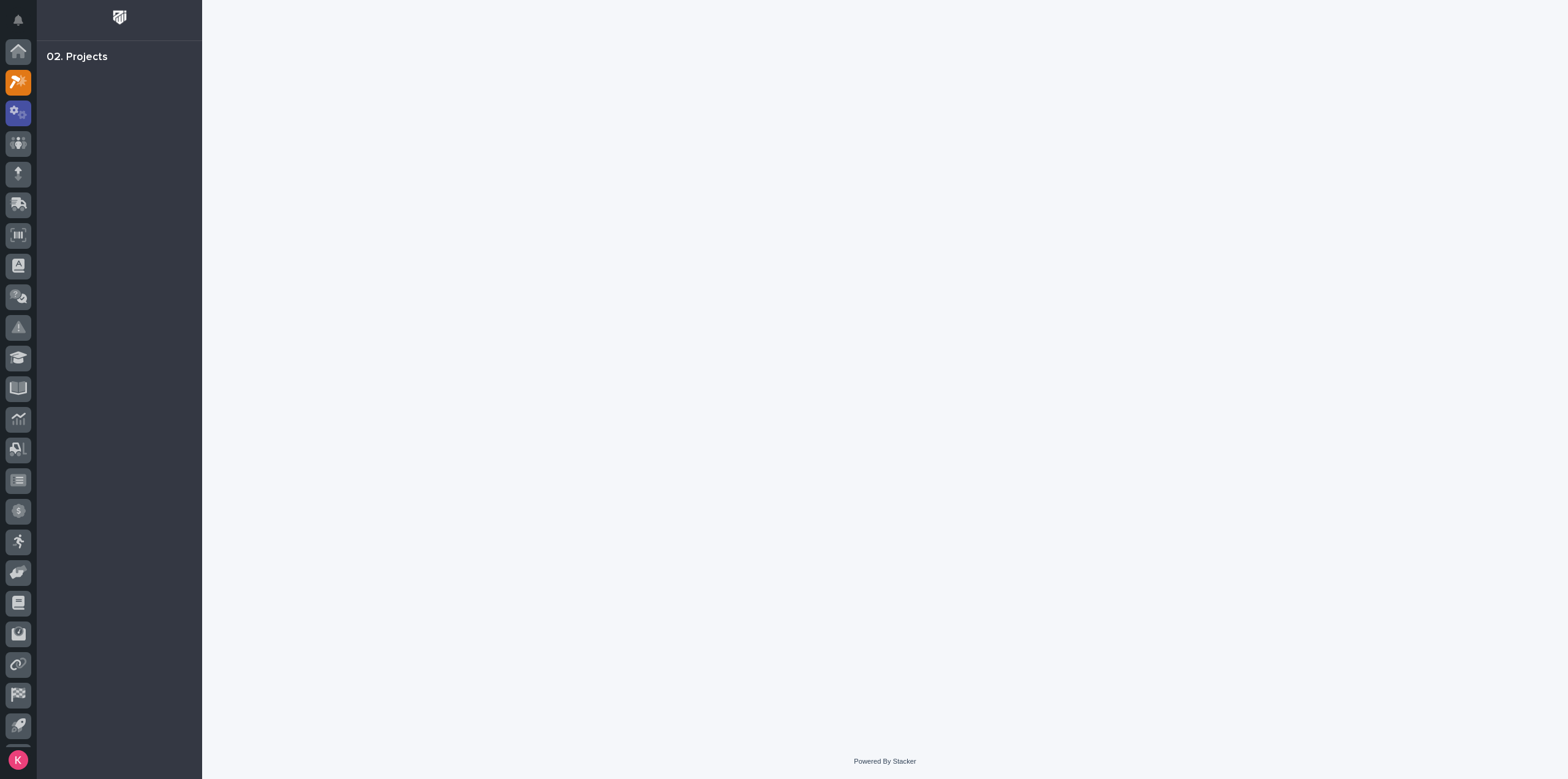
scroll to position [27, 0]
click at [22, 170] on icon at bounding box center [18, 177] width 18 height 14
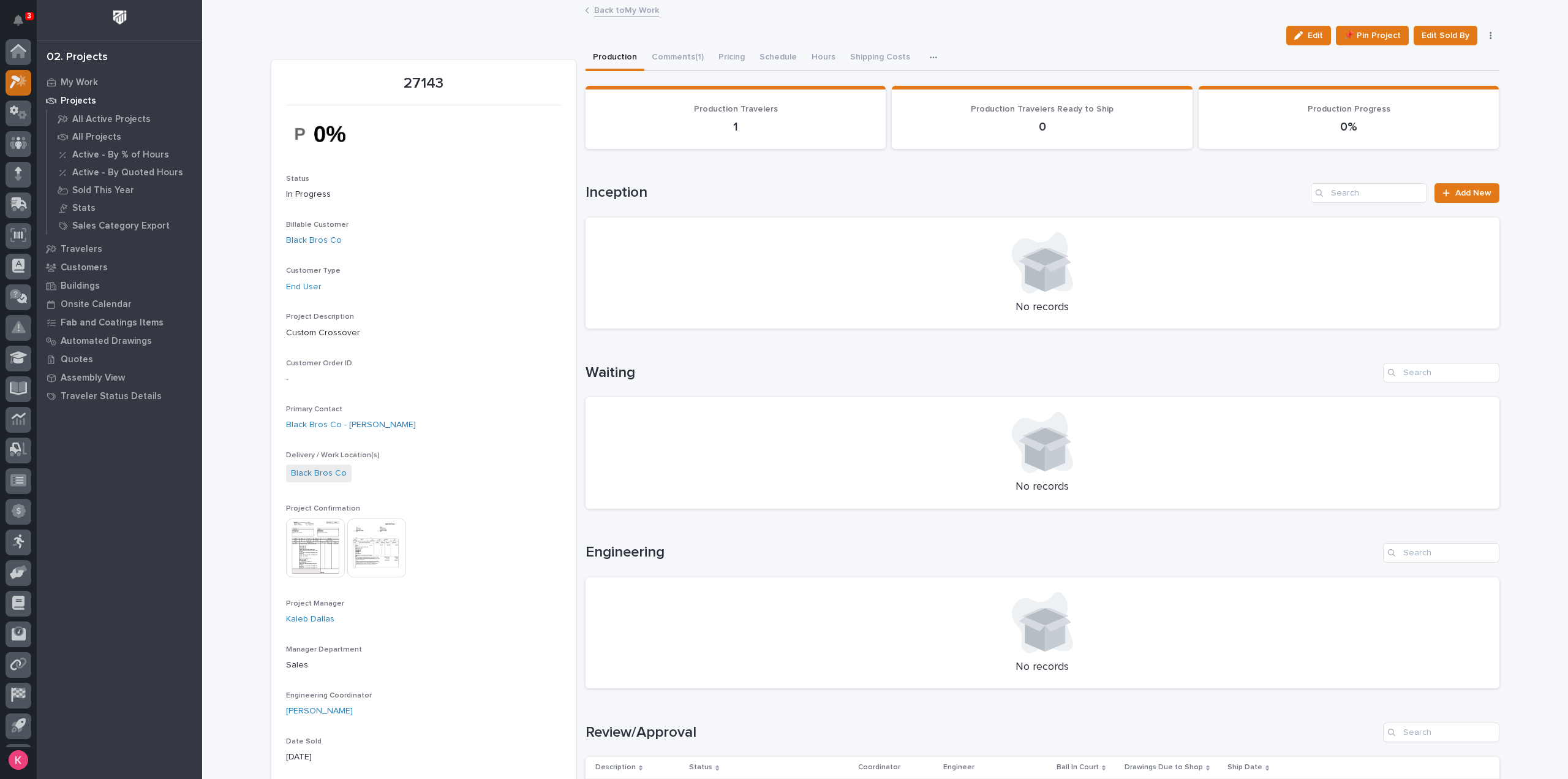
scroll to position [27, 0]
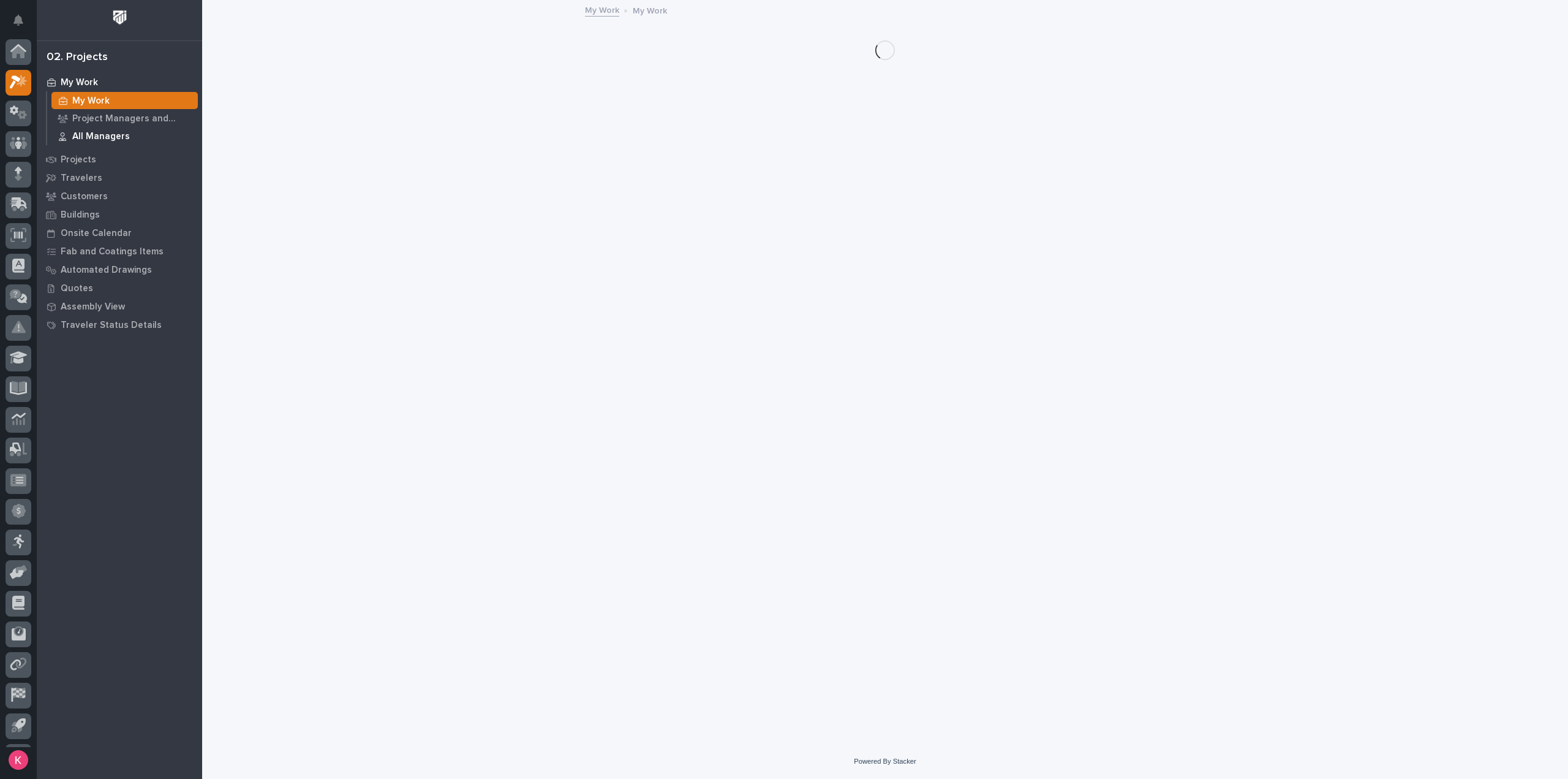
scroll to position [27, 0]
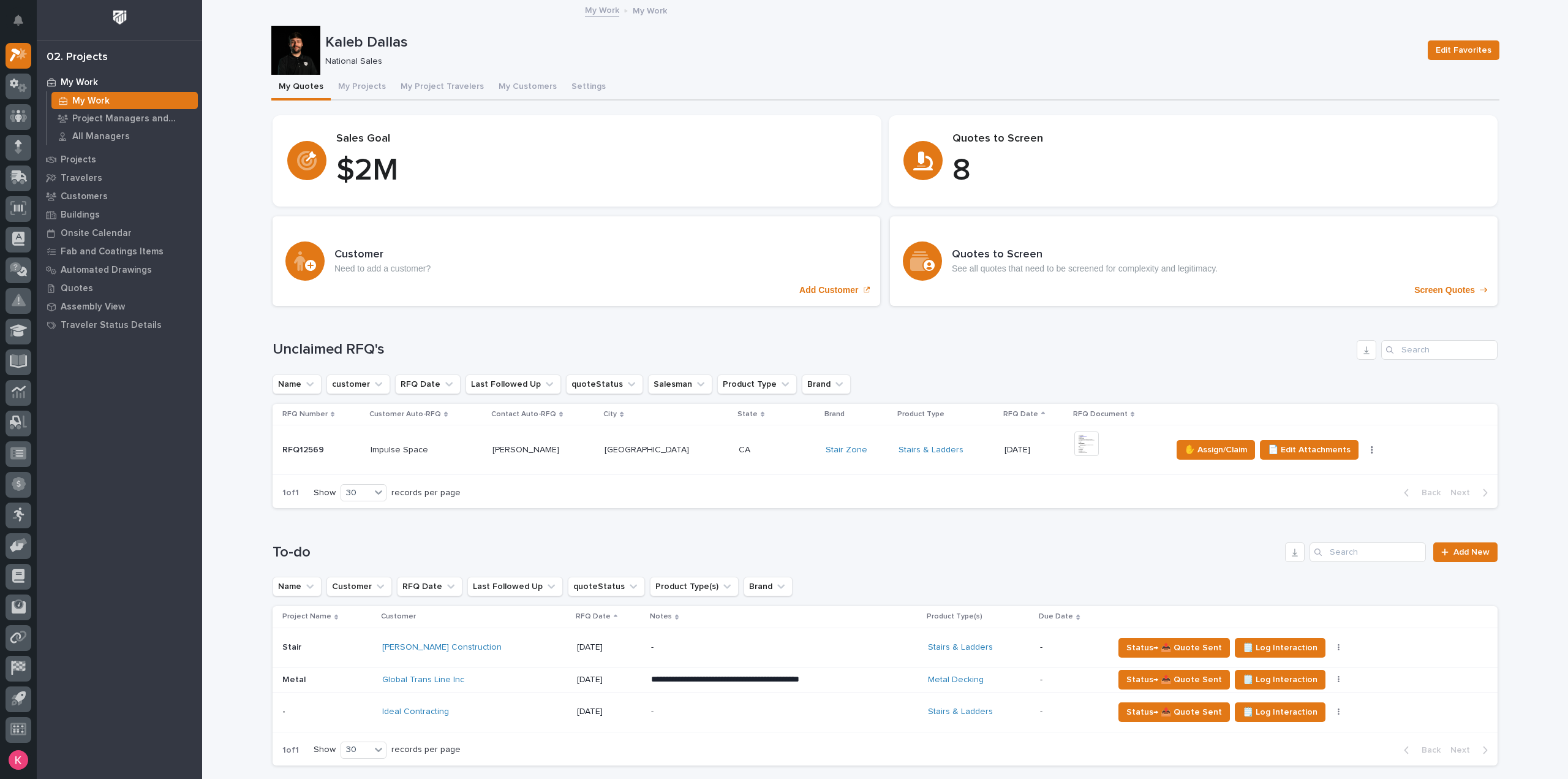
click at [751, 453] on p at bounding box center [777, 449] width 77 height 10
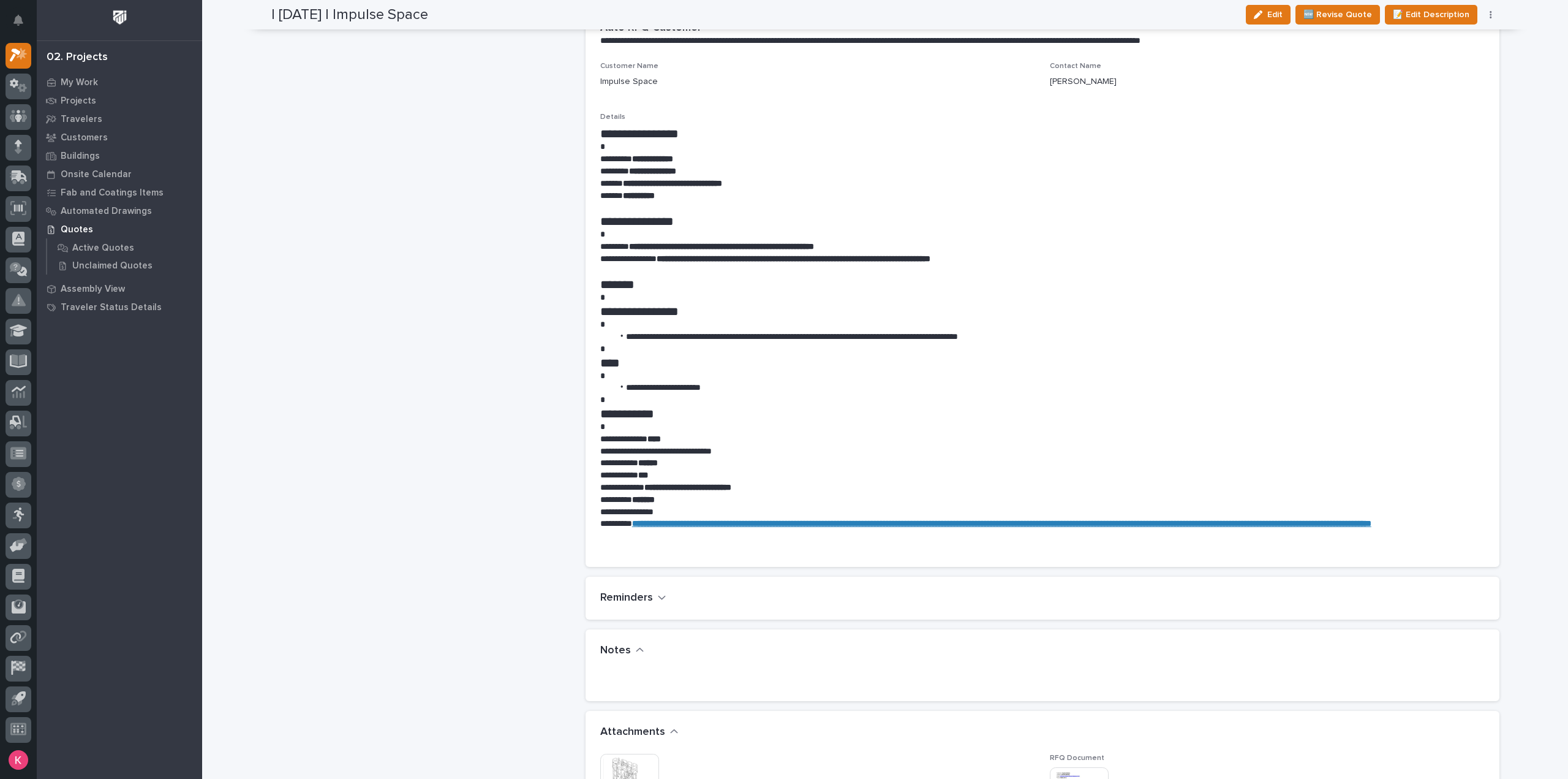
scroll to position [735, 0]
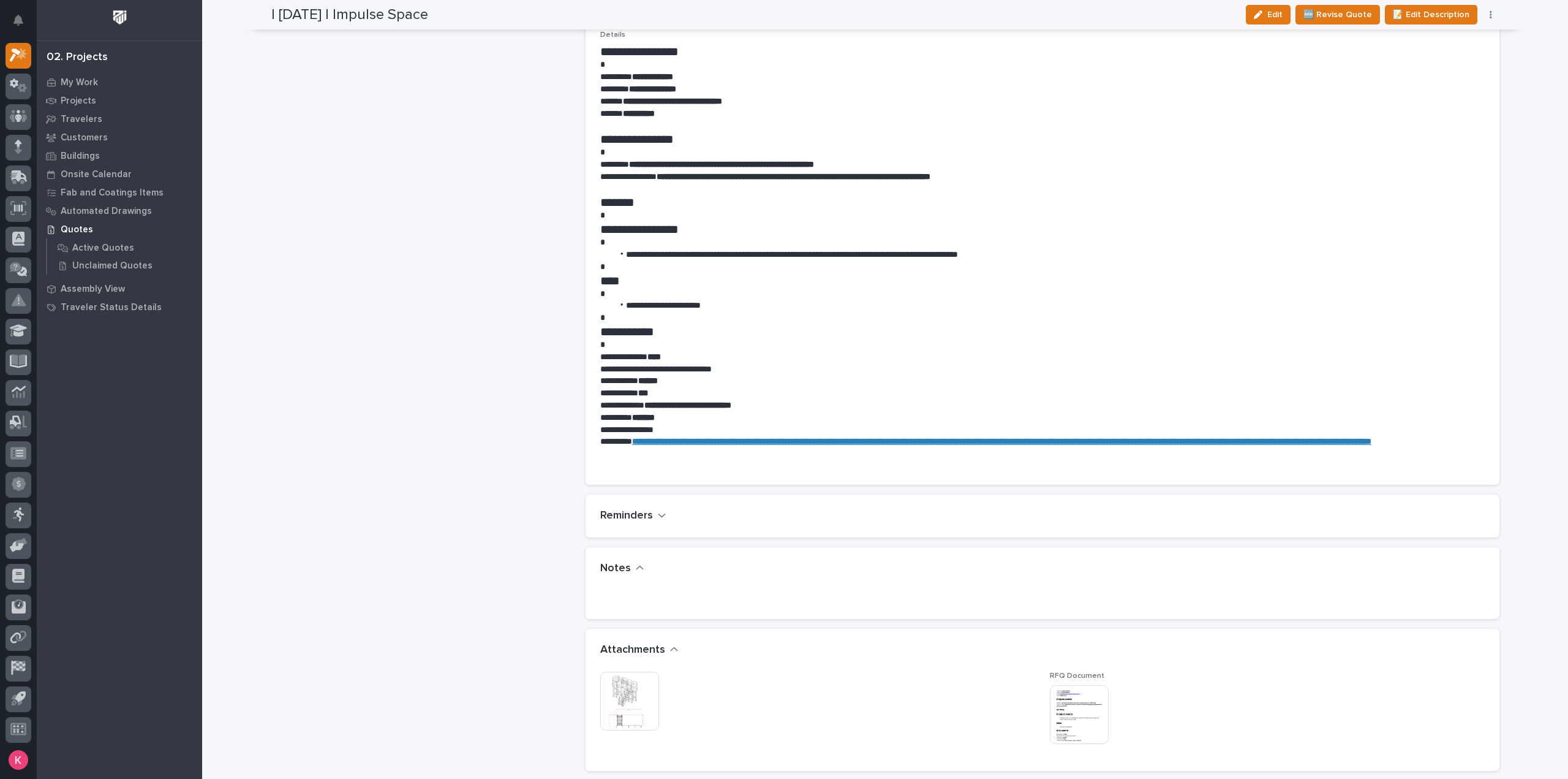
click at [638, 674] on img at bounding box center [630, 701] width 59 height 59
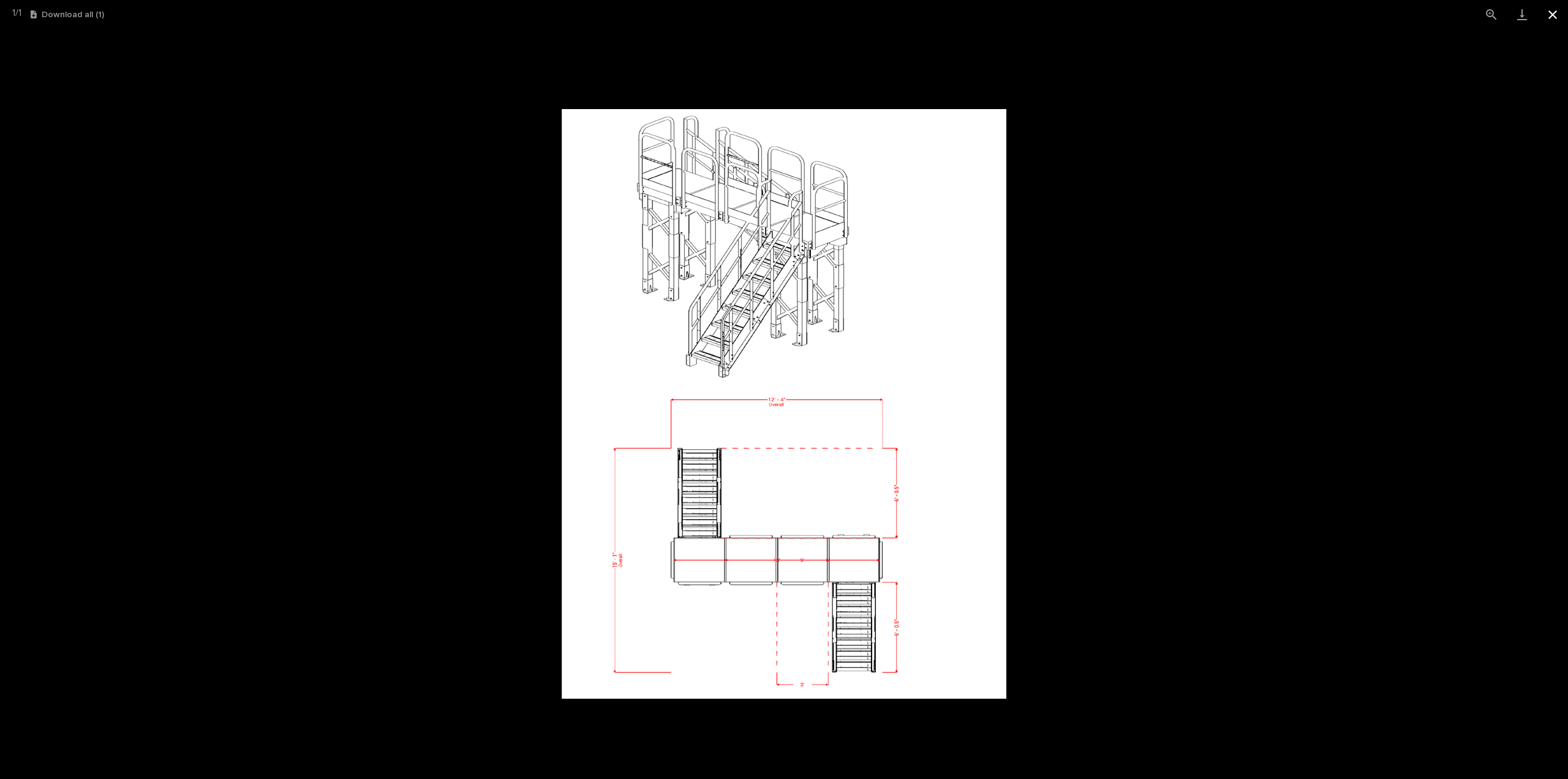
click at [1549, 17] on button "Close gallery" at bounding box center [1553, 14] width 30 height 29
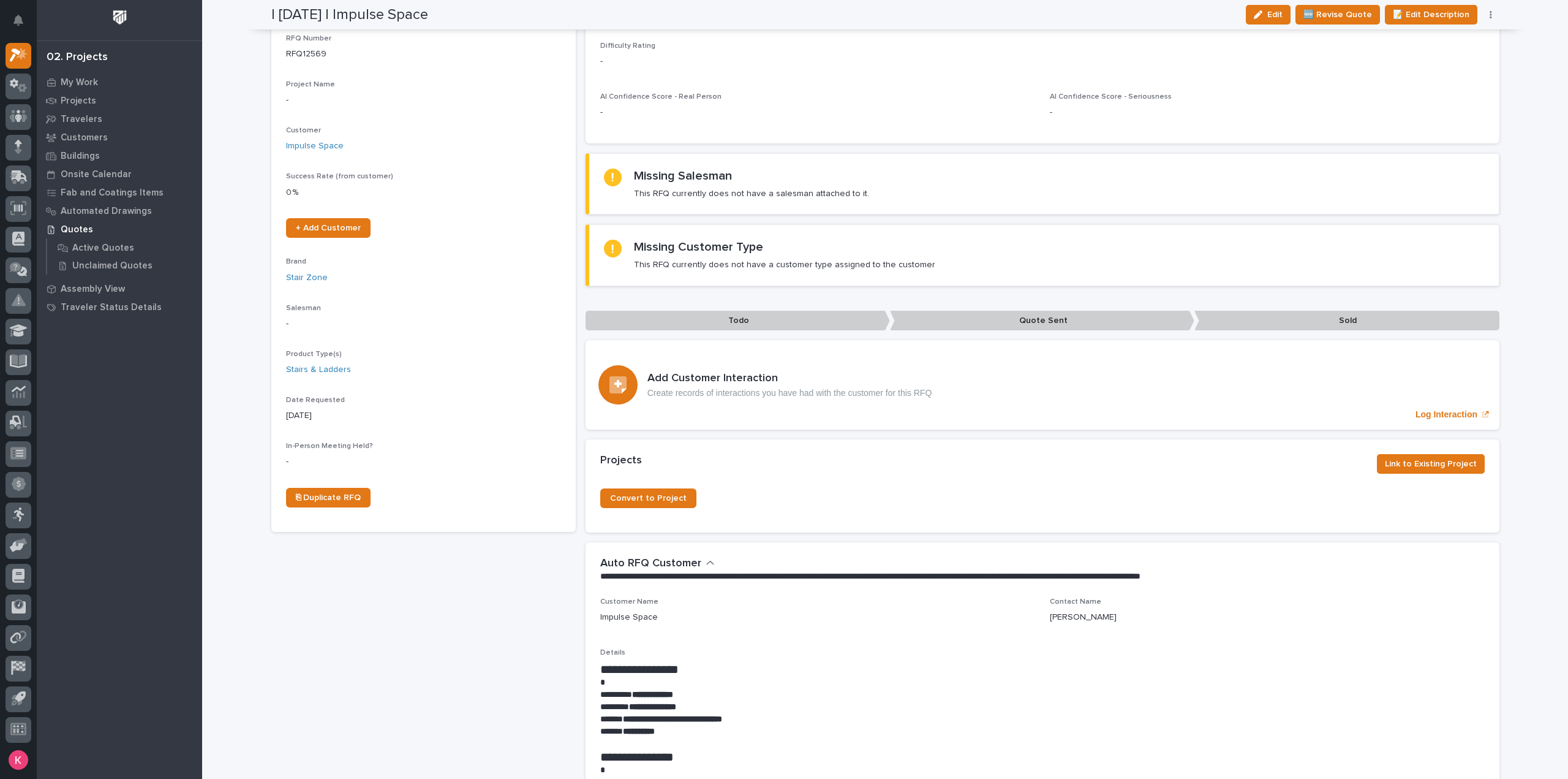
scroll to position [0, 0]
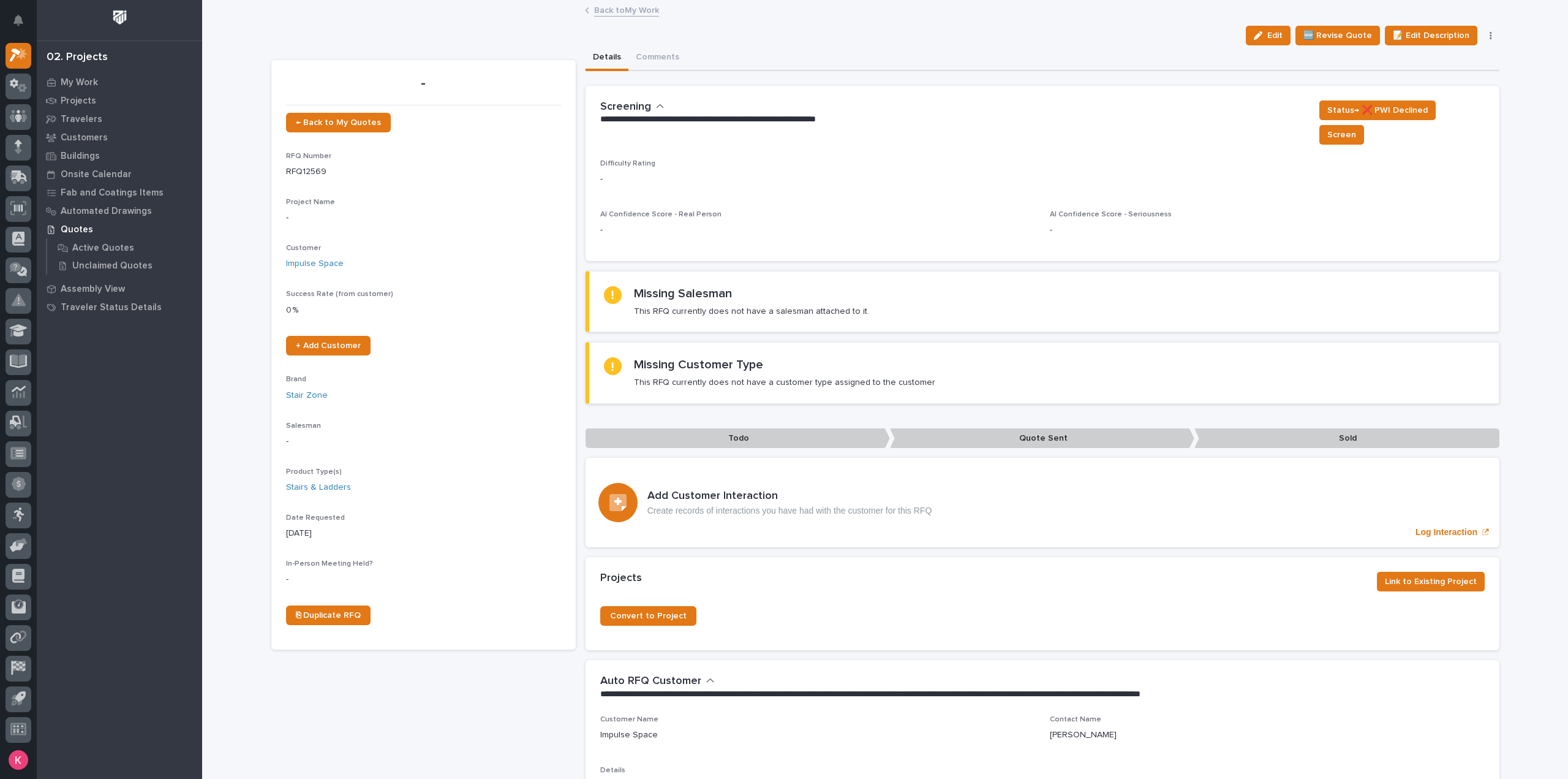
click at [613, 15] on link "Back to My Work" at bounding box center [626, 10] width 65 height 14
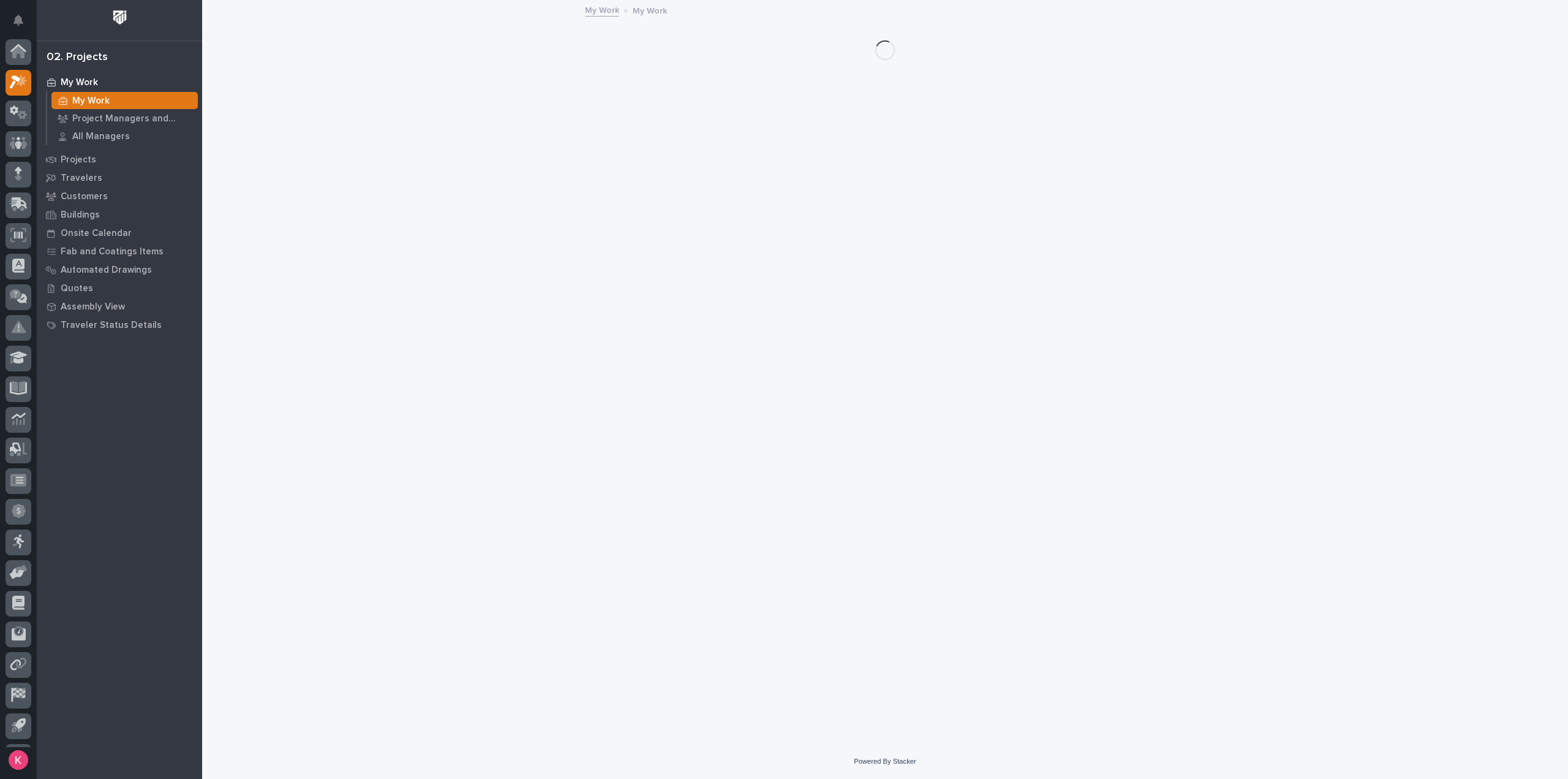
scroll to position [27, 0]
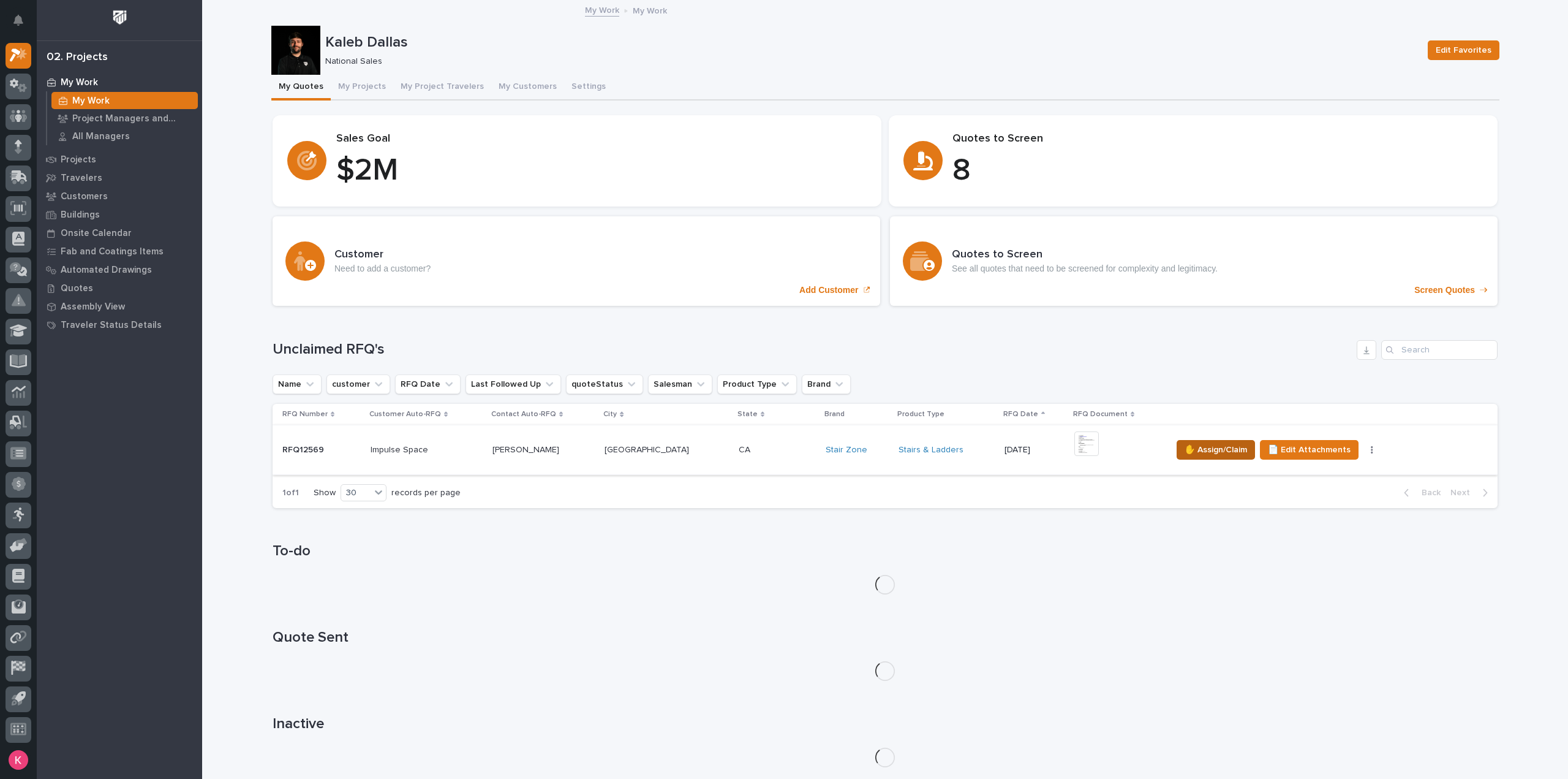
click at [1185, 453] on span "✋ Assign/Claim" at bounding box center [1216, 449] width 62 height 14
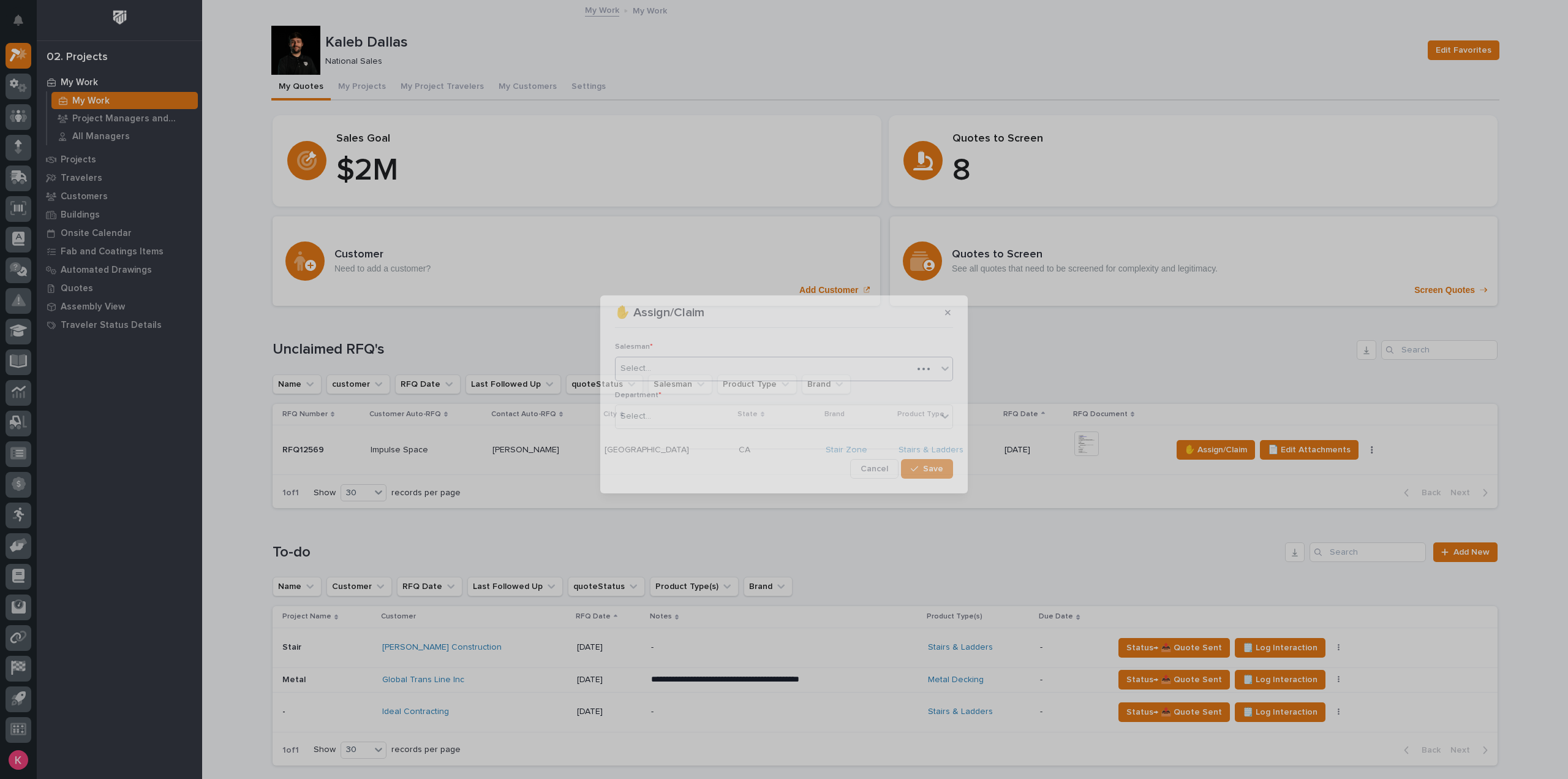
click at [723, 358] on div "Select..." at bounding box center [764, 368] width 297 height 20
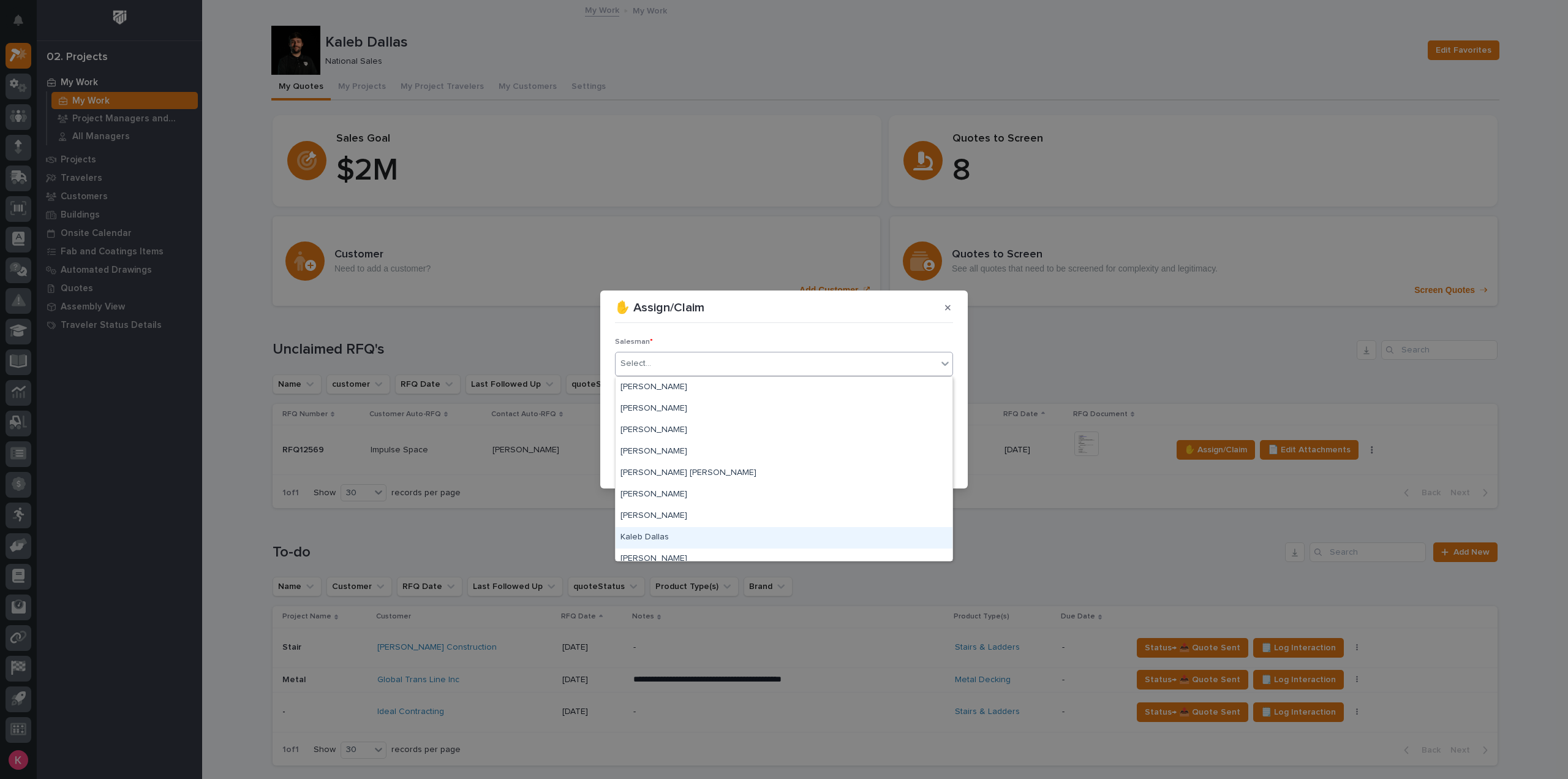
click at [675, 533] on div "Kaleb Dallas" at bounding box center [784, 537] width 337 height 22
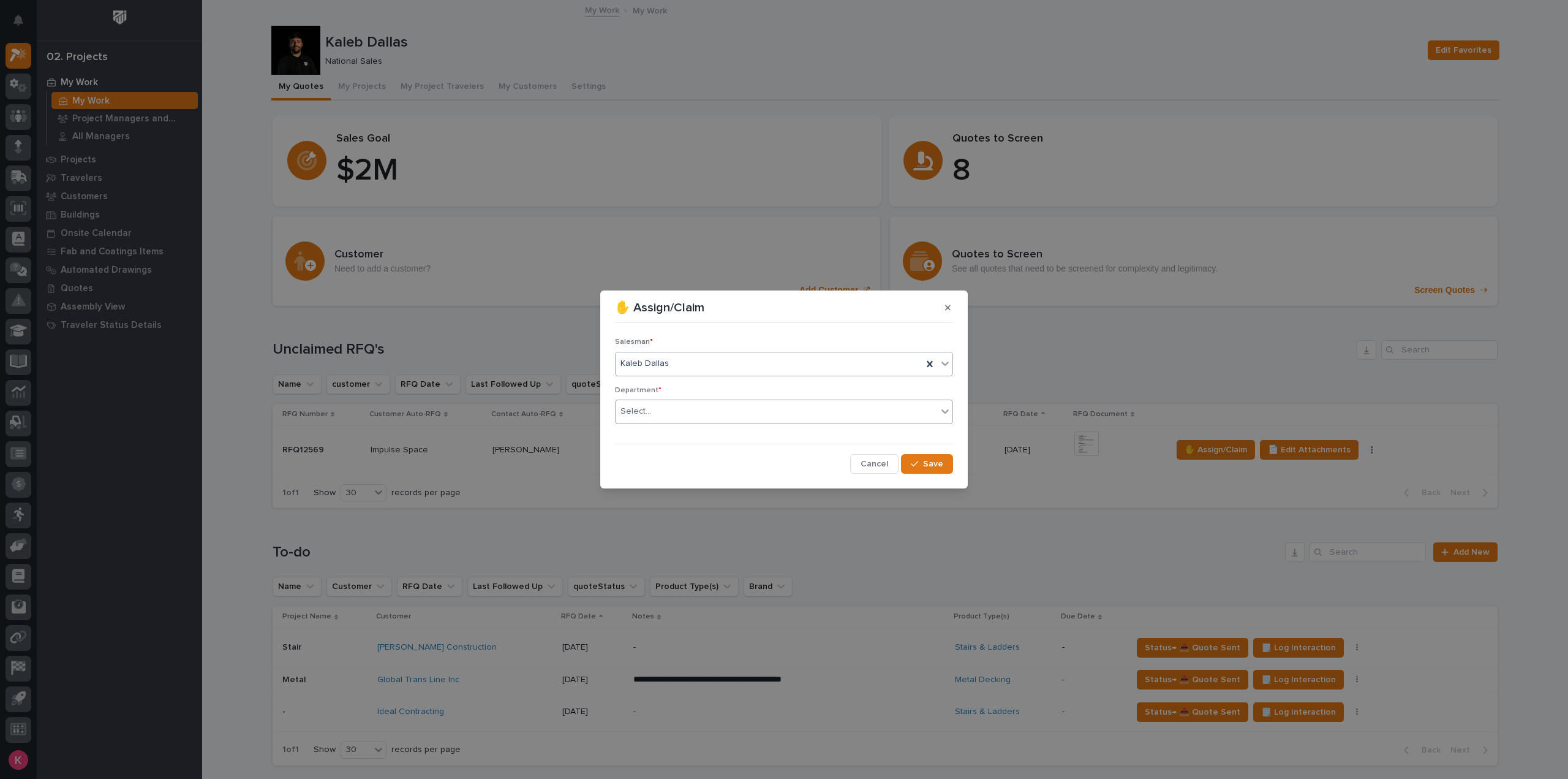
click at [716, 410] on div "Select..." at bounding box center [776, 411] width 322 height 20
click at [705, 434] on div "National Sales" at bounding box center [784, 434] width 337 height 22
click at [950, 463] on button "Save" at bounding box center [926, 464] width 52 height 20
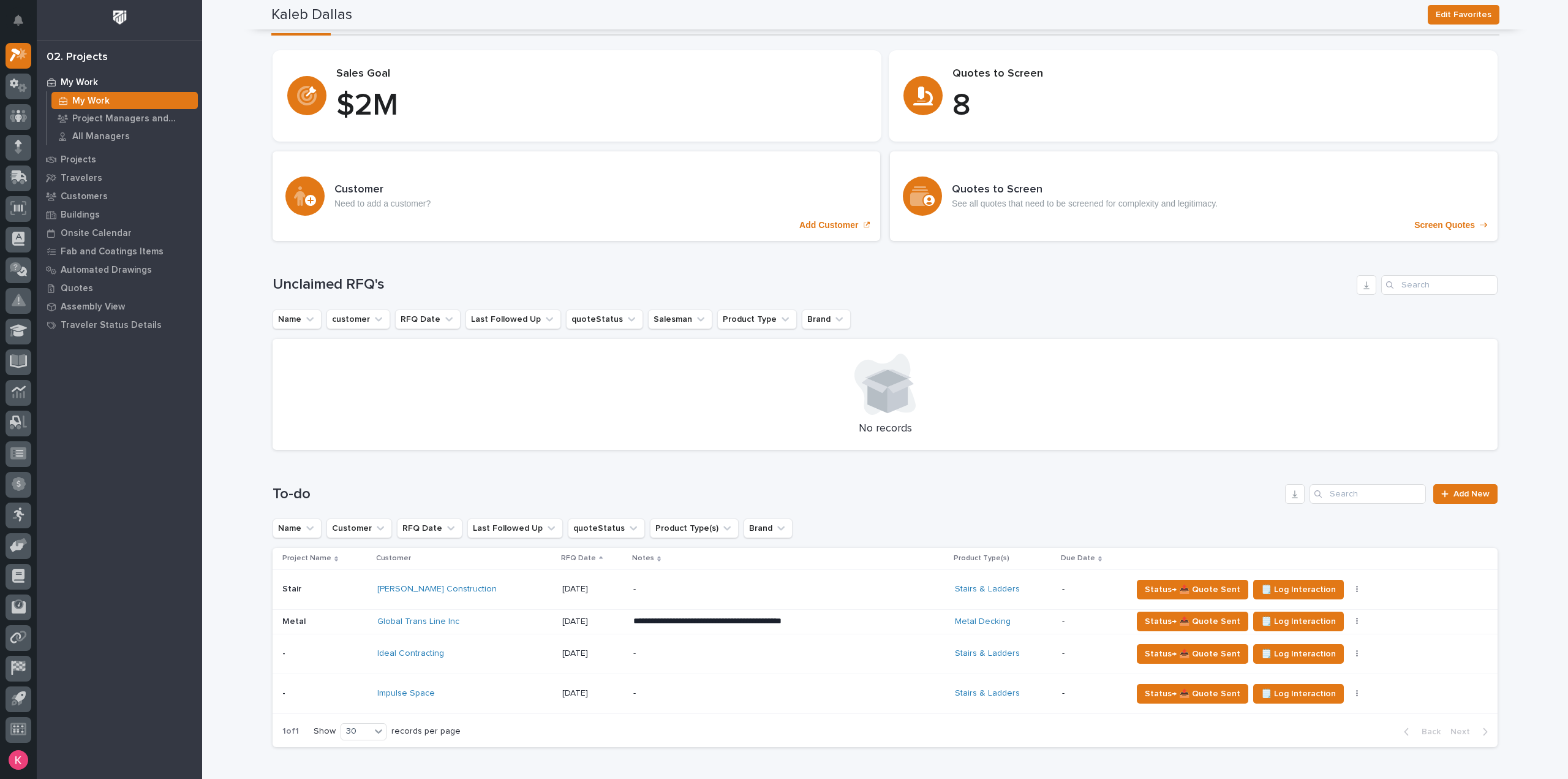
scroll to position [0, 0]
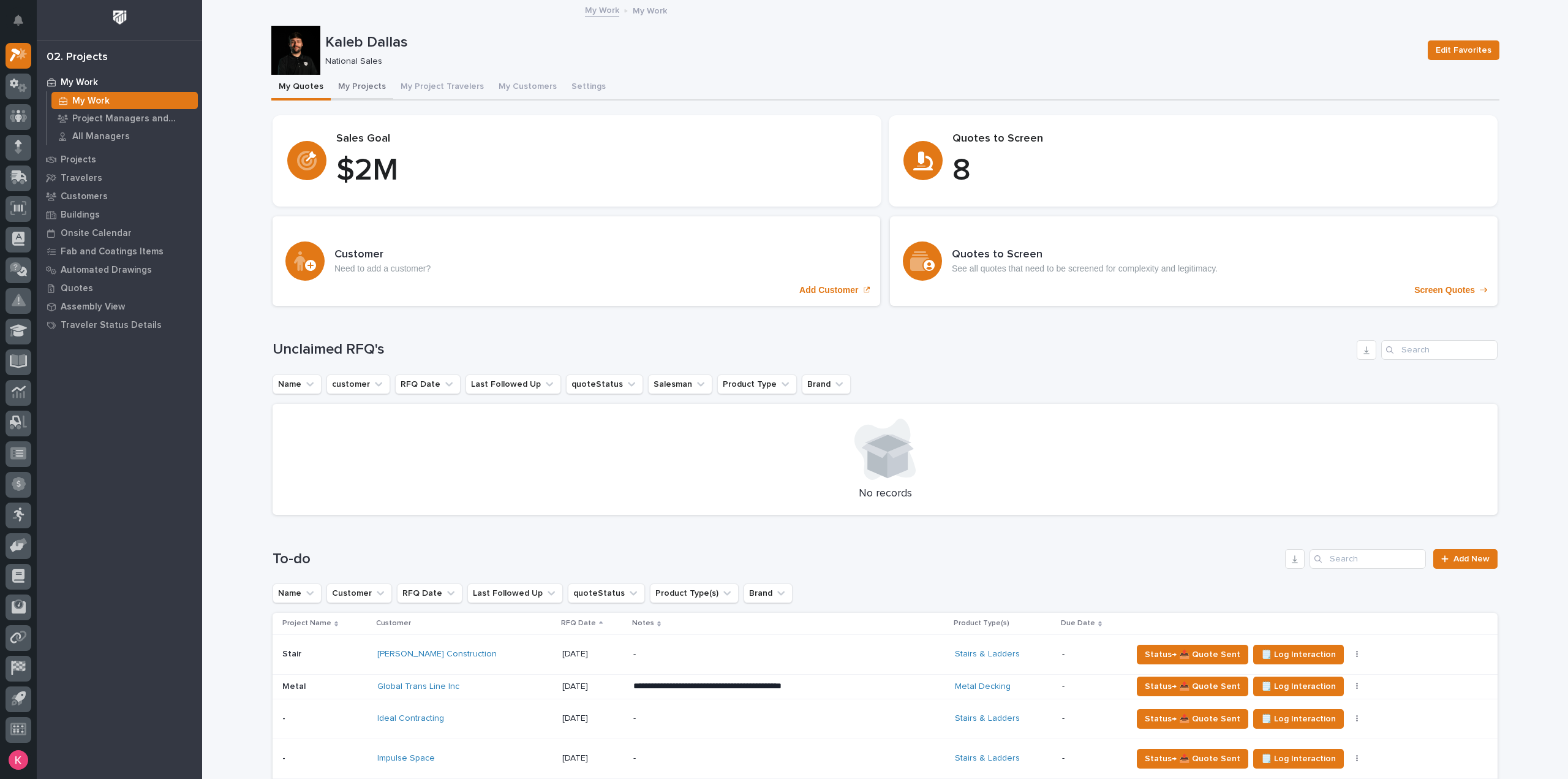
click at [353, 88] on button "My Projects" at bounding box center [362, 88] width 62 height 26
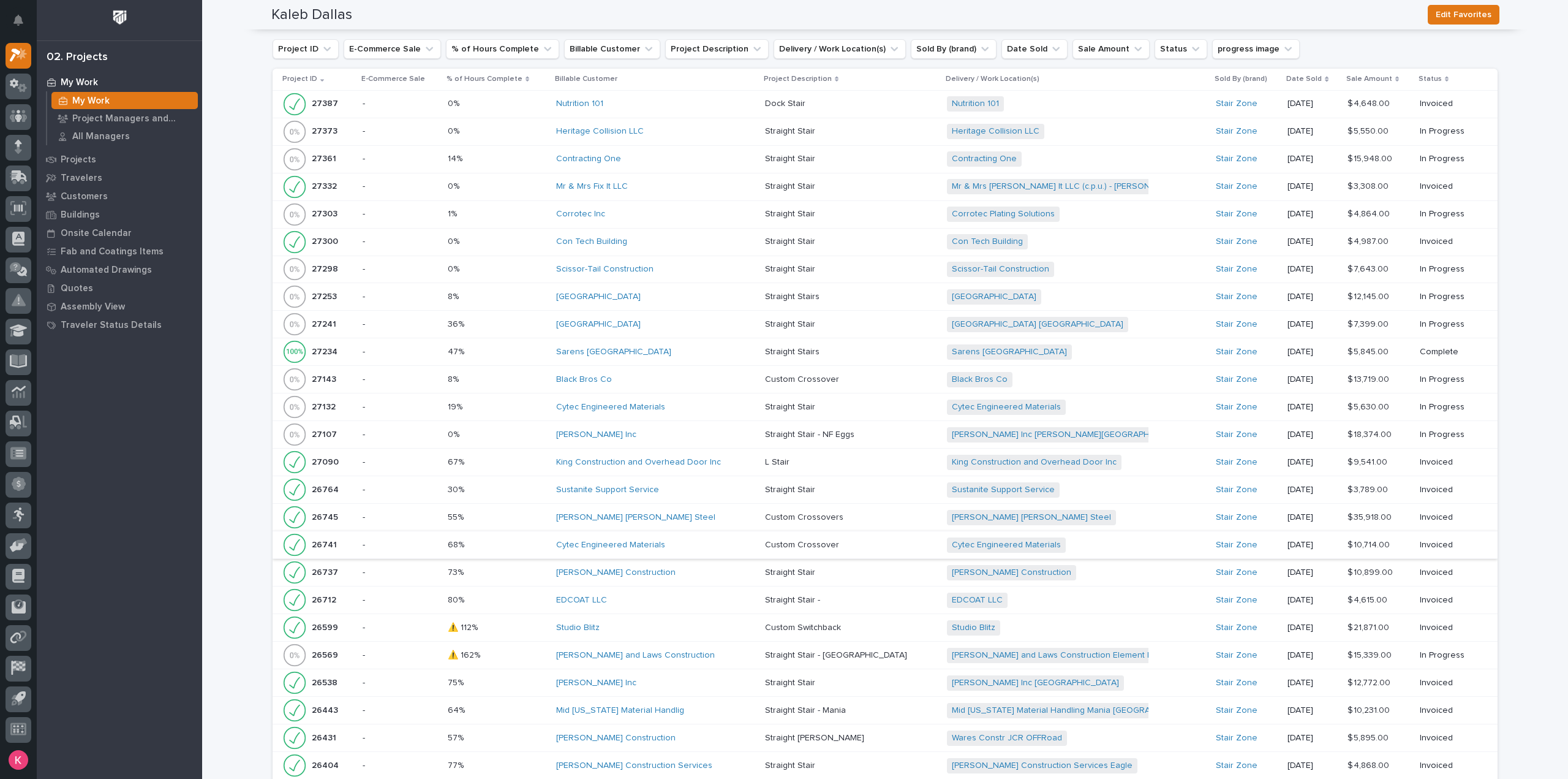
scroll to position [1346, 0]
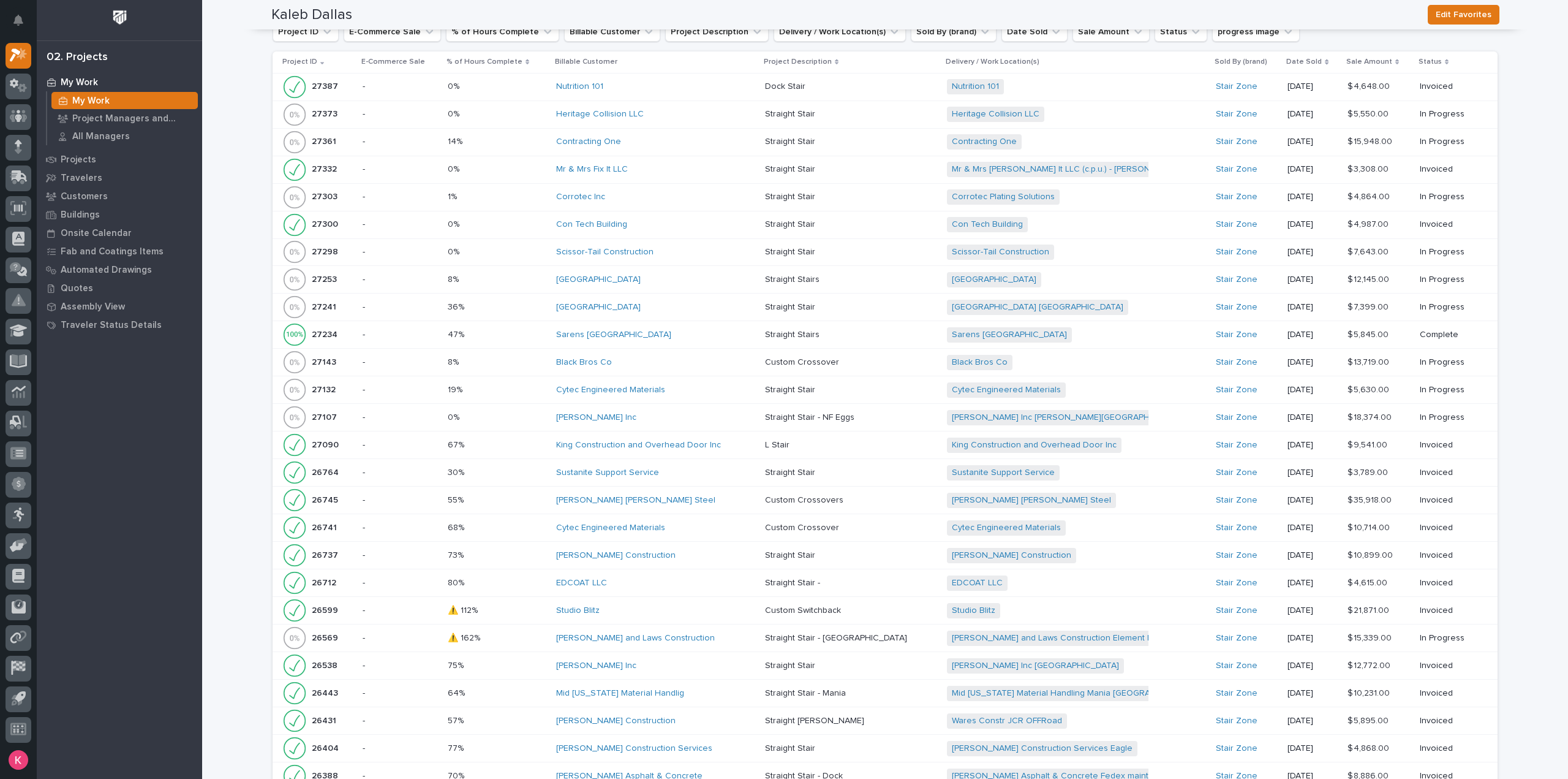
click at [684, 633] on div "Pinkerton and Laws Construction" at bounding box center [656, 638] width 199 height 10
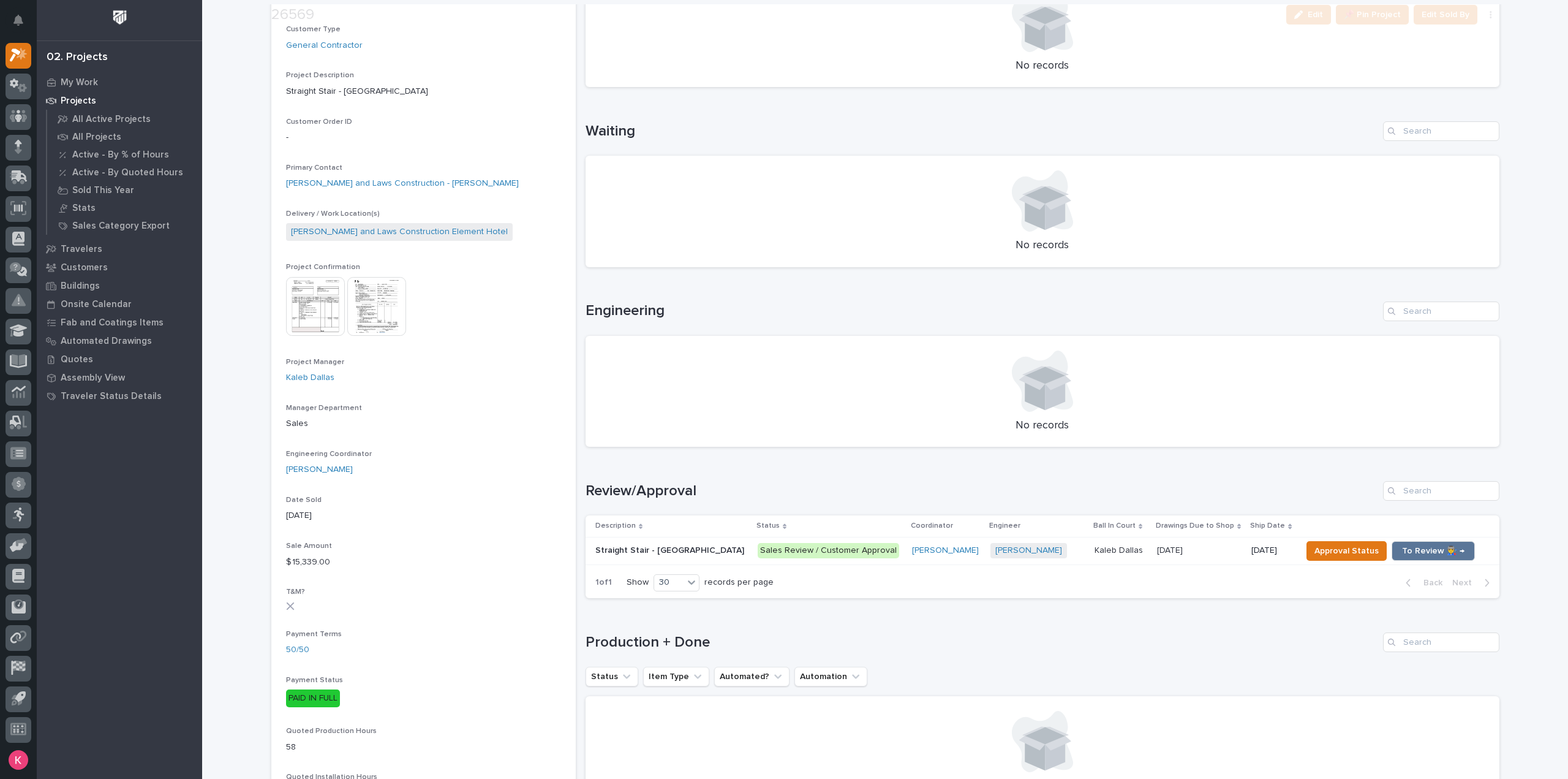
scroll to position [245, 0]
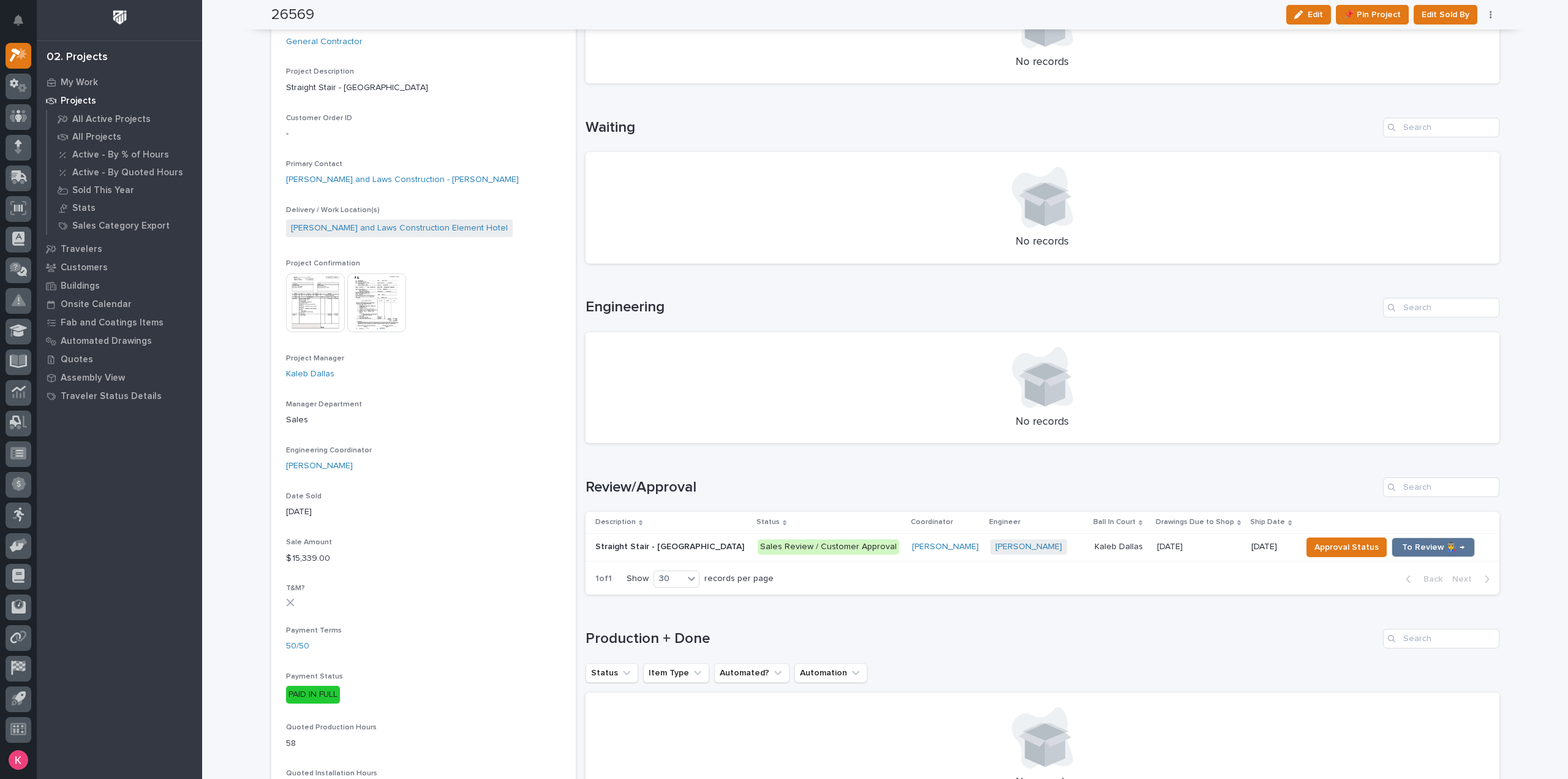
click at [866, 556] on td "Sales Review / Customer Approval" at bounding box center [829, 547] width 154 height 28
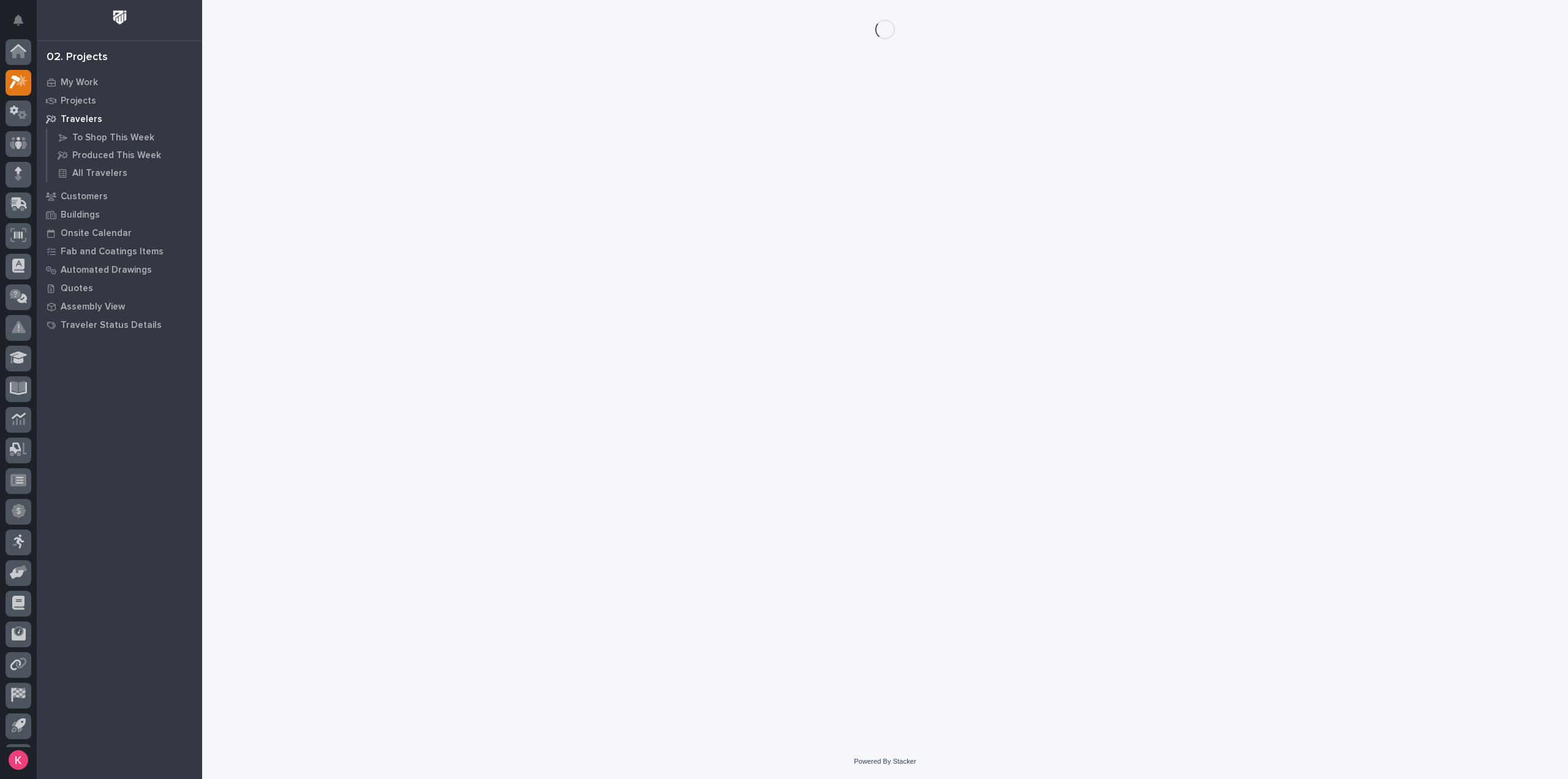
scroll to position [27, 0]
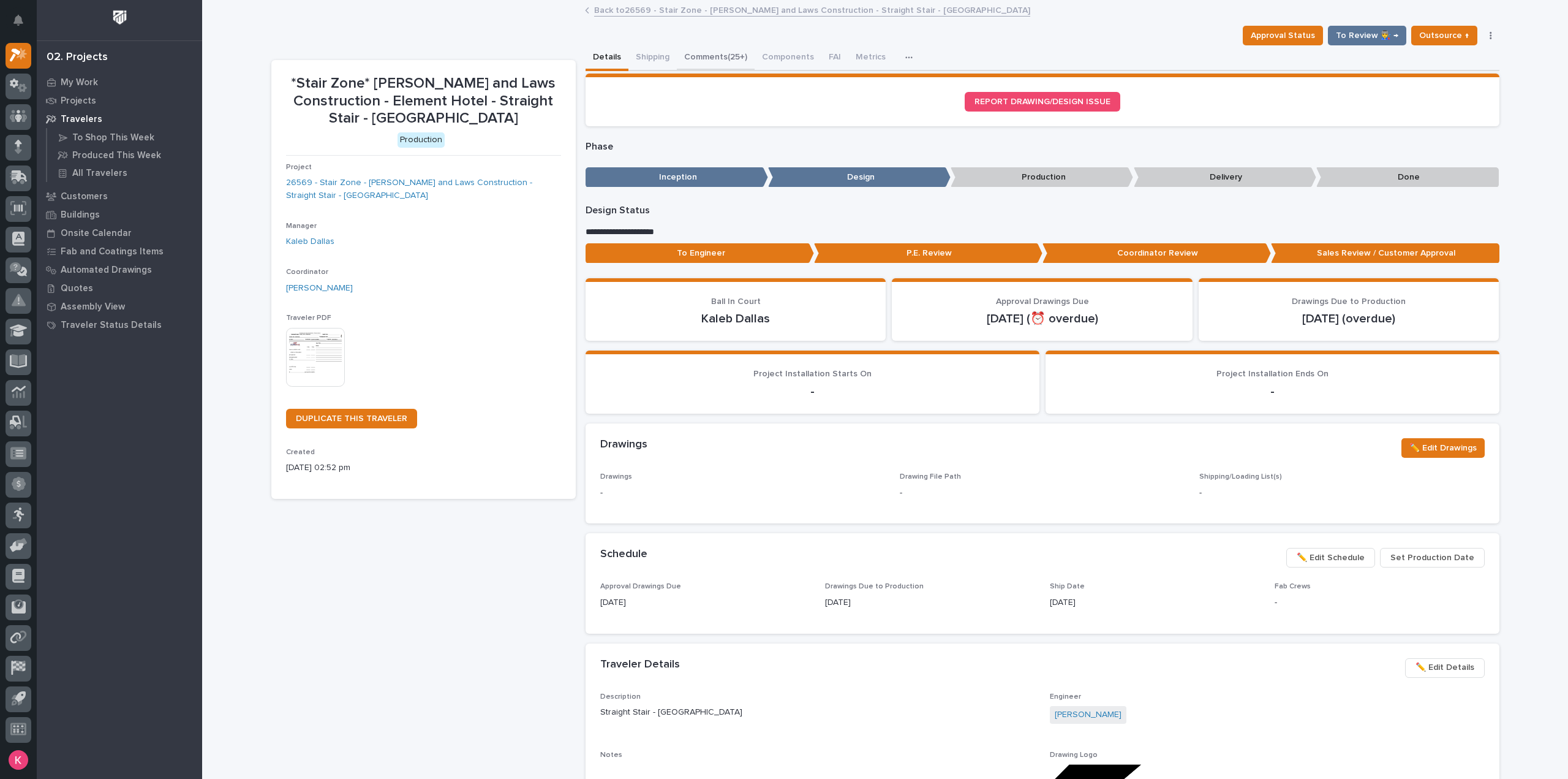
click at [705, 62] on button "Comments (25+)" at bounding box center [715, 58] width 77 height 26
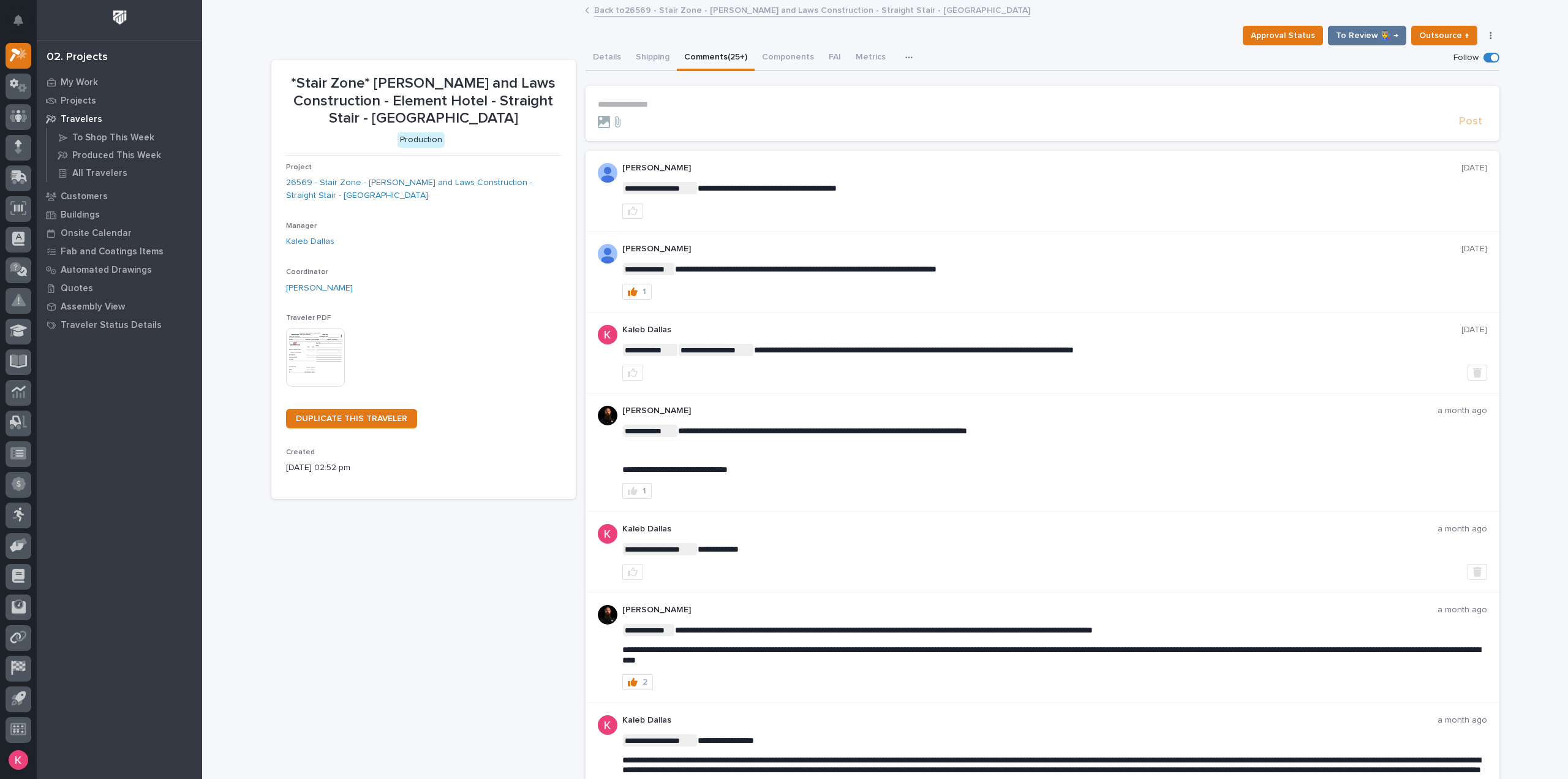
click at [661, 93] on section "**********" at bounding box center [1042, 113] width 914 height 55
click at [666, 105] on p "**********" at bounding box center [1042, 104] width 890 height 10
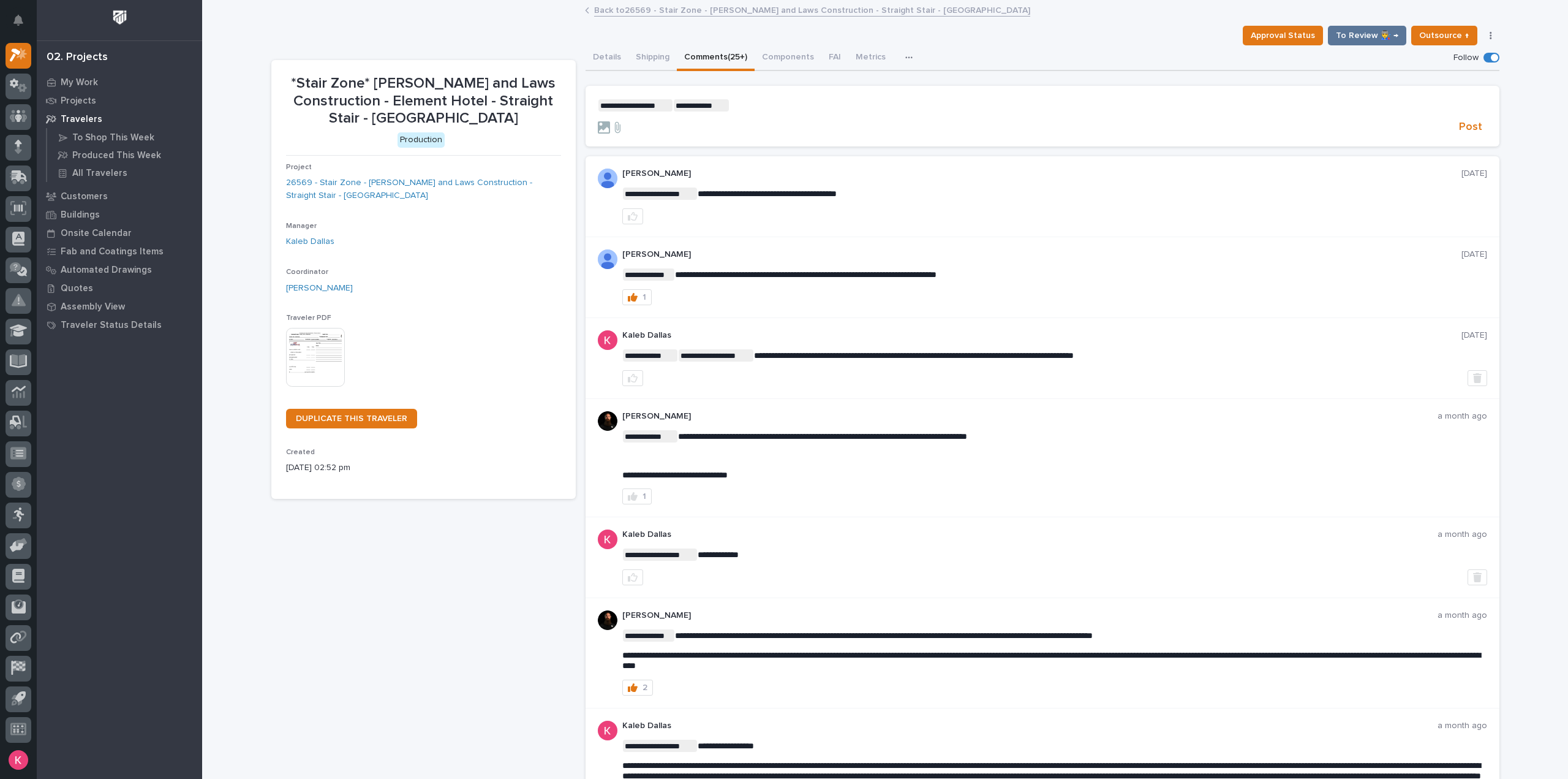
click at [764, 100] on p "**********" at bounding box center [1042, 105] width 890 height 12
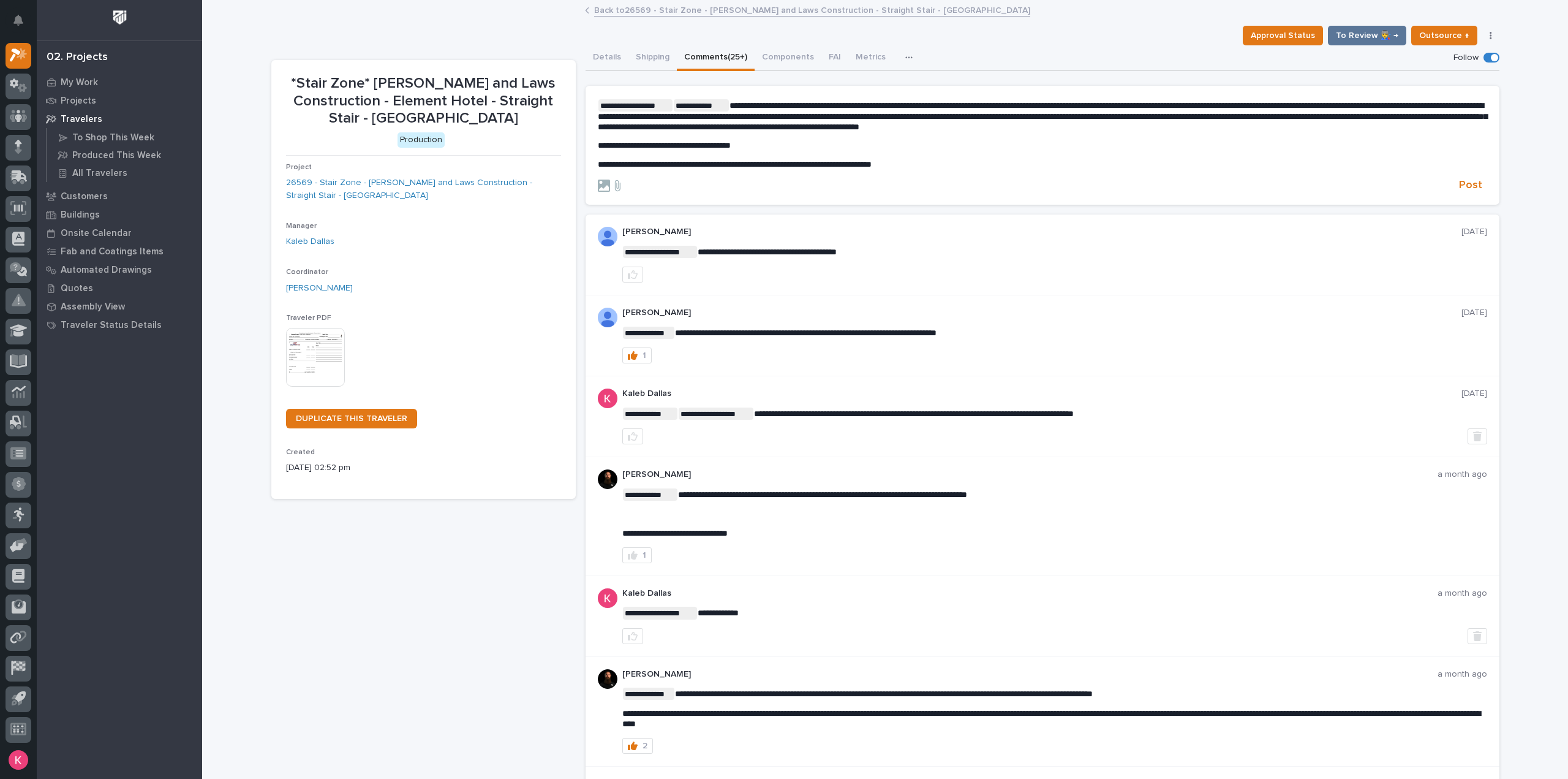
click at [948, 164] on p "**********" at bounding box center [1042, 164] width 890 height 10
click at [1388, 159] on div "**********" at bounding box center [1042, 134] width 890 height 70
click at [1469, 184] on span "Post" at bounding box center [1471, 185] width 23 height 14
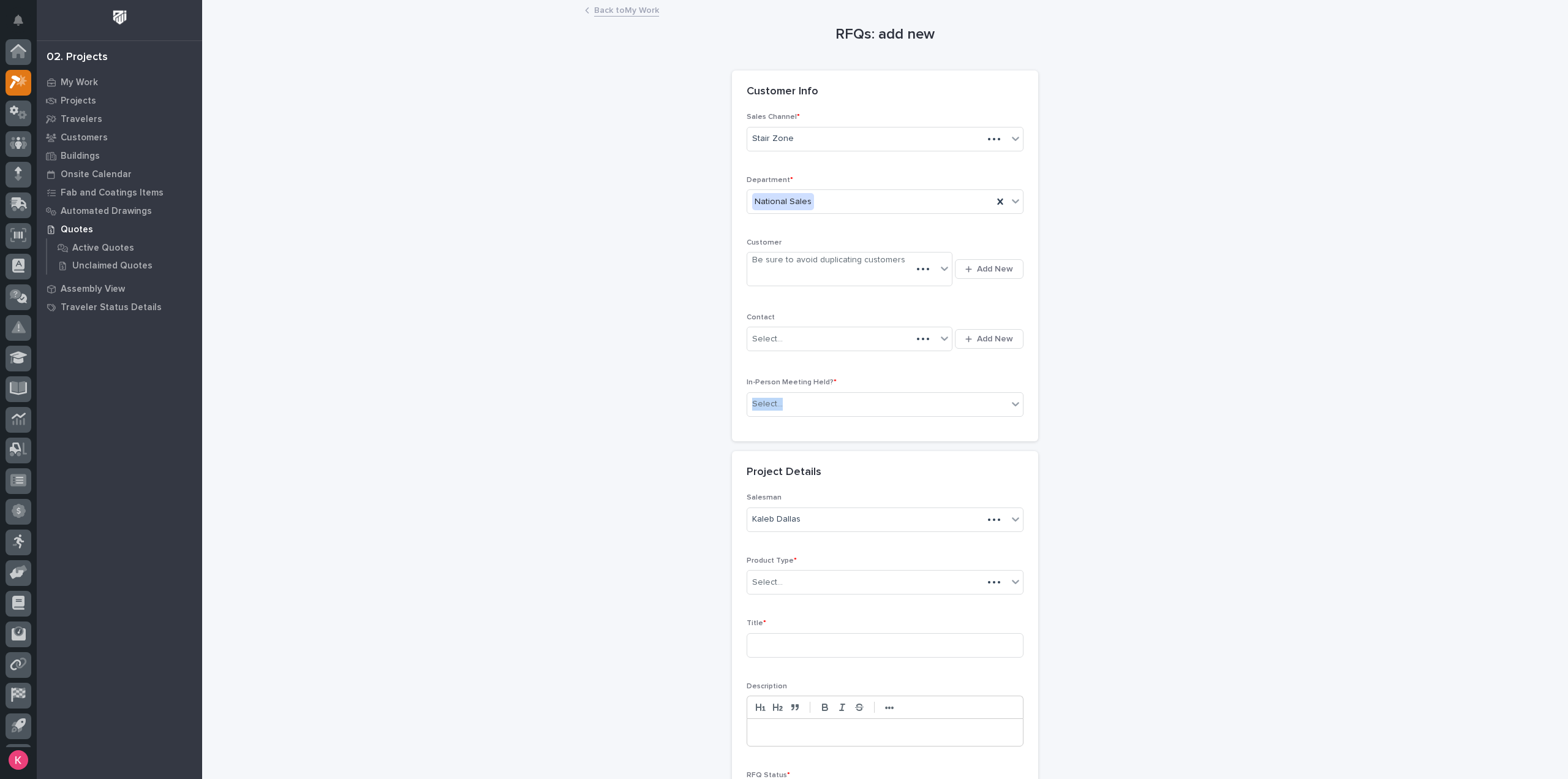
scroll to position [27, 0]
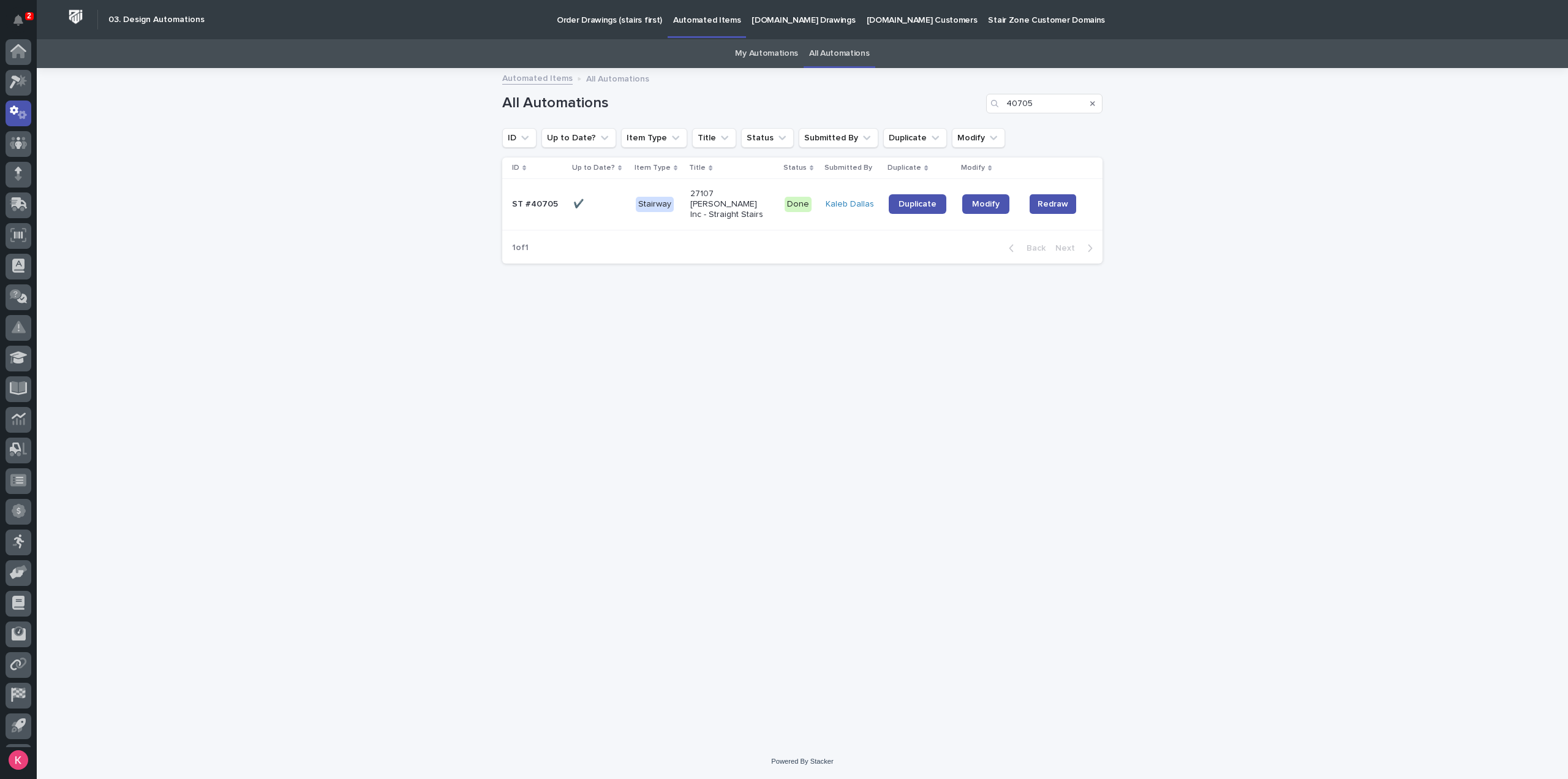
scroll to position [27, 0]
